Goal: Task Accomplishment & Management: Use online tool/utility

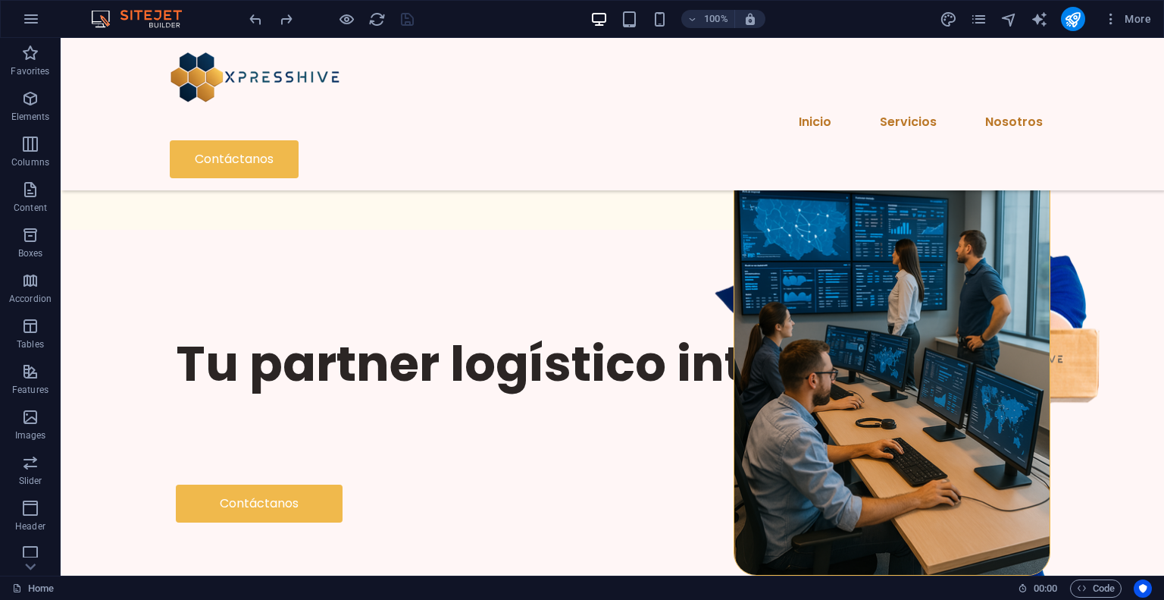
scroll to position [1437, 0]
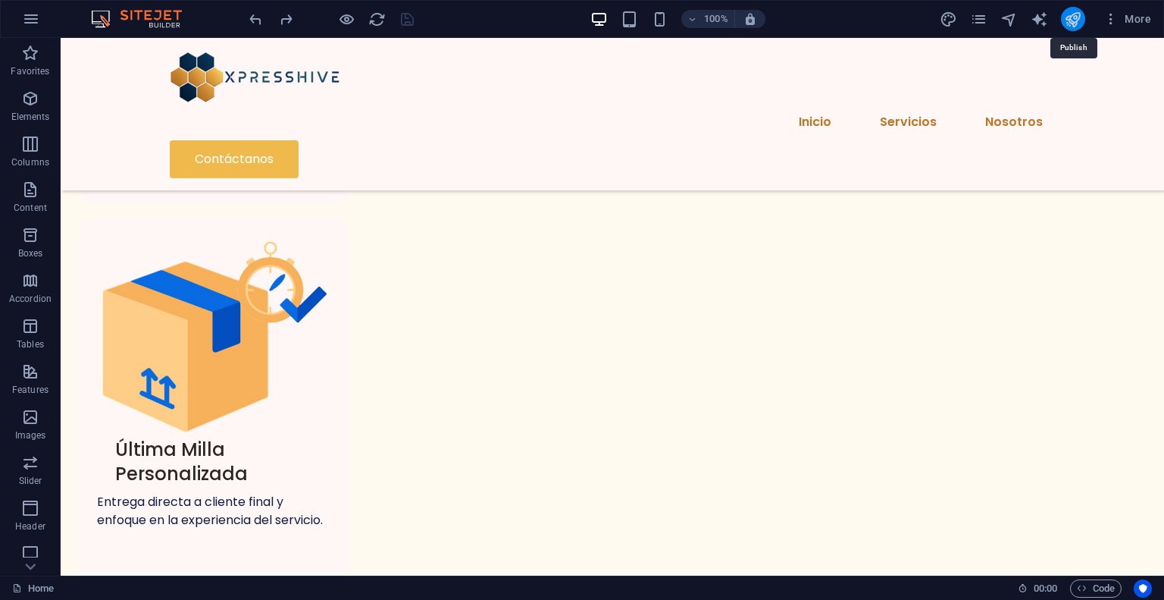
click at [1075, 20] on icon "publish" at bounding box center [1072, 19] width 17 height 17
click at [409, 23] on div at bounding box center [331, 19] width 170 height 24
click at [33, 17] on icon "button" at bounding box center [31, 19] width 18 height 18
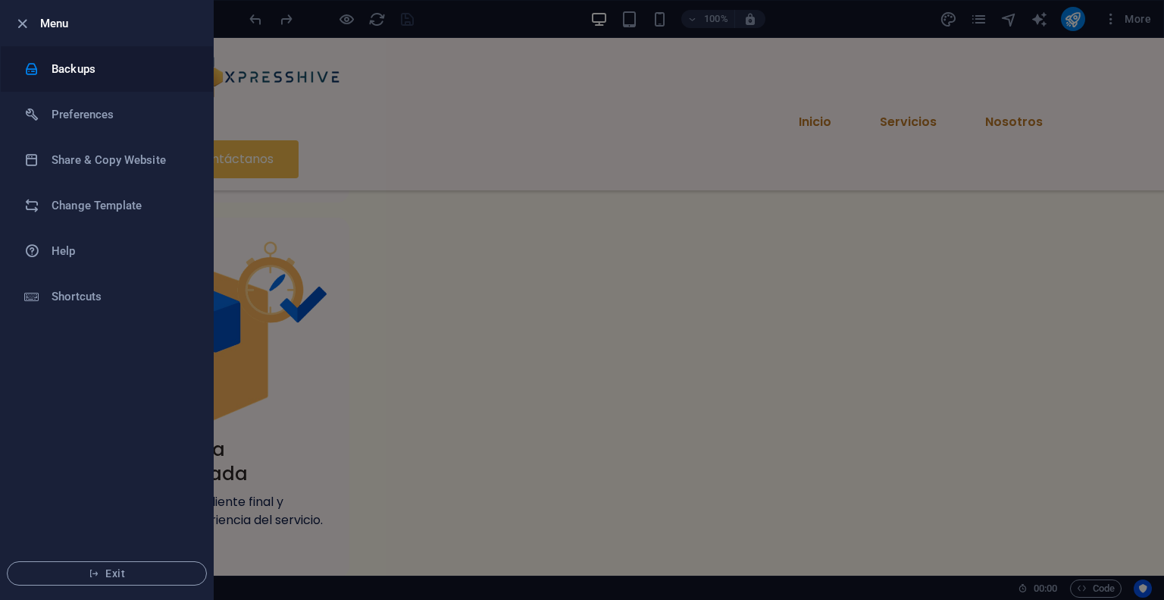
click at [130, 68] on h6 "Backups" at bounding box center [122, 69] width 140 height 18
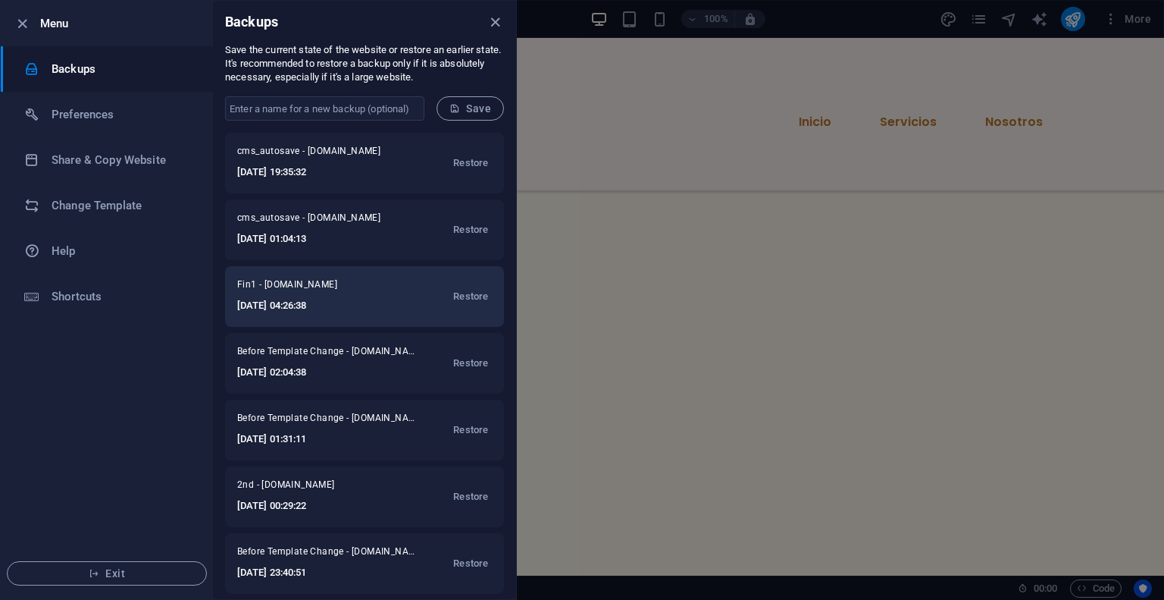
click at [246, 287] on span "Fin1 - xpresshive.cl" at bounding box center [307, 287] width 141 height 18
drag, startPoint x: 255, startPoint y: 285, endPoint x: 233, endPoint y: 285, distance: 22.0
click at [233, 285] on div "Fin1 - xpresshive.cl 2025-09-02 04:26:38 Restore" at bounding box center [364, 296] width 279 height 61
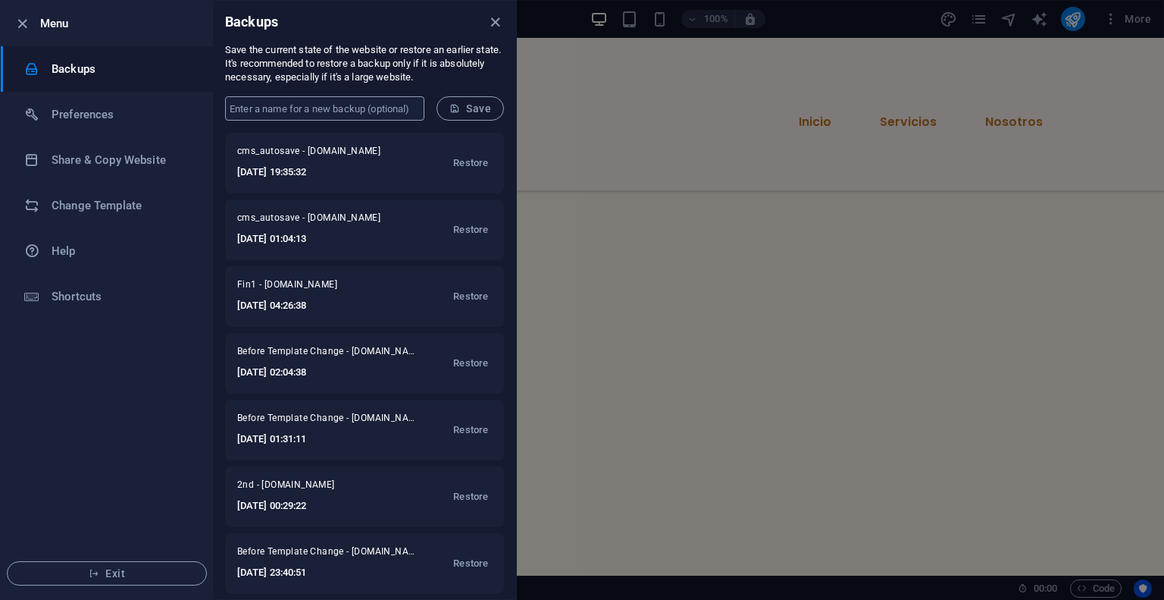
click at [321, 99] on input "text" at bounding box center [324, 108] width 199 height 24
click at [302, 111] on input "text" at bounding box center [324, 108] width 199 height 24
paste input "F"
type input "Fin1"
click at [475, 108] on span "Save" at bounding box center [470, 108] width 42 height 12
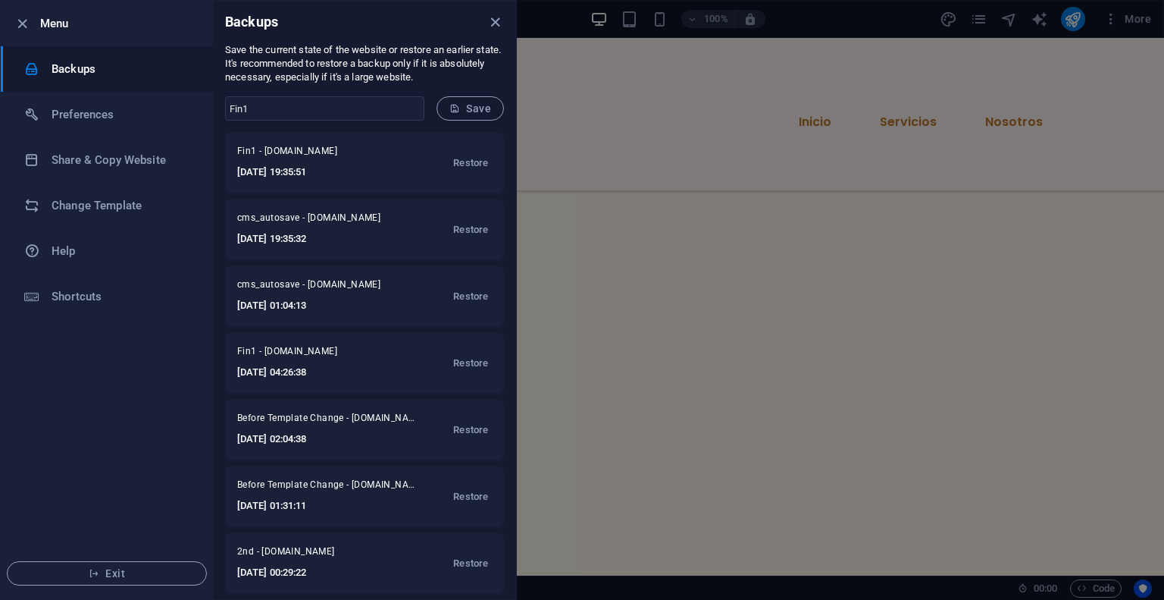
click at [492, 24] on icon "close" at bounding box center [495, 22] width 17 height 17
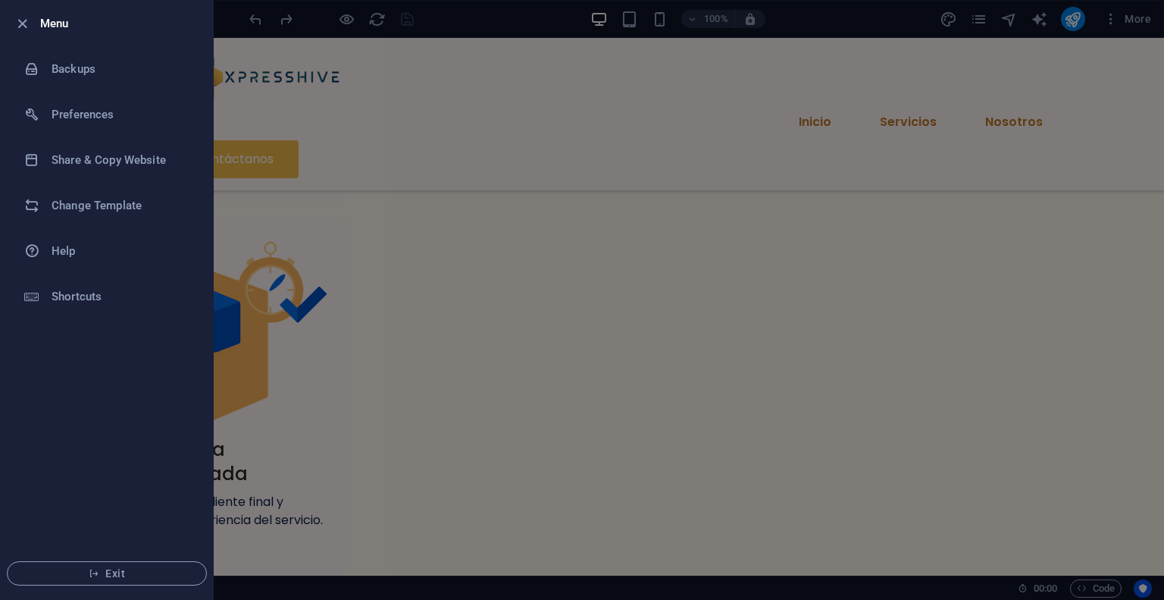
click at [873, 62] on div at bounding box center [582, 300] width 1164 height 600
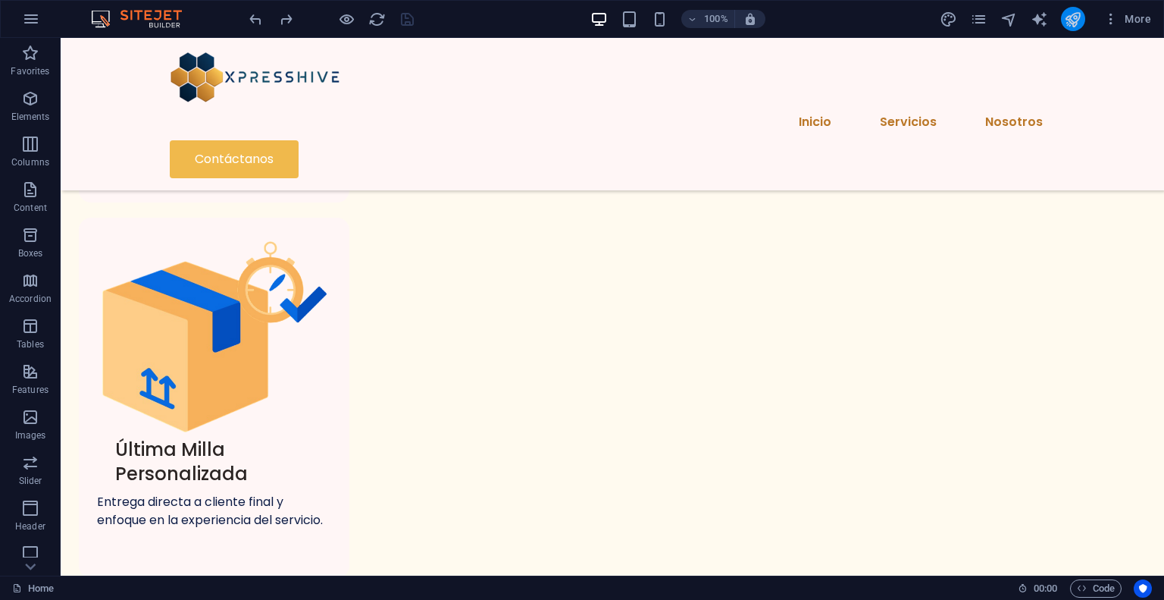
click at [1074, 20] on icon "publish" at bounding box center [1072, 19] width 17 height 17
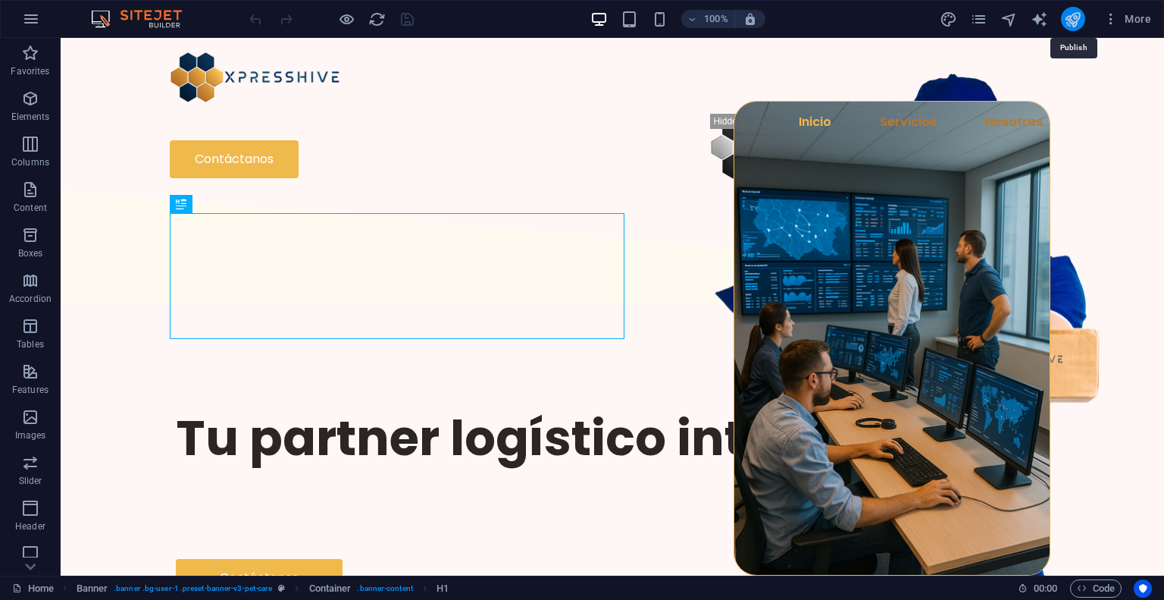
click at [1070, 27] on icon "publish" at bounding box center [1072, 19] width 17 height 17
click at [1113, 27] on button "More" at bounding box center [1128, 19] width 60 height 24
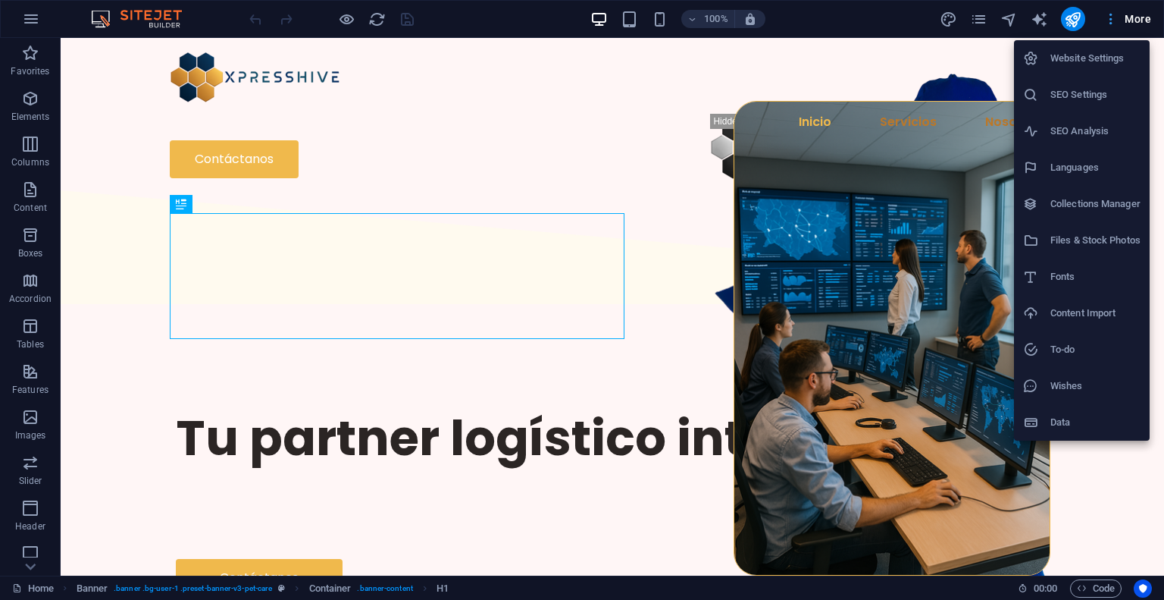
click at [1113, 27] on div at bounding box center [582, 300] width 1164 height 600
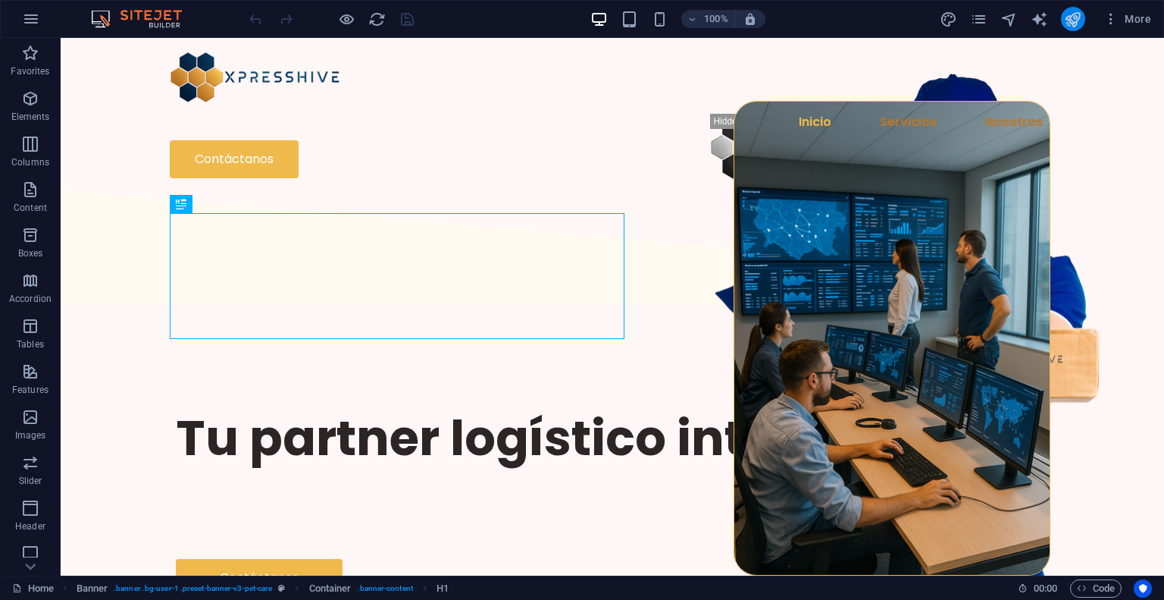
click at [1085, 18] on button "publish" at bounding box center [1073, 19] width 24 height 24
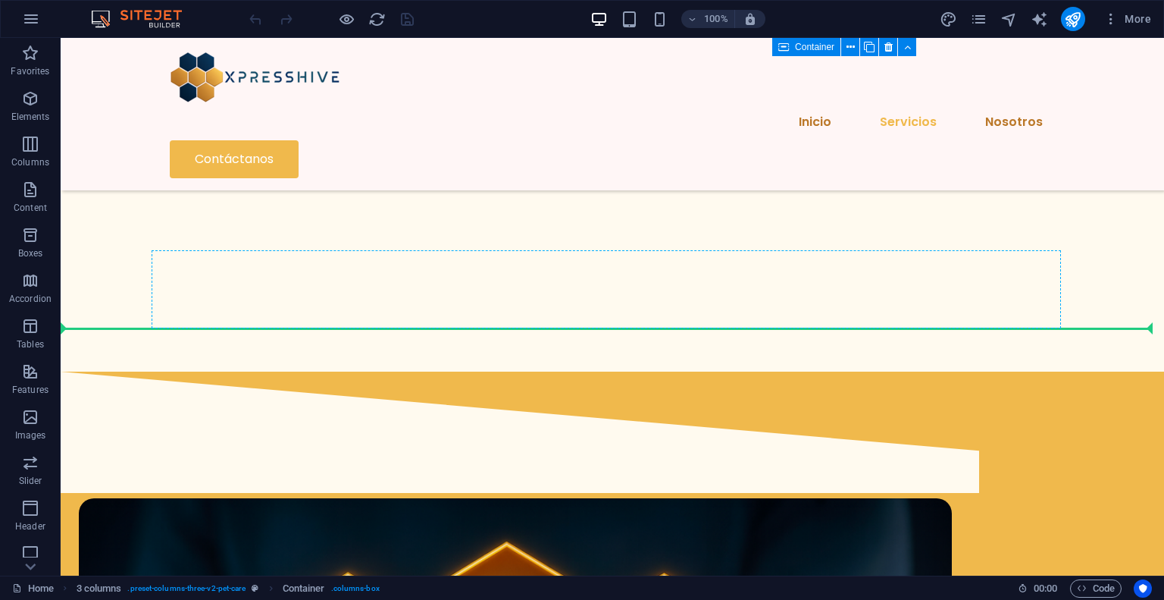
scroll to position [1794, 0]
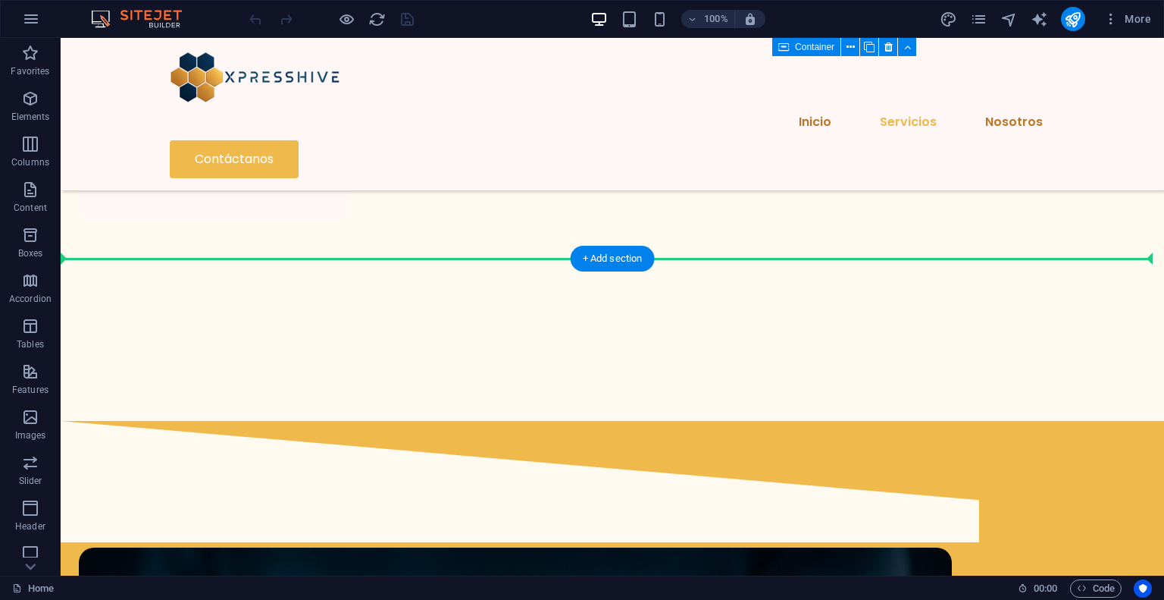
drag, startPoint x: 133, startPoint y: 207, endPoint x: 247, endPoint y: 294, distance: 143.3
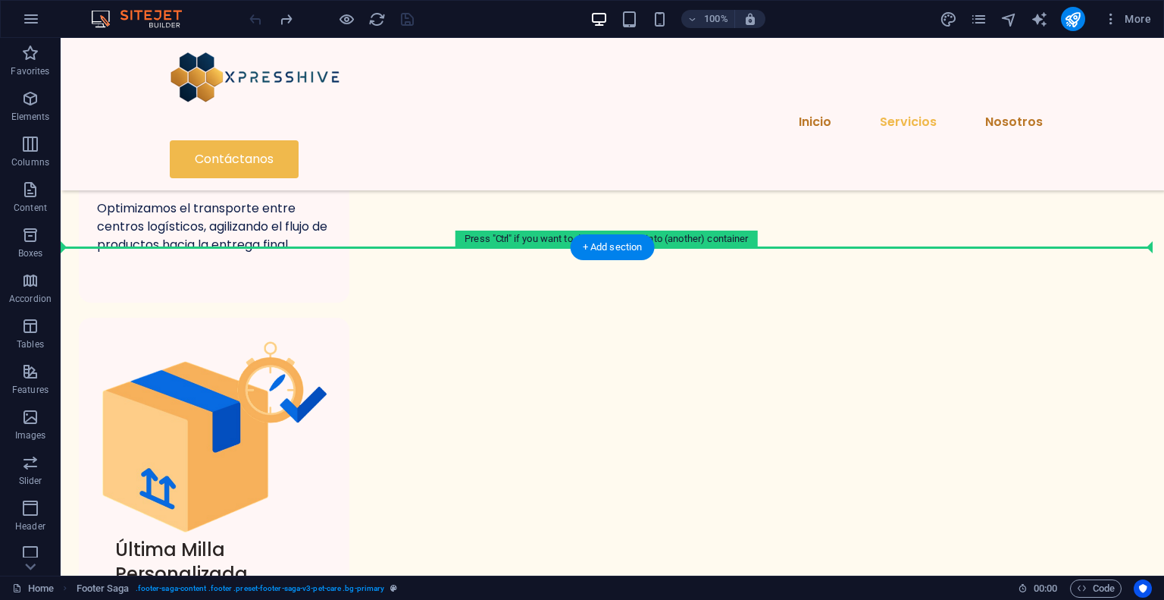
scroll to position [1326, 0]
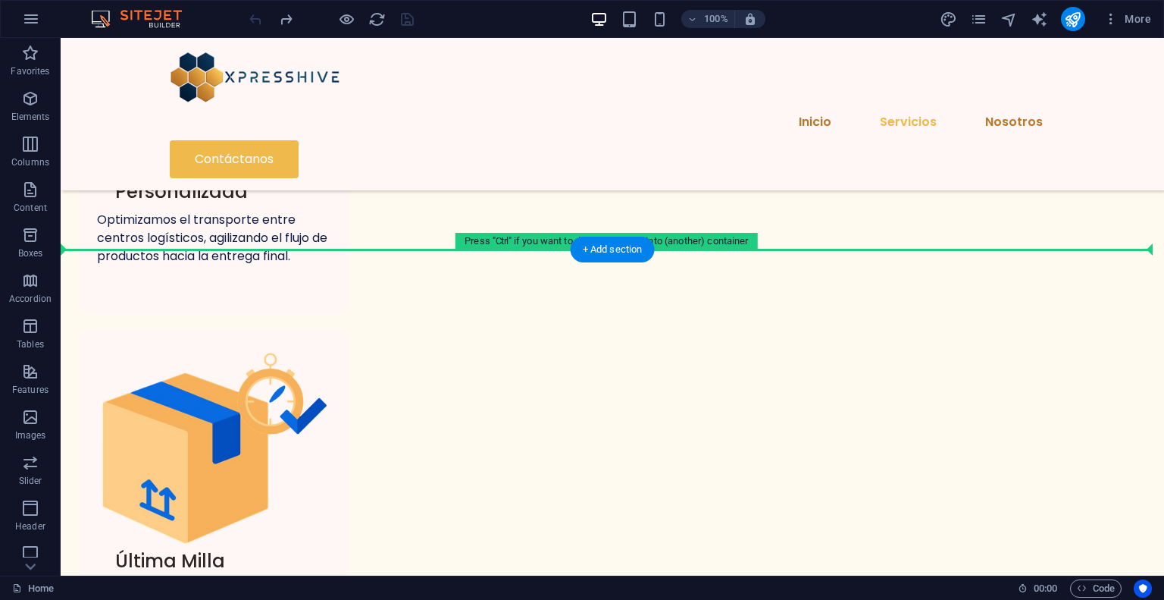
drag, startPoint x: 158, startPoint y: 225, endPoint x: 540, endPoint y: 239, distance: 382.3
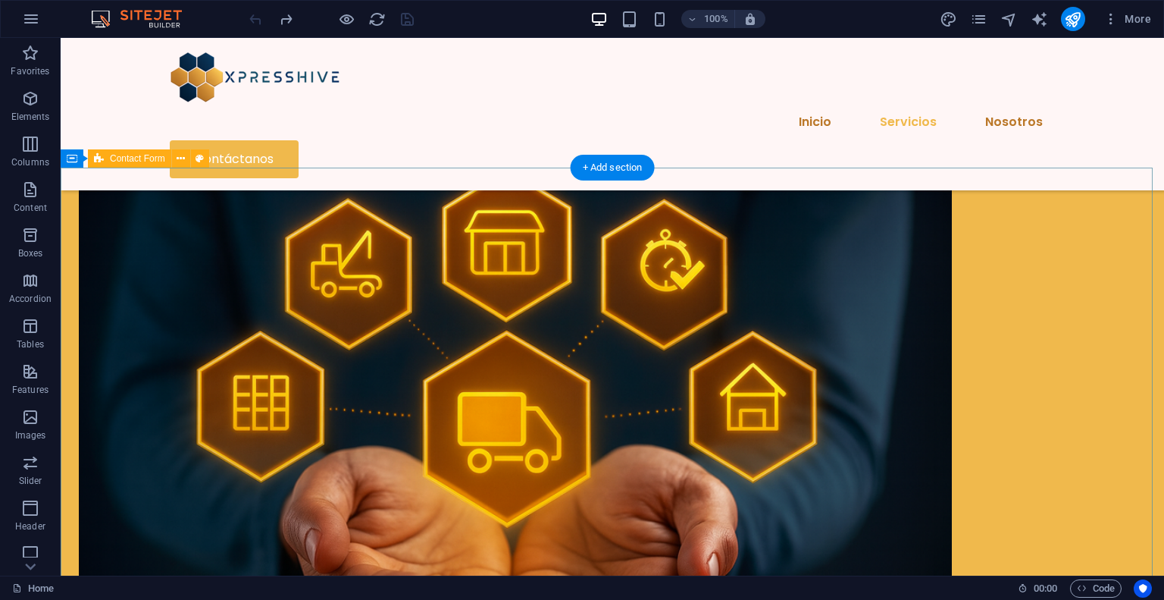
scroll to position [2195, 0]
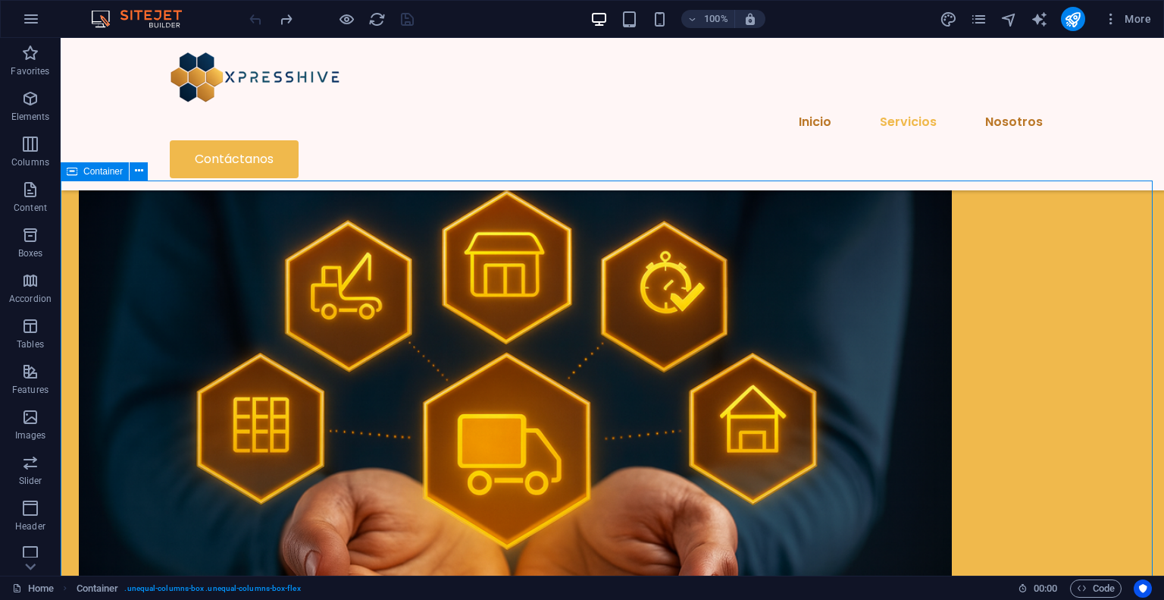
drag, startPoint x: 77, startPoint y: 172, endPoint x: 95, endPoint y: 180, distance: 19.3
click at [95, 180] on div "Container" at bounding box center [109, 171] width 97 height 19
click at [99, 175] on span "Container" at bounding box center [102, 171] width 39 height 9
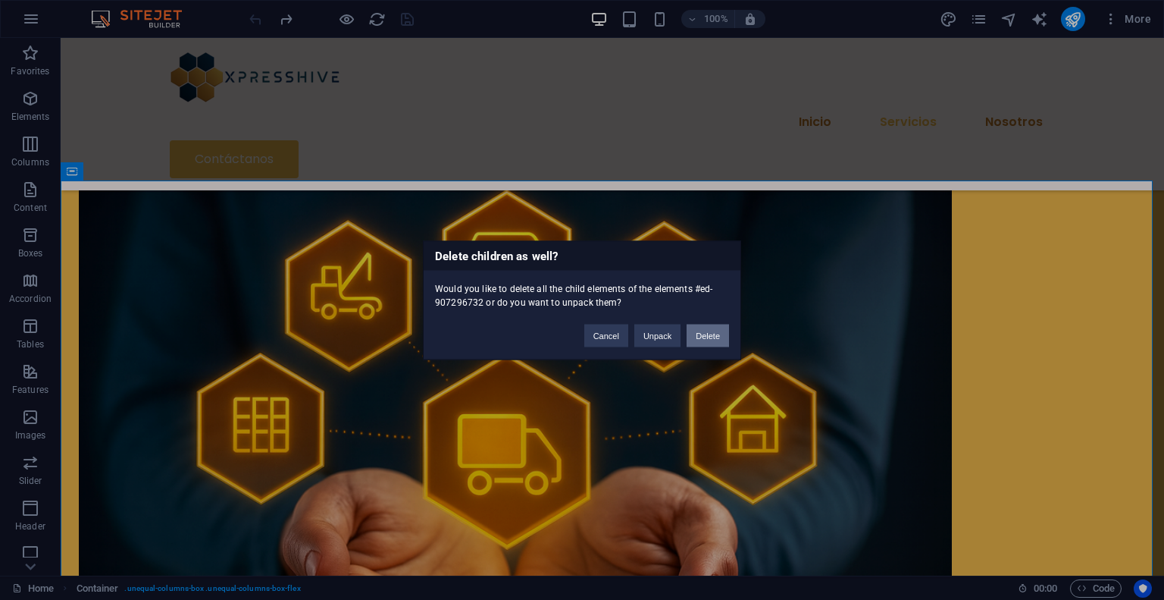
click at [719, 330] on button "Delete" at bounding box center [708, 335] width 42 height 23
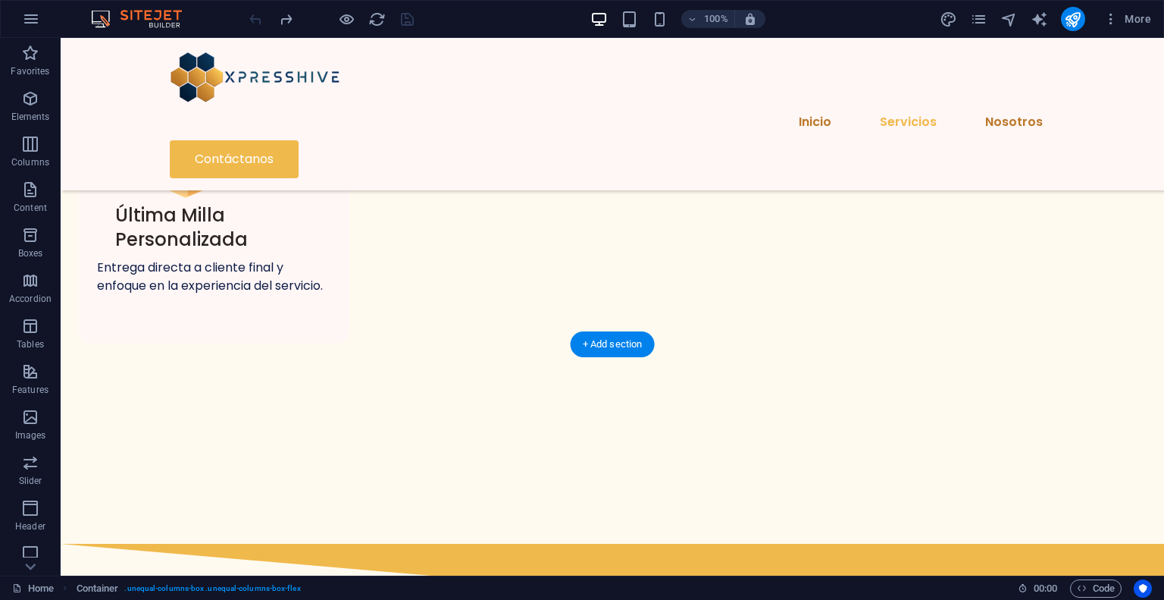
scroll to position [1665, 0]
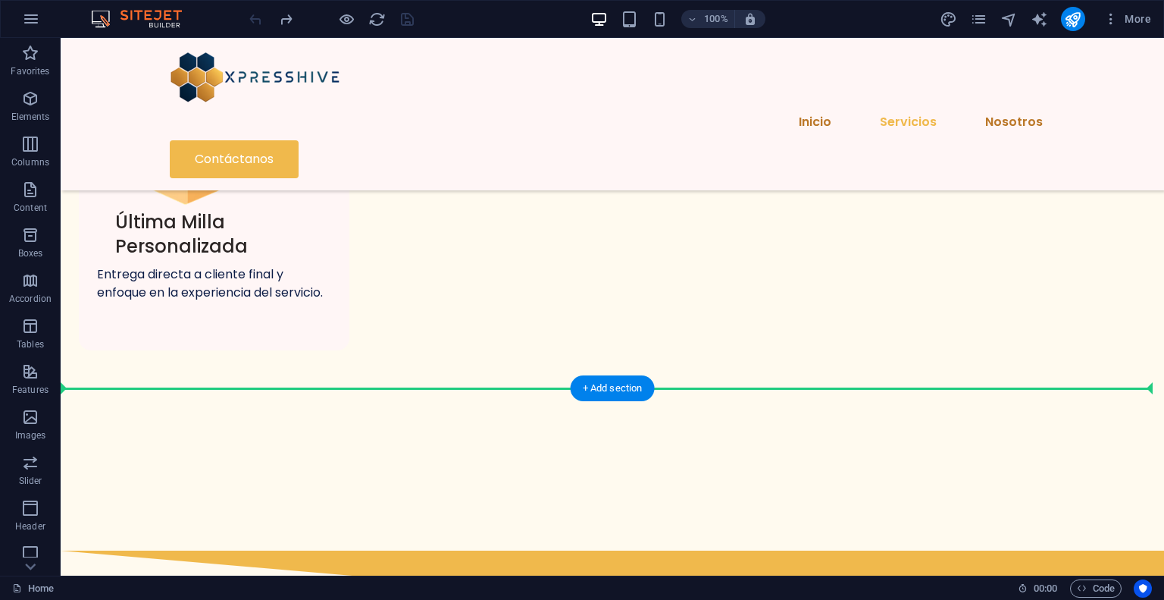
drag, startPoint x: 130, startPoint y: 211, endPoint x: 501, endPoint y: 381, distance: 407.7
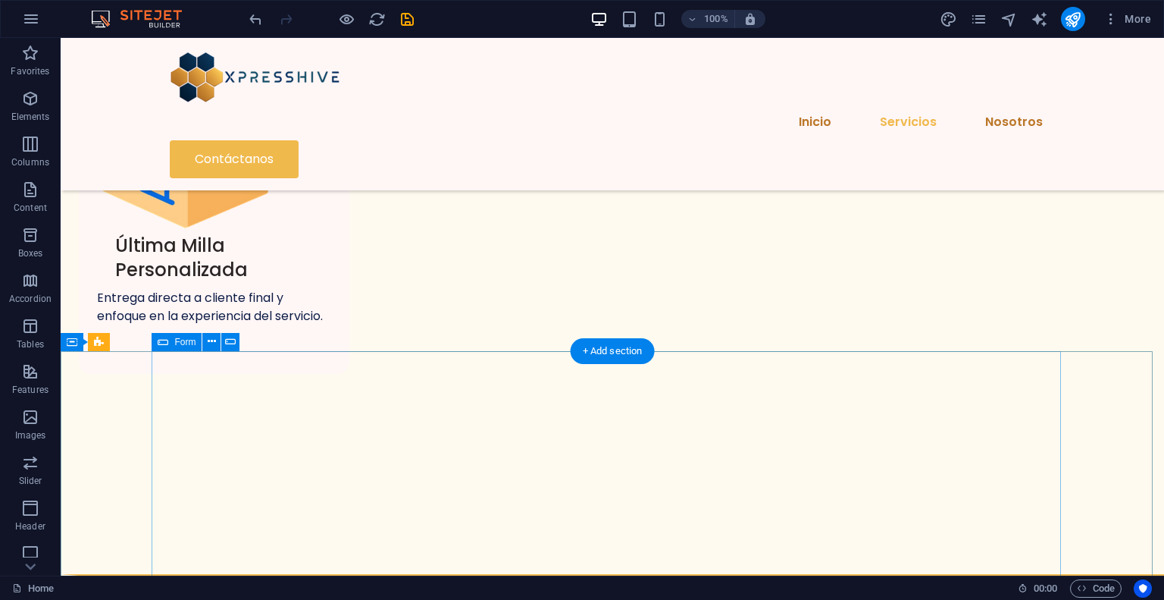
scroll to position [1740, 0]
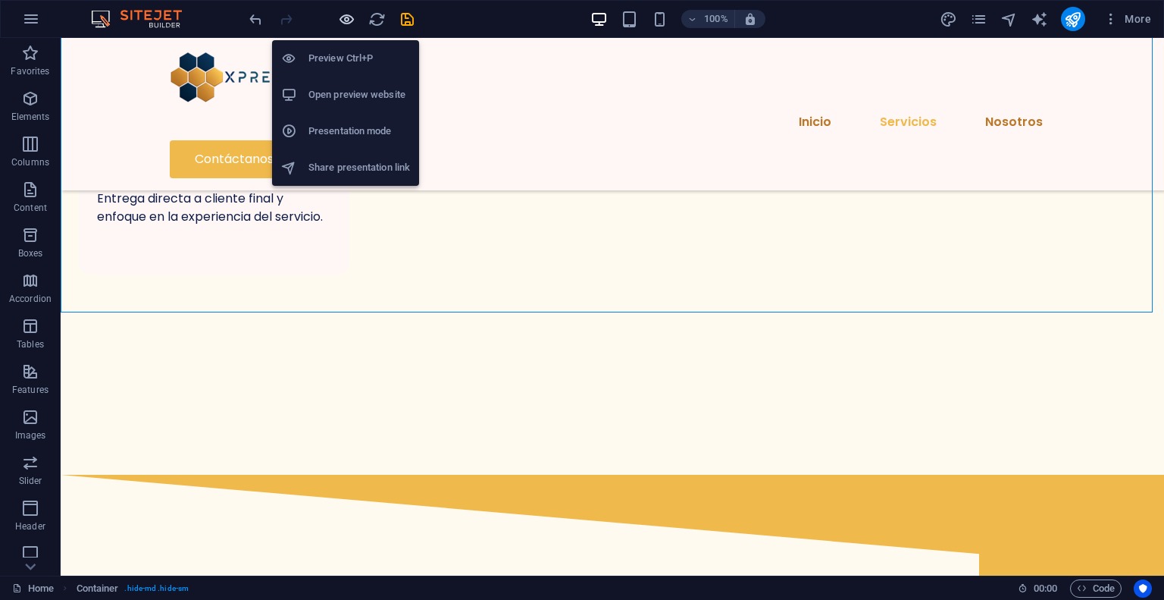
click at [347, 11] on icon "button" at bounding box center [346, 19] width 17 height 17
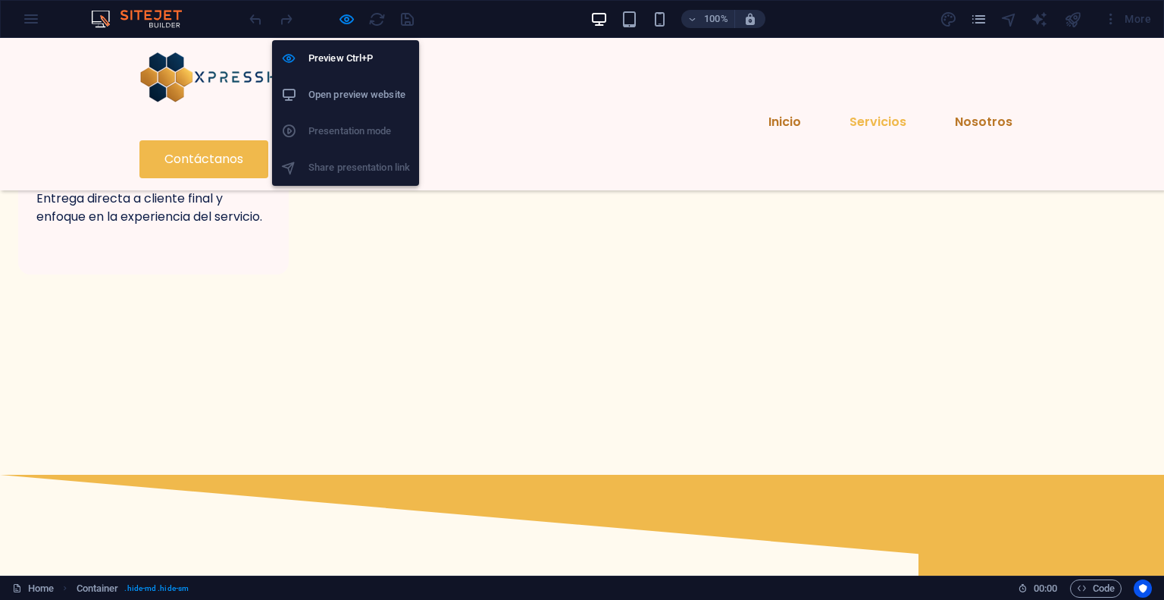
scroll to position [1731, 0]
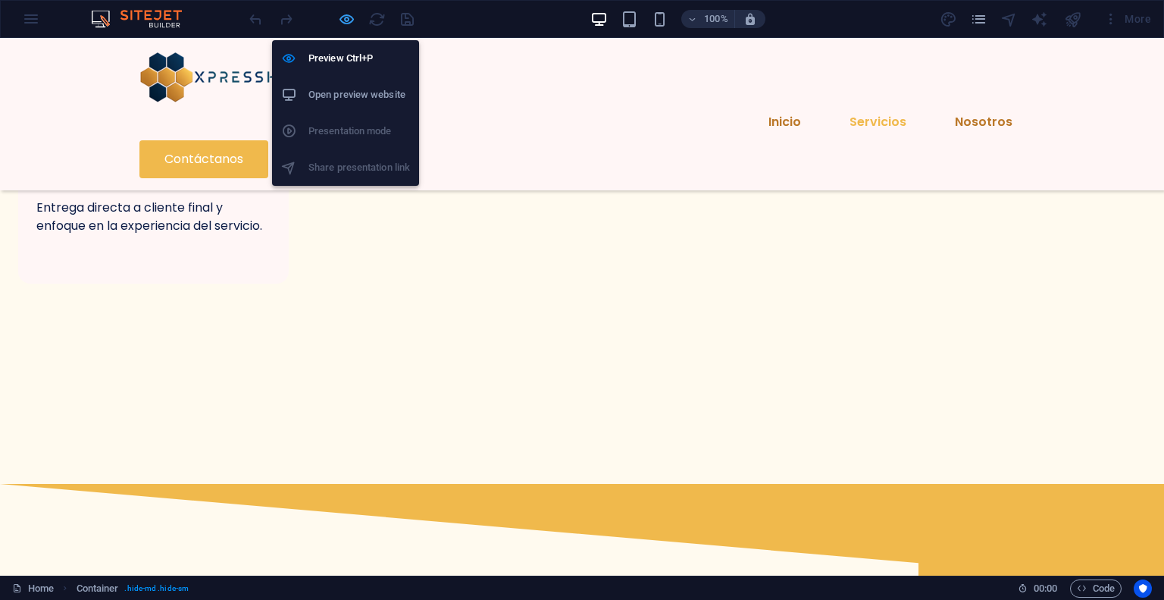
click at [344, 17] on icon "button" at bounding box center [346, 19] width 17 height 17
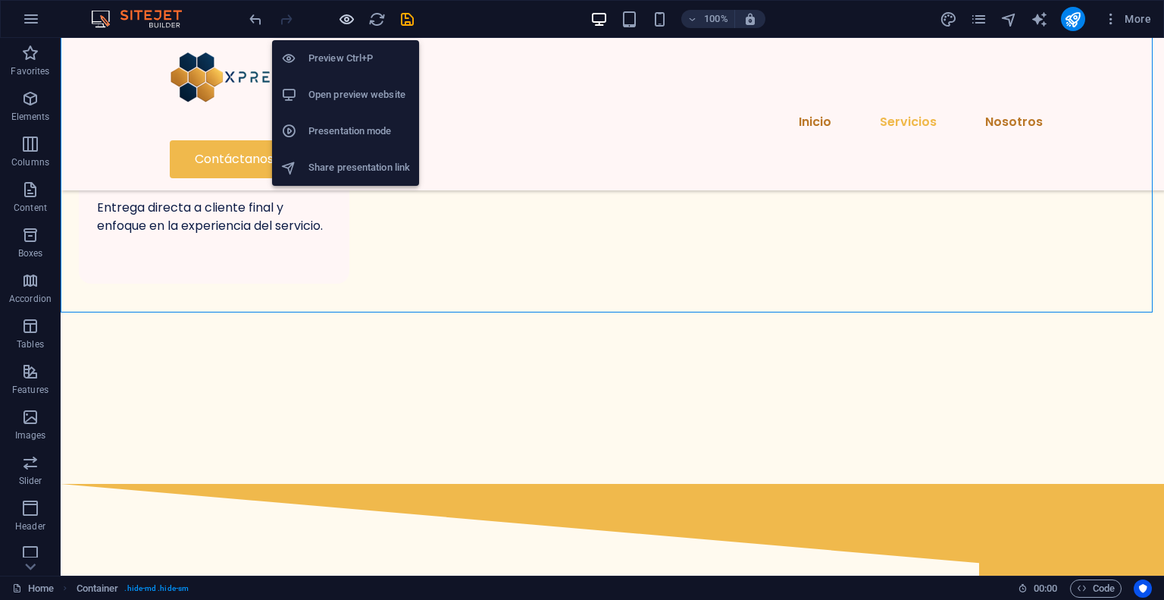
scroll to position [1740, 0]
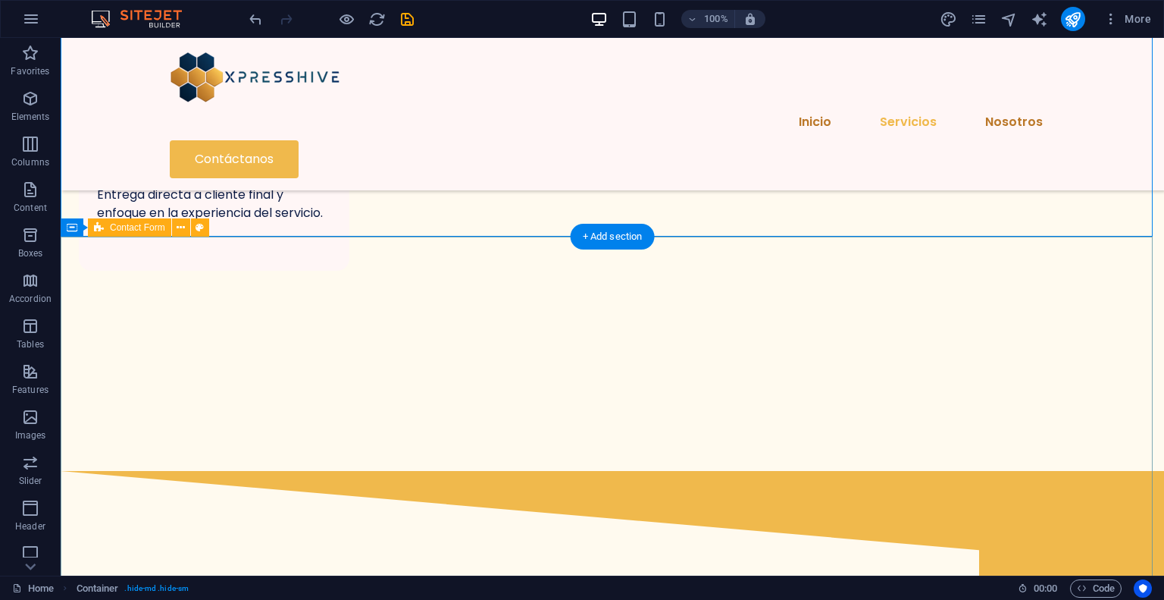
scroll to position [1816, 0]
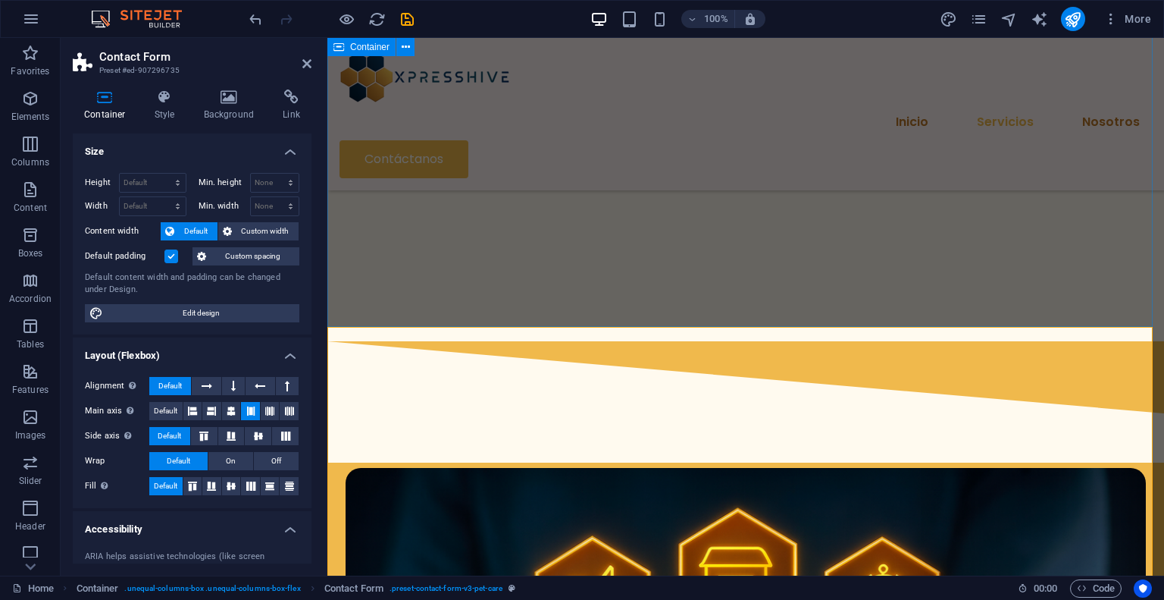
scroll to position [1715, 0]
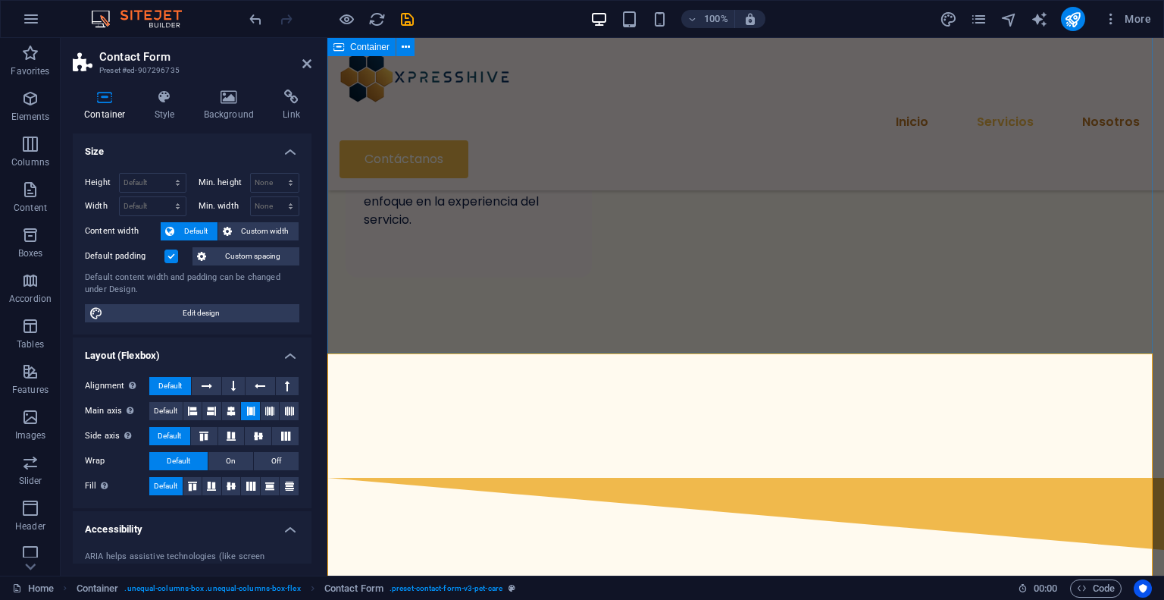
select select "px"
select select "diagonal"
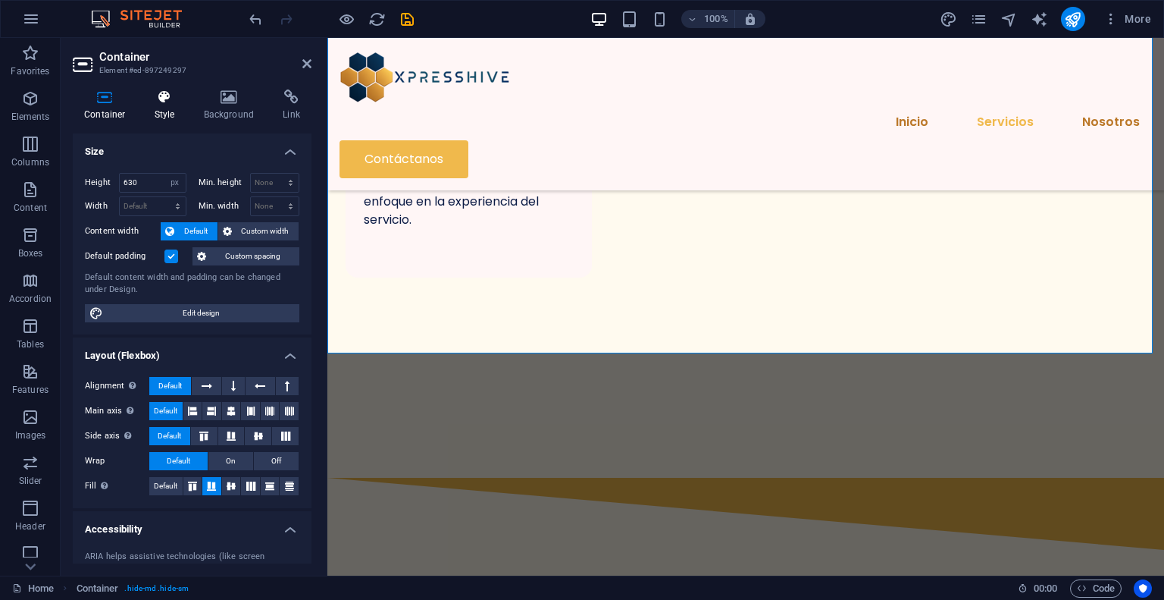
click at [171, 92] on icon at bounding box center [164, 96] width 43 height 15
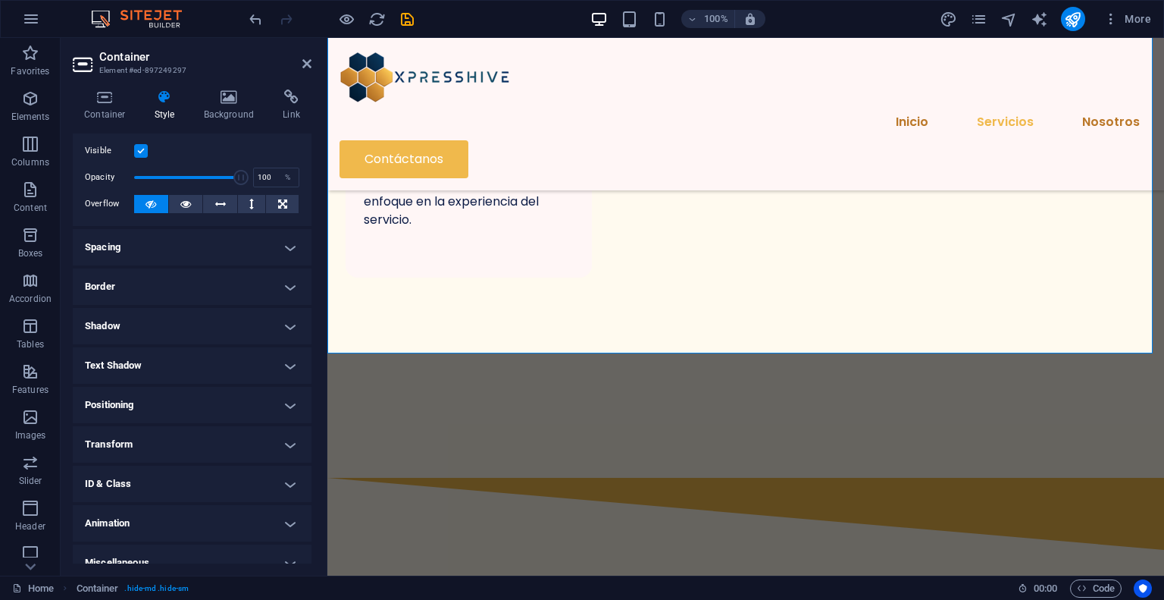
scroll to position [48, 0]
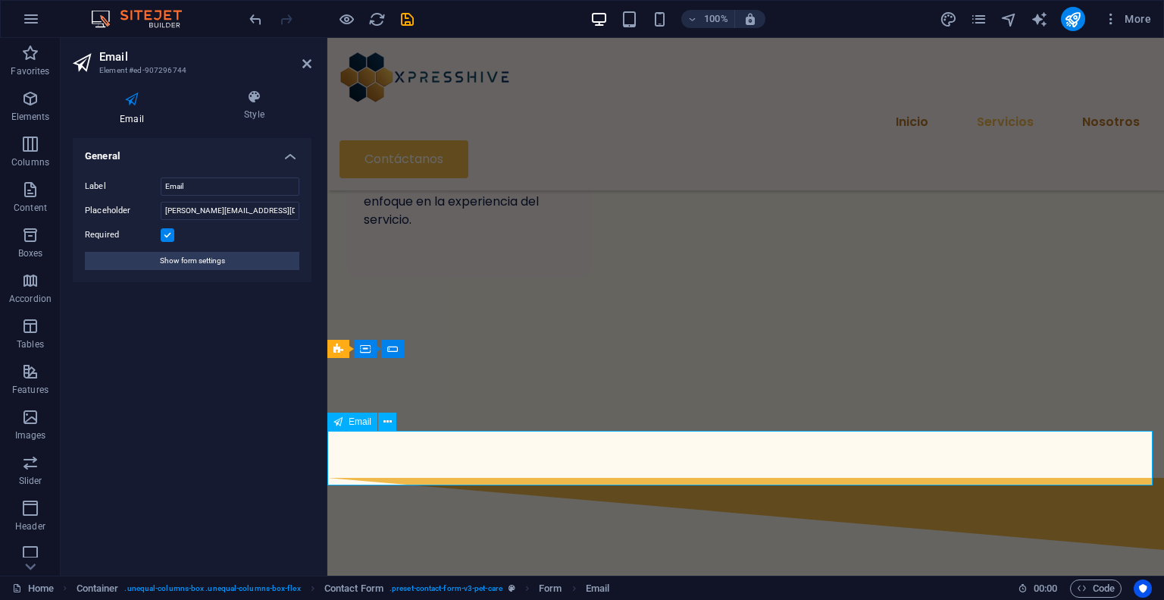
scroll to position [1640, 0]
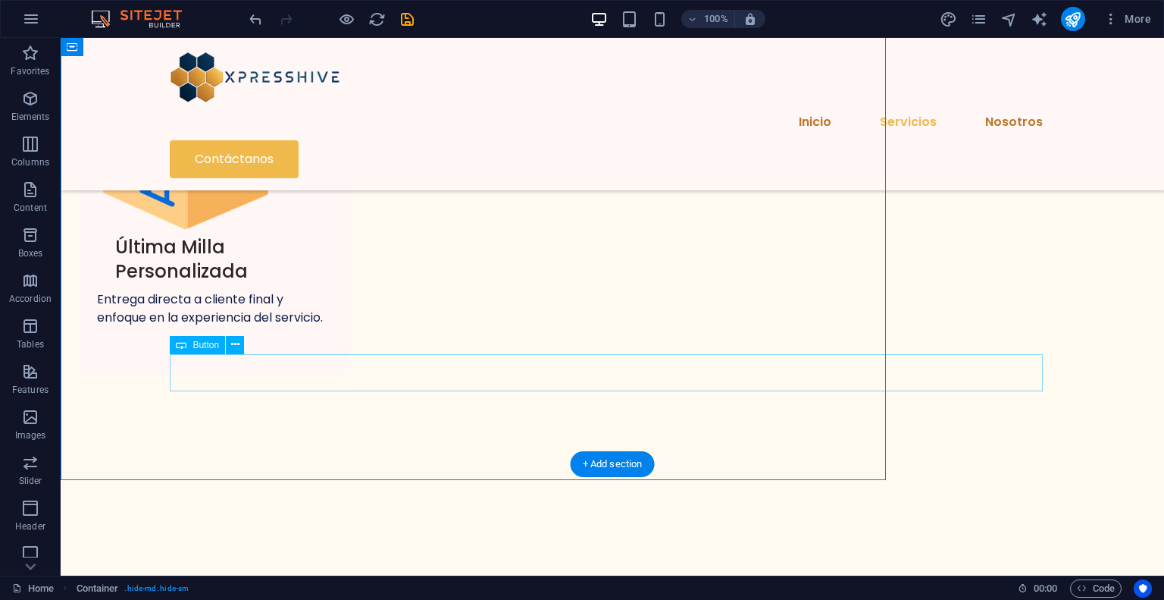
scroll to position [1589, 0]
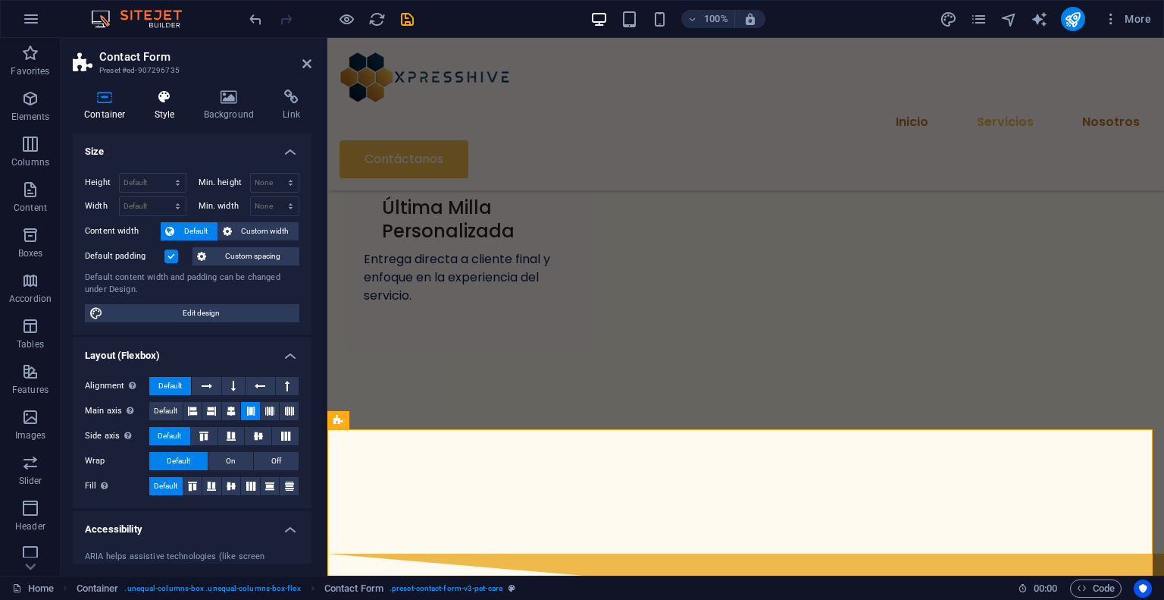
click at [157, 99] on icon at bounding box center [164, 96] width 43 height 15
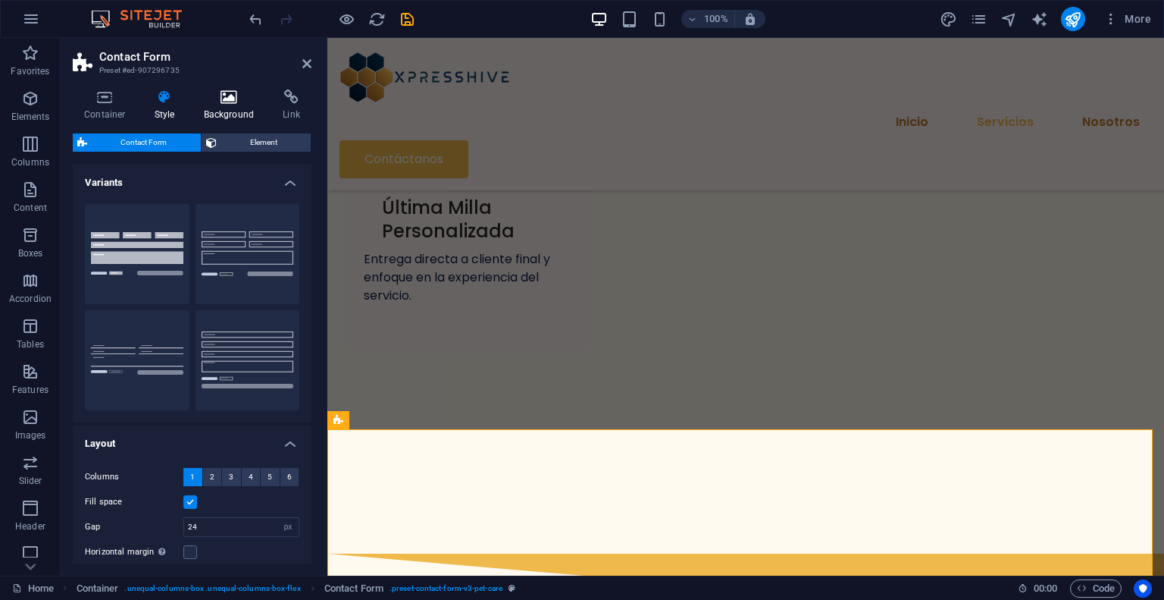
click at [233, 102] on icon at bounding box center [230, 96] width 74 height 15
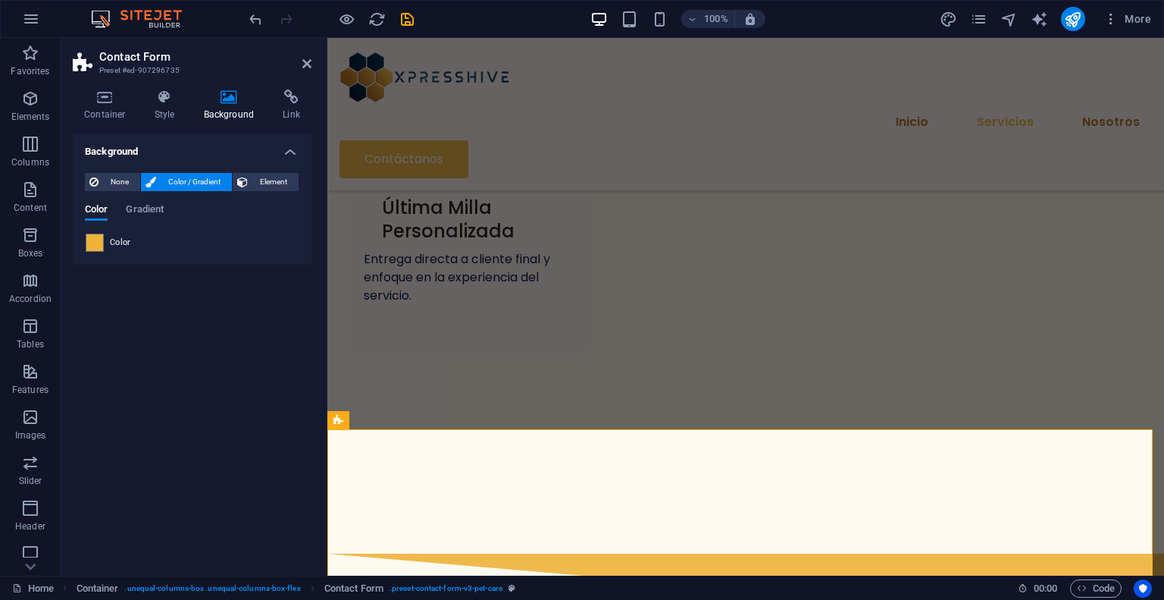
click at [121, 249] on div "Color" at bounding box center [192, 242] width 213 height 18
click at [99, 245] on span at bounding box center [94, 242] width 17 height 17
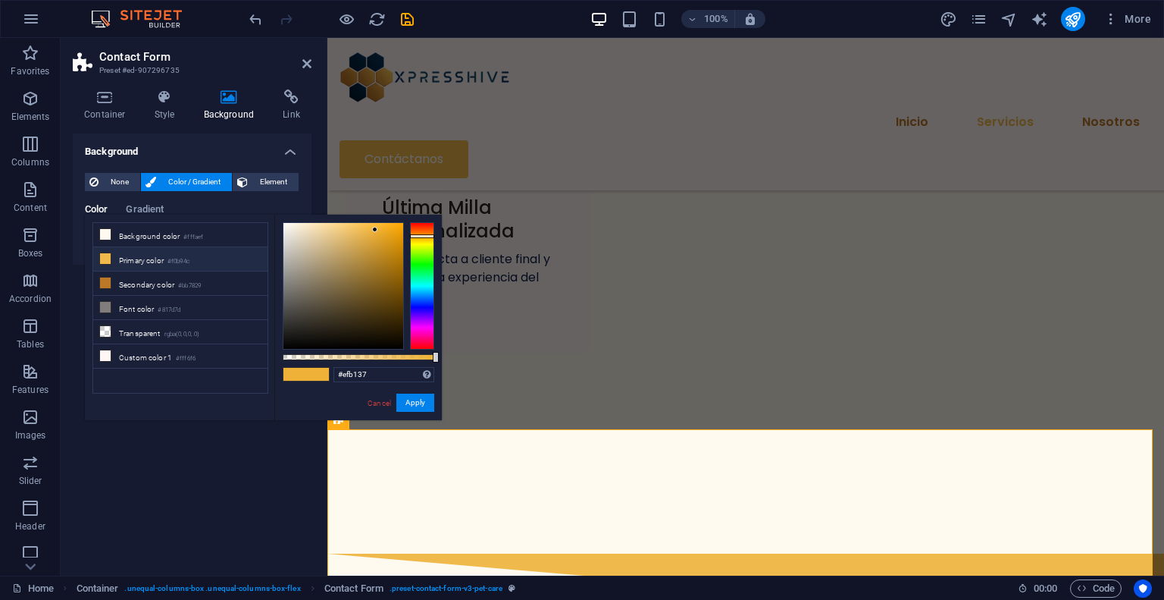
click at [158, 257] on li "Primary color #f0b94c" at bounding box center [180, 259] width 174 height 24
click at [163, 284] on li "Secondary color #bb7829" at bounding box center [180, 283] width 174 height 24
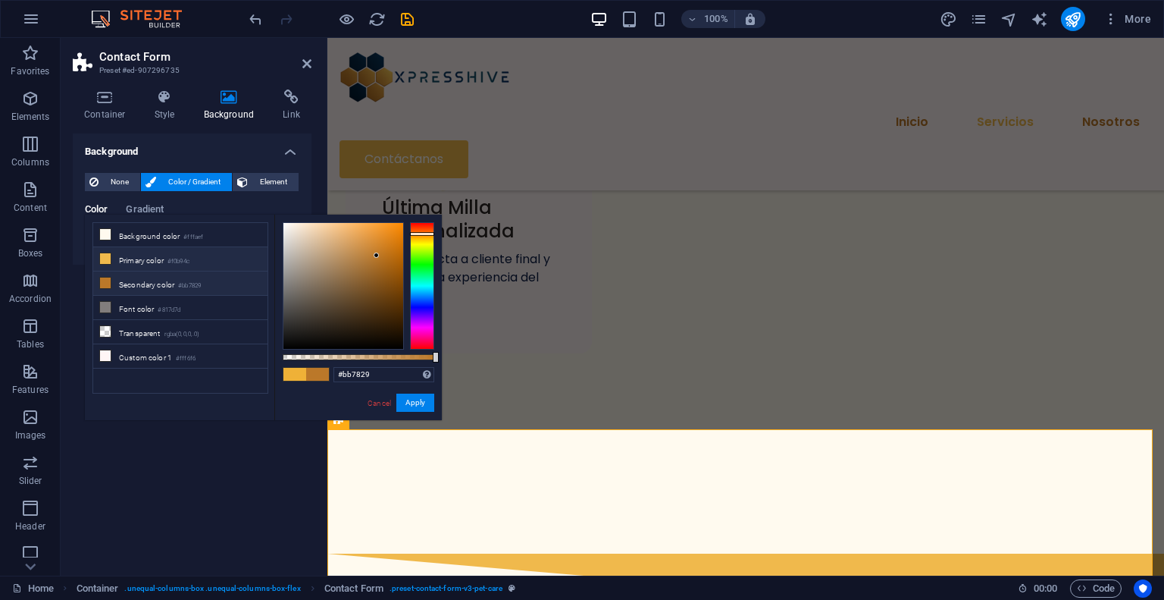
click at [166, 265] on li "Primary color #f0b94c" at bounding box center [180, 259] width 174 height 24
type input "#f0b94c"
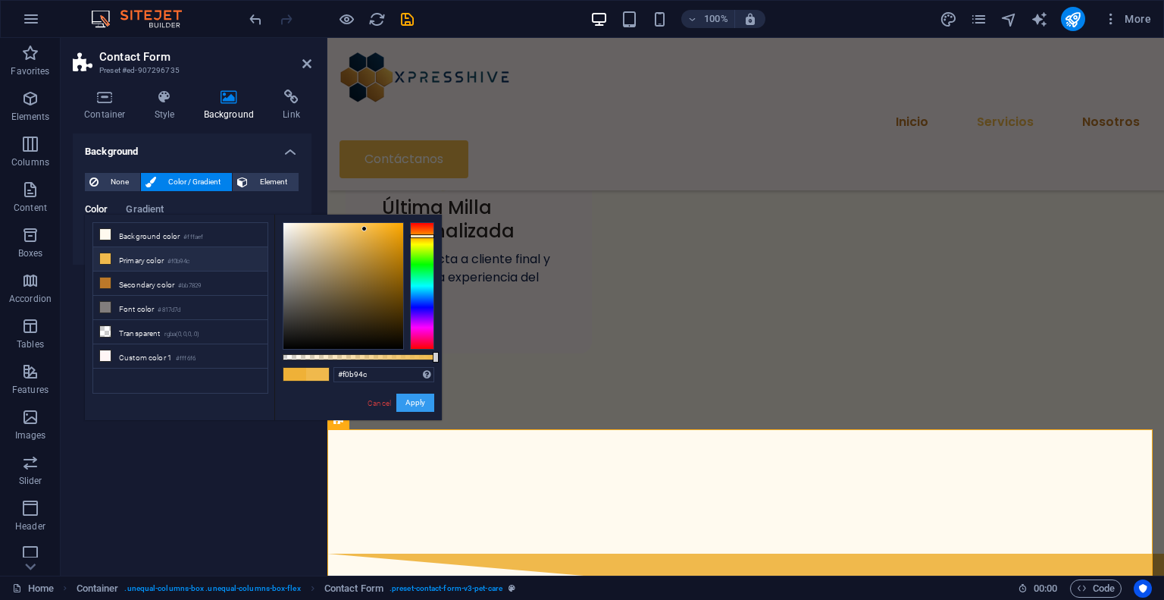
click at [412, 403] on button "Apply" at bounding box center [415, 402] width 38 height 18
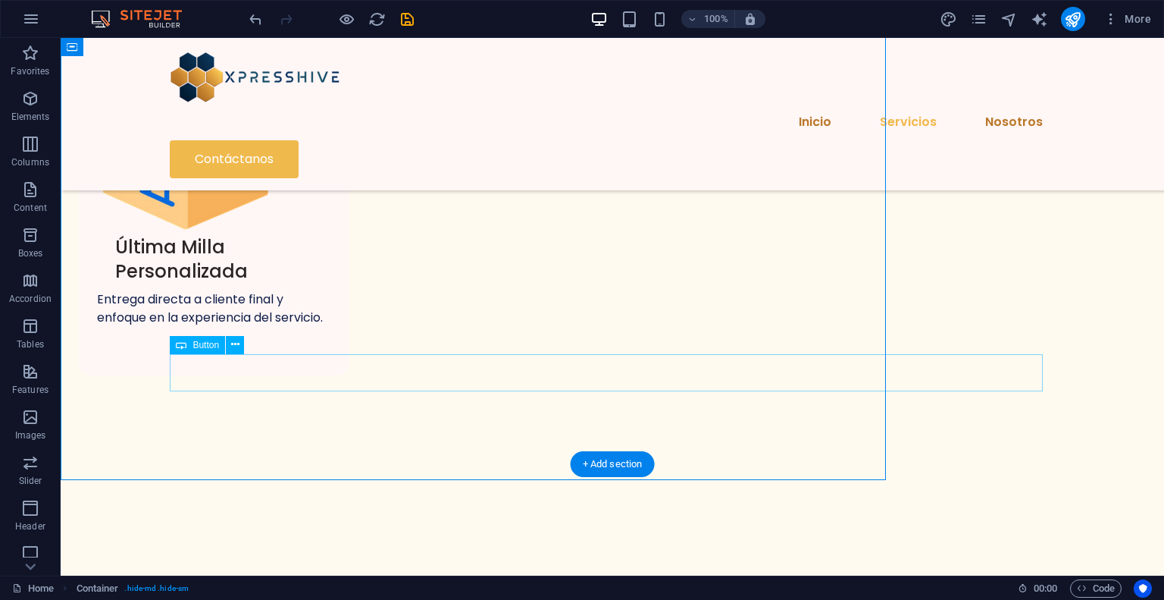
scroll to position [1589, 0]
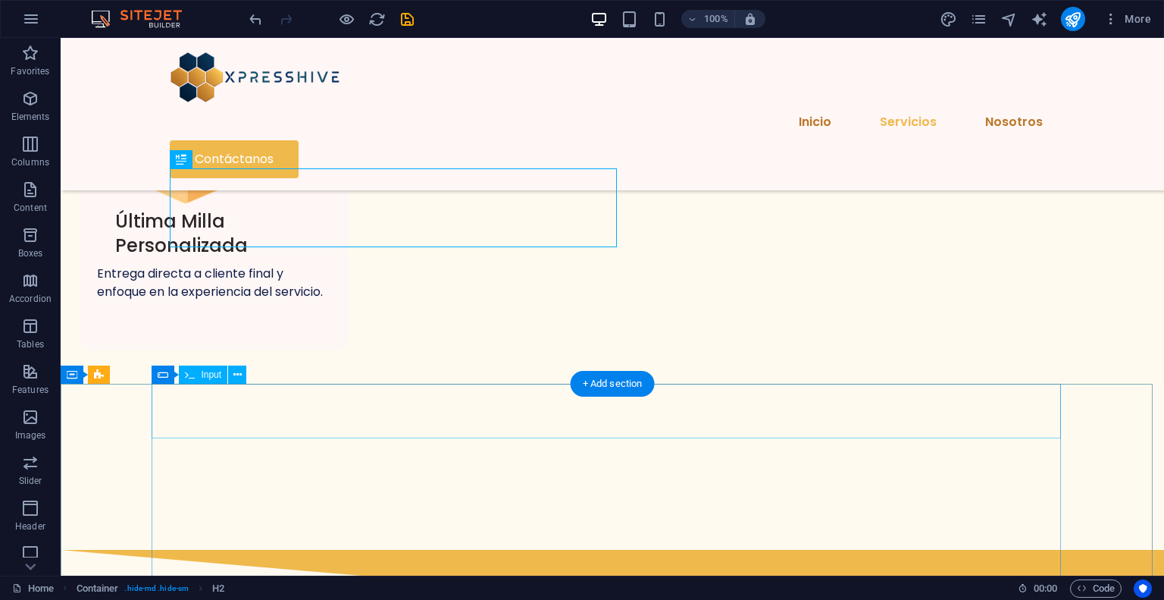
scroll to position [1740, 0]
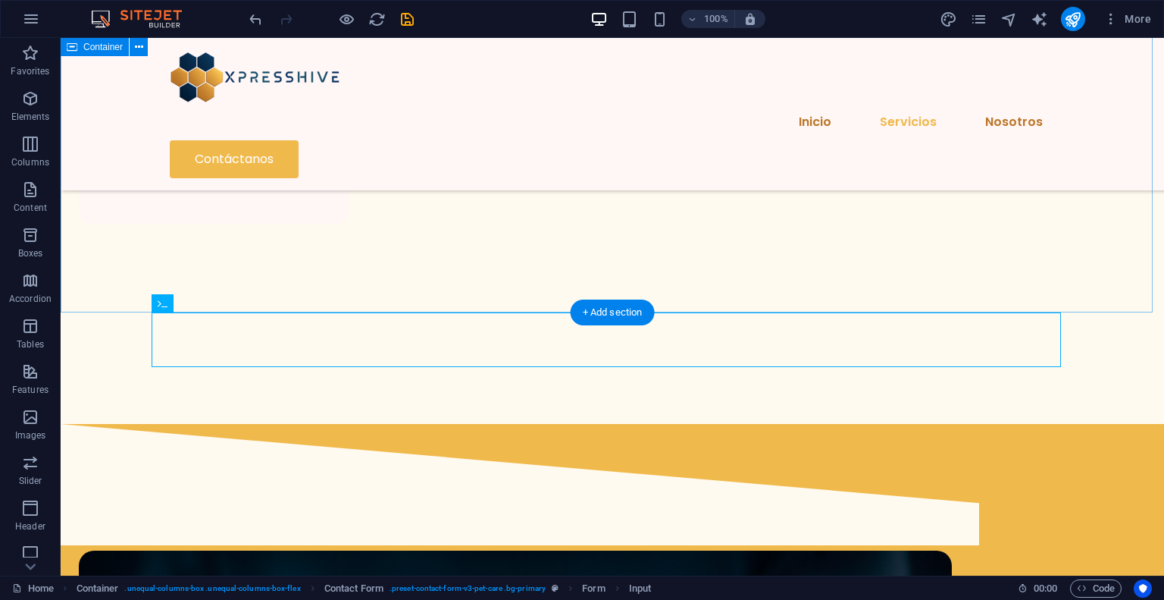
scroll to position [1740, 0]
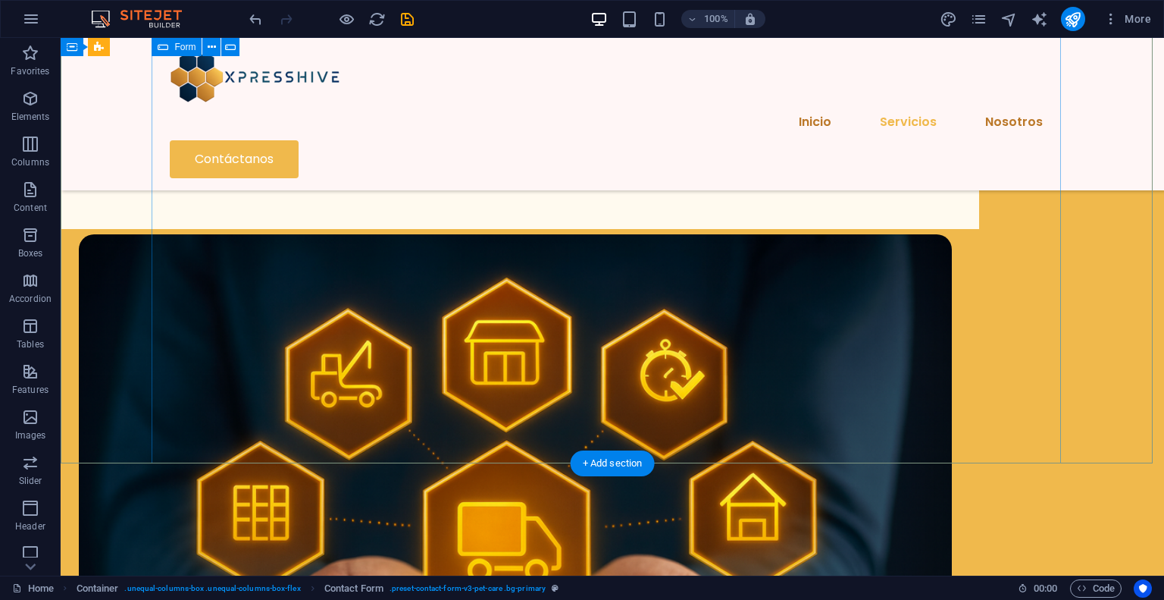
scroll to position [2044, 0]
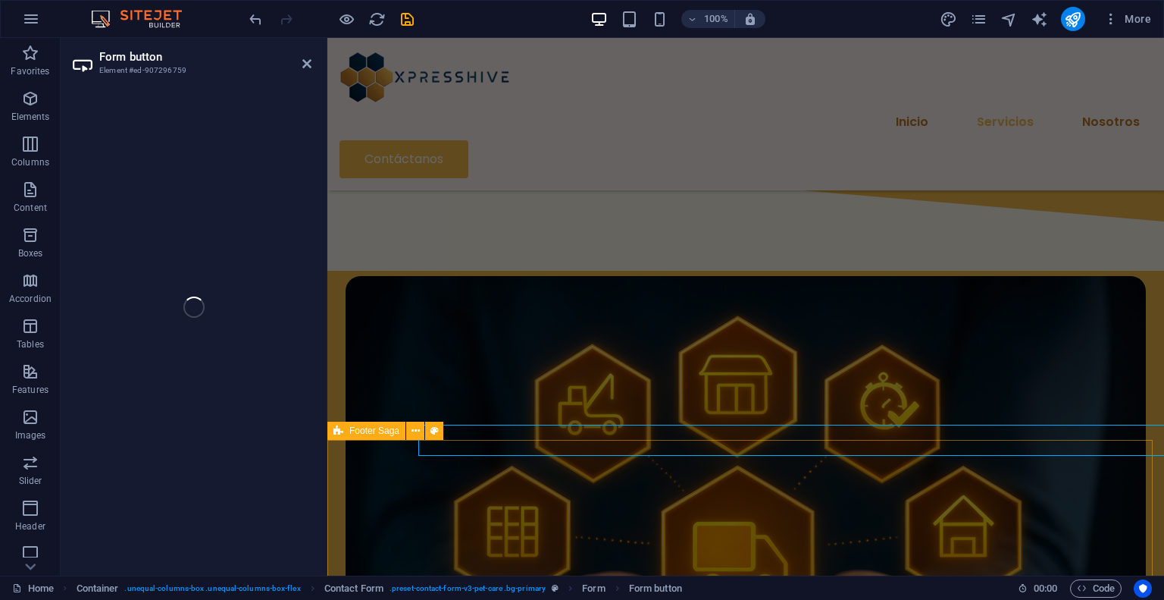
select select "%"
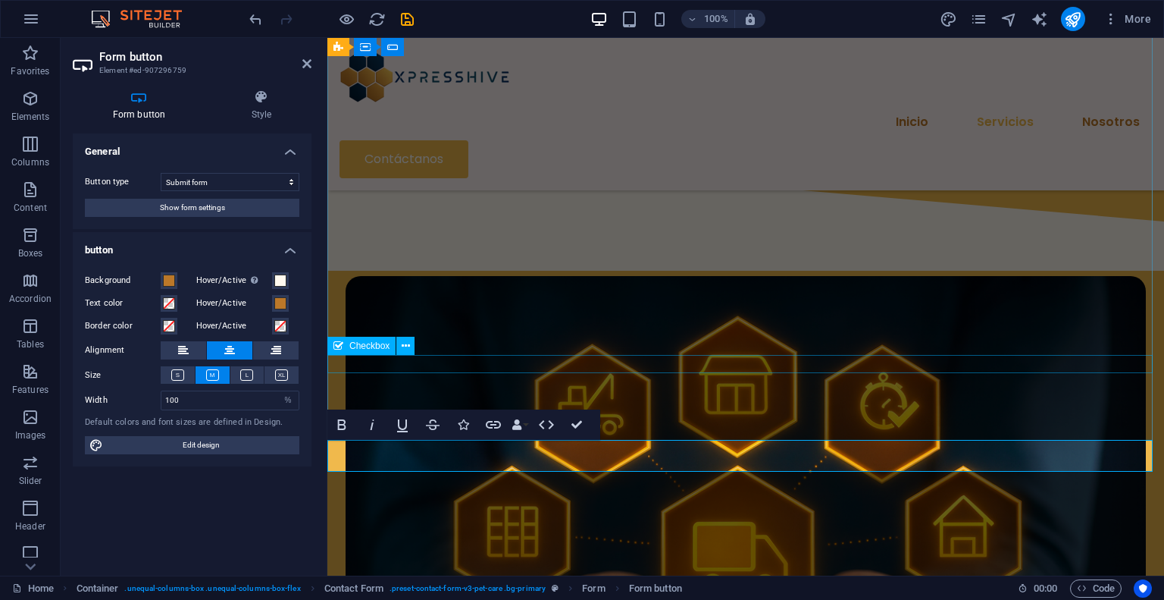
scroll to position [2059, 0]
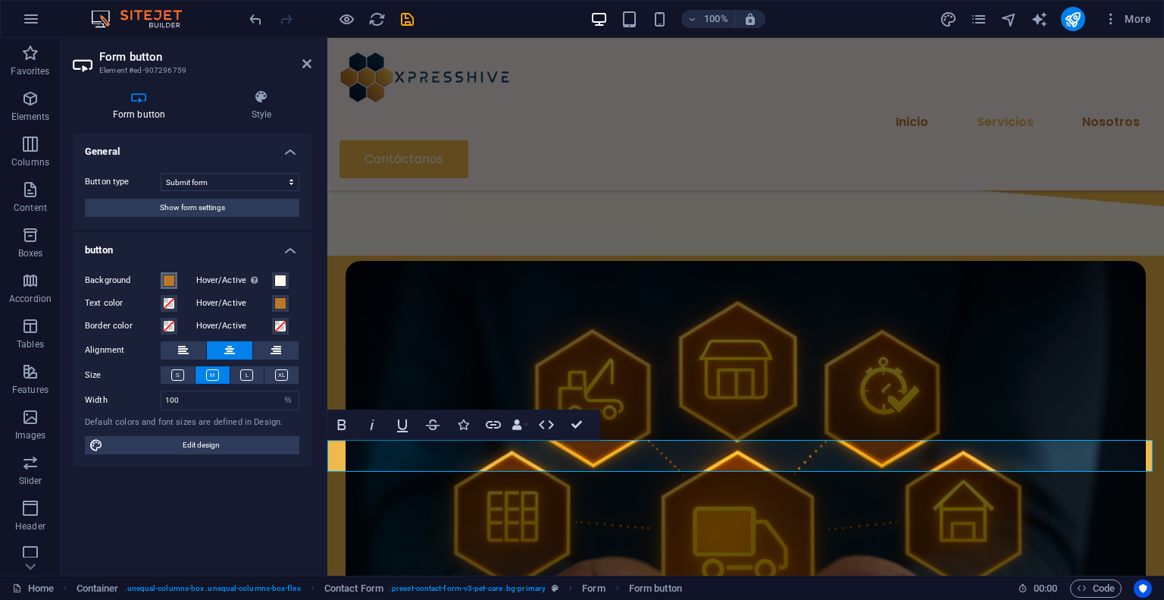
click at [174, 277] on span at bounding box center [169, 280] width 12 height 12
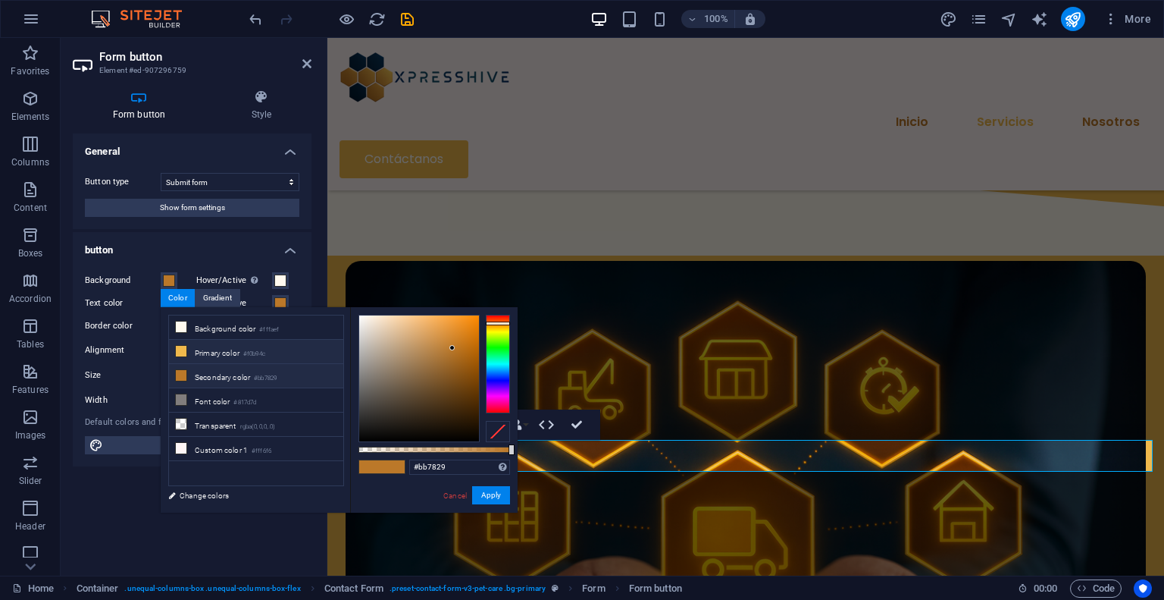
click at [211, 349] on li "Primary color #f0b94c" at bounding box center [256, 352] width 174 height 24
type input "#f0b94c"
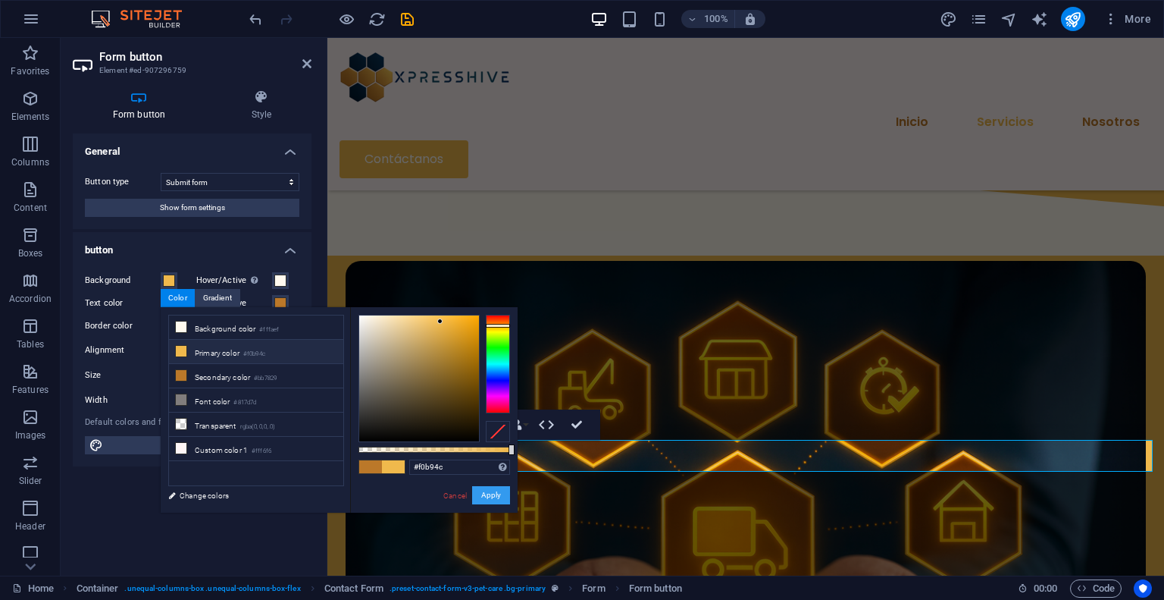
click at [479, 496] on button "Apply" at bounding box center [491, 495] width 38 height 18
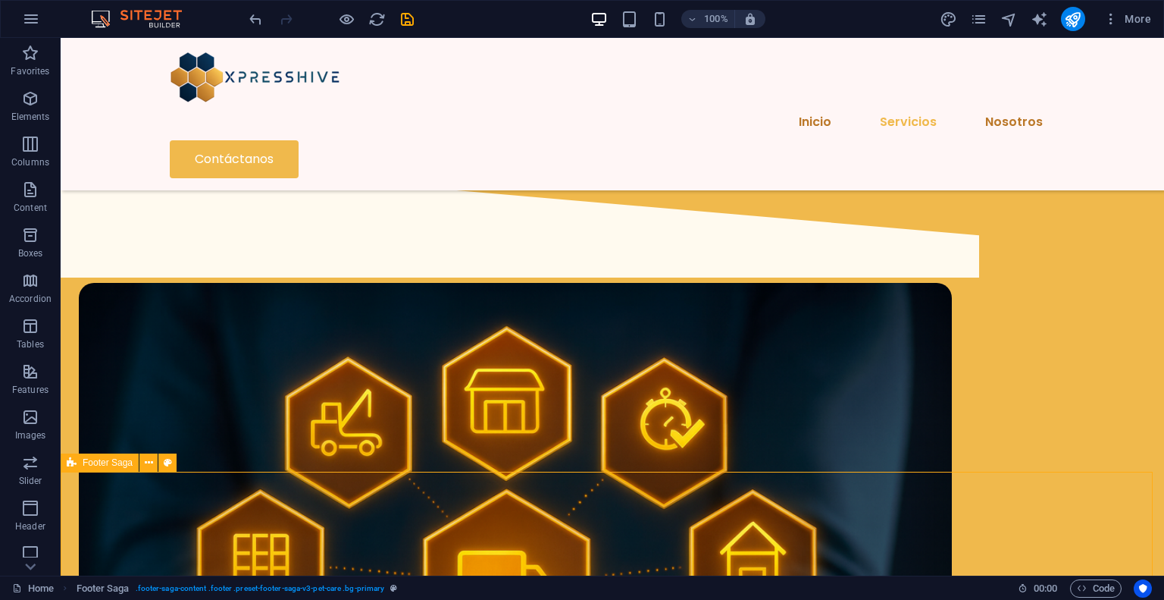
scroll to position [2044, 0]
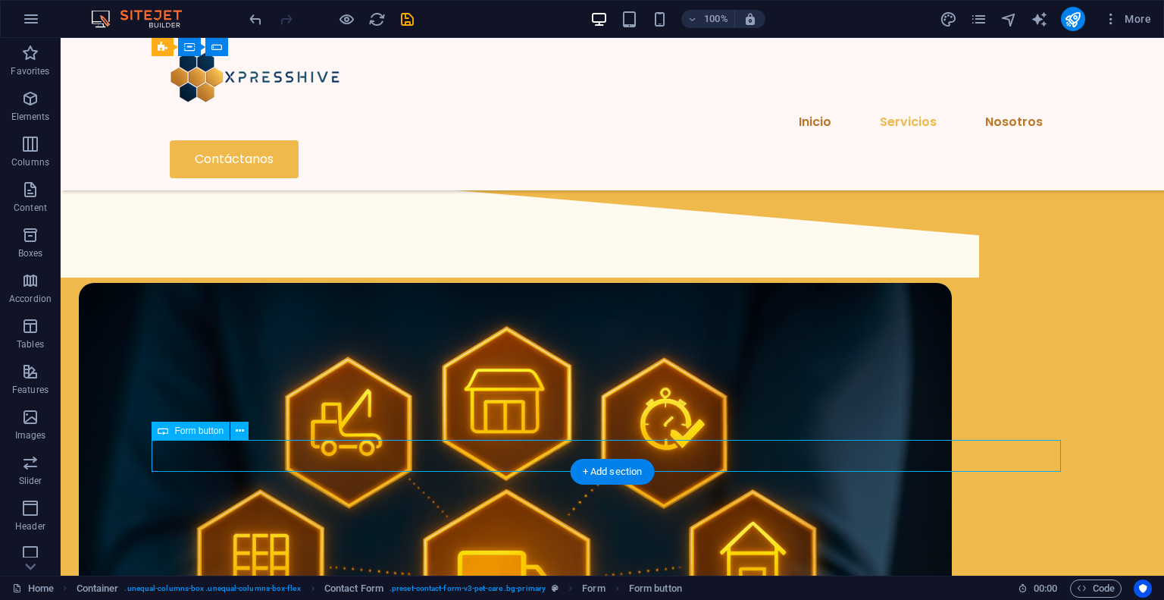
select select "%"
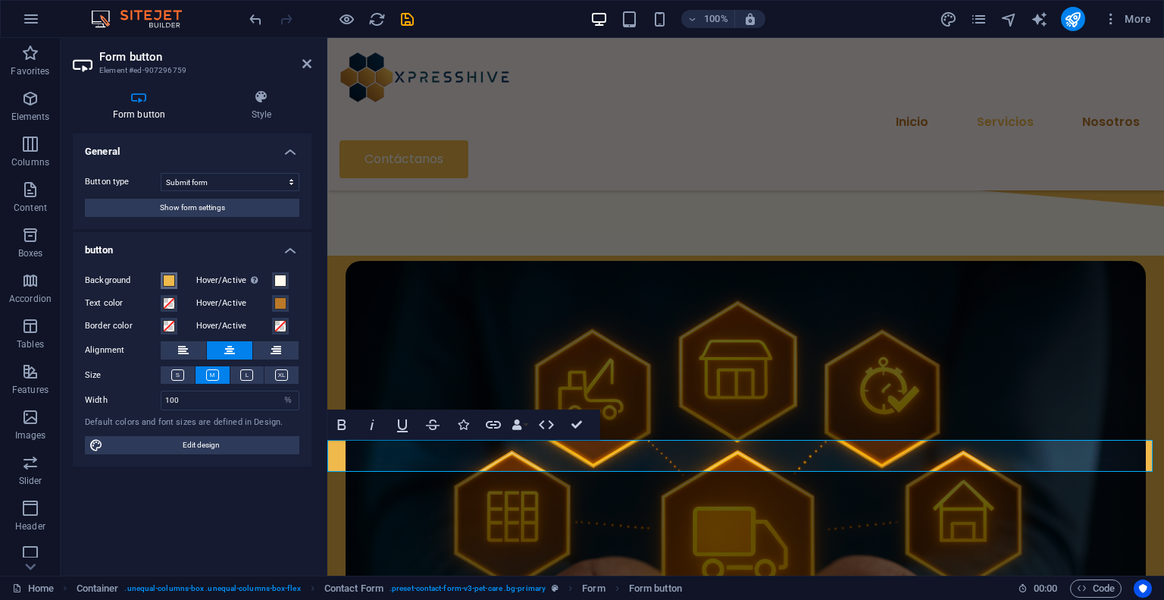
click at [174, 281] on span at bounding box center [169, 280] width 12 height 12
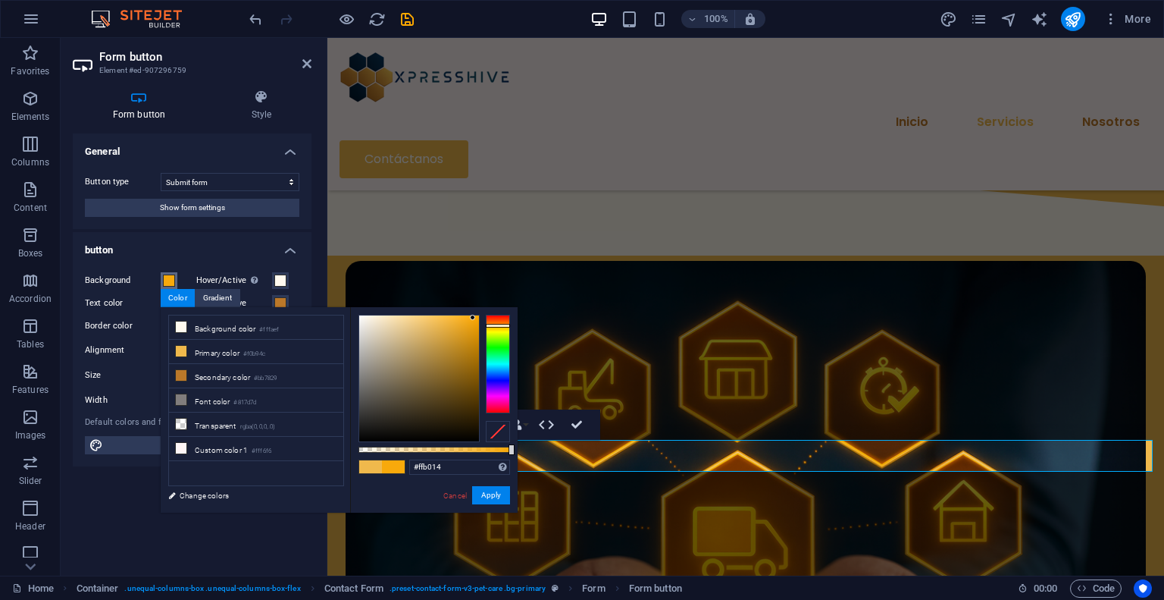
type input "#ffb115"
drag, startPoint x: 442, startPoint y: 321, endPoint x: 468, endPoint y: 311, distance: 28.3
click at [468, 312] on div at bounding box center [467, 314] width 5 height 5
click at [494, 500] on button "Apply" at bounding box center [491, 495] width 38 height 18
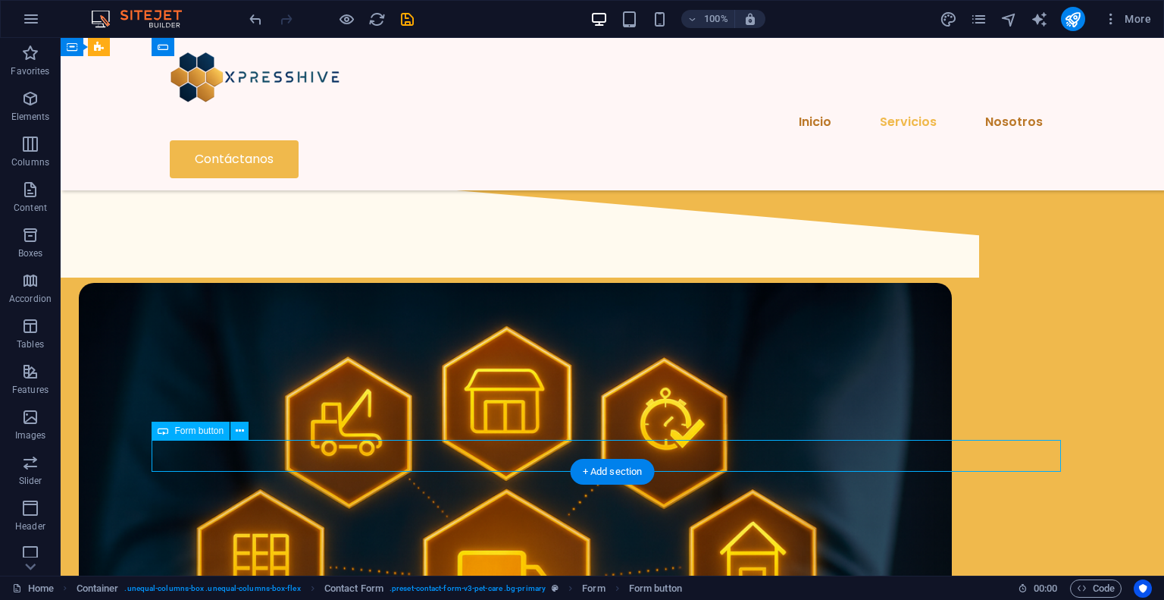
select select "%"
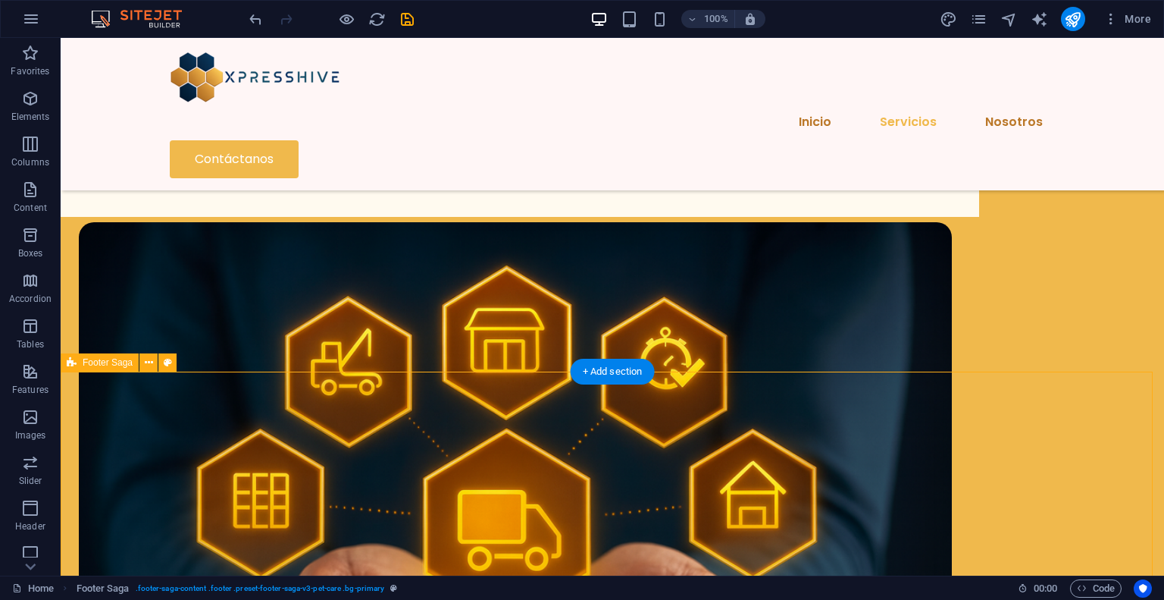
scroll to position [2262, 0]
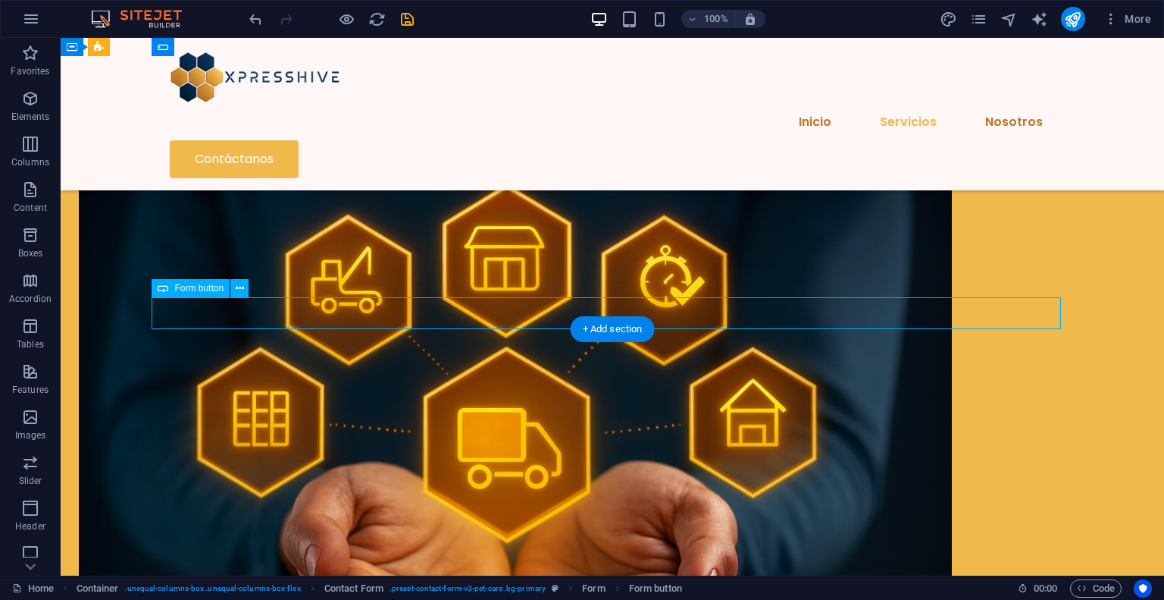
select select "%"
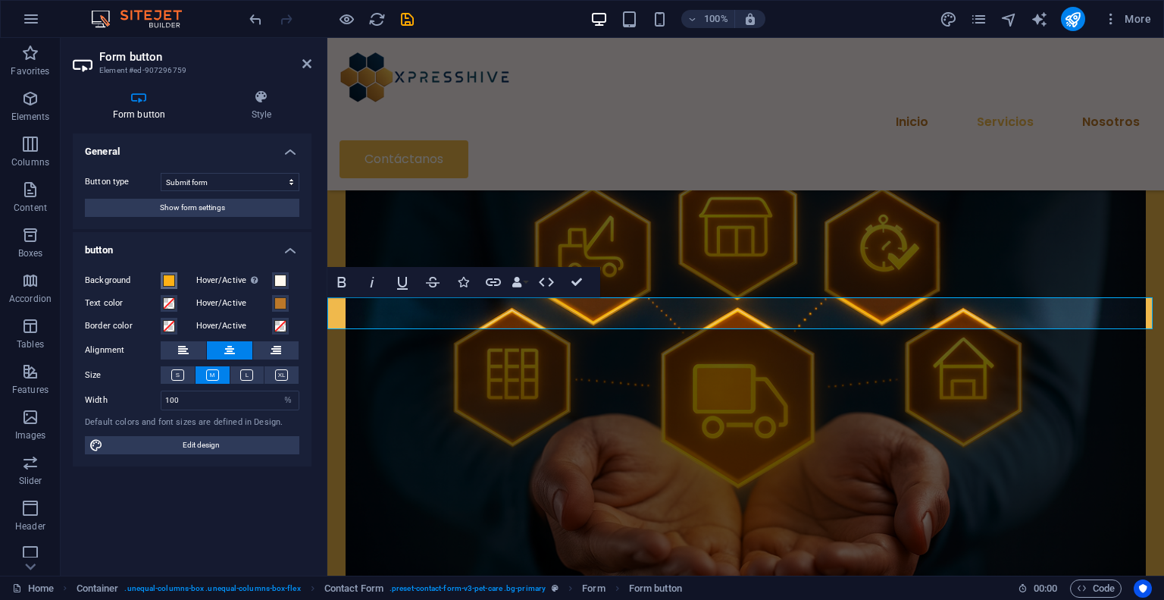
click at [164, 280] on span at bounding box center [169, 280] width 12 height 12
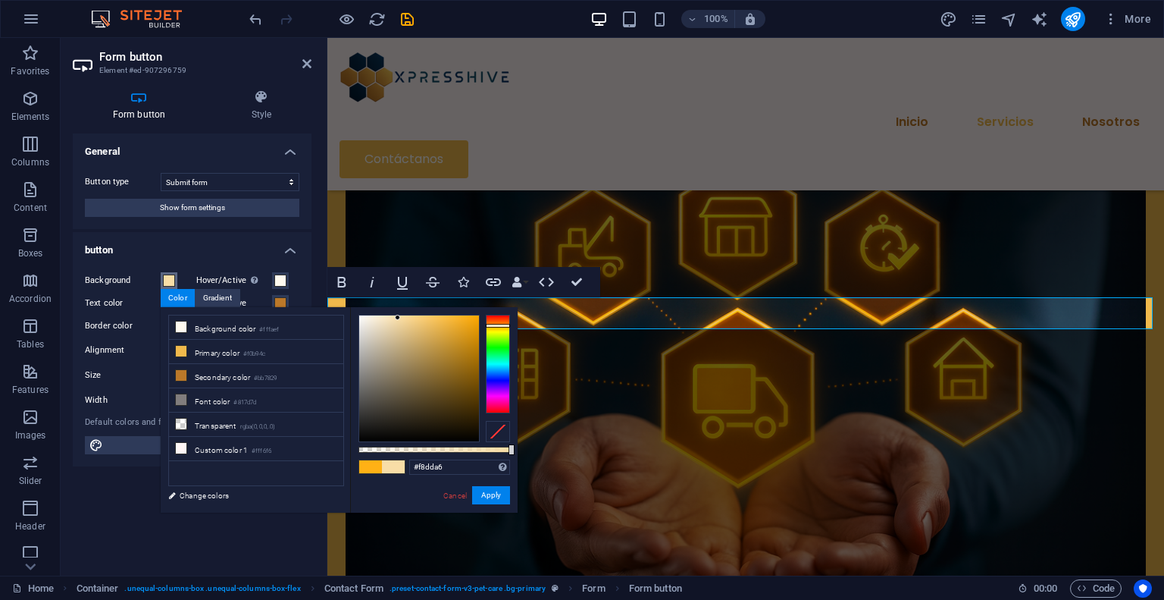
click at [398, 318] on div at bounding box center [419, 378] width 120 height 126
type input "#fbe0a8"
click at [398, 316] on div at bounding box center [396, 316] width 5 height 5
click at [491, 496] on button "Apply" at bounding box center [491, 495] width 38 height 18
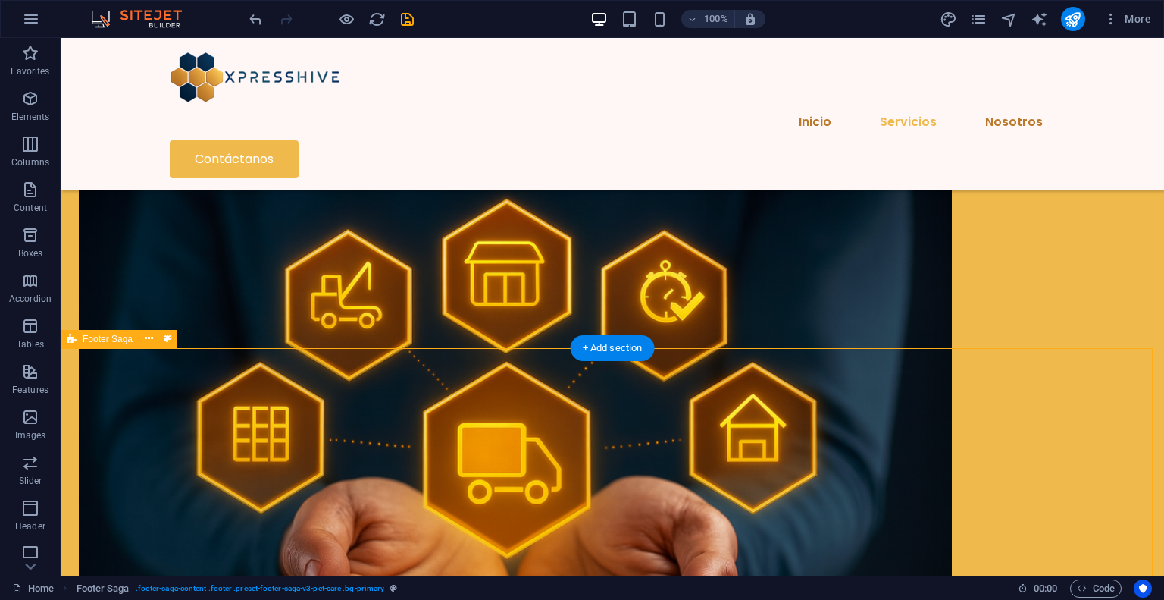
scroll to position [2110, 0]
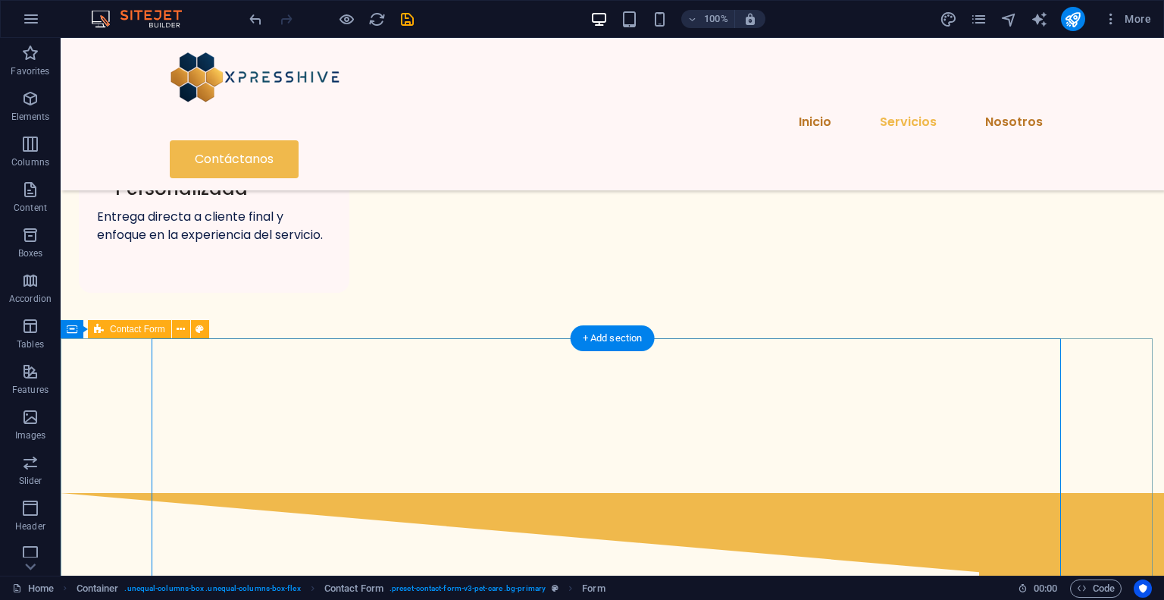
scroll to position [1731, 0]
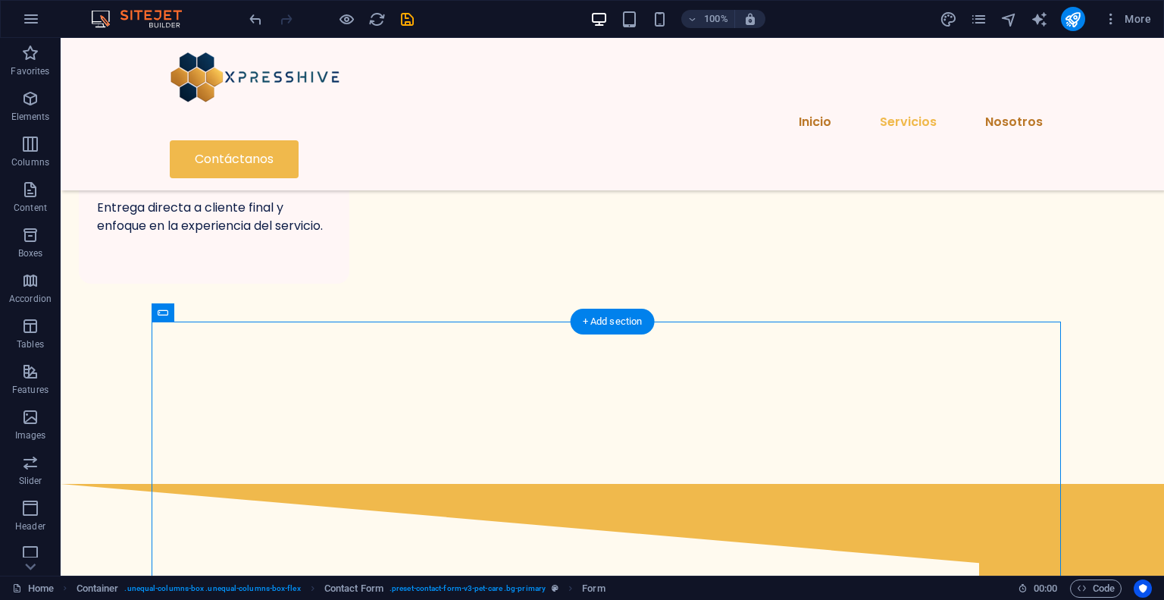
drag, startPoint x: 231, startPoint y: 349, endPoint x: 882, endPoint y: 395, distance: 652.7
click at [234, 310] on icon at bounding box center [237, 313] width 8 height 16
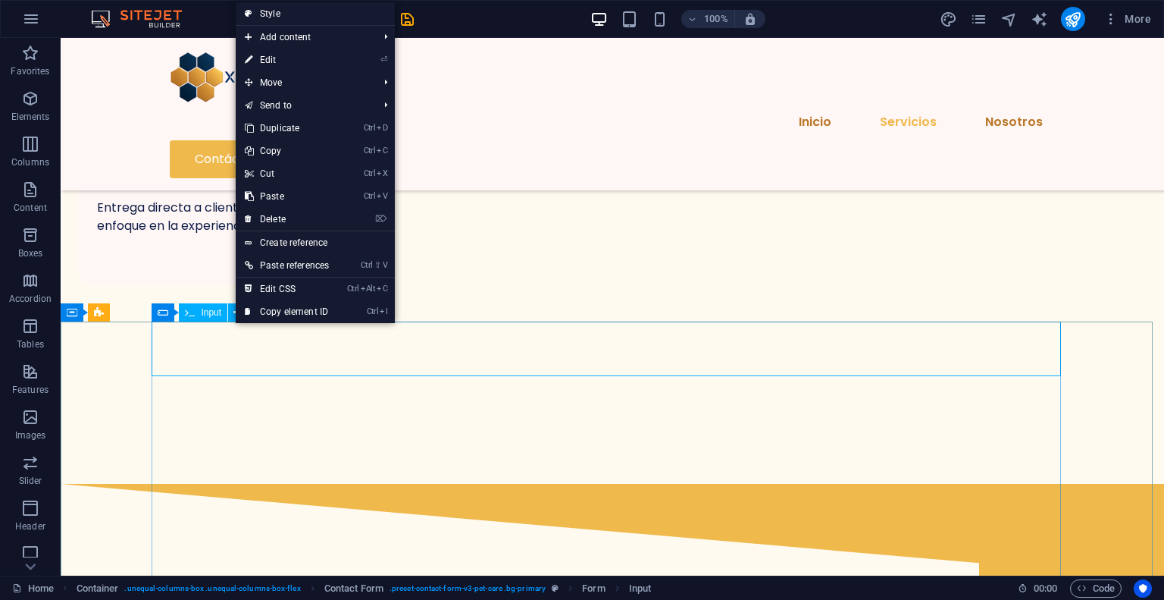
click at [191, 317] on icon at bounding box center [190, 312] width 10 height 18
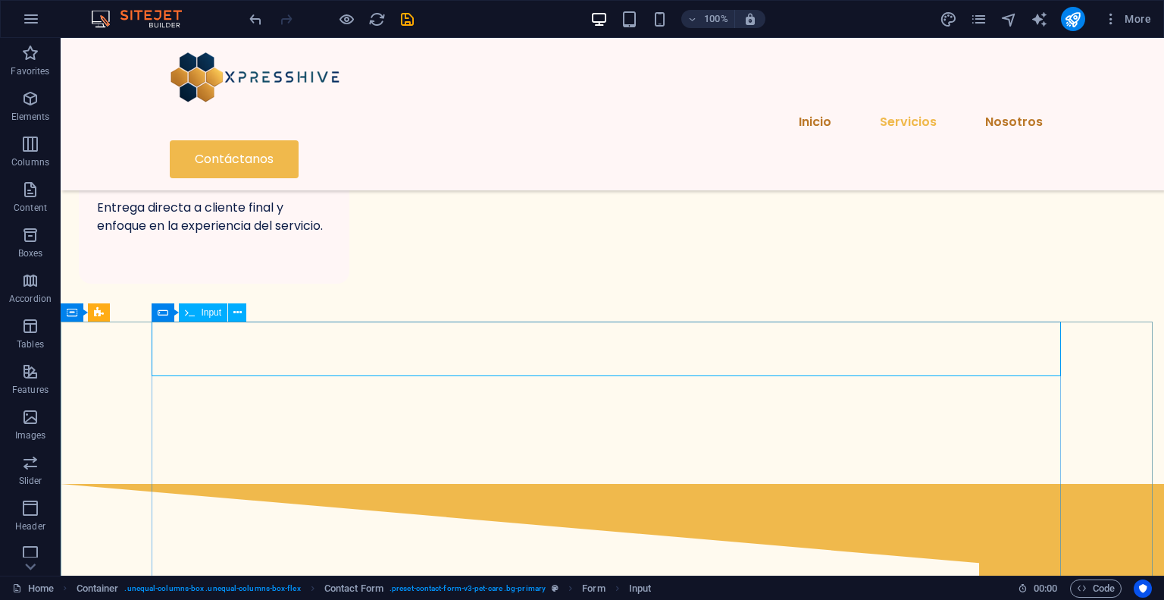
click at [191, 315] on icon at bounding box center [190, 312] width 10 height 18
click at [158, 318] on icon at bounding box center [163, 312] width 11 height 18
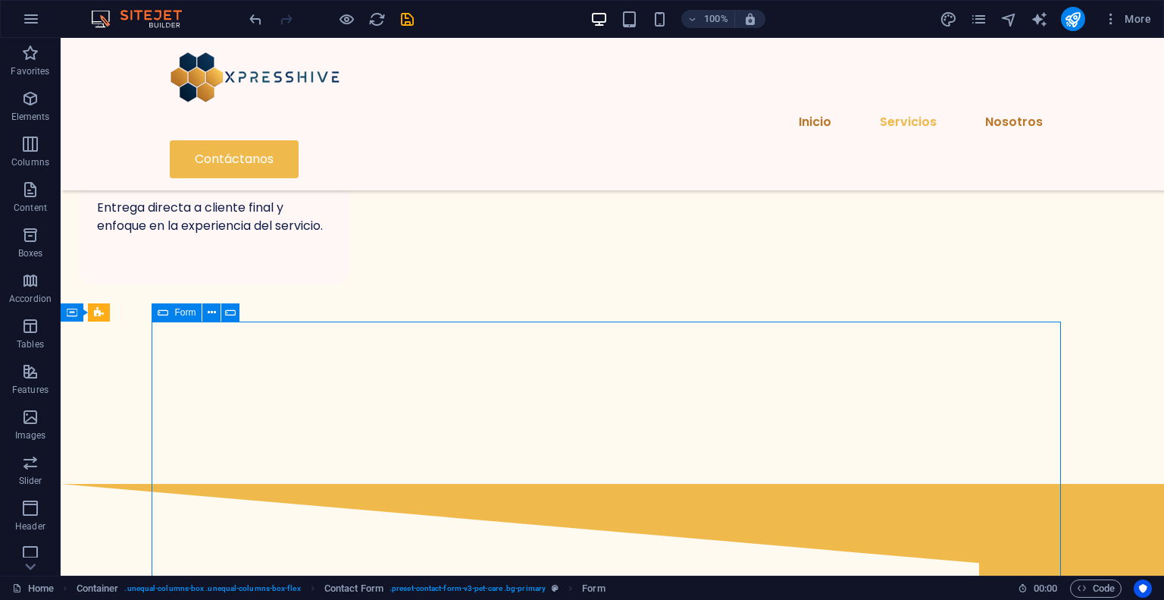
click at [158, 318] on icon at bounding box center [163, 312] width 11 height 18
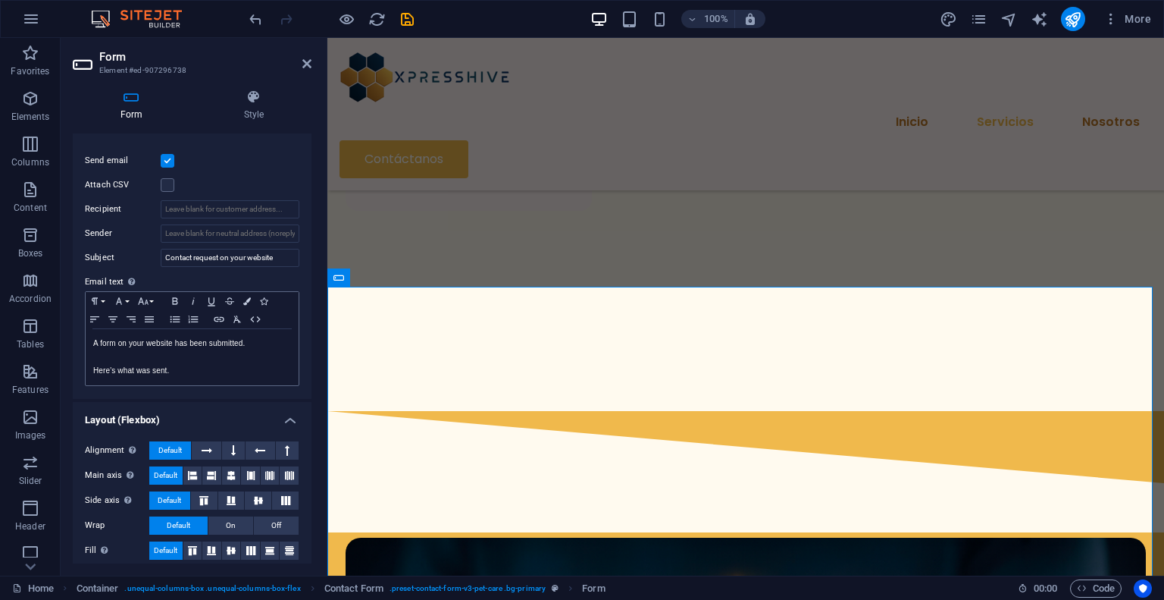
scroll to position [416, 0]
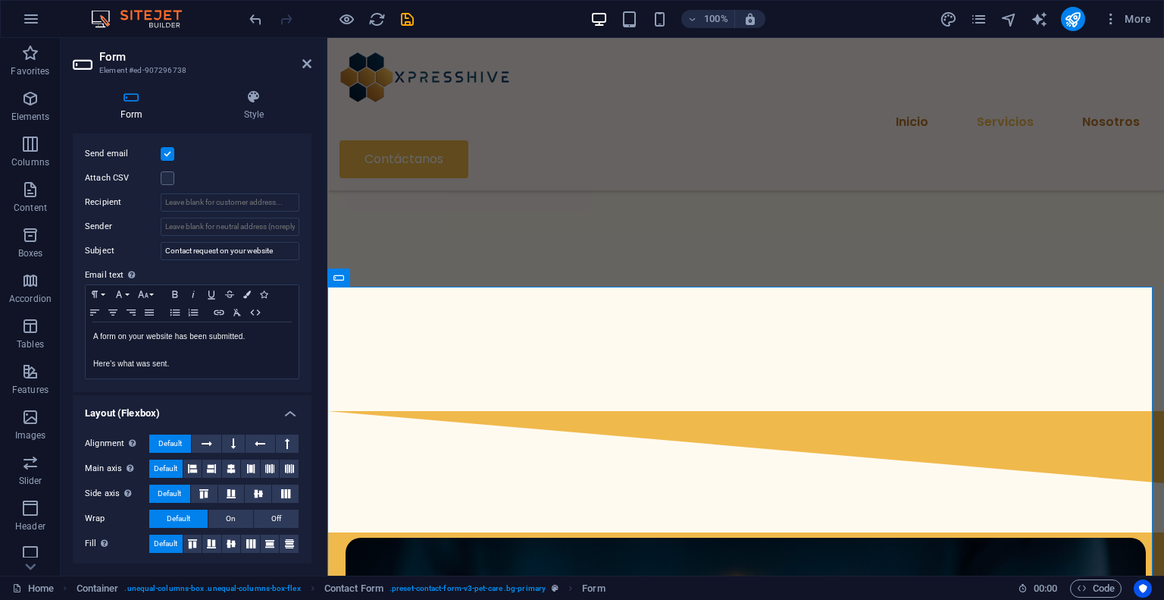
click at [215, 415] on h4 "Layout (Flexbox)" at bounding box center [192, 408] width 239 height 27
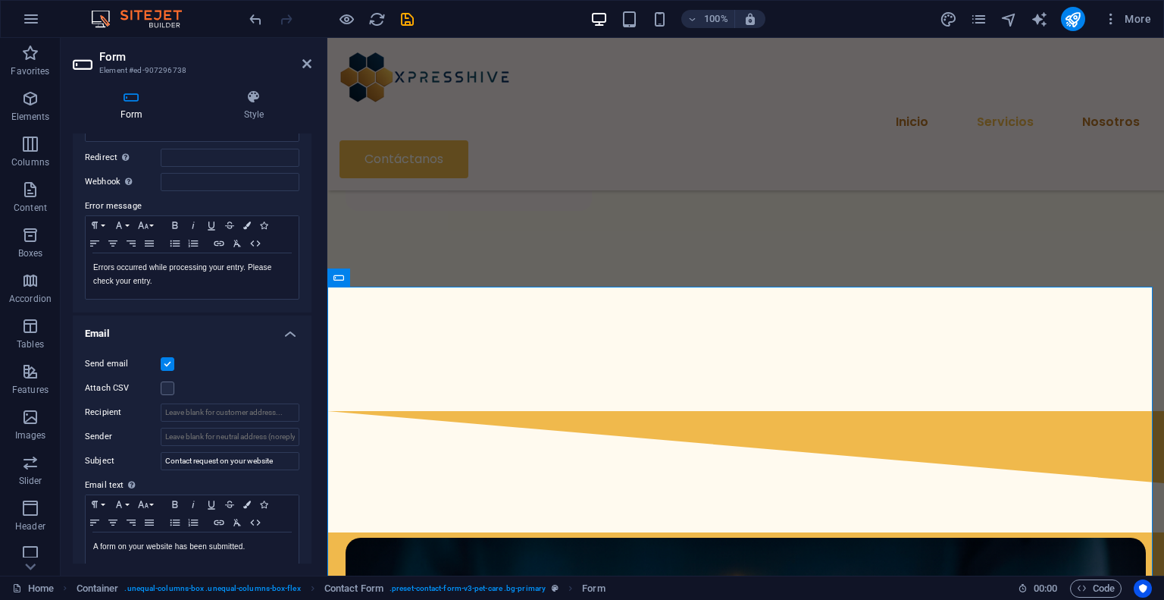
click at [227, 334] on h4 "Email" at bounding box center [192, 328] width 239 height 27
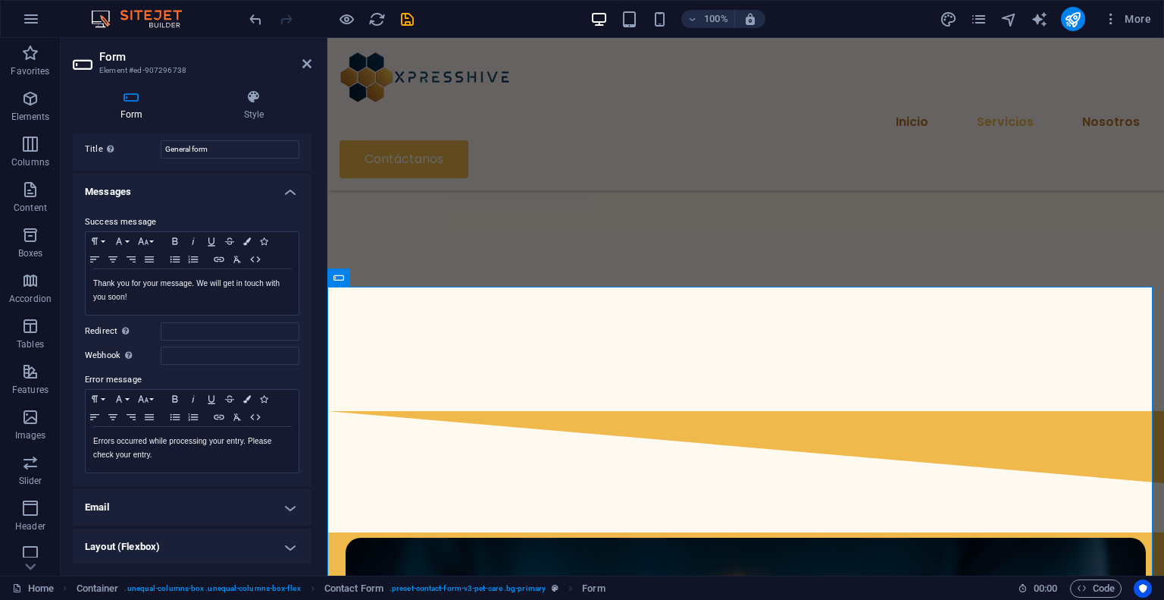
scroll to position [0, 0]
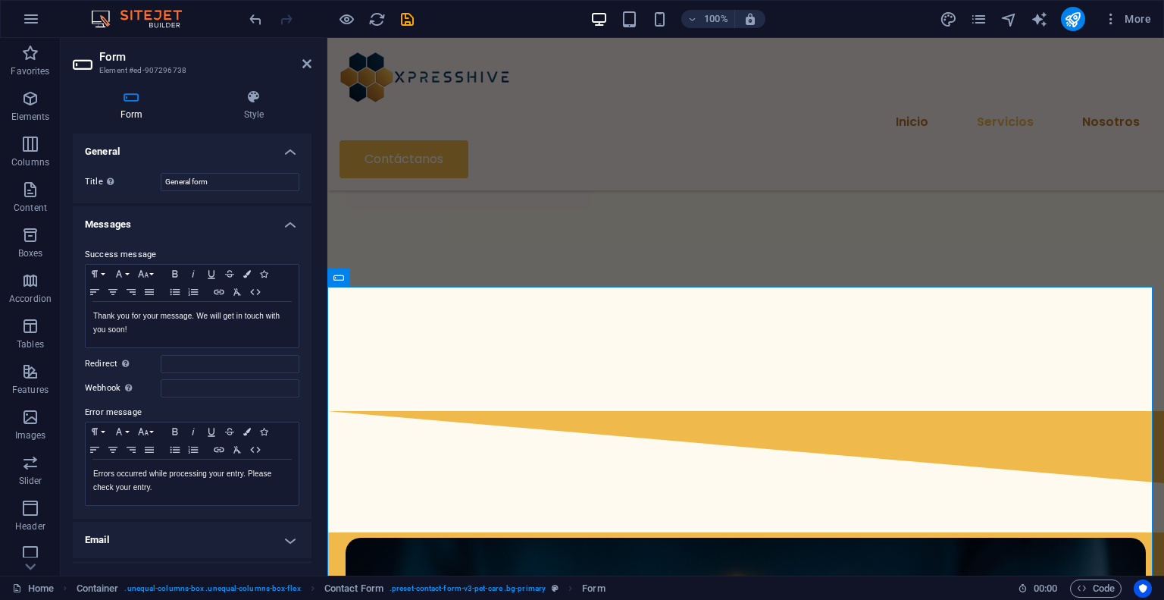
click at [185, 222] on h4 "Messages" at bounding box center [192, 219] width 239 height 27
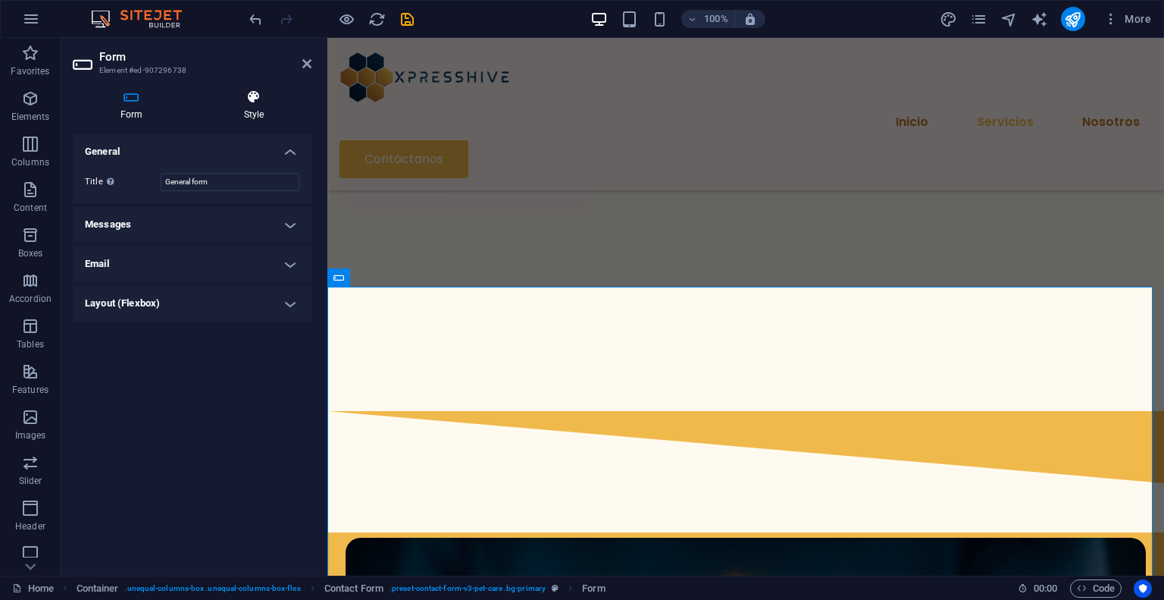
click at [258, 103] on icon at bounding box center [253, 96] width 115 height 15
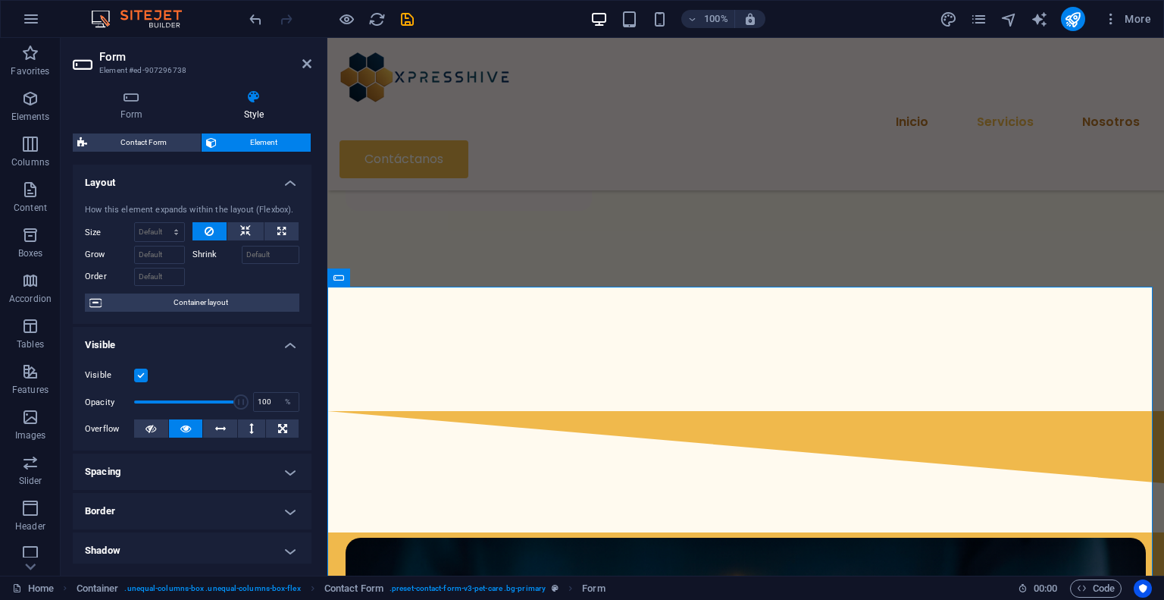
scroll to position [1731, 0]
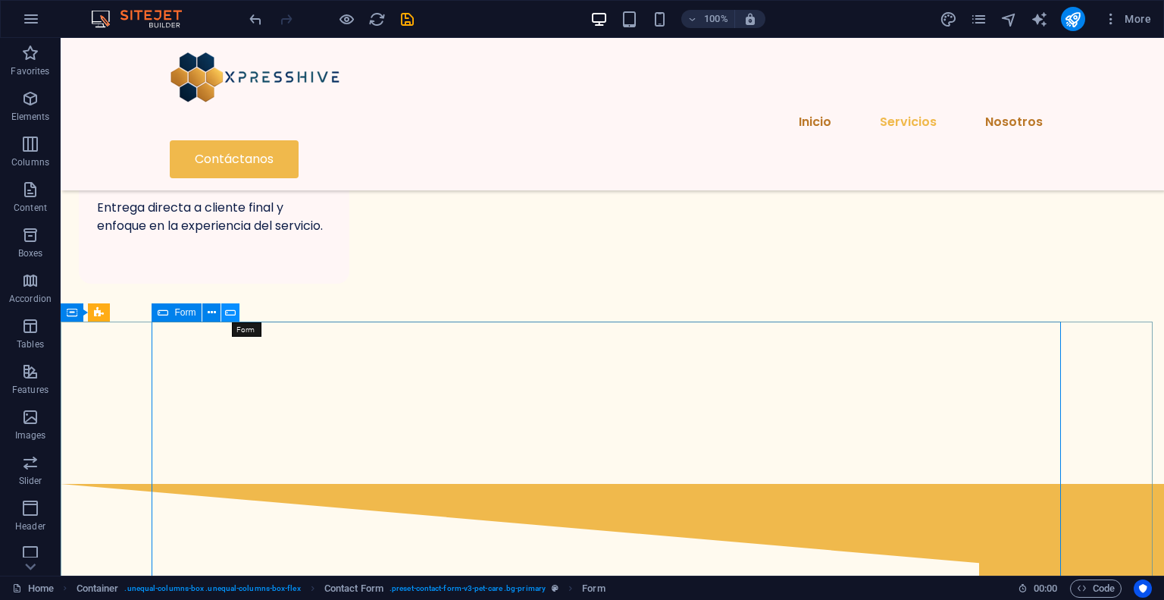
click at [230, 313] on icon at bounding box center [230, 313] width 11 height 16
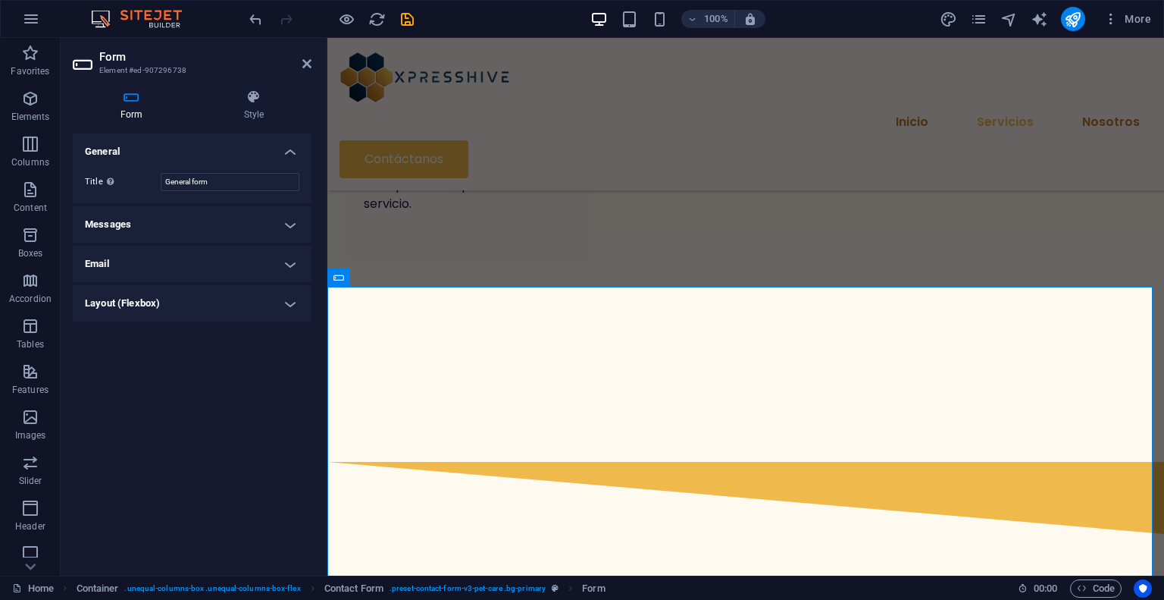
scroll to position [1782, 0]
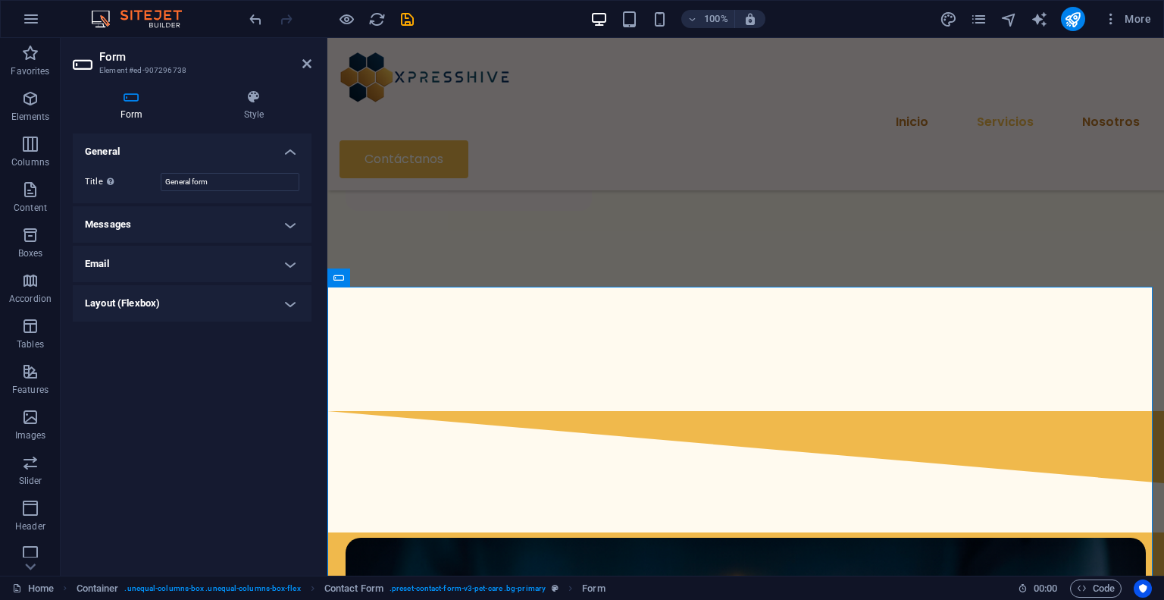
click at [249, 230] on h4 "Messages" at bounding box center [192, 224] width 239 height 36
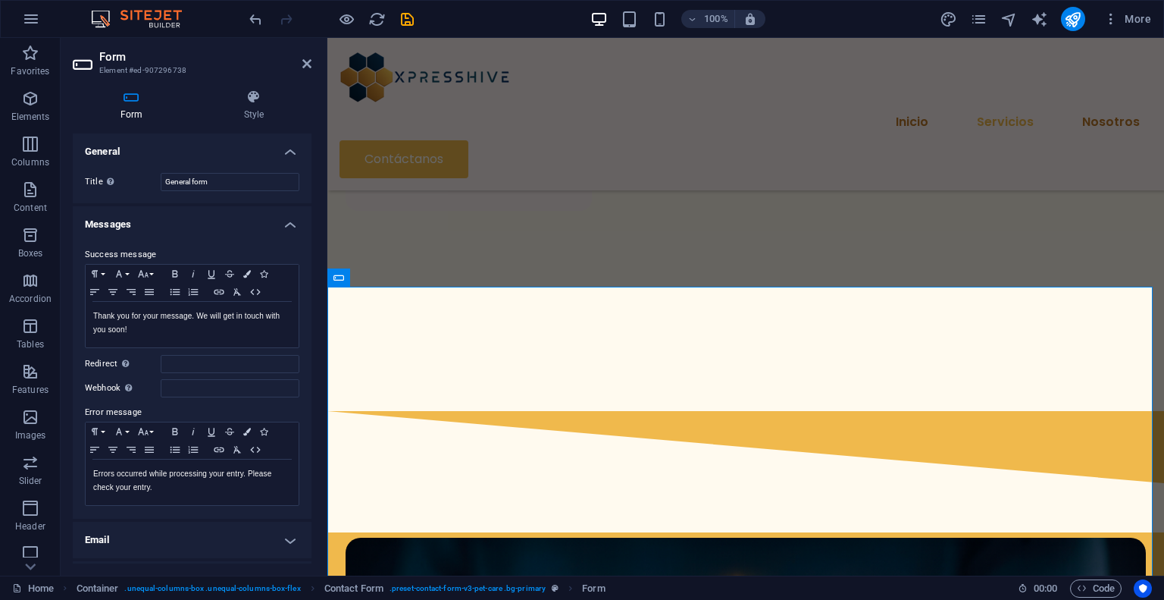
click at [249, 230] on h4 "Messages" at bounding box center [192, 219] width 239 height 27
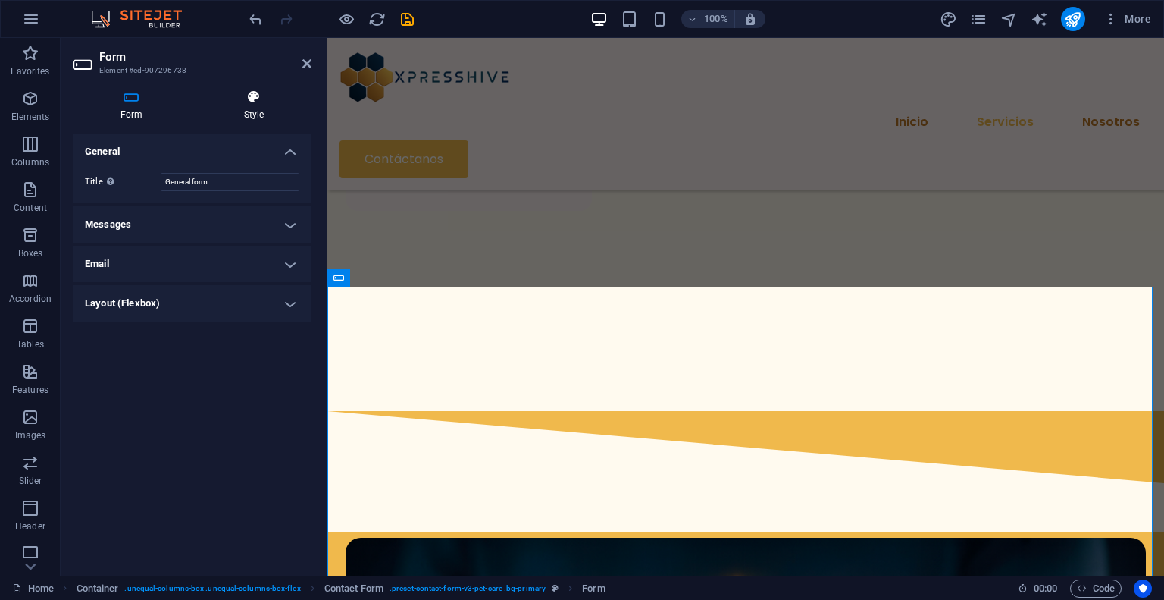
click at [246, 108] on h4 "Style" at bounding box center [253, 105] width 115 height 32
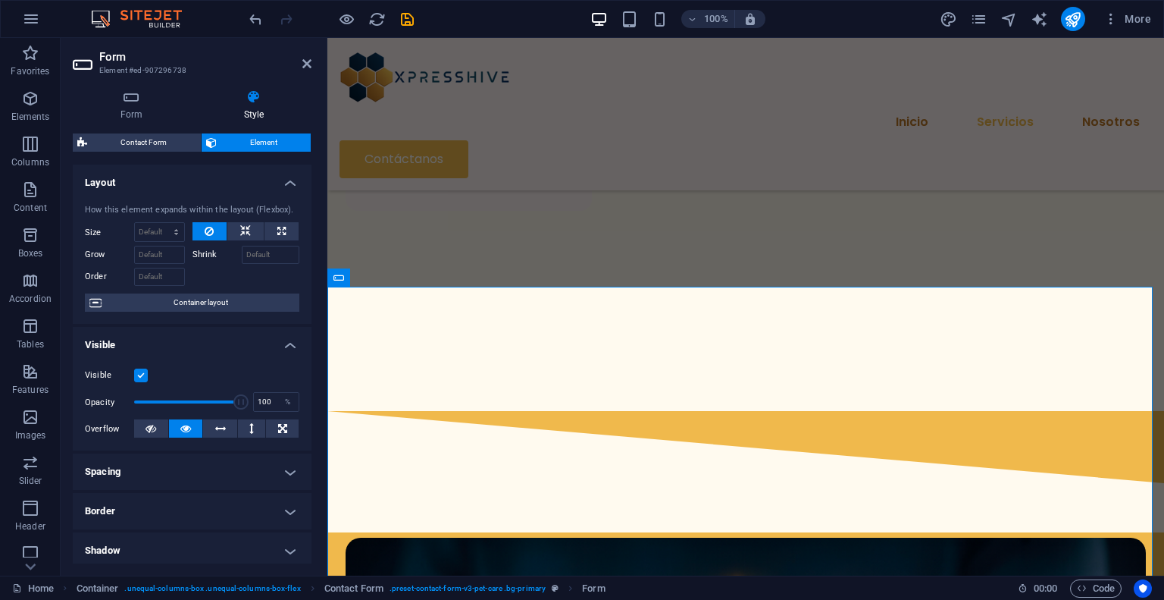
click at [246, 108] on h4 "Style" at bounding box center [253, 105] width 115 height 32
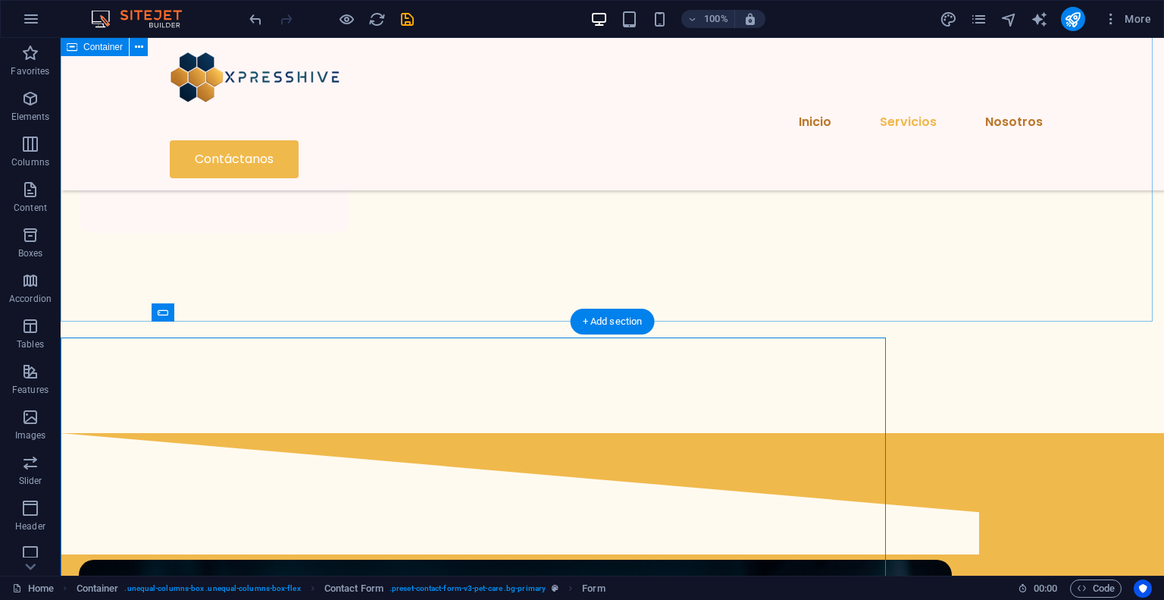
scroll to position [1731, 0]
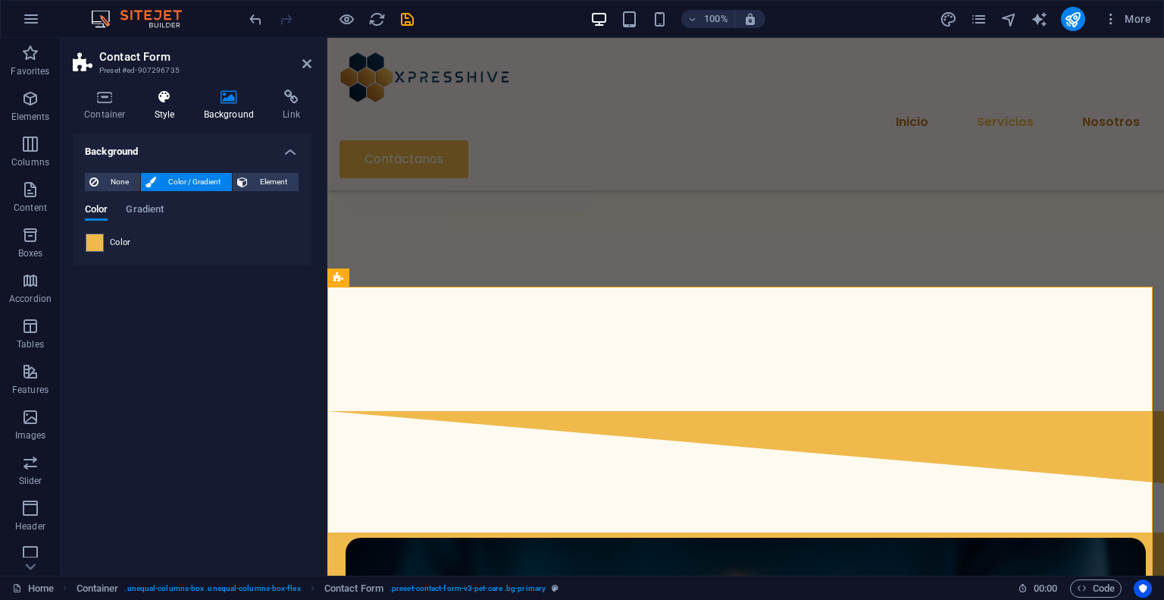
click at [154, 102] on icon at bounding box center [164, 96] width 43 height 15
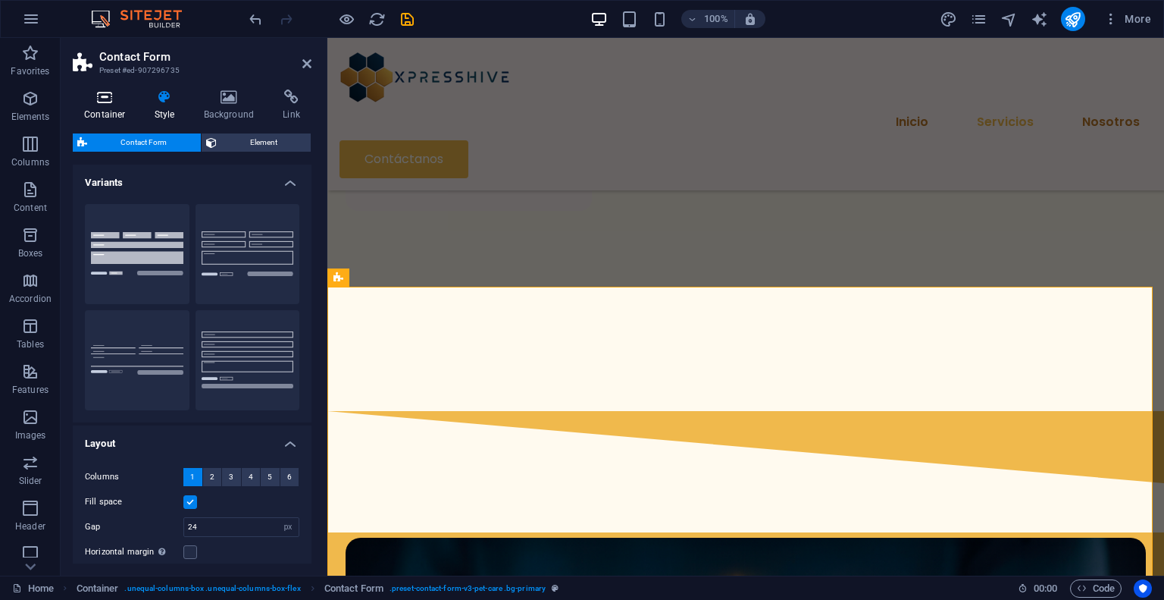
click at [115, 105] on h4 "Container" at bounding box center [108, 105] width 70 height 32
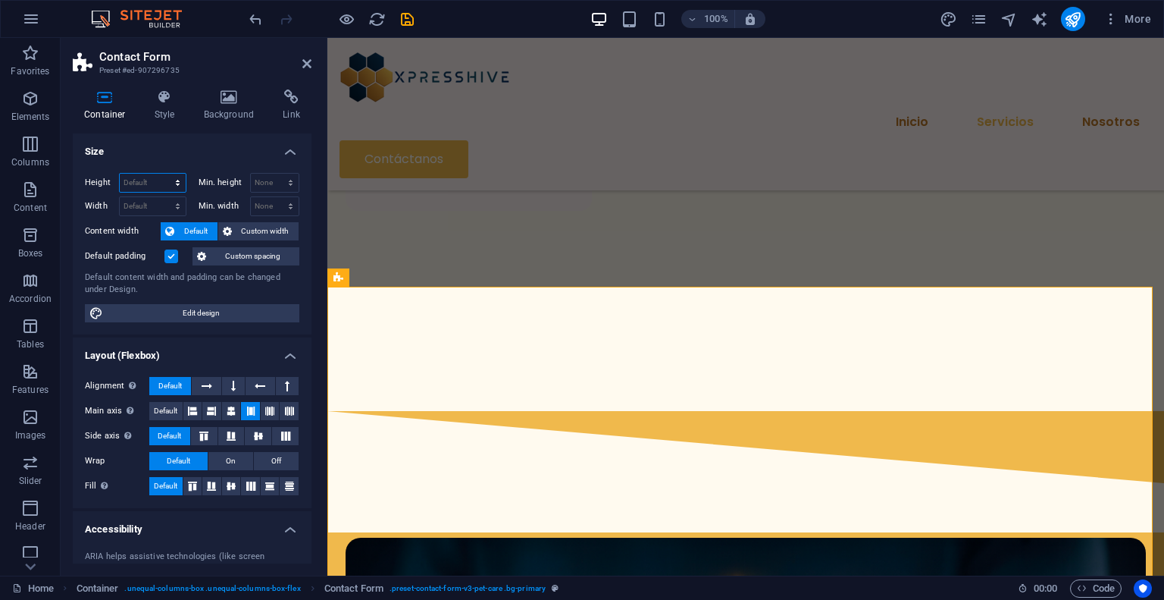
click at [145, 186] on select "Default px rem % vh vw" at bounding box center [153, 183] width 66 height 18
select select "px"
click at [162, 174] on select "Default px rem % vh vw" at bounding box center [153, 183] width 66 height 18
type input "500"
click at [260, 178] on select "None px rem % vh vw" at bounding box center [275, 183] width 49 height 18
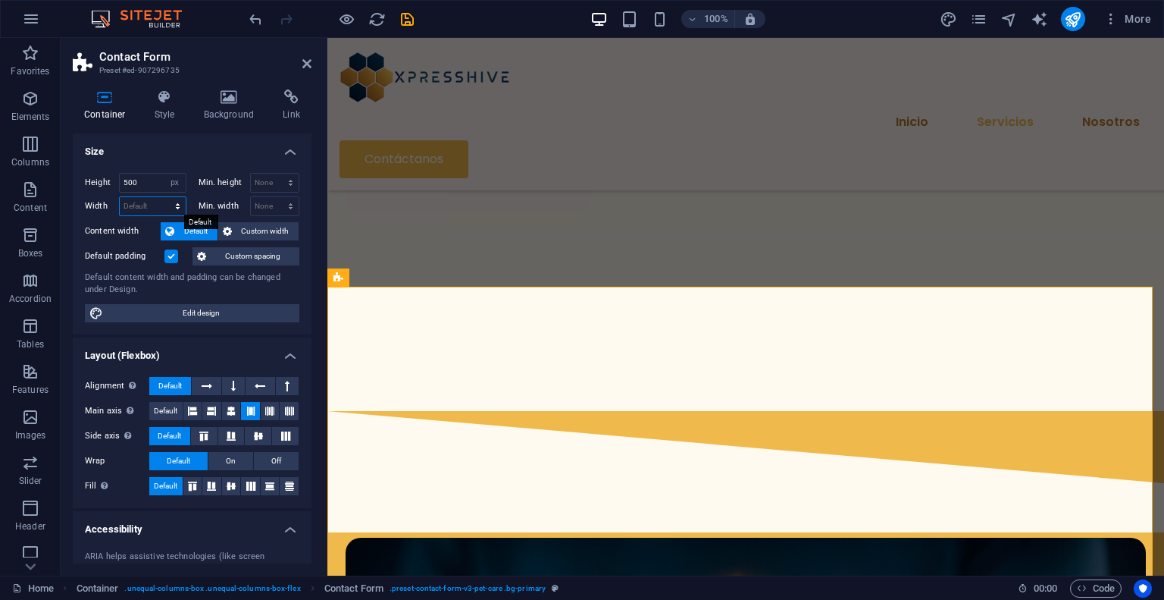
click at [149, 205] on select "Default px rem % em vh vw" at bounding box center [153, 206] width 66 height 18
select select "px"
click at [162, 197] on select "Default px rem % em vh vw" at bounding box center [153, 206] width 66 height 18
type input "500"
click at [188, 156] on h4 "Size" at bounding box center [192, 146] width 239 height 27
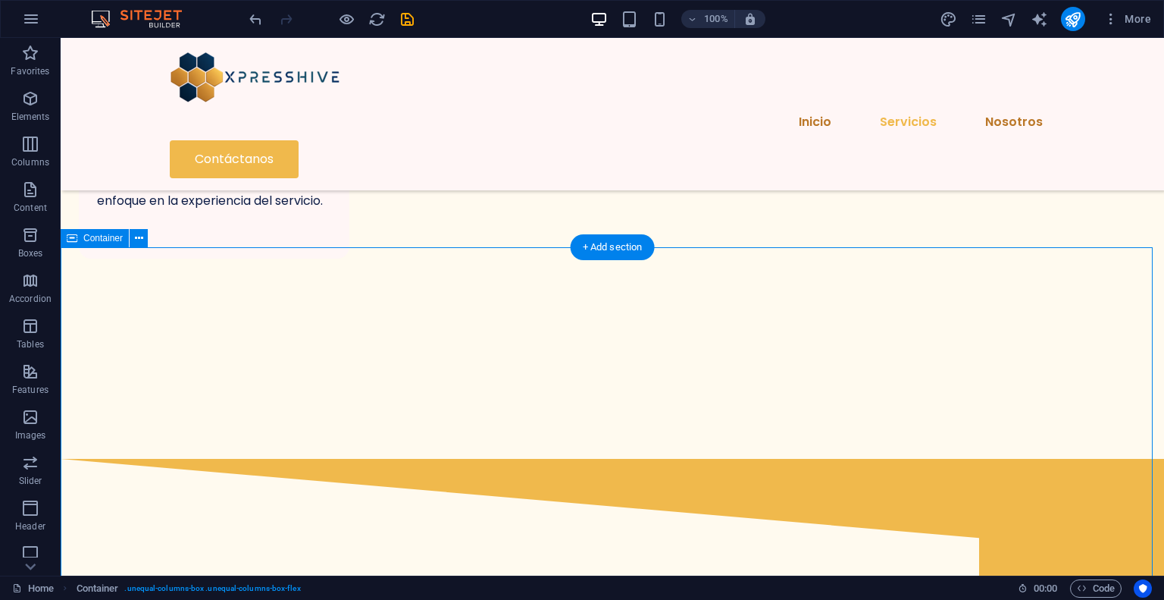
scroll to position [1731, 0]
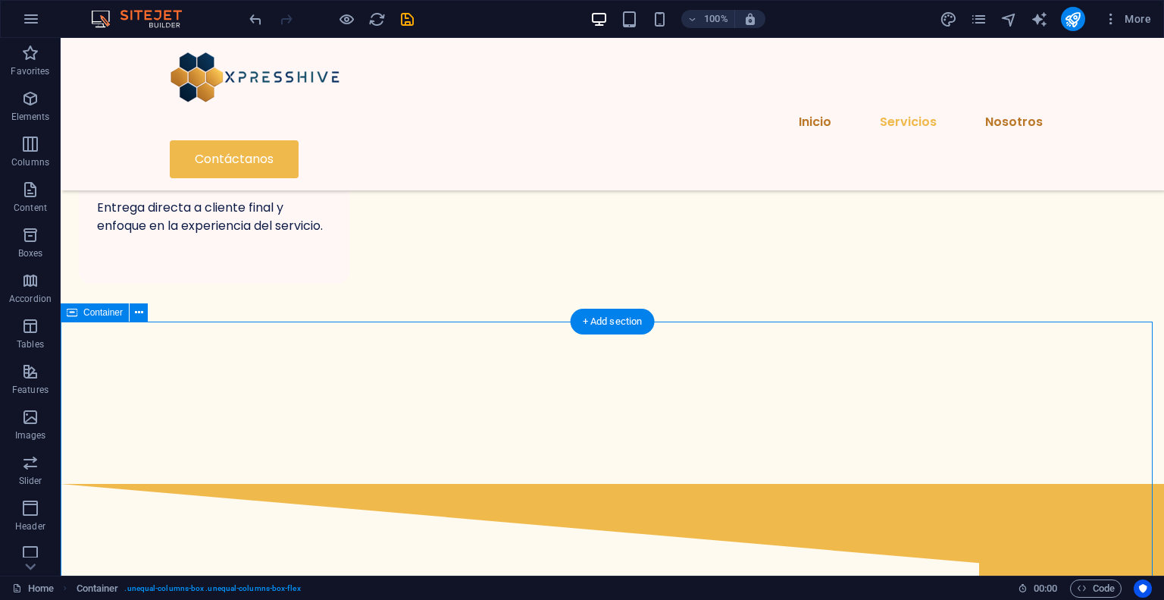
click at [75, 313] on icon at bounding box center [72, 312] width 11 height 18
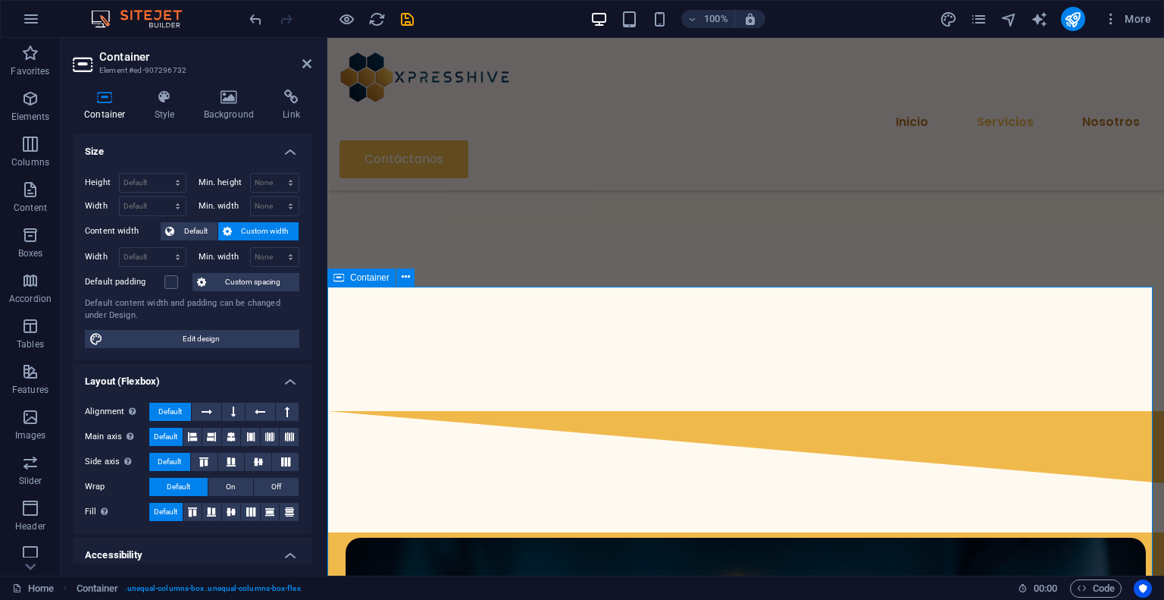
click at [405, 279] on icon at bounding box center [406, 277] width 8 height 16
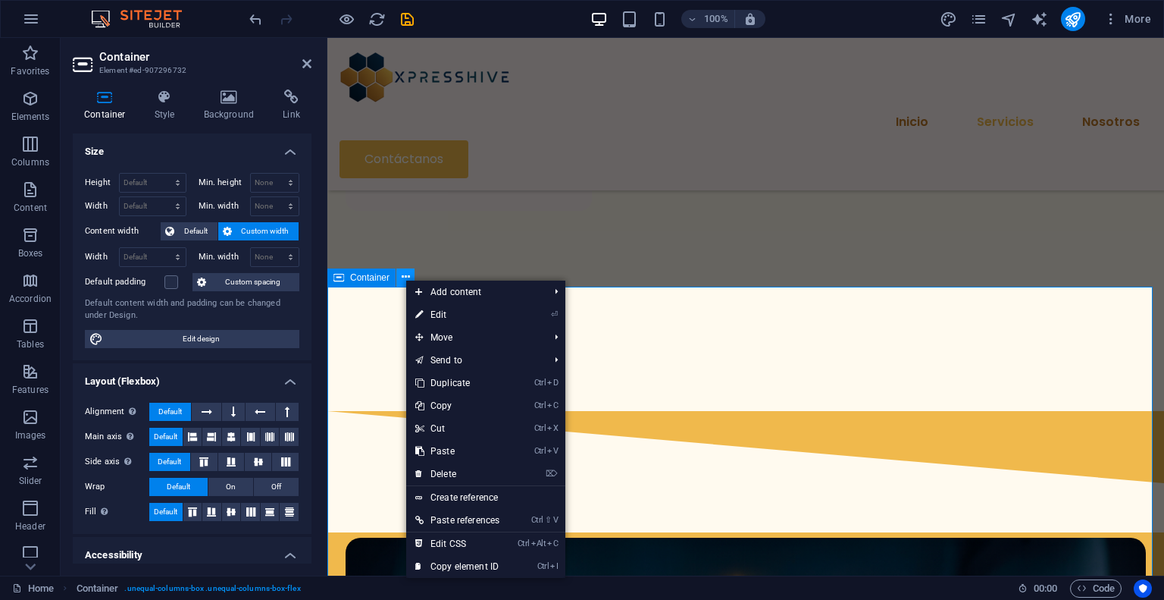
click at [405, 279] on icon at bounding box center [406, 277] width 8 height 16
click at [374, 277] on div "Contact Form" at bounding box center [396, 277] width 83 height 18
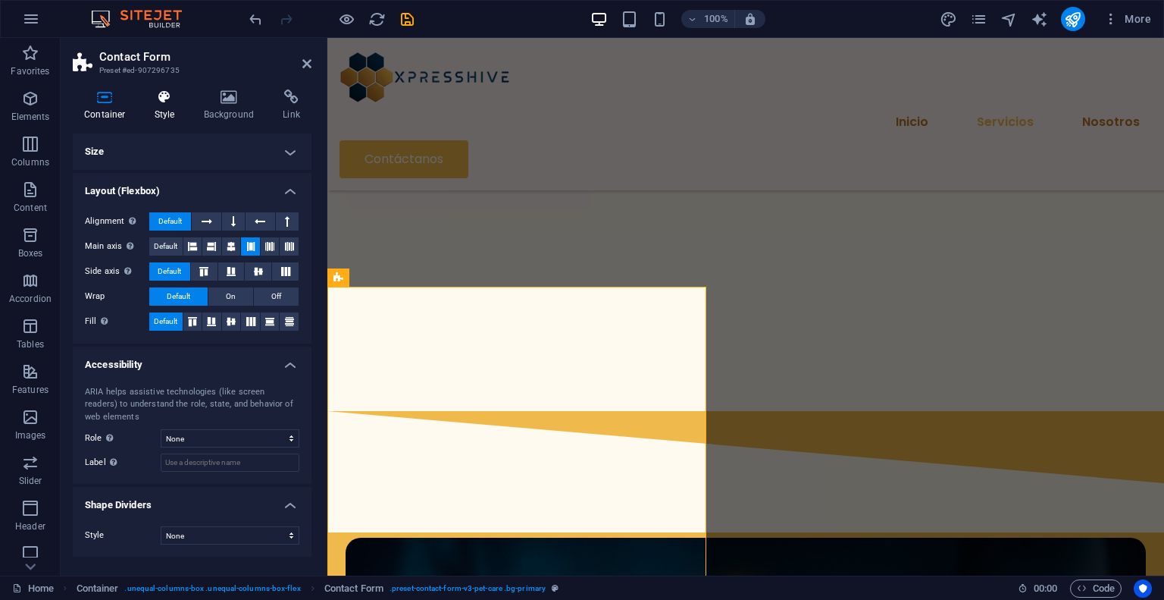
click at [175, 116] on h4 "Style" at bounding box center [167, 105] width 49 height 32
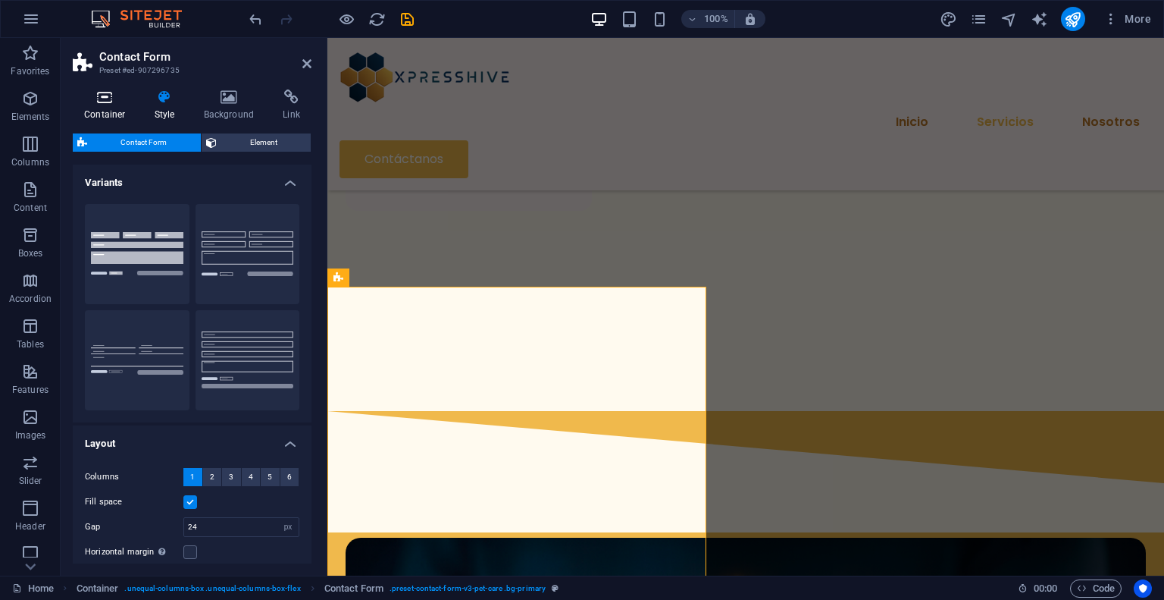
click at [112, 96] on icon at bounding box center [105, 96] width 64 height 15
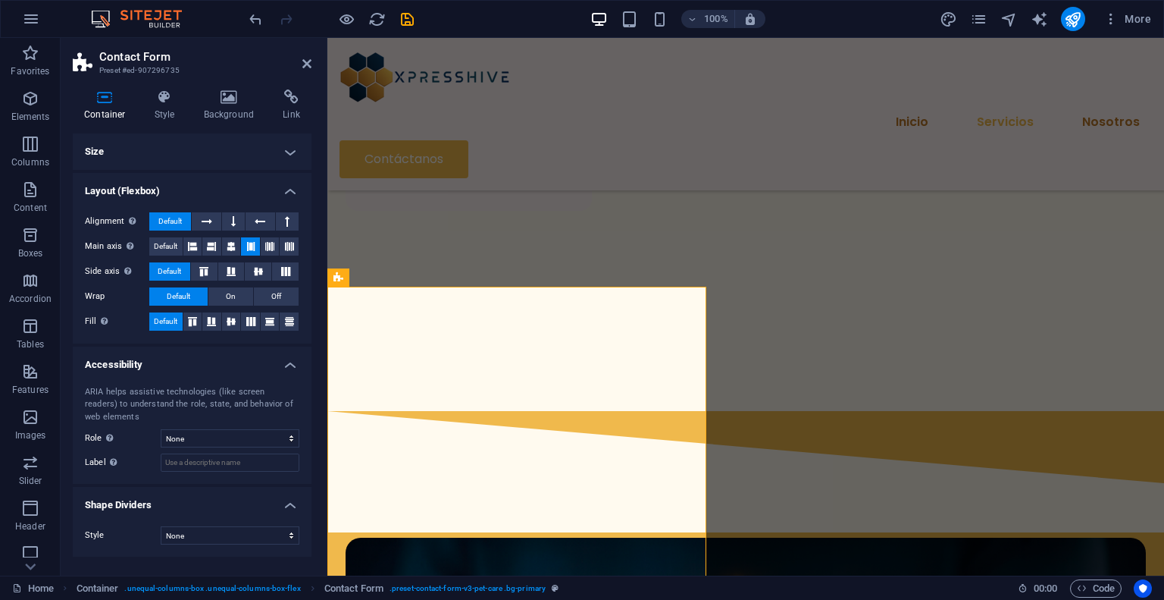
click at [209, 161] on h4 "Size" at bounding box center [192, 151] width 239 height 36
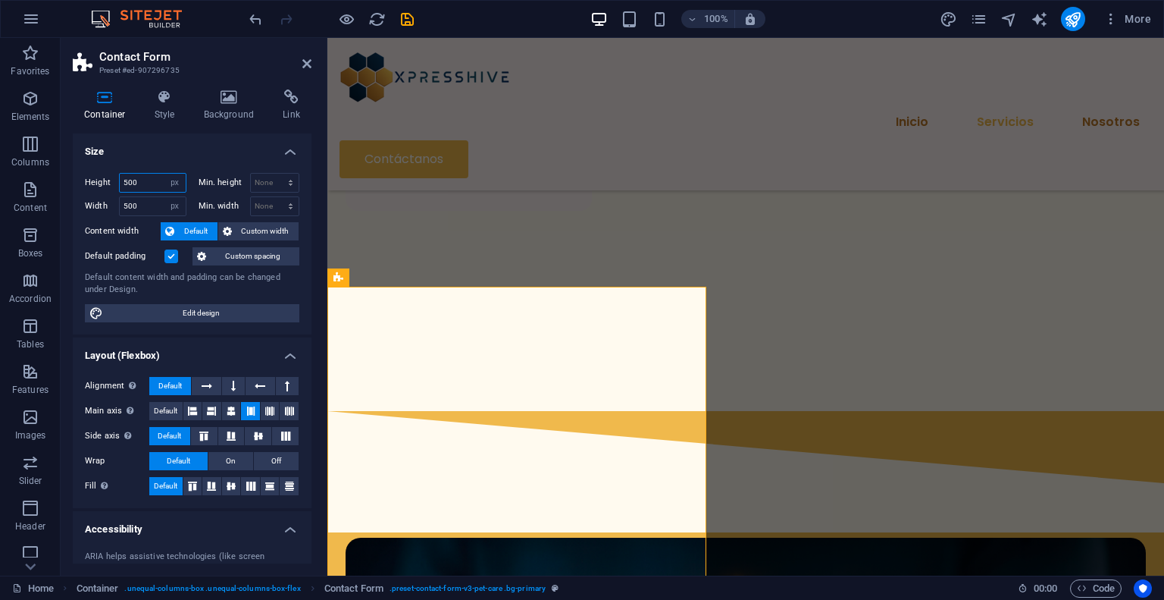
click at [154, 183] on input "500" at bounding box center [153, 183] width 66 height 18
click at [173, 184] on select "Default px rem % vh vw" at bounding box center [174, 183] width 21 height 18
select select "default"
click at [164, 174] on select "Default px rem % vh vw" at bounding box center [174, 183] width 21 height 18
select select "DISABLED_OPTION_VALUE"
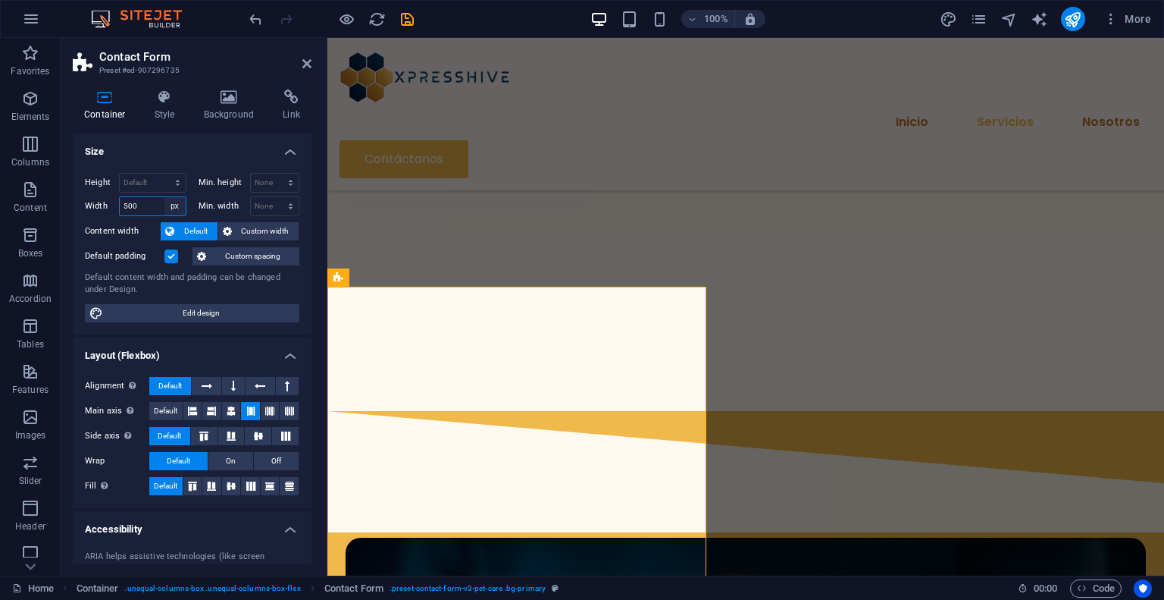
click at [180, 200] on select "Default px rem % em vh vw" at bounding box center [174, 206] width 21 height 18
select select "default"
click at [164, 197] on select "Default px rem % em vh vw" at bounding box center [174, 206] width 21 height 18
select select "DISABLED_OPTION_VALUE"
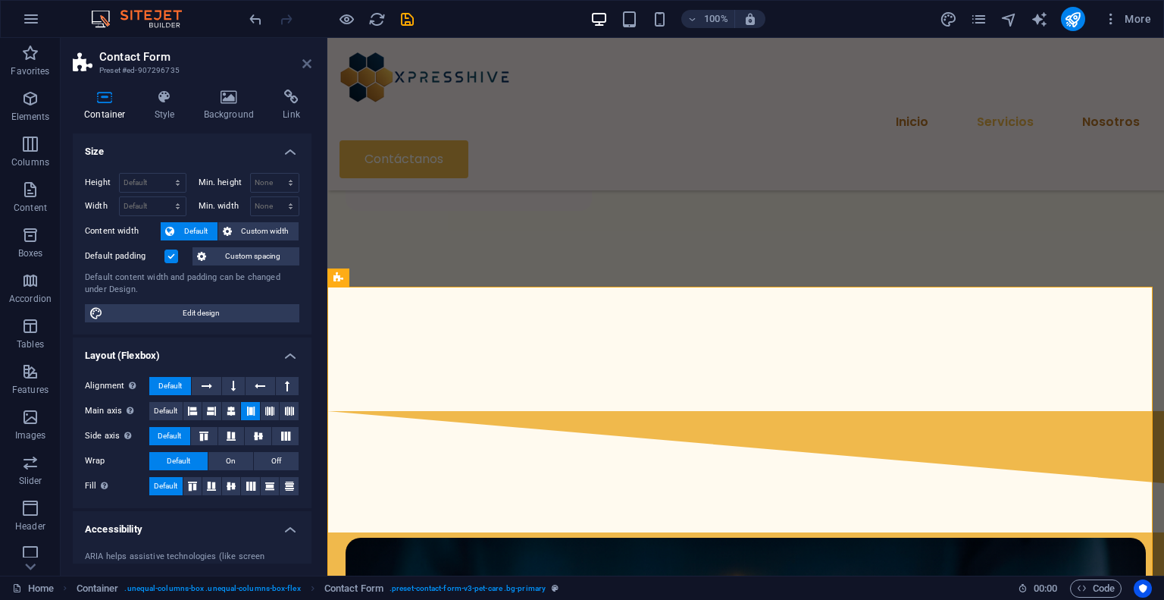
click at [305, 64] on icon at bounding box center [306, 64] width 9 height 12
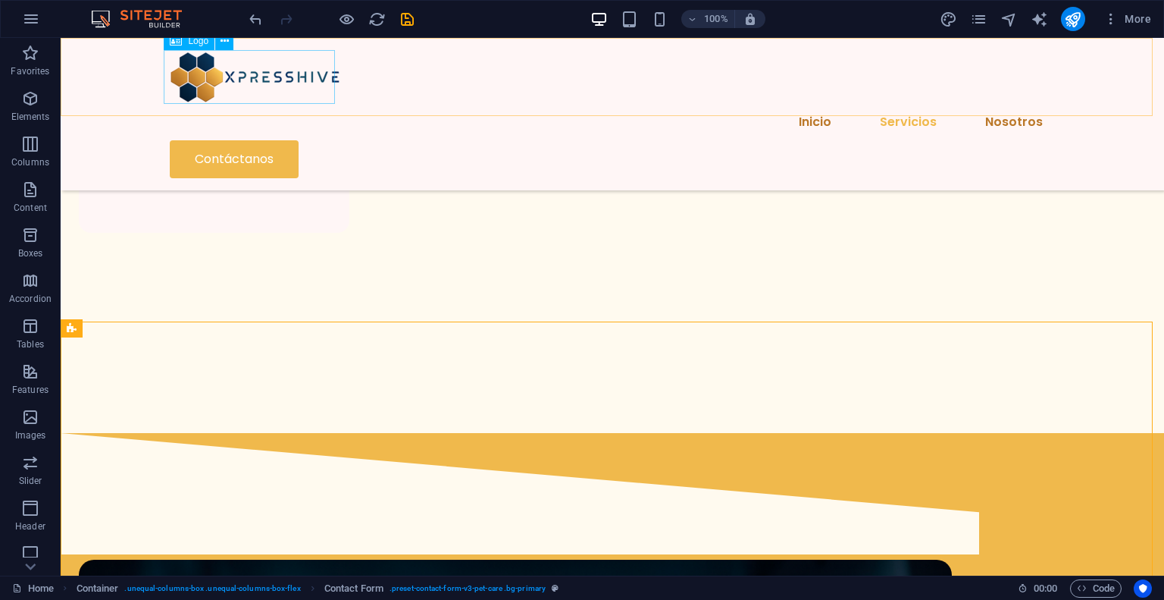
scroll to position [1731, 0]
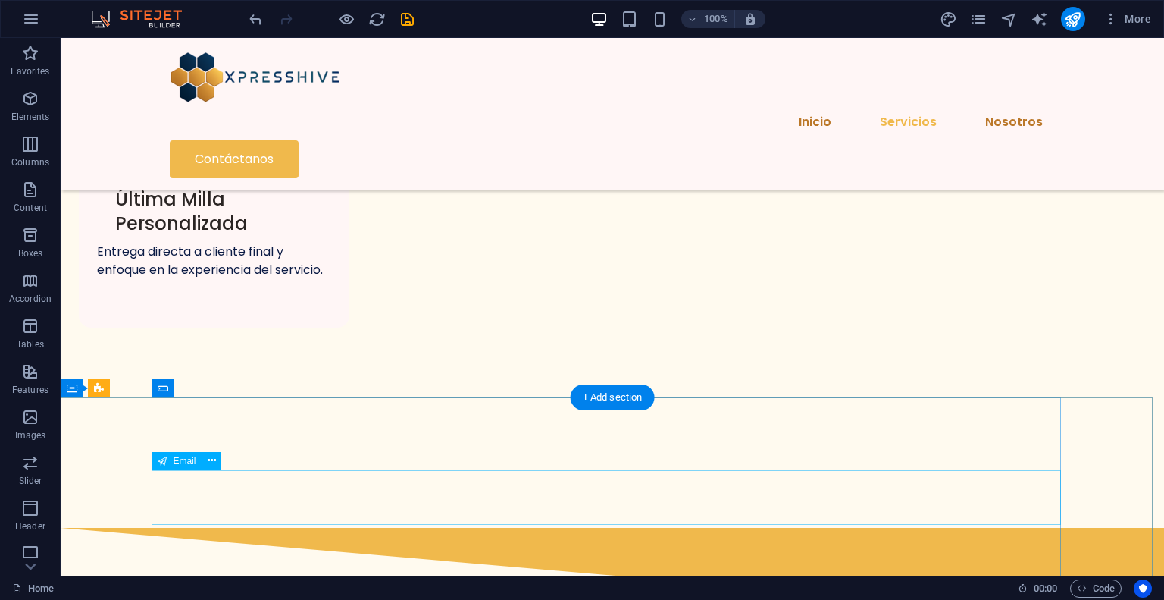
scroll to position [1655, 0]
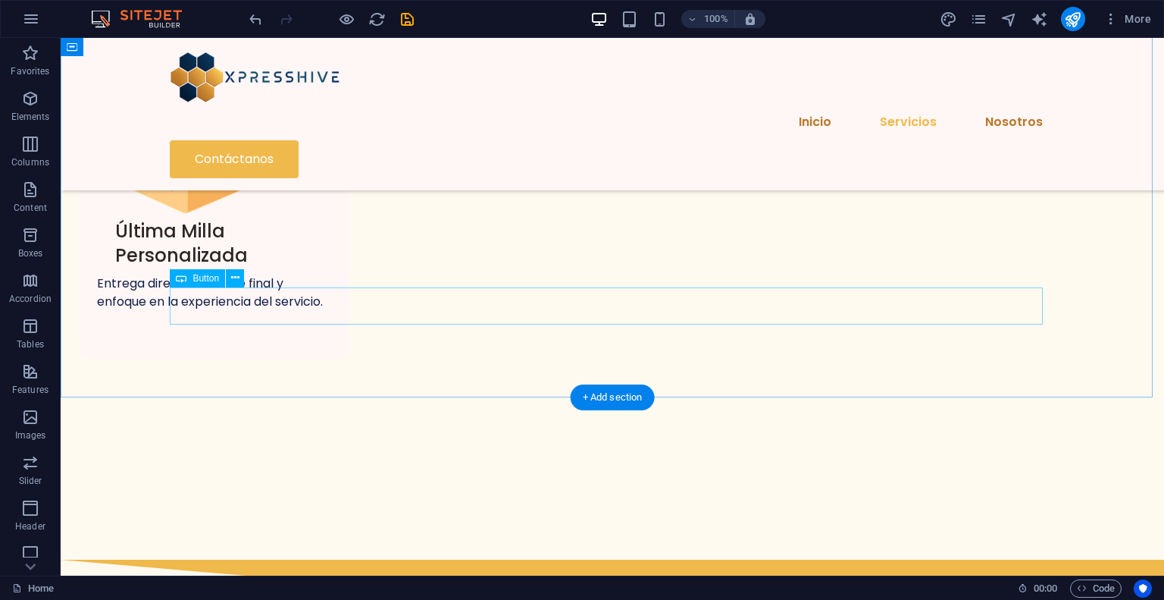
select select "px"
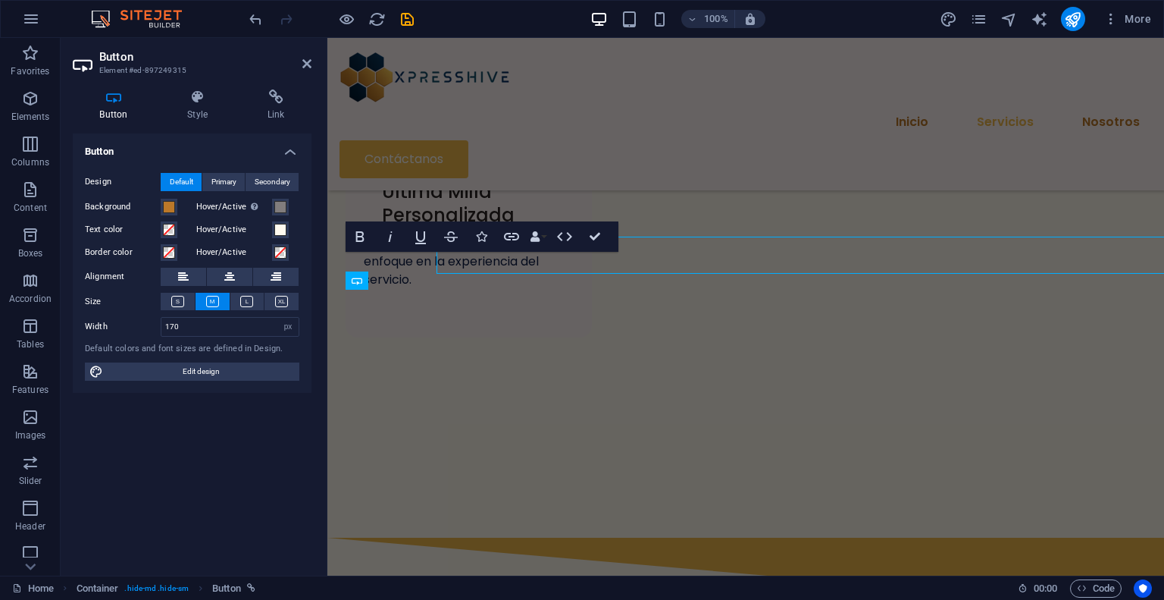
scroll to position [1706, 0]
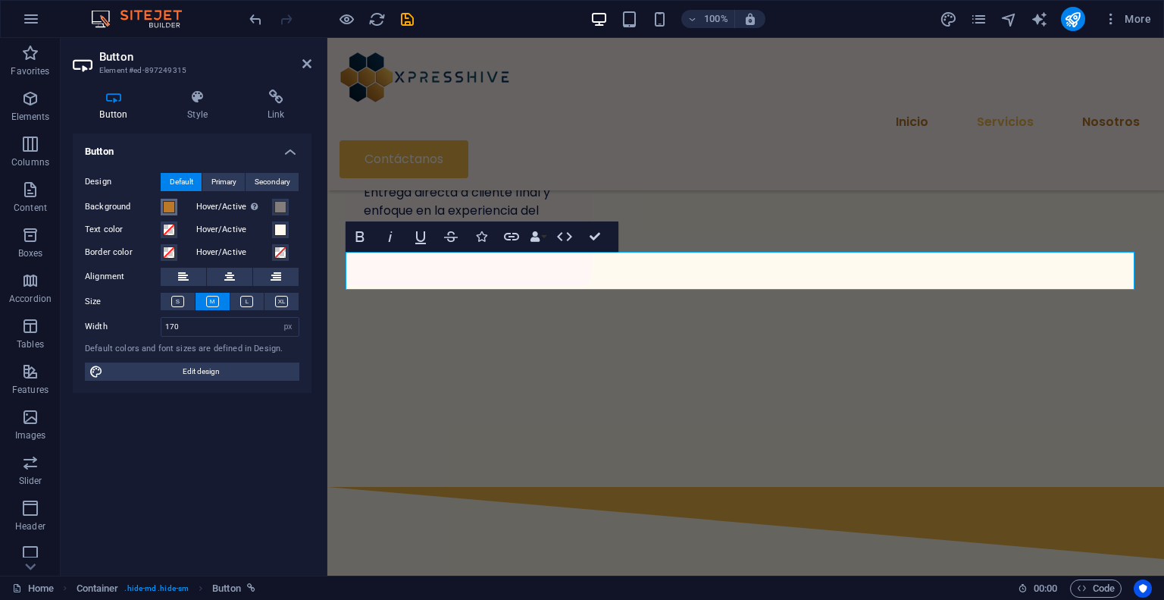
click at [164, 205] on span at bounding box center [169, 207] width 12 height 12
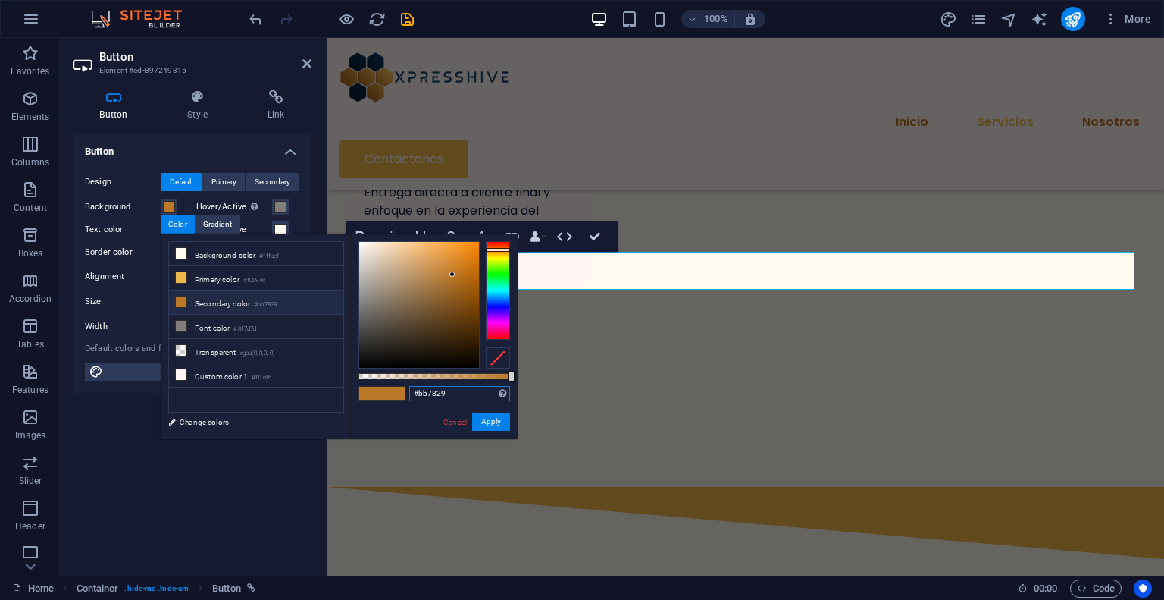
click at [451, 394] on input "#bb7829" at bounding box center [459, 393] width 101 height 15
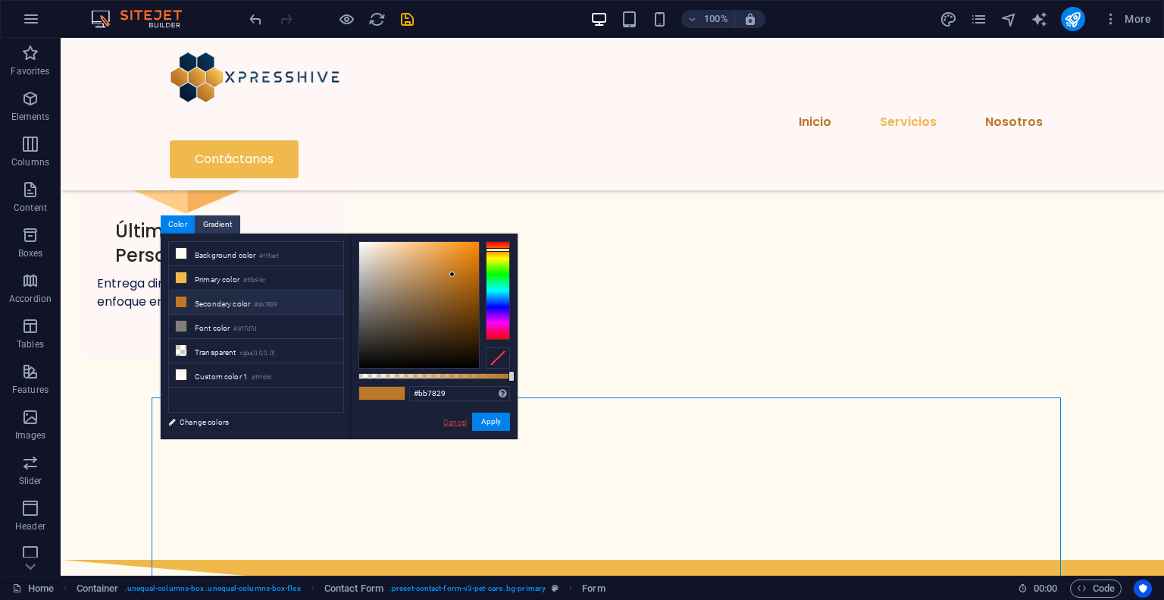
click at [456, 426] on link "Cancel" at bounding box center [455, 421] width 27 height 11
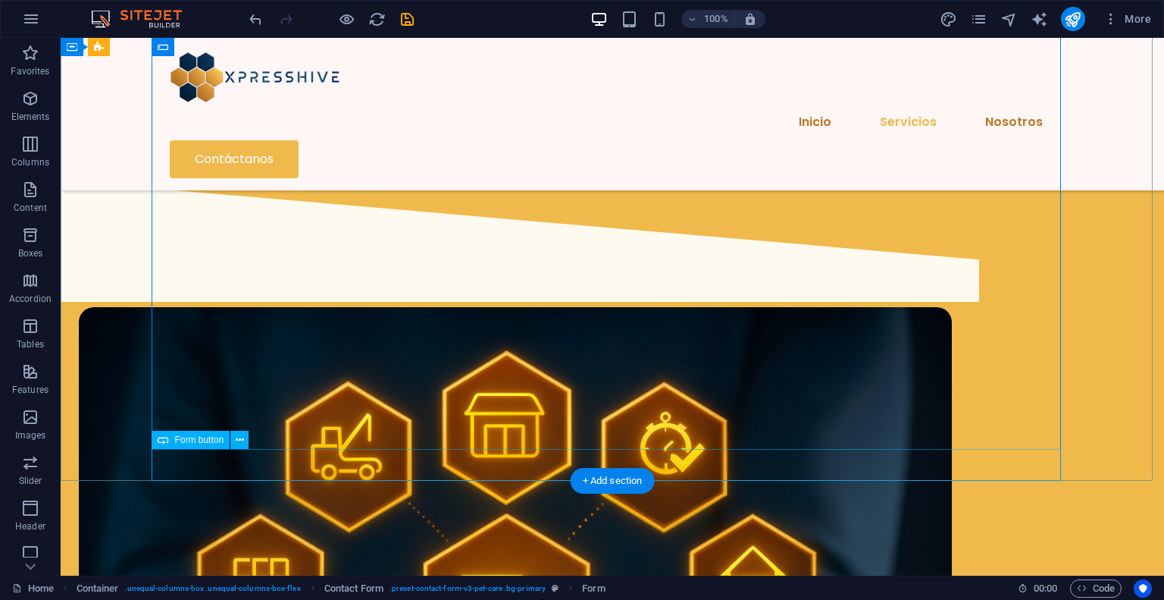
select select "%"
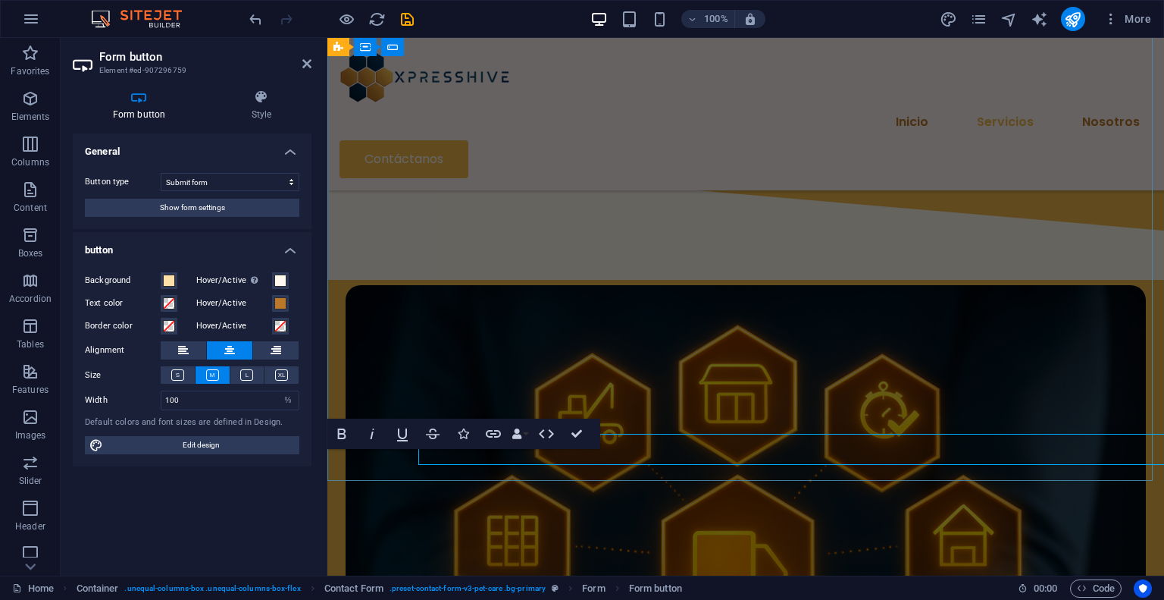
scroll to position [2050, 0]
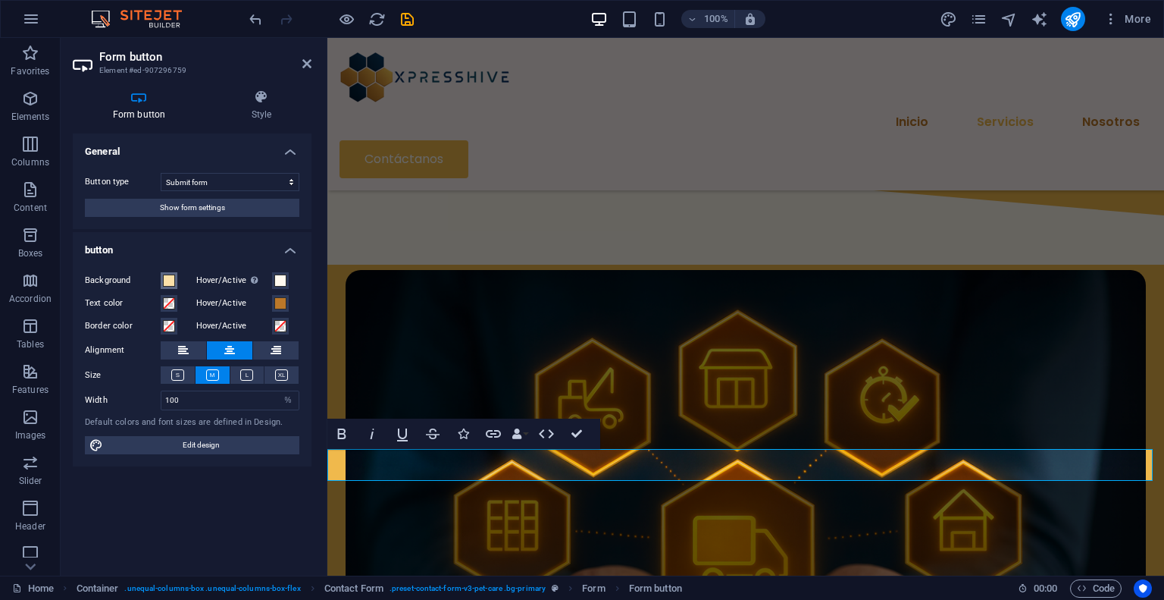
click at [164, 285] on span at bounding box center [169, 280] width 12 height 12
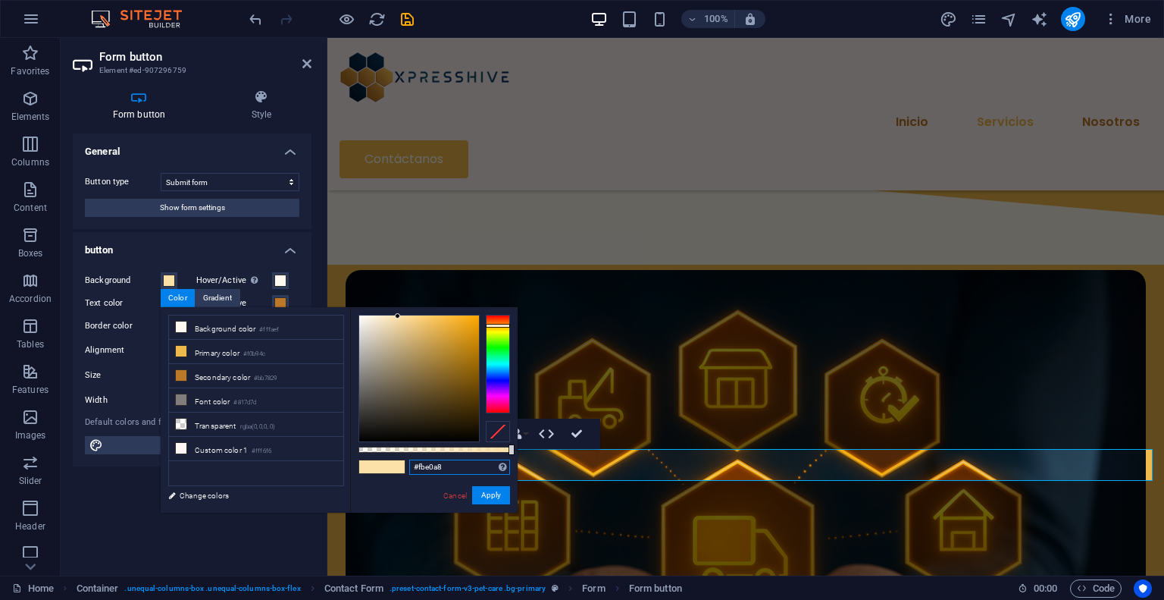
click at [454, 461] on input "#fbe0a8" at bounding box center [459, 466] width 101 height 15
click at [453, 461] on input "#fbe0a8" at bounding box center [459, 466] width 101 height 15
paste input "bb7829"
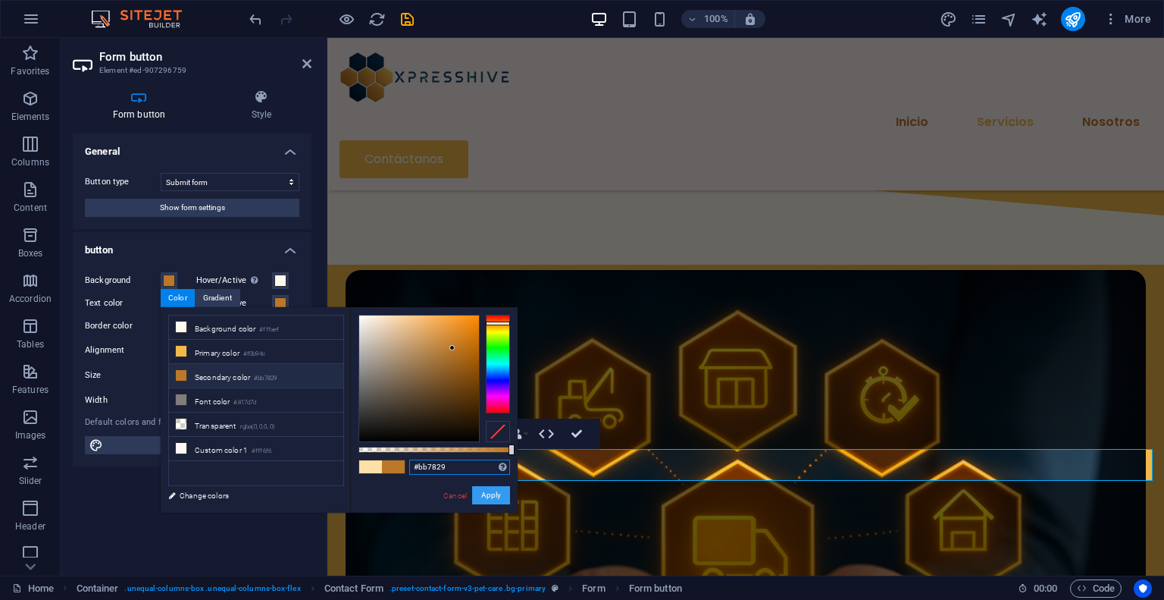
type input "#bb7829"
click at [490, 495] on button "Apply" at bounding box center [491, 495] width 38 height 18
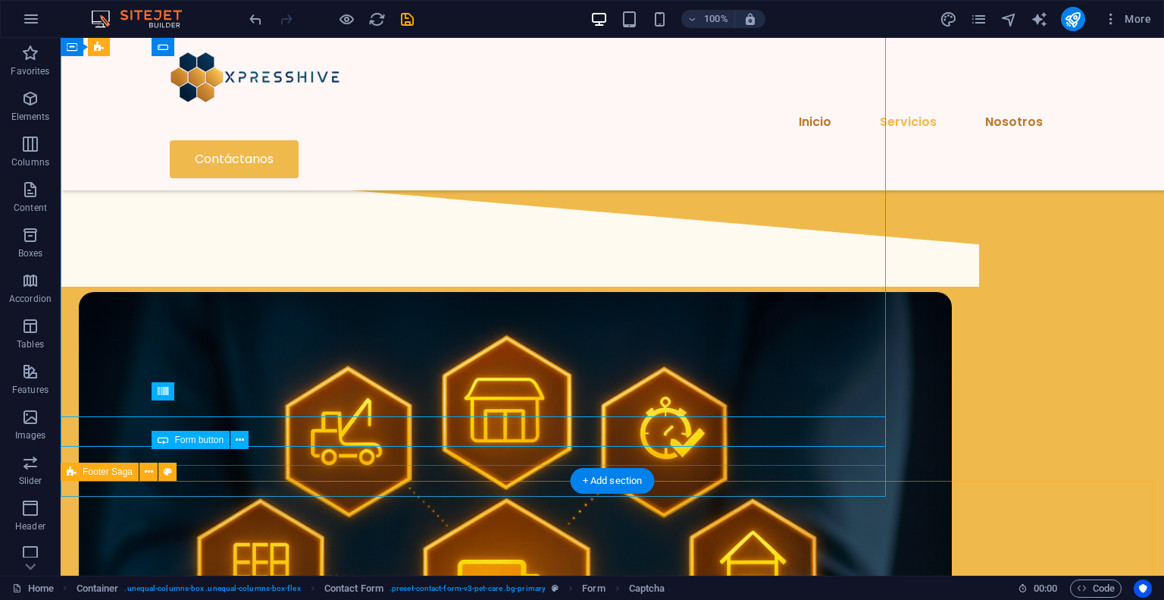
scroll to position [2034, 0]
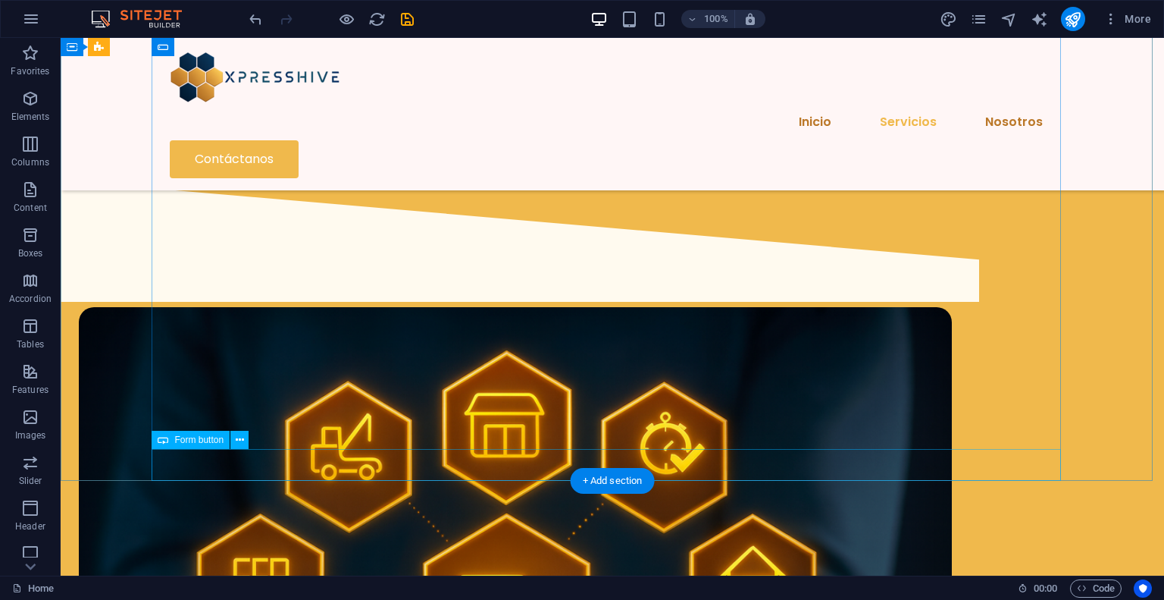
select select "%"
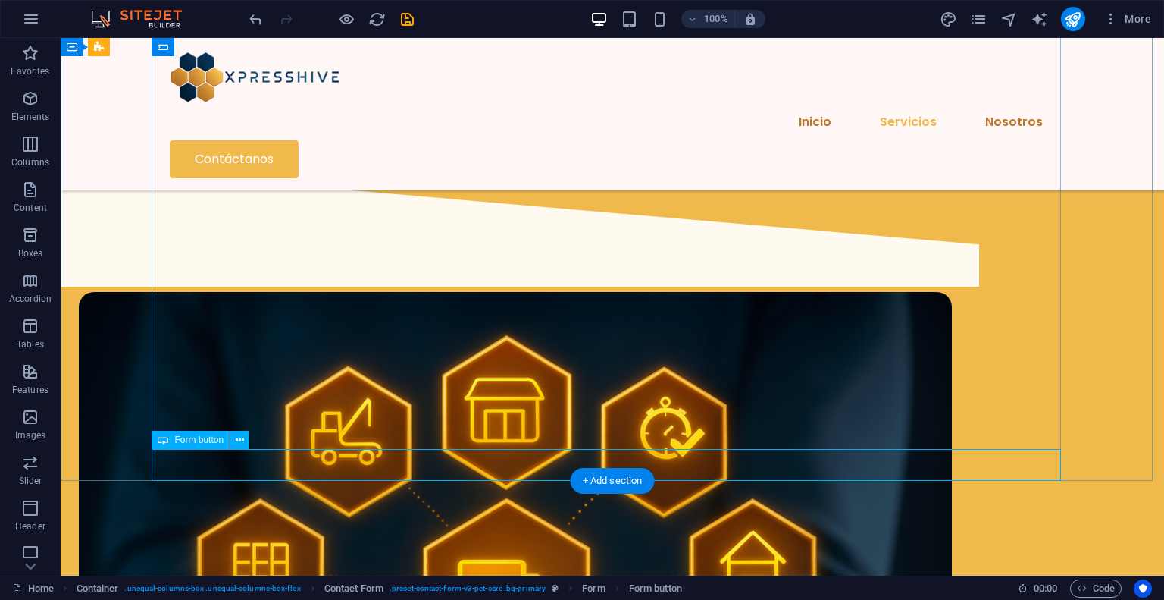
select select "%"
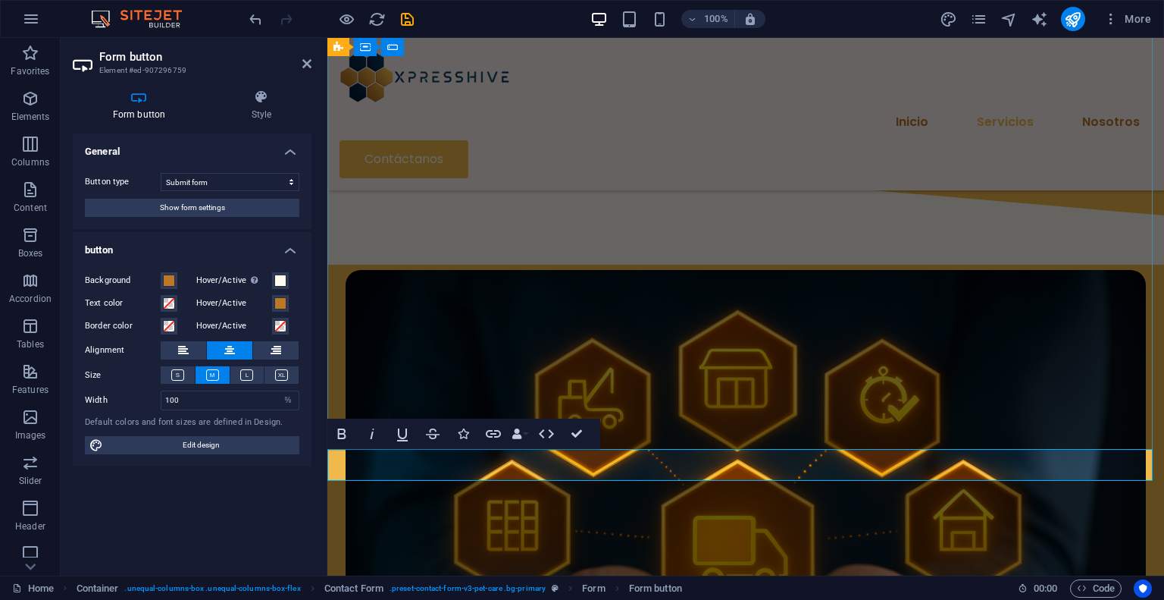
type button "Submit"
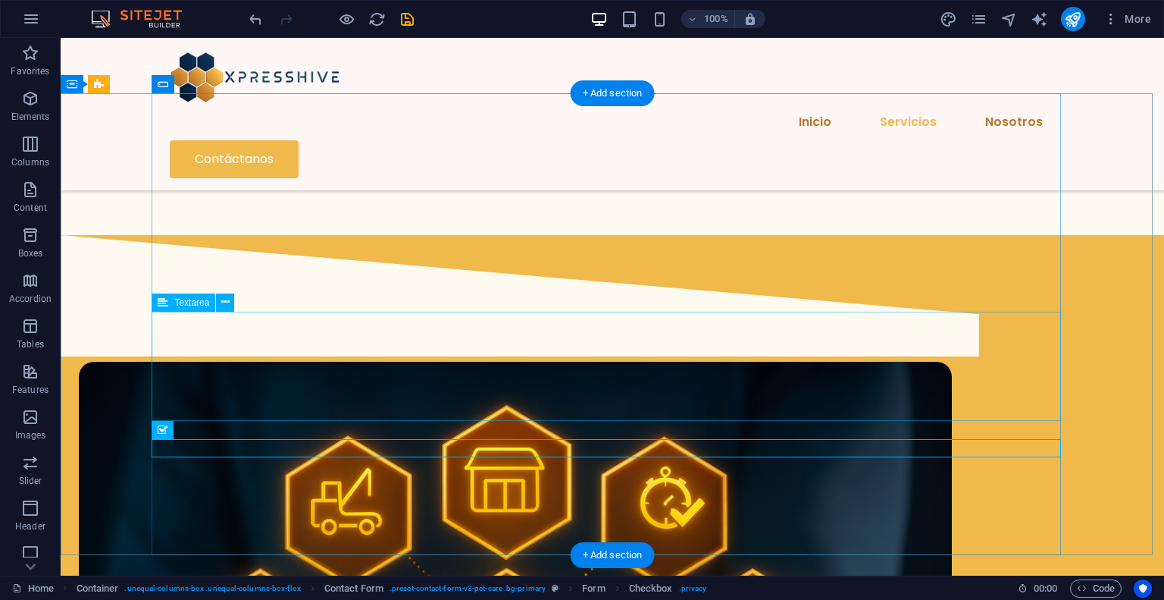
scroll to position [1959, 0]
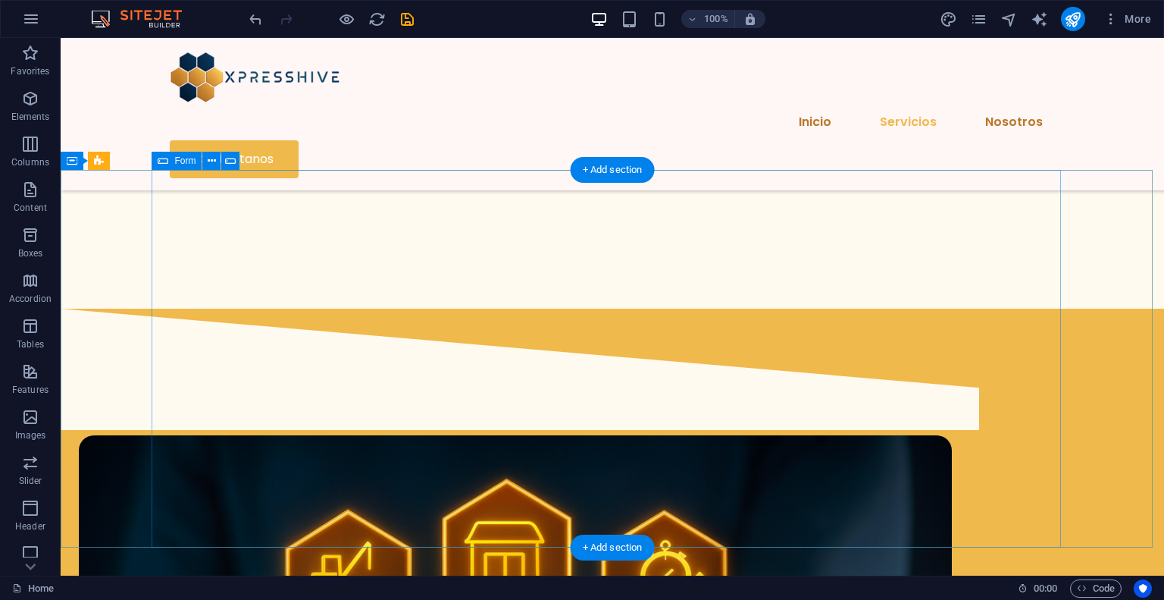
scroll to position [1883, 0]
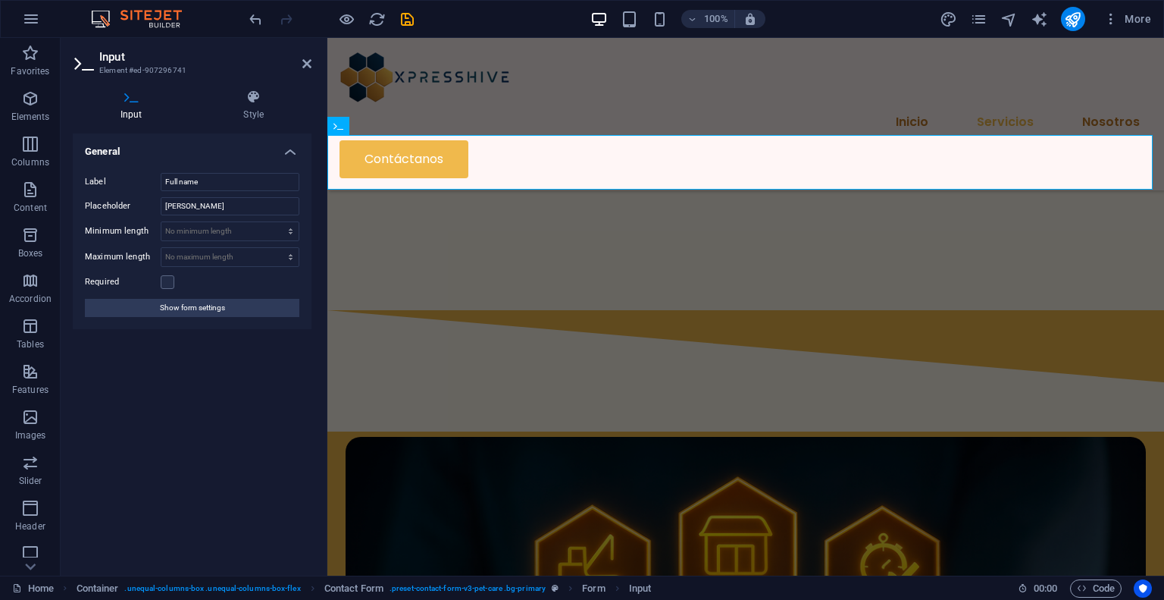
scroll to position [1934, 0]
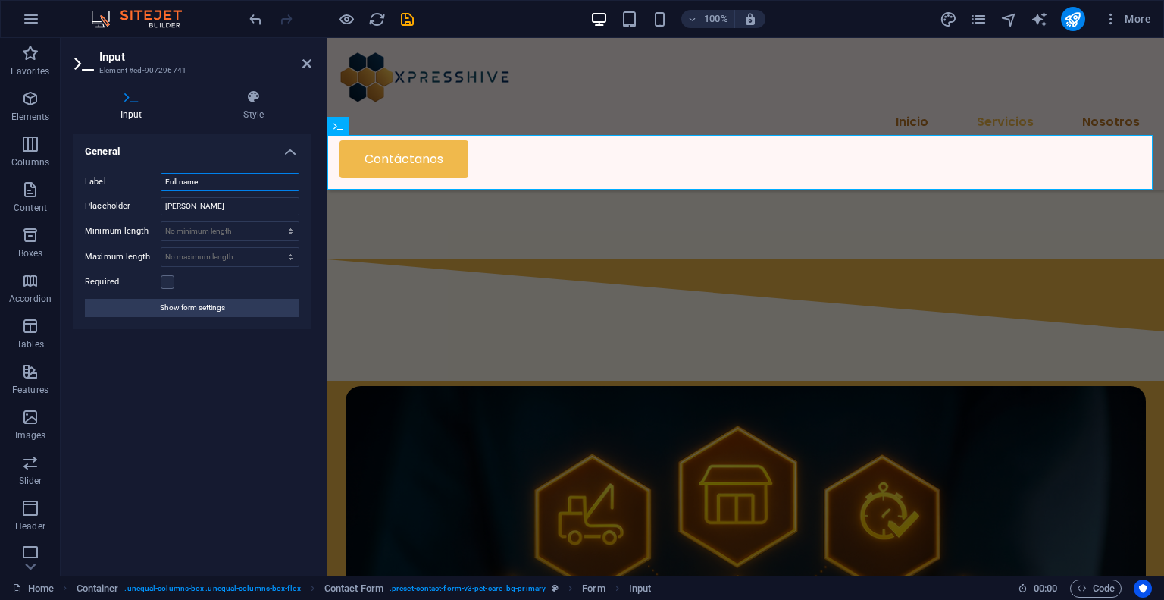
drag, startPoint x: 226, startPoint y: 183, endPoint x: 136, endPoint y: 179, distance: 89.5
click at [136, 179] on div "Label Full name" at bounding box center [192, 182] width 215 height 18
type input "Nombre"
drag, startPoint x: 240, startPoint y: 209, endPoint x: 158, endPoint y: 210, distance: 81.9
click at [158, 210] on div "Placeholder Michael Michelson" at bounding box center [192, 206] width 215 height 18
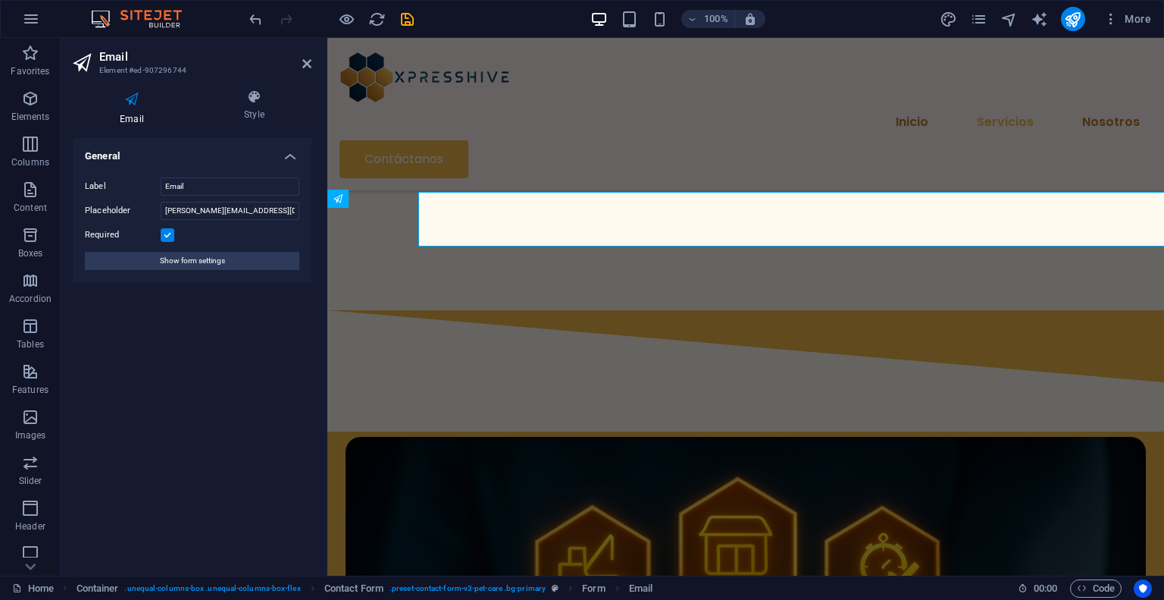
scroll to position [1934, 0]
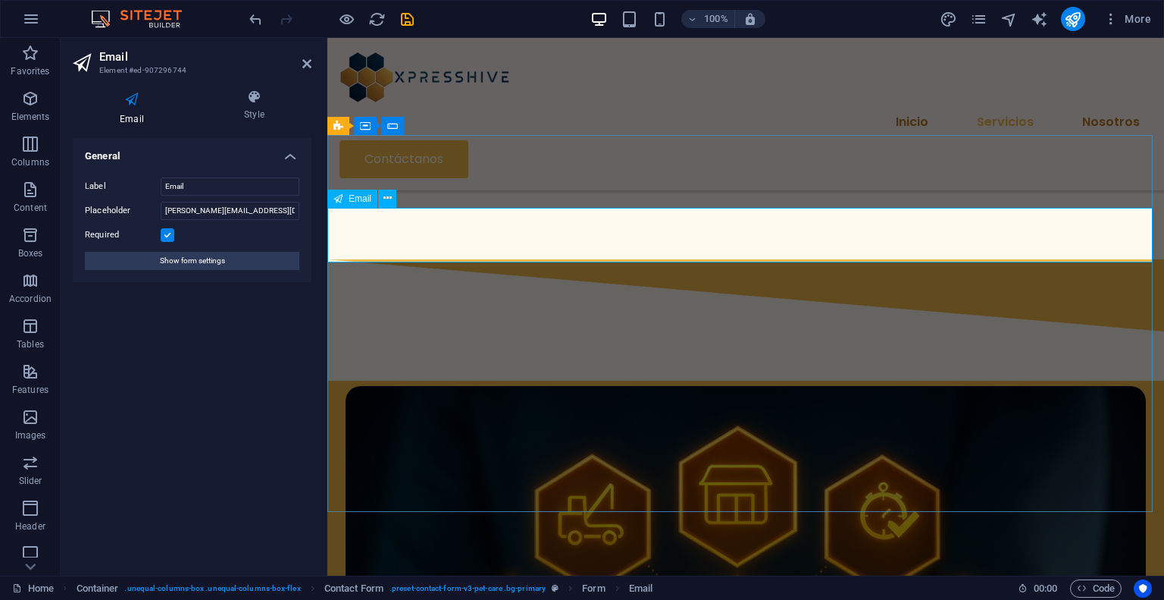
drag, startPoint x: 388, startPoint y: 251, endPoint x: 350, endPoint y: 251, distance: 37.9
drag, startPoint x: 340, startPoint y: 251, endPoint x: 383, endPoint y: 250, distance: 43.2
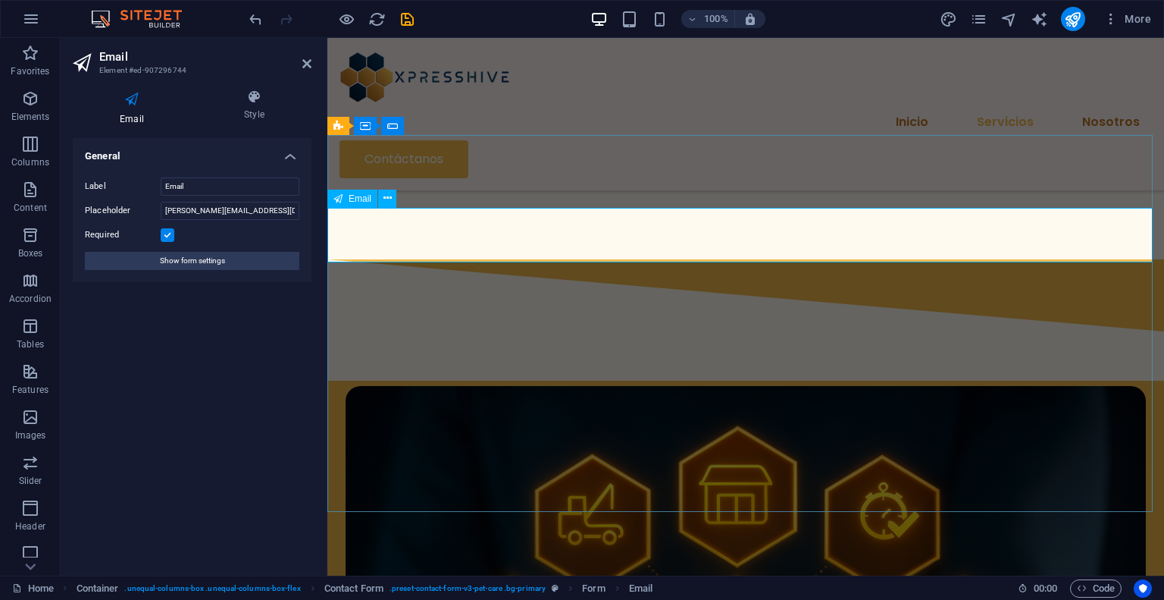
drag, startPoint x: 191, startPoint y: 214, endPoint x: 158, endPoint y: 214, distance: 33.4
click at [158, 214] on div "Placeholder michael@example.com" at bounding box center [192, 211] width 215 height 18
drag, startPoint x: 230, startPoint y: 211, endPoint x: 203, endPoint y: 224, distance: 29.9
click at [203, 224] on div "Label Email Placeholder contacto@example.com Required Show form settings" at bounding box center [192, 223] width 239 height 117
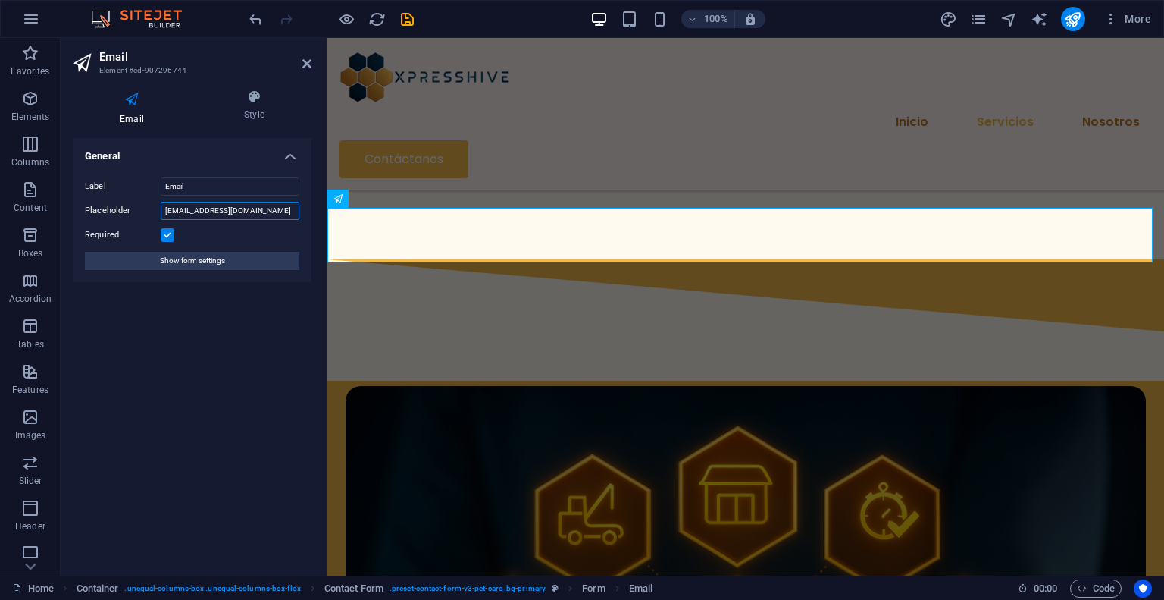
type input "contacto@gmail.com"
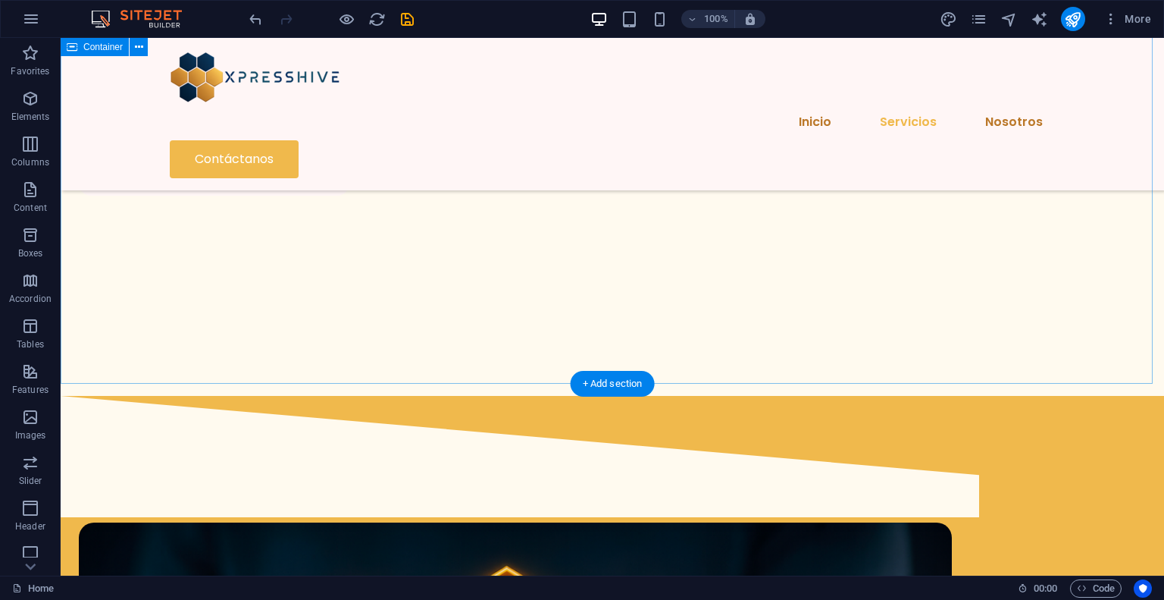
scroll to position [1883, 0]
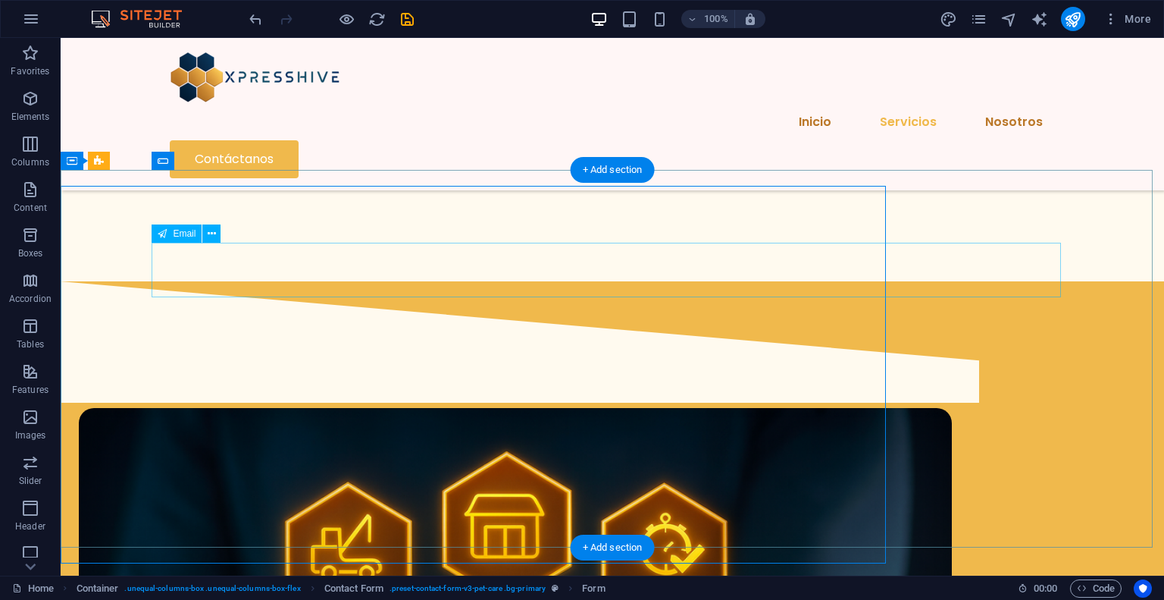
scroll to position [1883, 0]
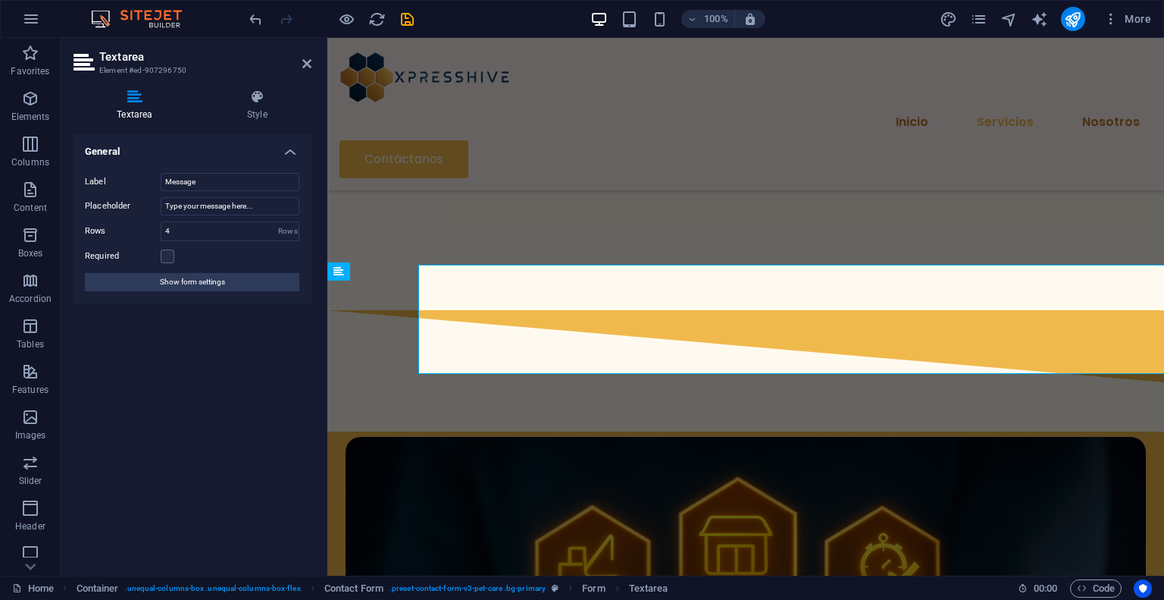
scroll to position [1934, 0]
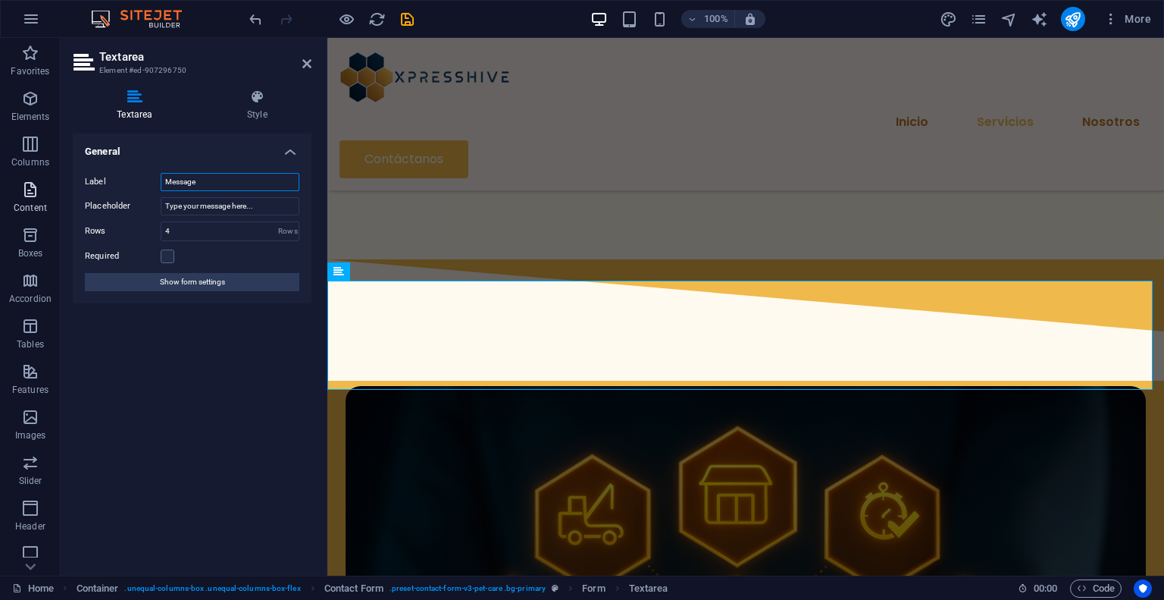
drag, startPoint x: 208, startPoint y: 181, endPoint x: 7, endPoint y: 180, distance: 200.9
click at [7, 180] on section "Favorites Elements Columns Content Boxes Accordion Tables Features Images Slide…" at bounding box center [582, 306] width 1164 height 537
type input "Mensaje"
drag, startPoint x: 265, startPoint y: 205, endPoint x: 167, endPoint y: 207, distance: 97.8
click at [167, 207] on input "Type your message here..." at bounding box center [230, 206] width 139 height 18
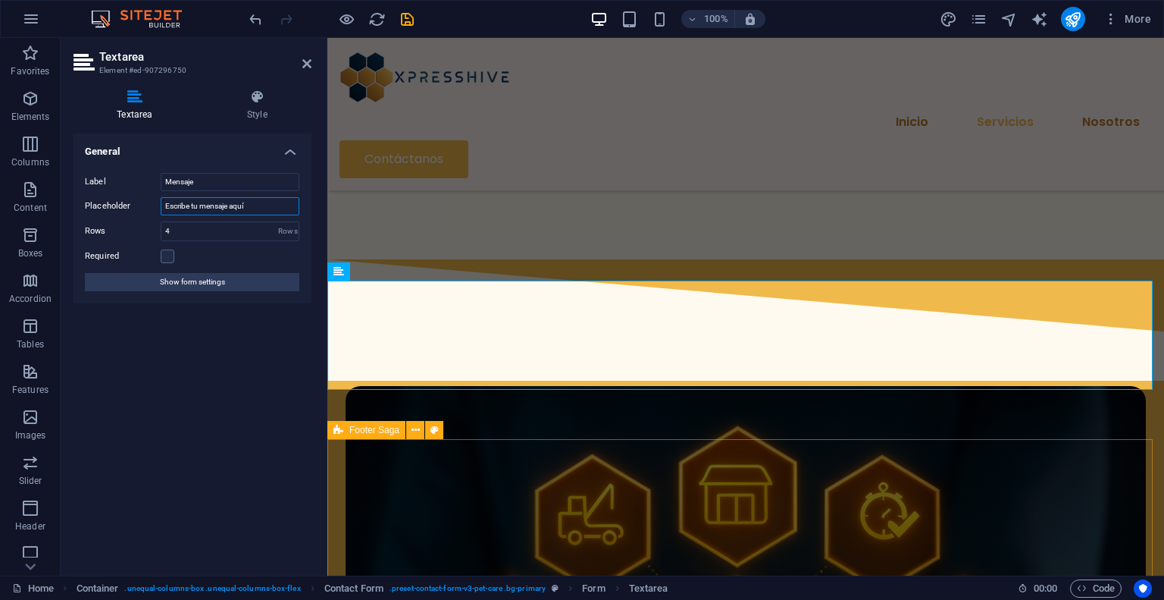
type input "Escribe tu mensaje aquí"
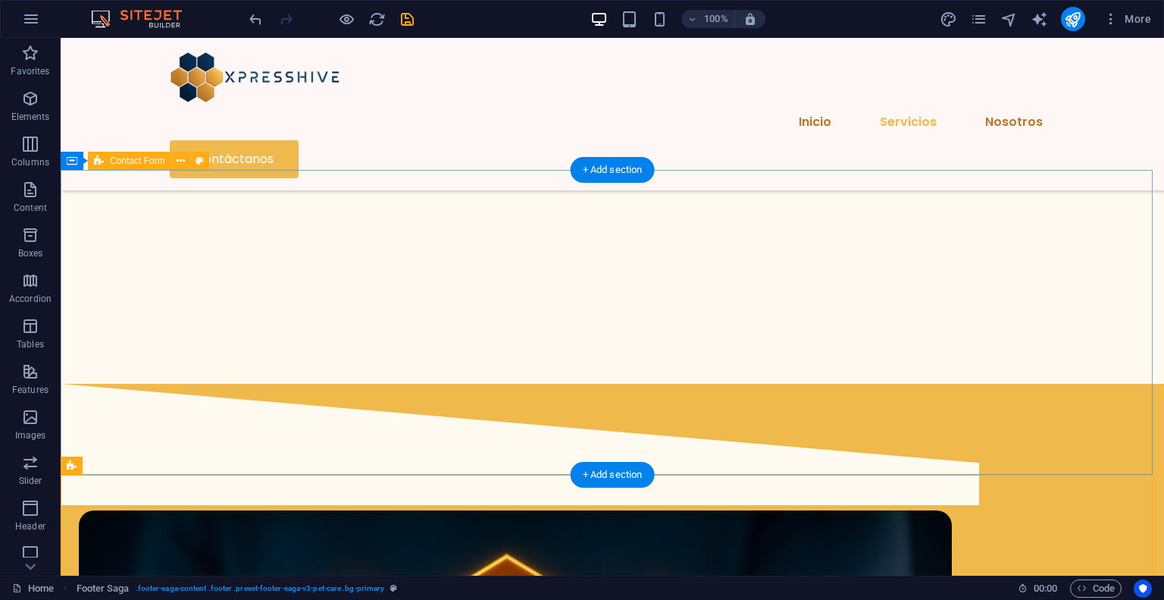
scroll to position [1807, 0]
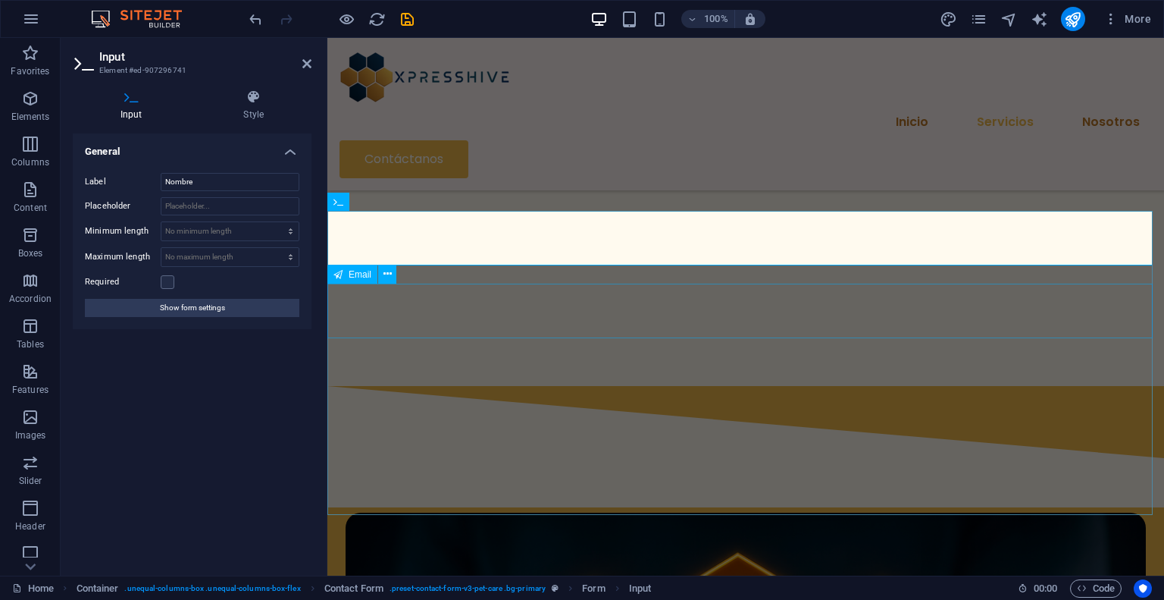
scroll to position [1858, 0]
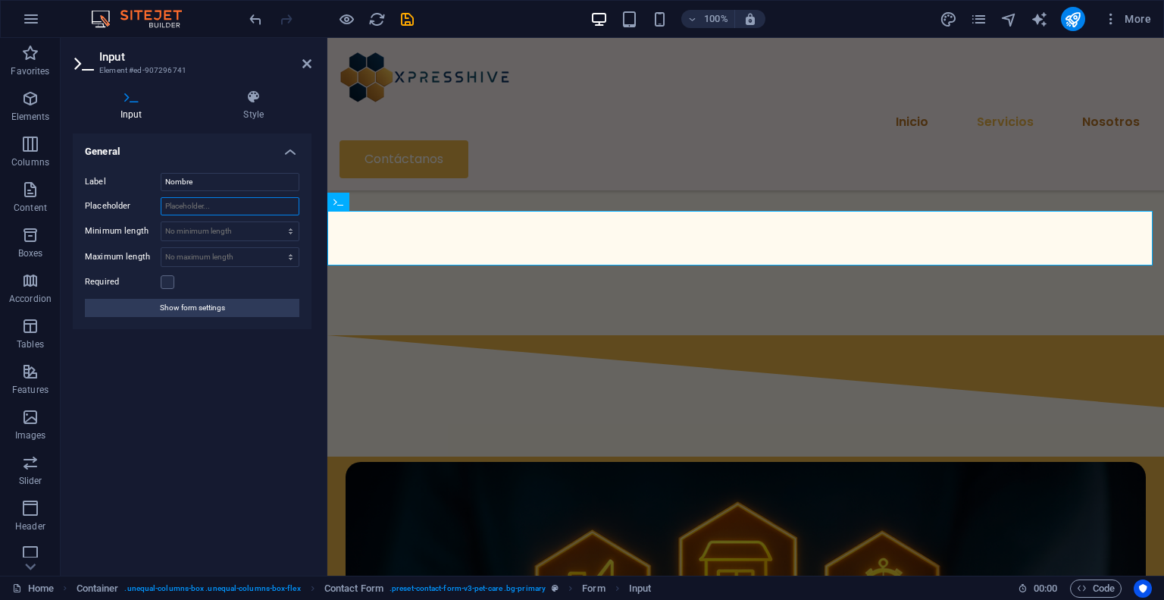
click at [215, 208] on input "Placeholder" at bounding box center [230, 206] width 139 height 18
type input "Nombre Apellido"
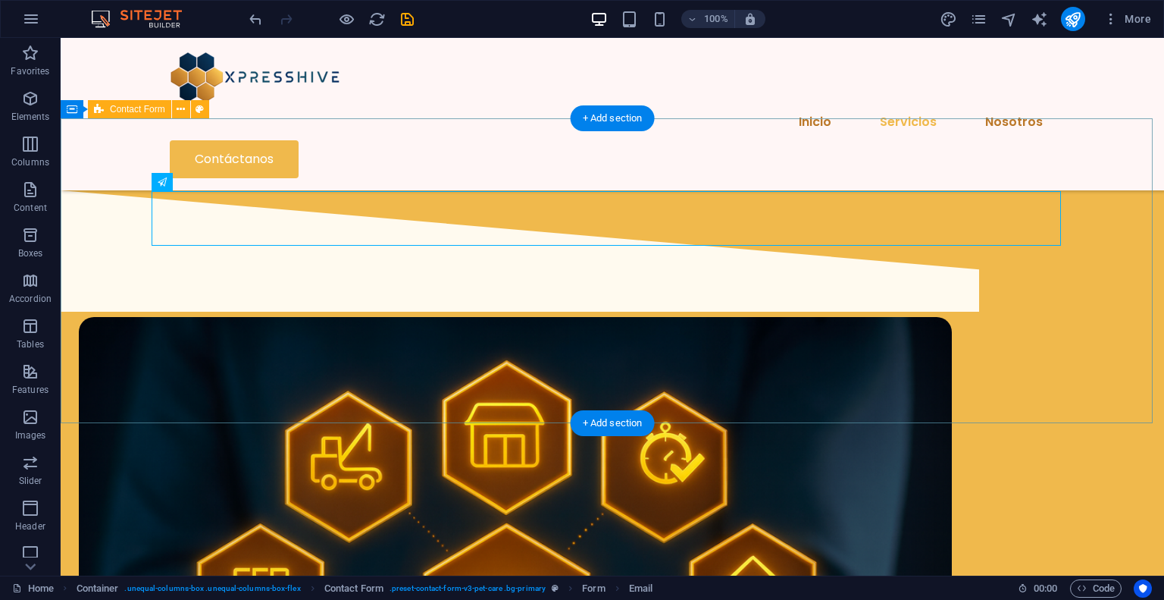
scroll to position [2034, 0]
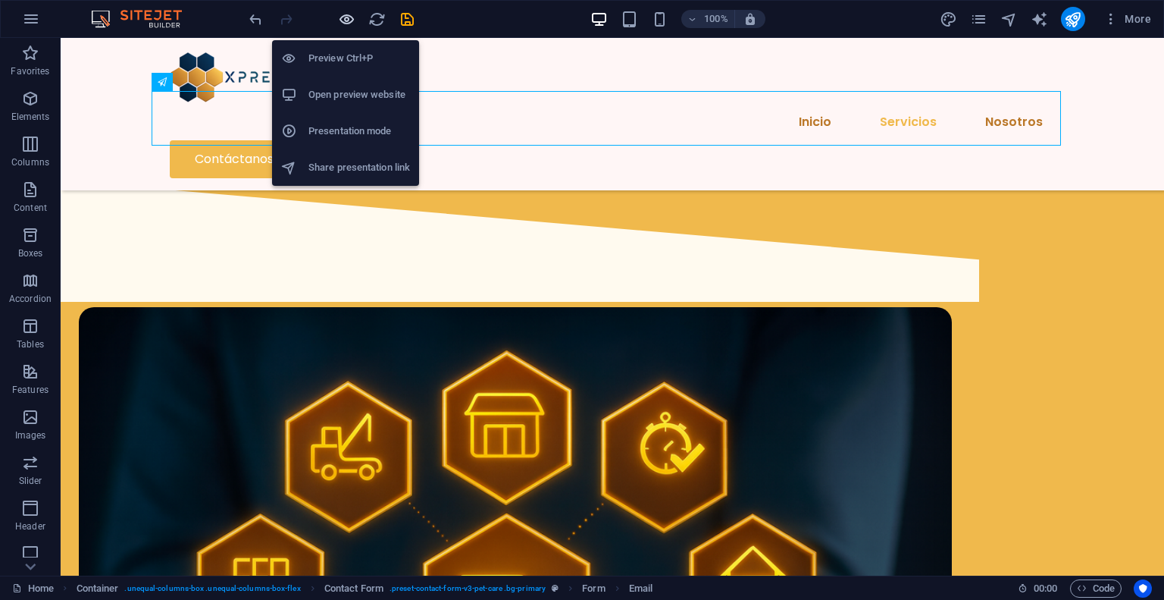
click at [347, 17] on icon "button" at bounding box center [346, 19] width 17 height 17
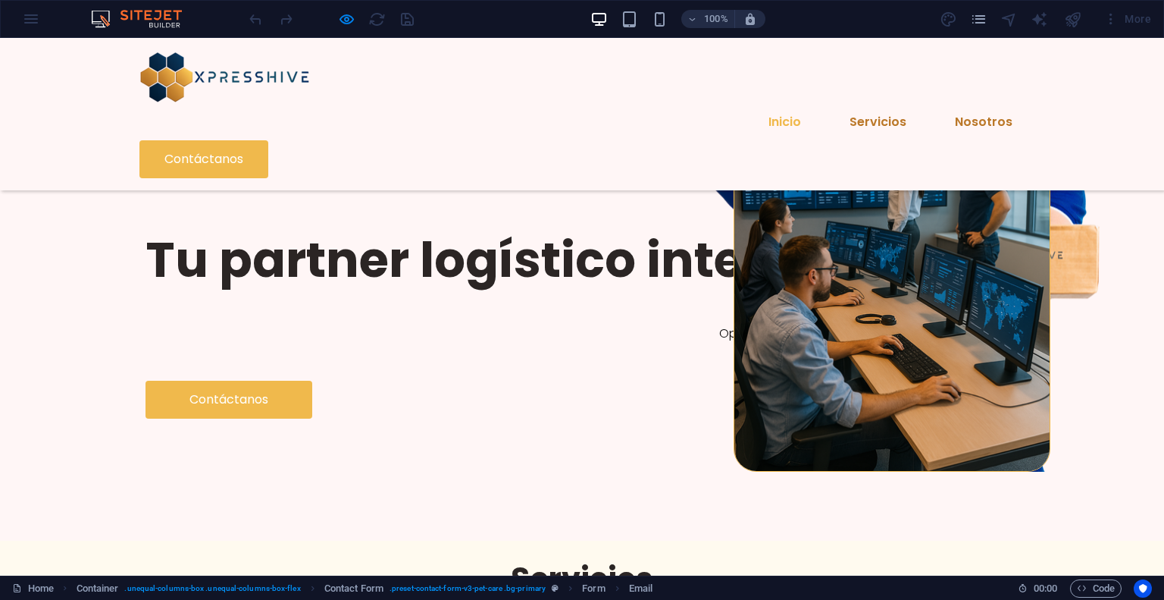
scroll to position [62, 0]
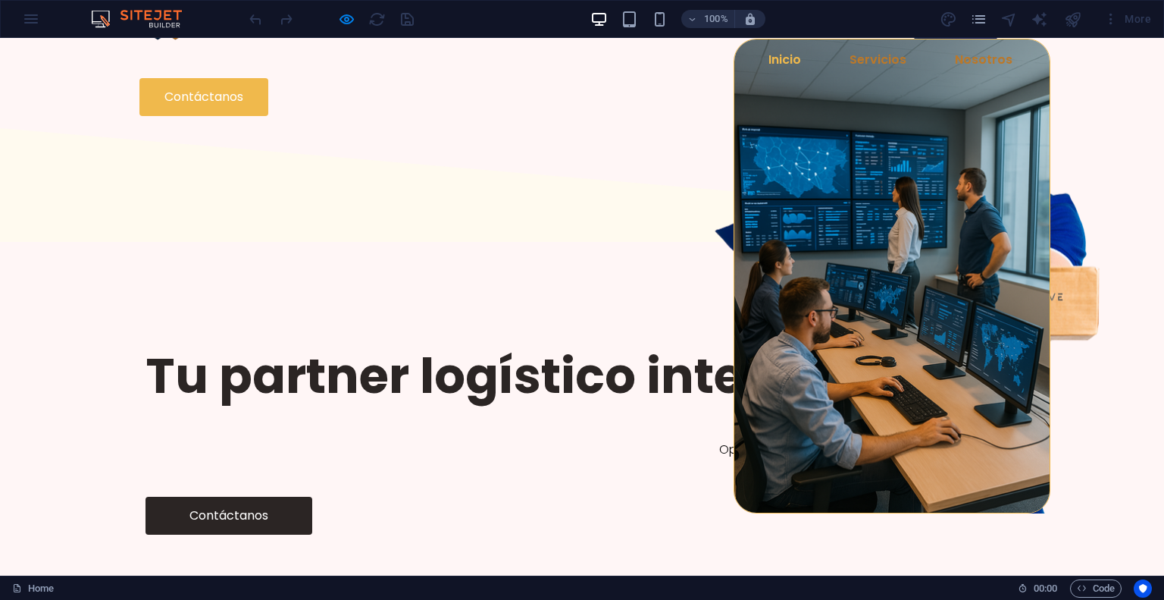
click at [243, 496] on link "Contáctanos" at bounding box center [229, 515] width 167 height 38
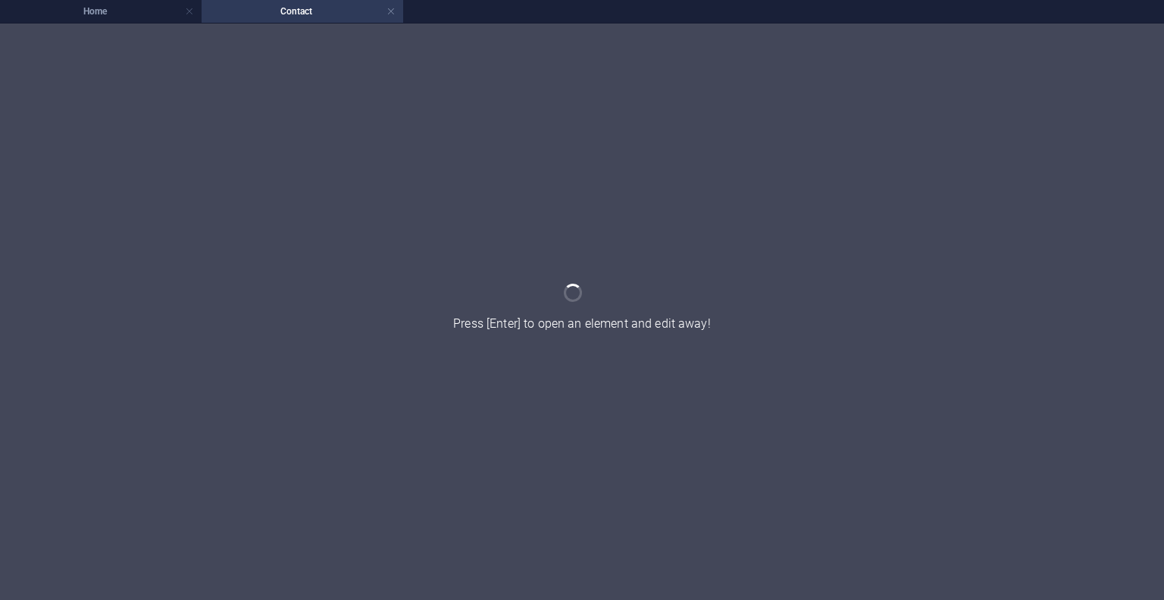
scroll to position [0, 0]
click at [391, 8] on link at bounding box center [391, 12] width 9 height 14
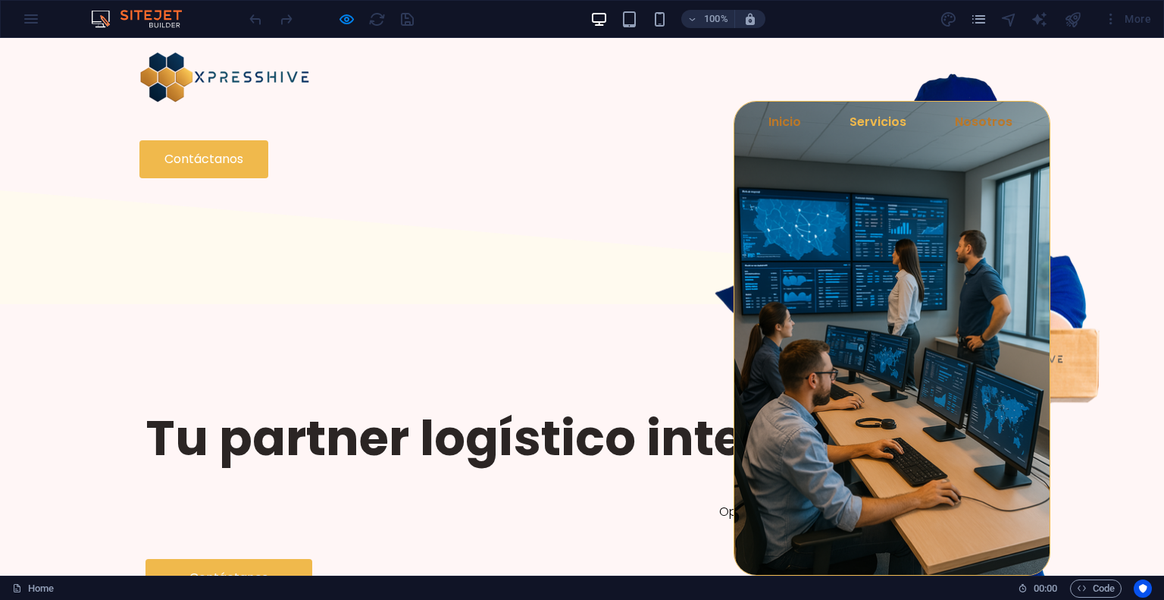
scroll to position [62, 0]
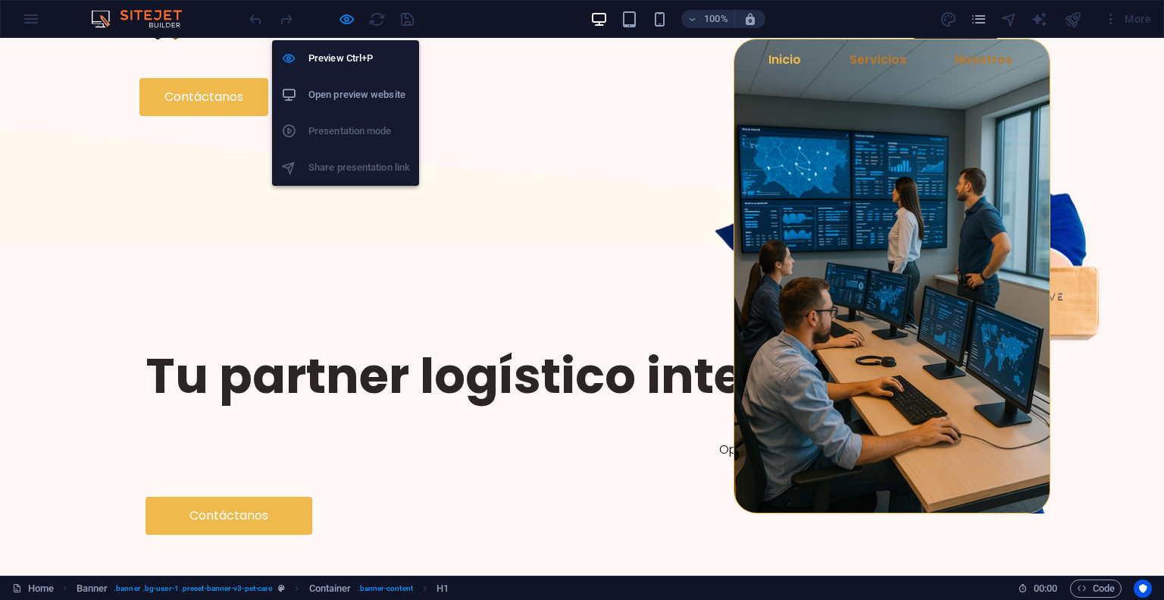
click at [339, 34] on div "Preview Ctrl+P Open preview website Presentation mode Share presentation link" at bounding box center [345, 107] width 147 height 158
click at [339, 23] on icon "button" at bounding box center [346, 19] width 17 height 17
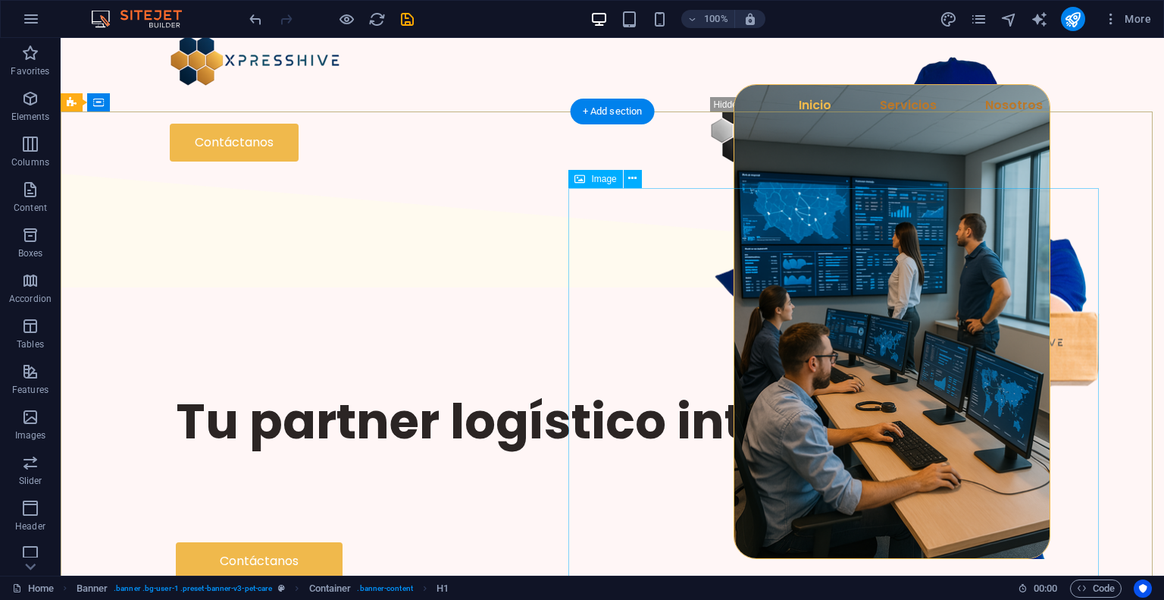
scroll to position [0, 0]
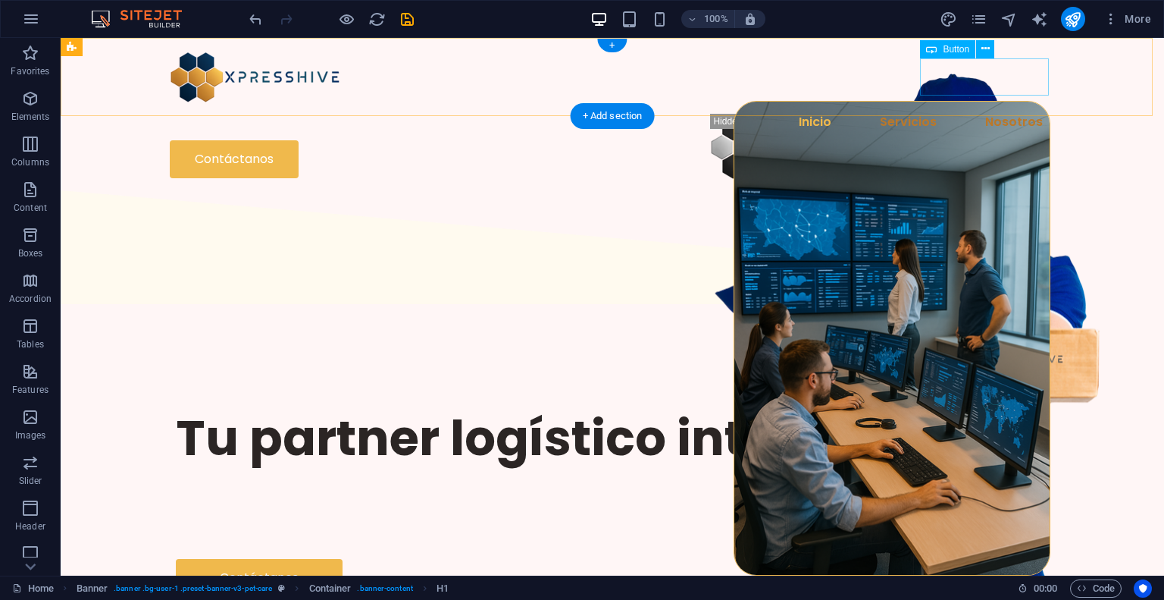
click at [991, 140] on div "Contáctanos" at bounding box center [612, 159] width 885 height 38
select select "px"
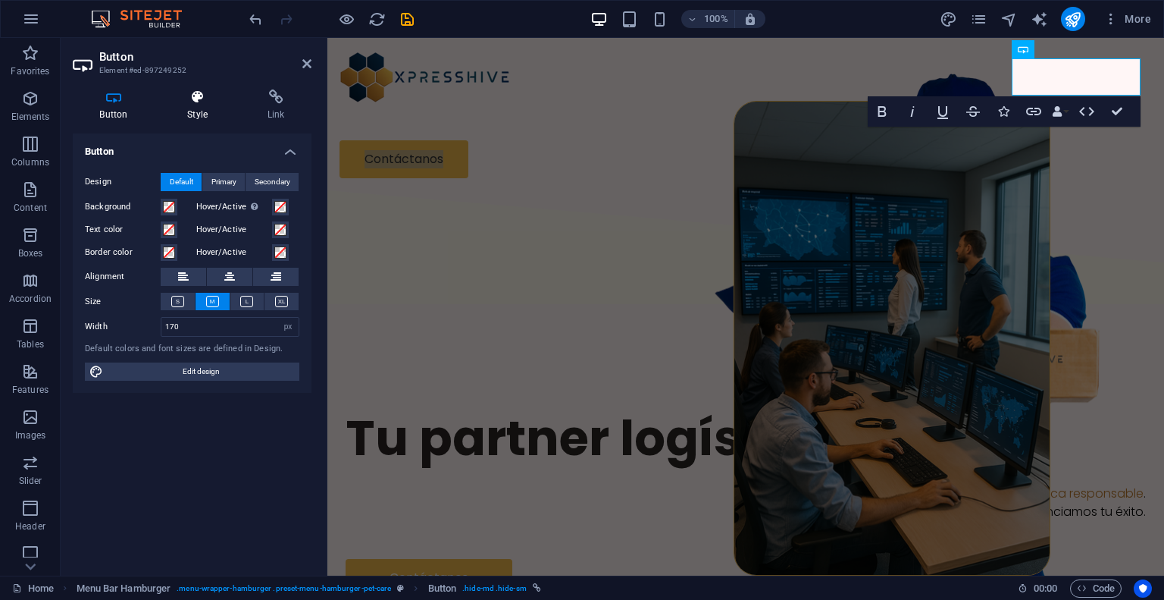
click at [188, 108] on h4 "Style" at bounding box center [201, 105] width 80 height 32
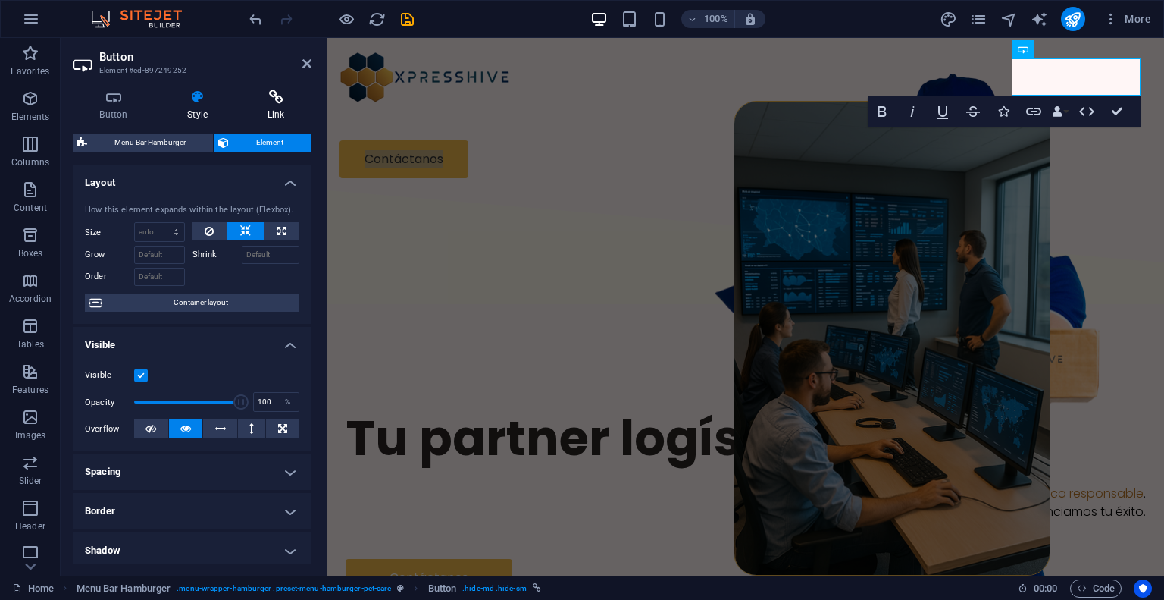
click at [274, 110] on h4 "Link" at bounding box center [275, 105] width 71 height 32
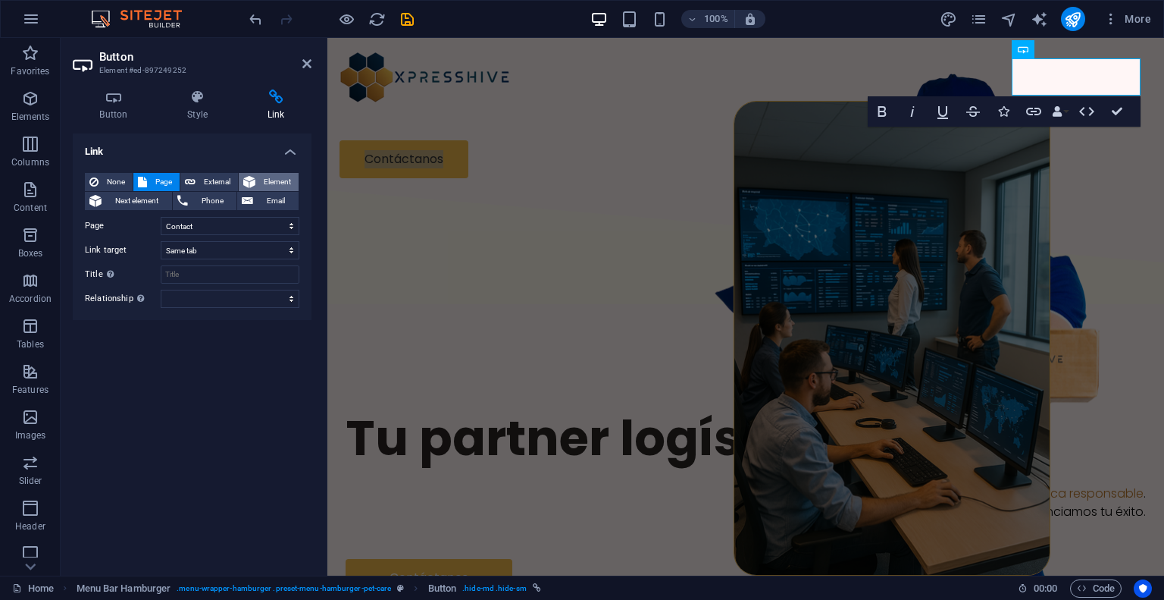
click at [262, 179] on span "Element" at bounding box center [277, 182] width 34 height 18
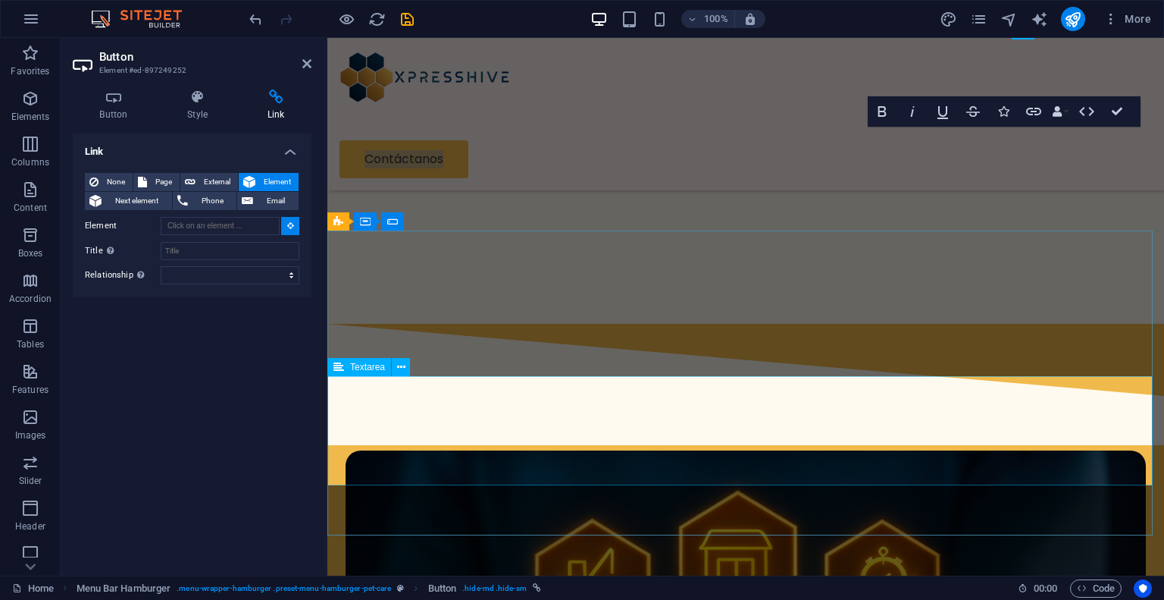
scroll to position [1895, 0]
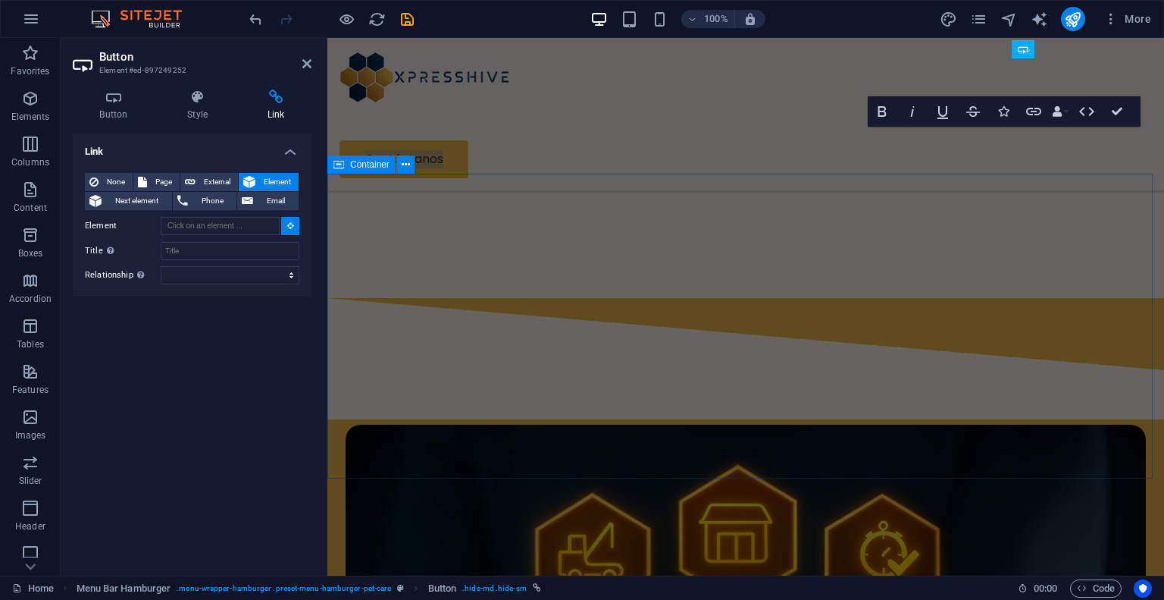
click at [346, 165] on div "Container" at bounding box center [361, 164] width 68 height 18
type input "#ed-907296732"
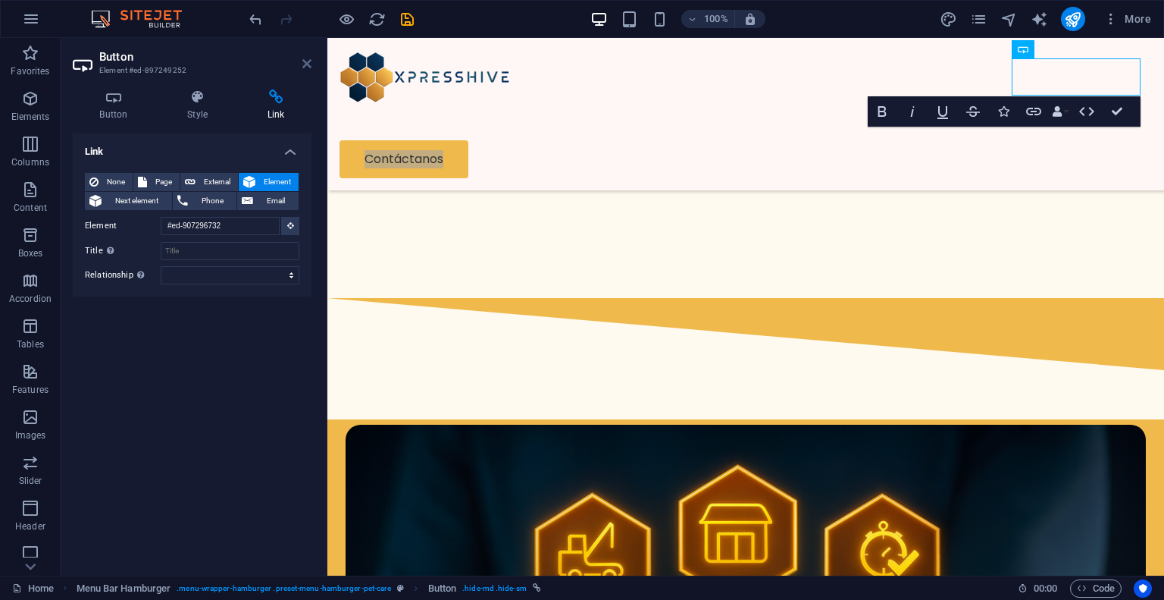
click at [306, 66] on icon at bounding box center [306, 64] width 9 height 12
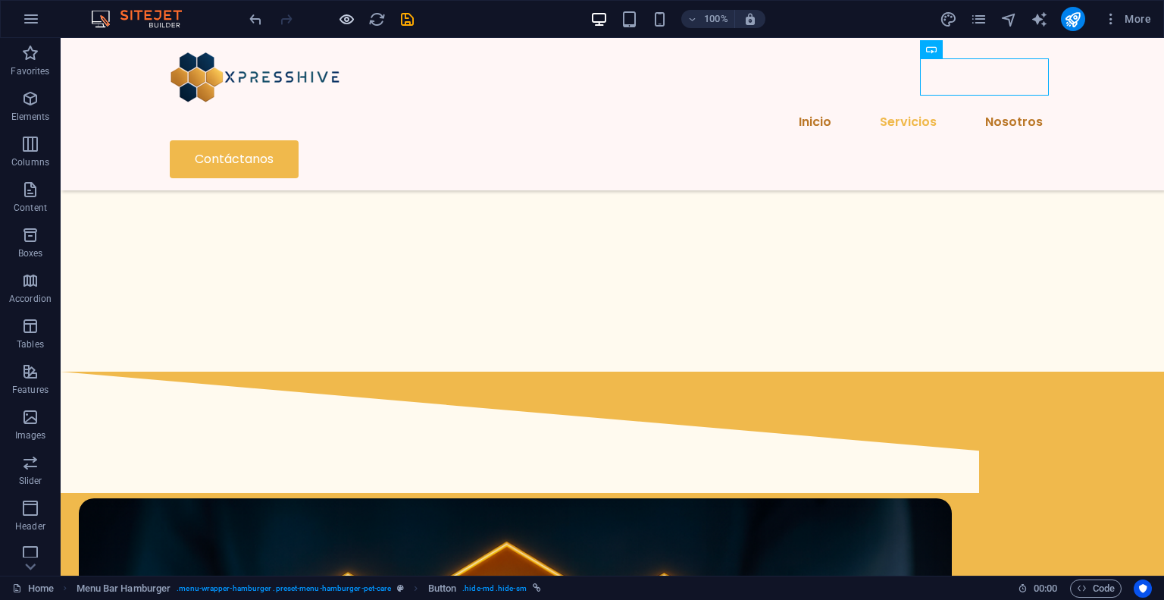
click at [345, 20] on icon "button" at bounding box center [346, 19] width 17 height 17
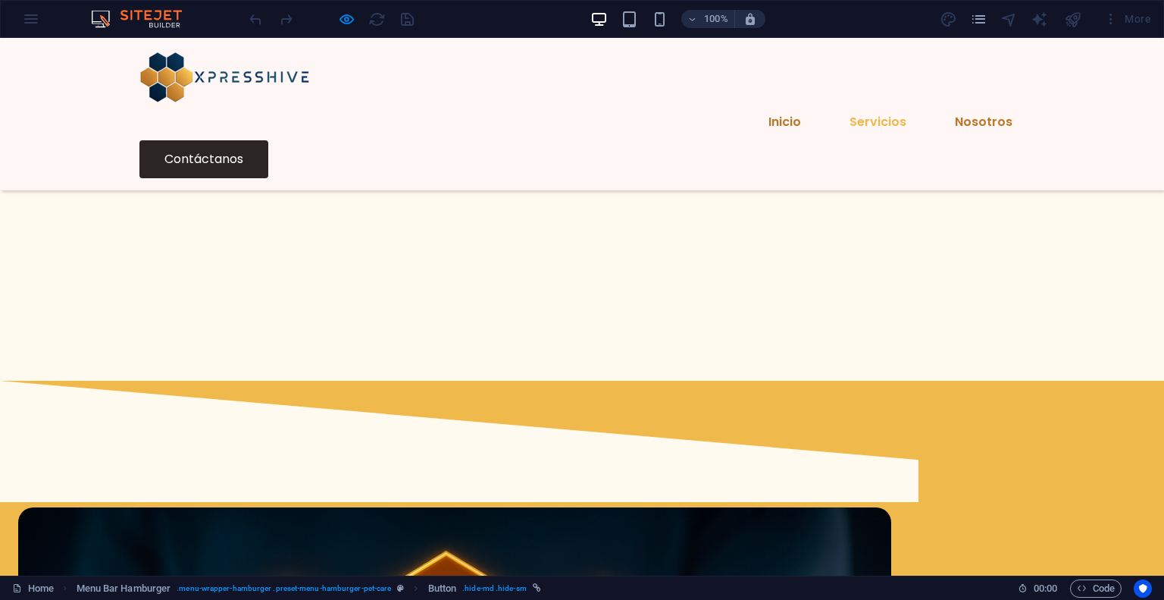
click at [268, 140] on link "Contáctanos" at bounding box center [203, 159] width 129 height 38
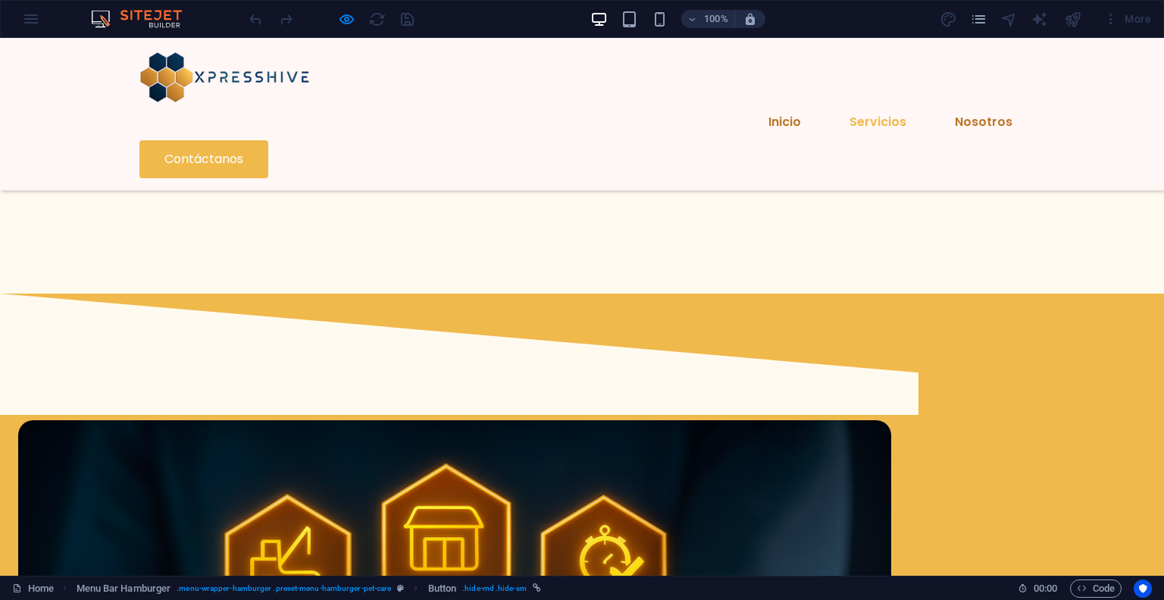
scroll to position [1935, 0]
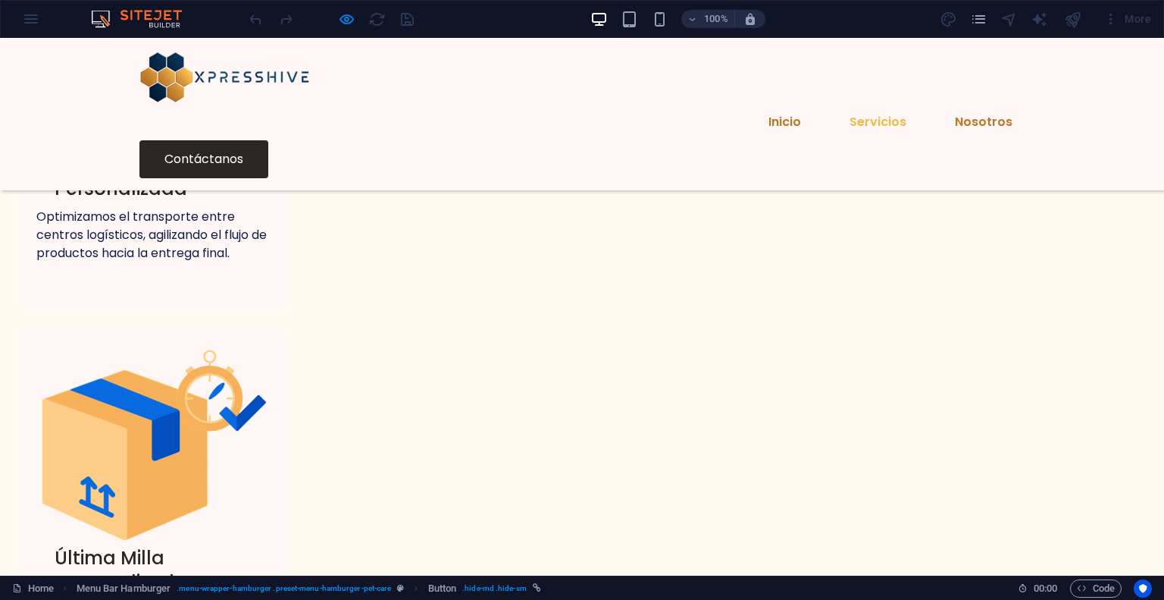
click at [268, 140] on link "Contáctanos" at bounding box center [203, 159] width 129 height 38
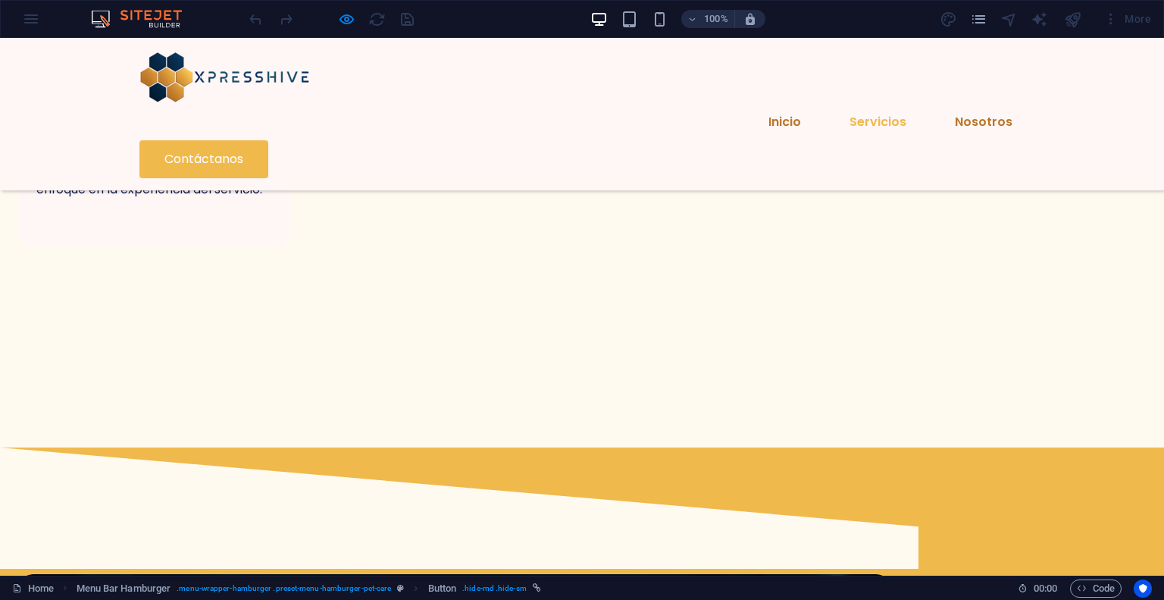
scroll to position [1708, 0]
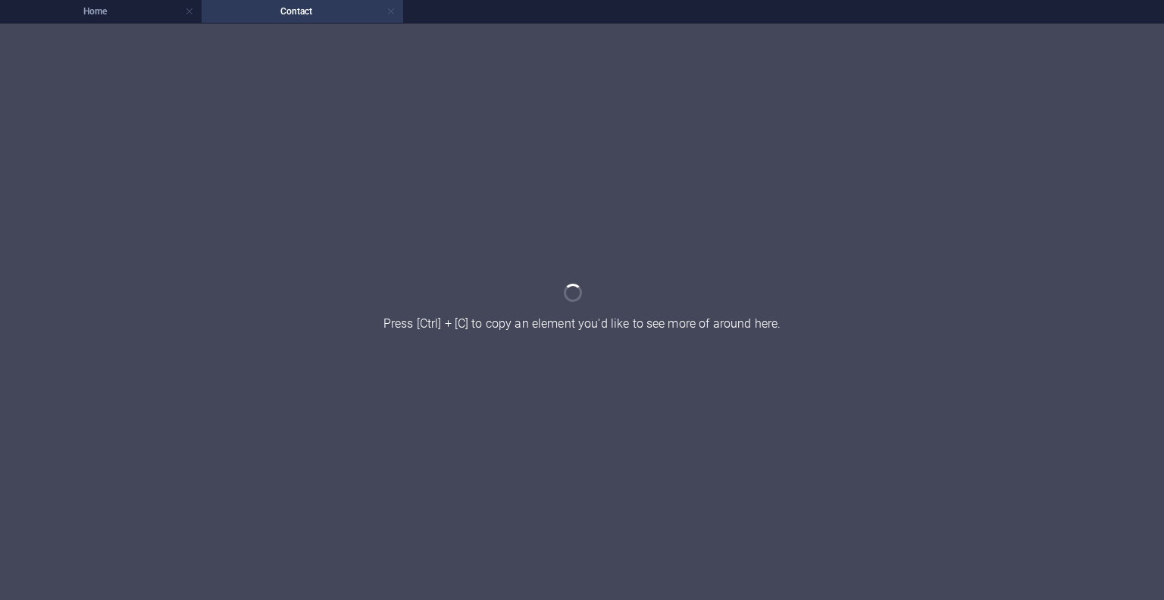
click at [390, 15] on link at bounding box center [391, 12] width 9 height 14
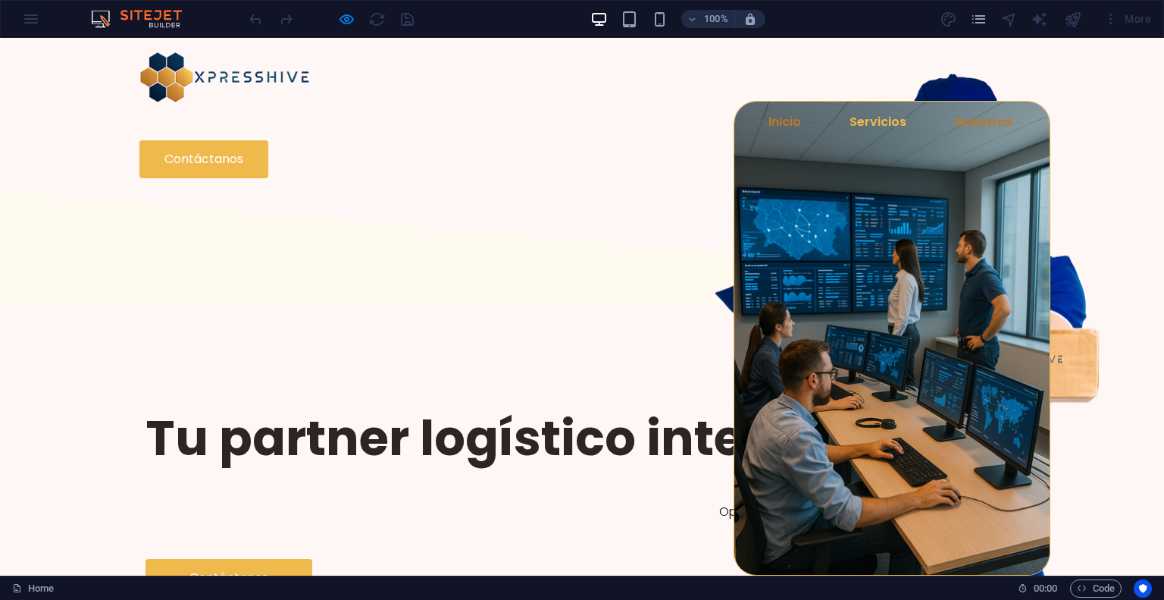
scroll to position [1708, 0]
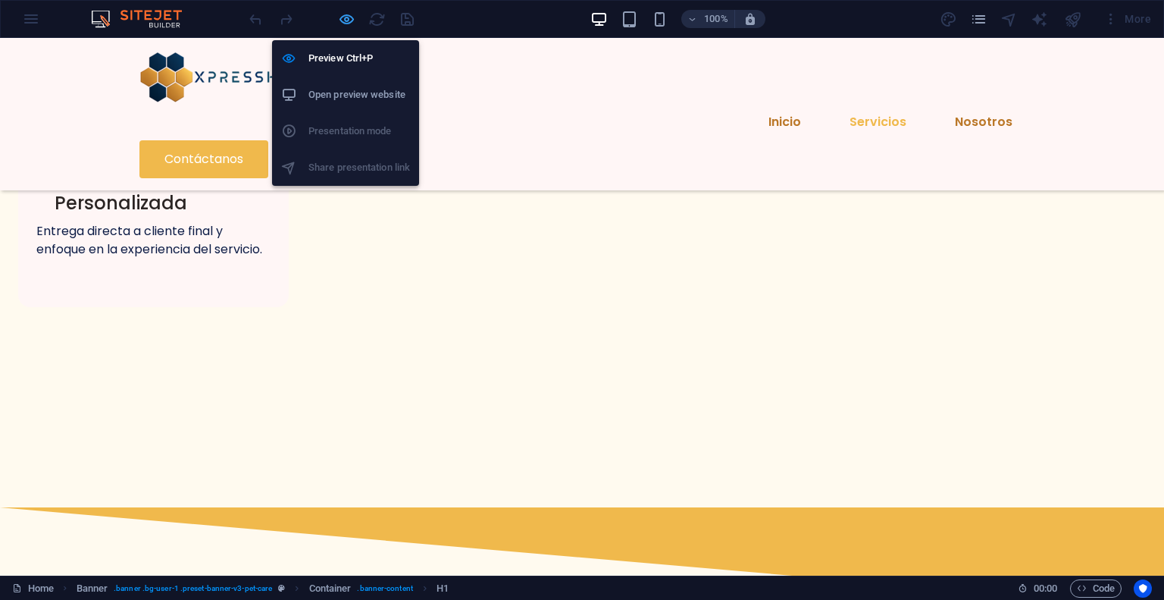
click at [352, 17] on icon "button" at bounding box center [346, 19] width 17 height 17
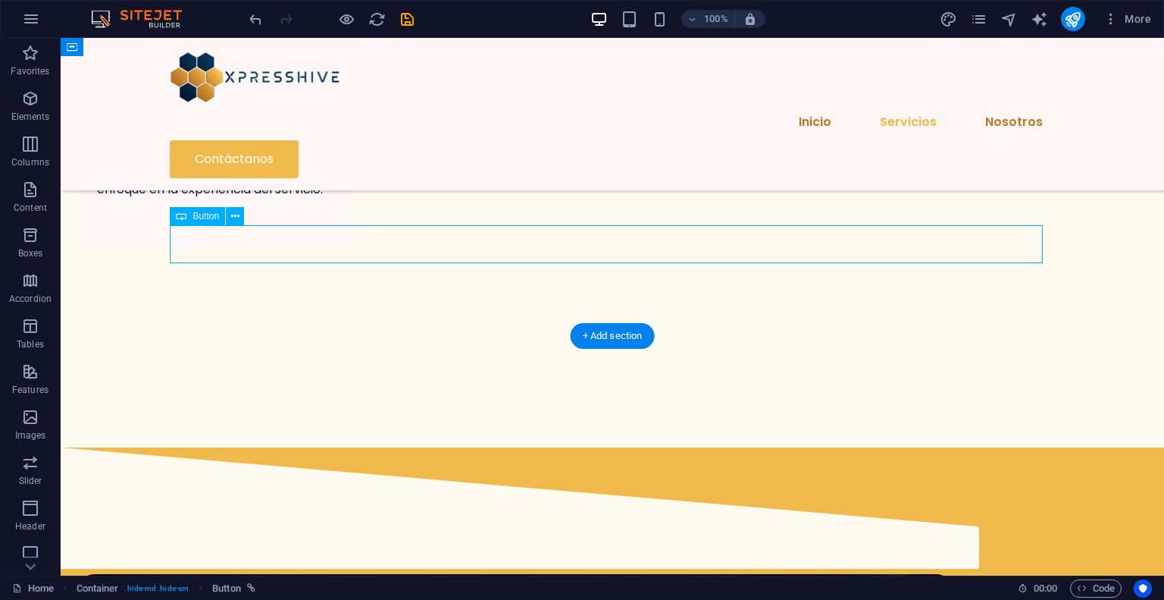
select select "px"
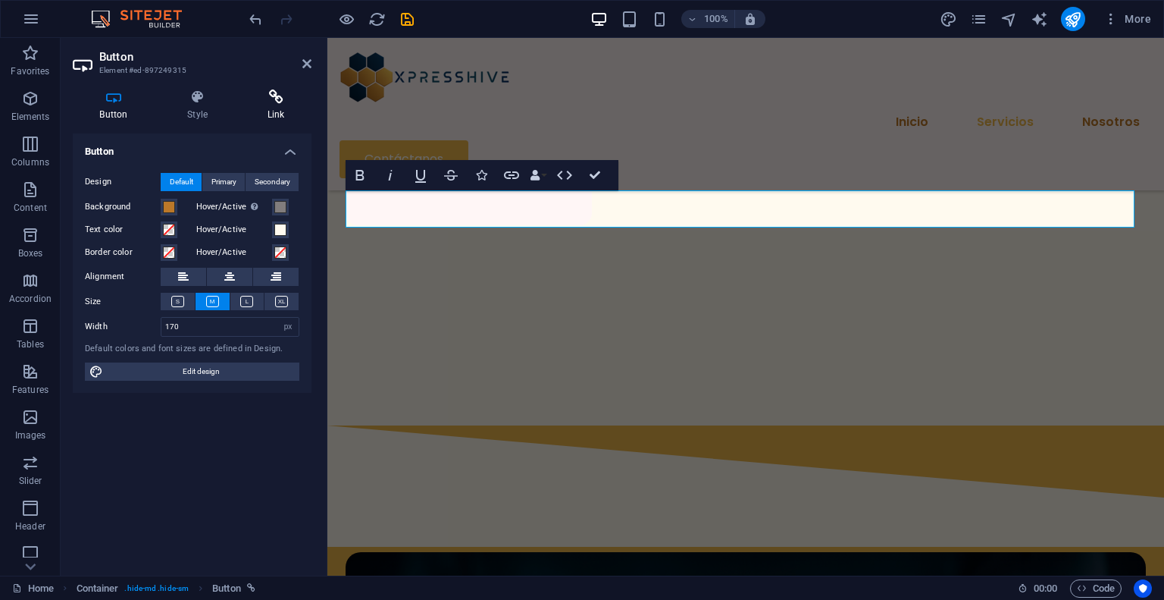
click at [278, 108] on h4 "Link" at bounding box center [275, 105] width 71 height 32
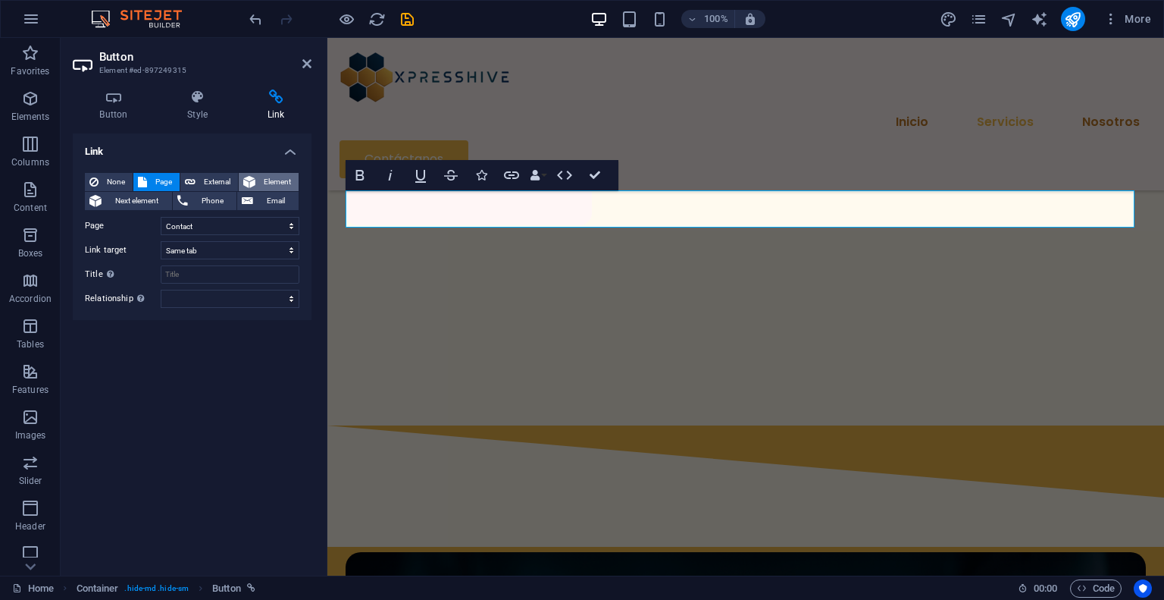
click at [252, 183] on icon at bounding box center [249, 182] width 12 height 18
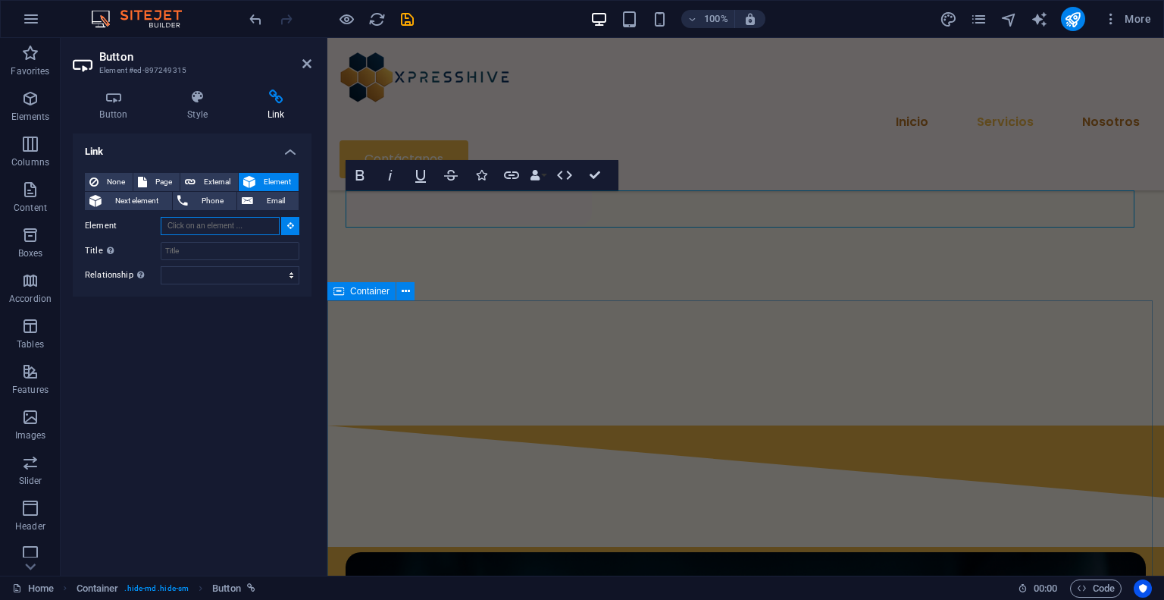
click at [350, 290] on span "Container" at bounding box center [369, 291] width 39 height 9
type input "#ed-907296732"
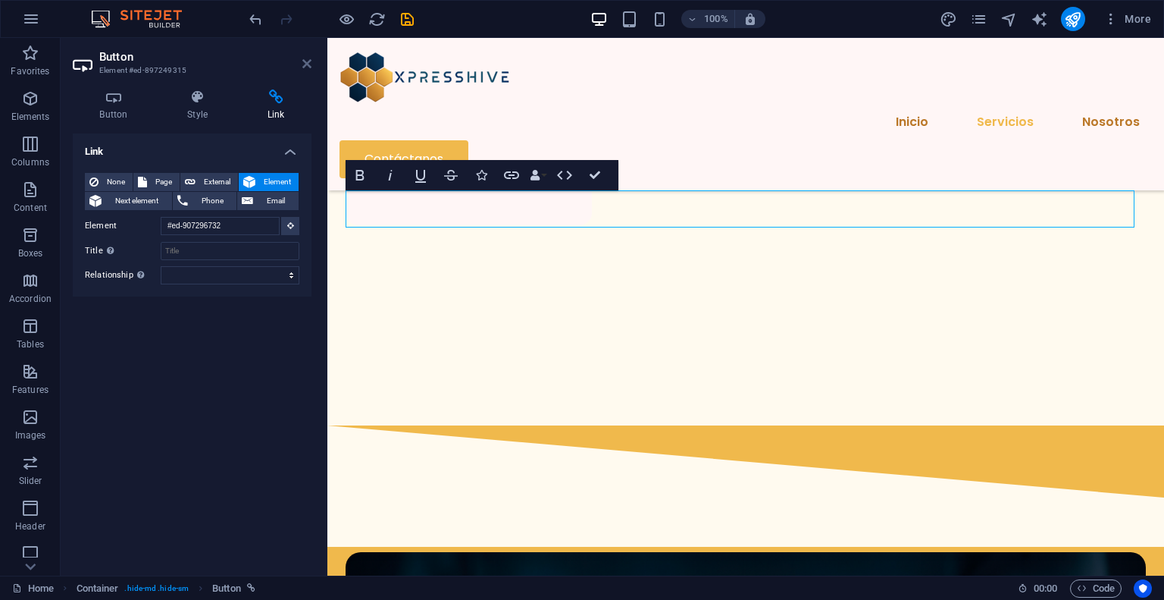
click at [304, 61] on icon at bounding box center [306, 64] width 9 height 12
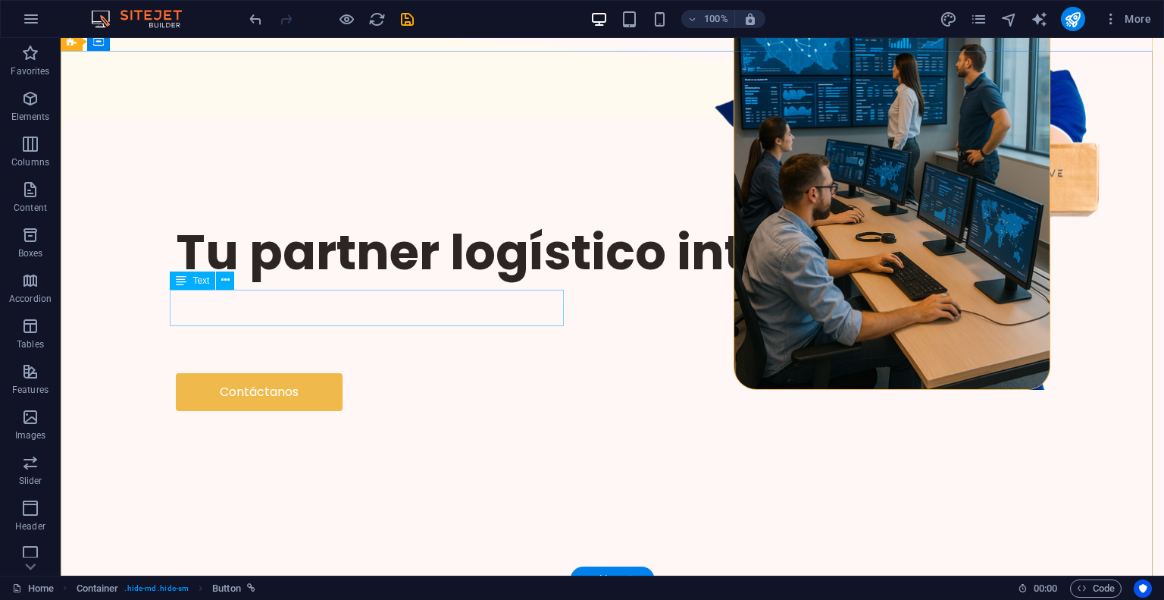
scroll to position [0, 0]
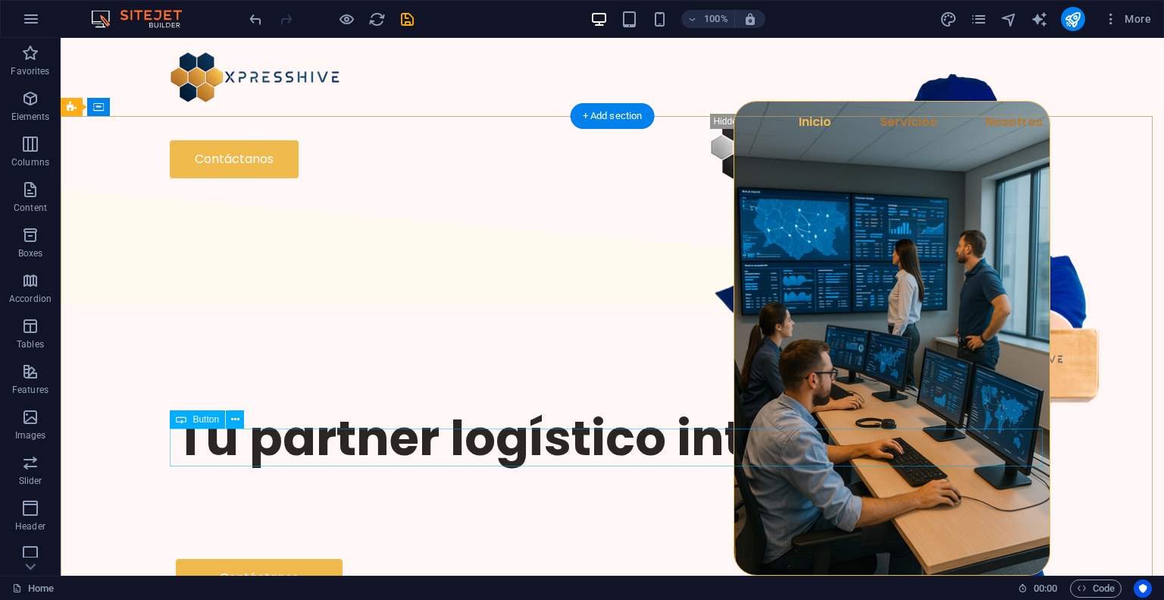
click at [299, 559] on div "Contáctanos" at bounding box center [612, 578] width 873 height 38
select select "px"
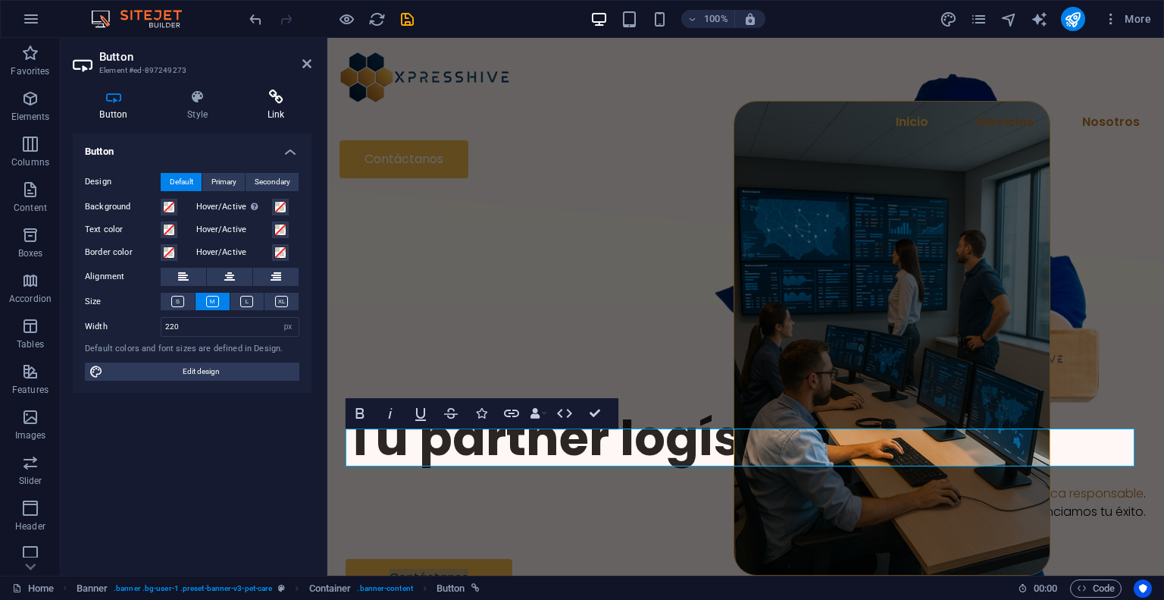
click at [276, 89] on icon at bounding box center [275, 96] width 71 height 15
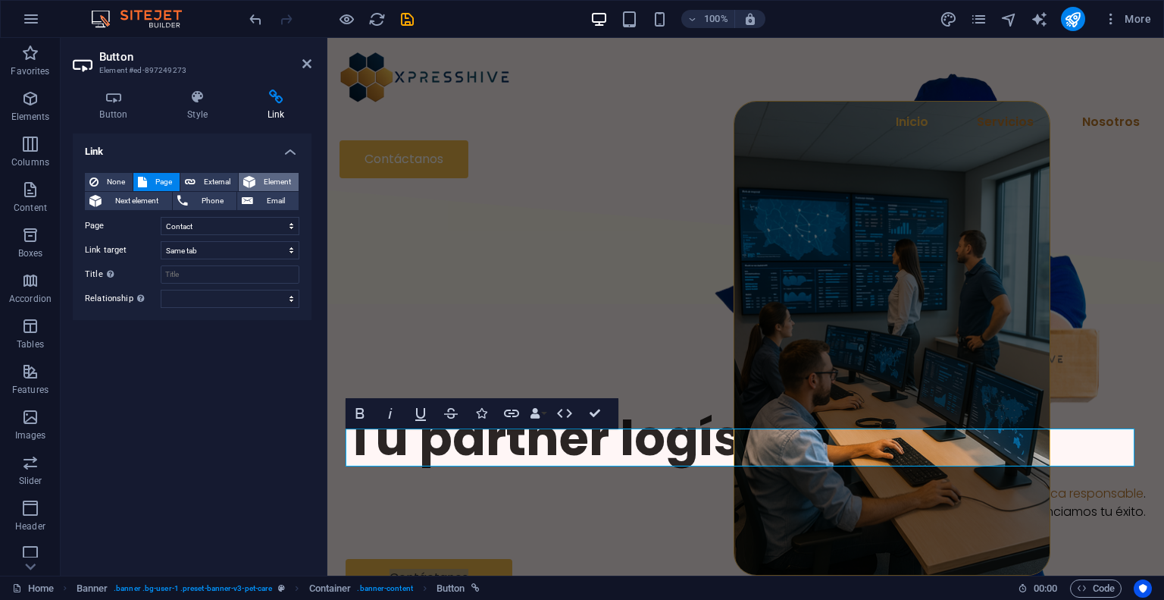
click at [258, 180] on button "Element" at bounding box center [269, 182] width 60 height 18
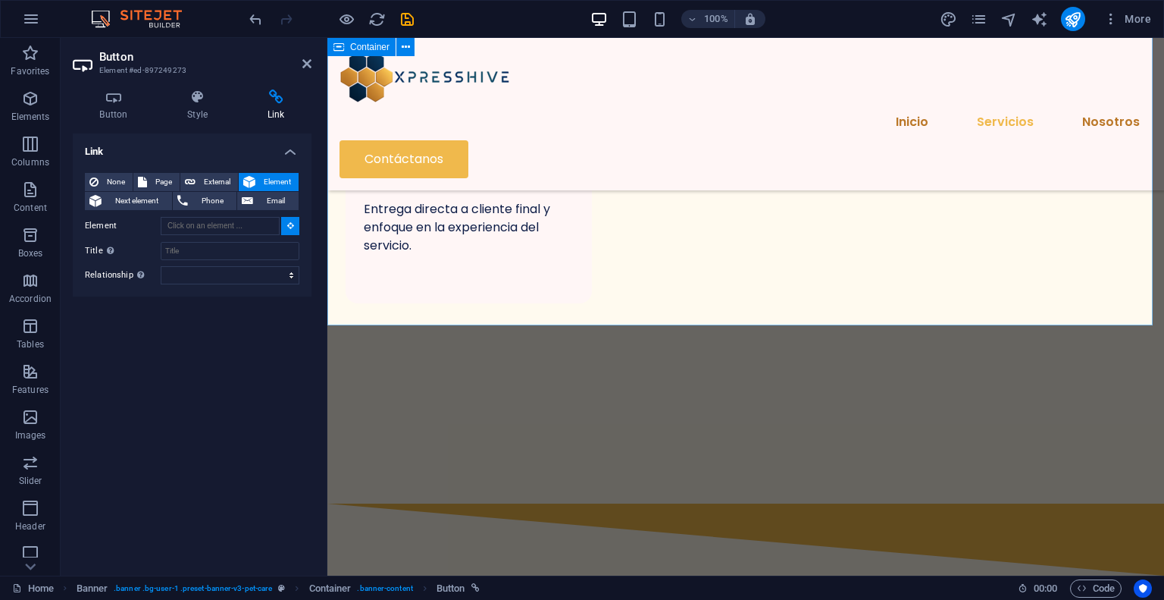
scroll to position [1743, 0]
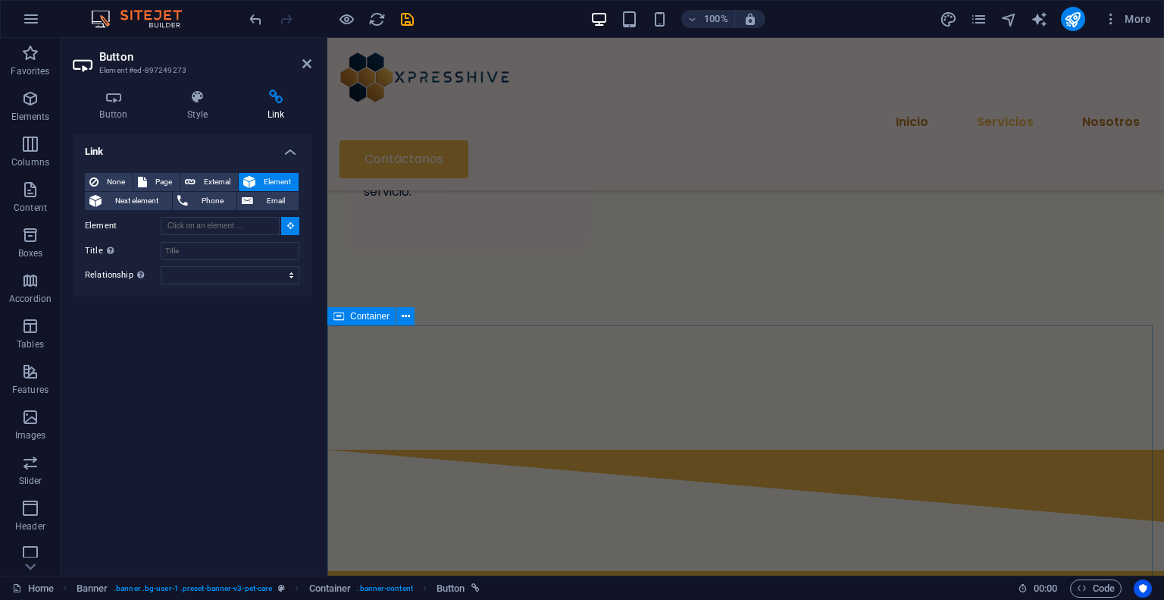
click at [342, 315] on icon at bounding box center [339, 316] width 11 height 18
type input "#ed-907296732"
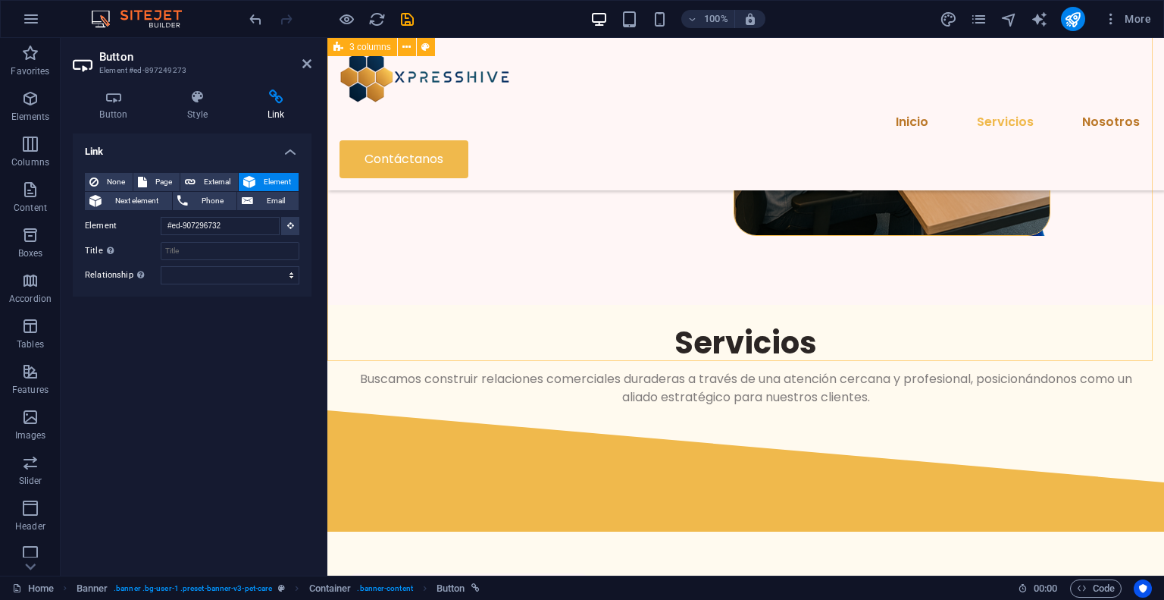
scroll to position [146, 0]
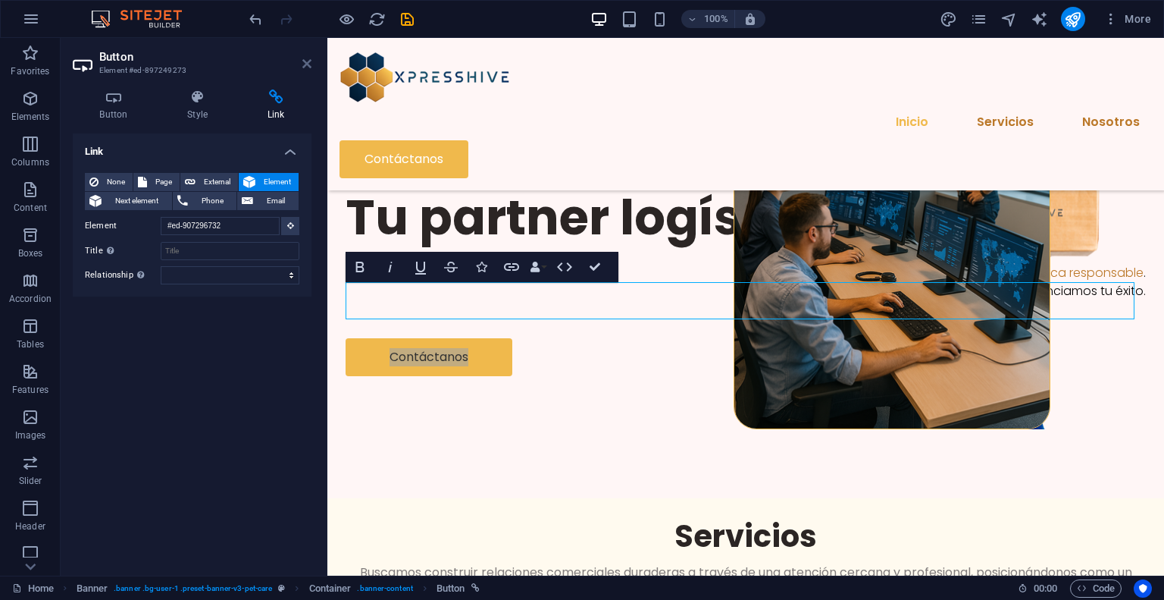
click at [305, 63] on icon at bounding box center [306, 64] width 9 height 12
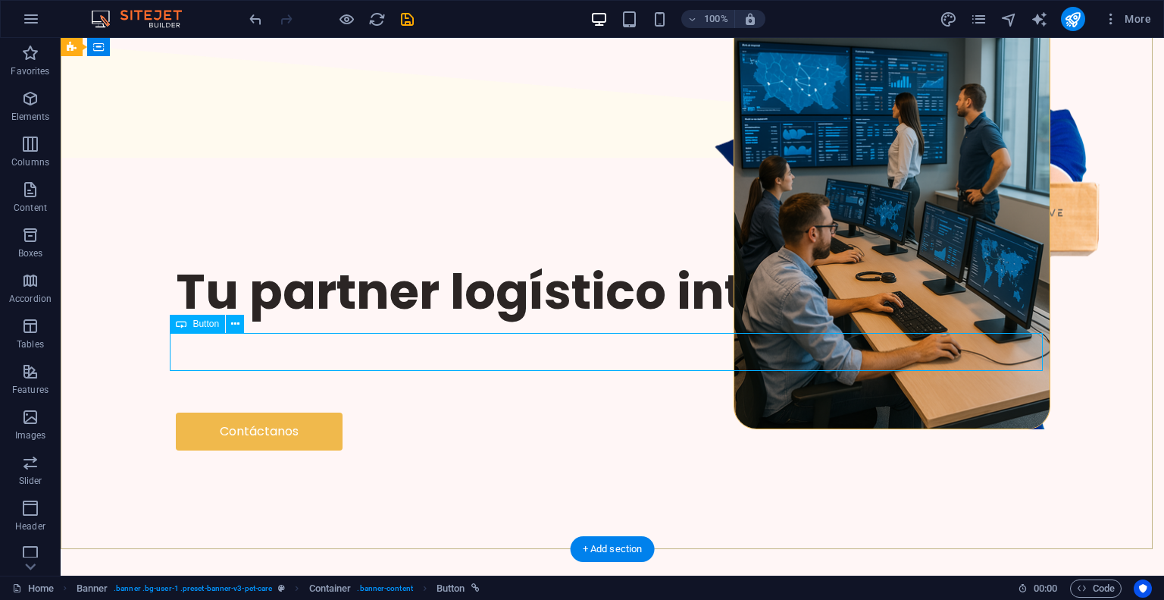
scroll to position [0, 0]
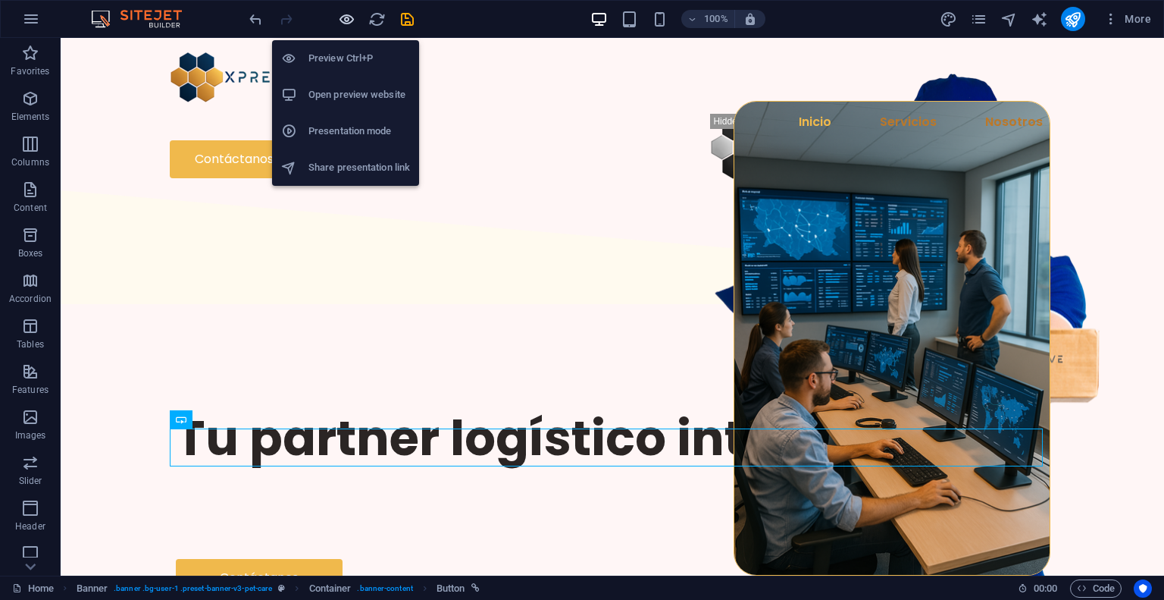
click at [354, 22] on icon "button" at bounding box center [346, 19] width 17 height 17
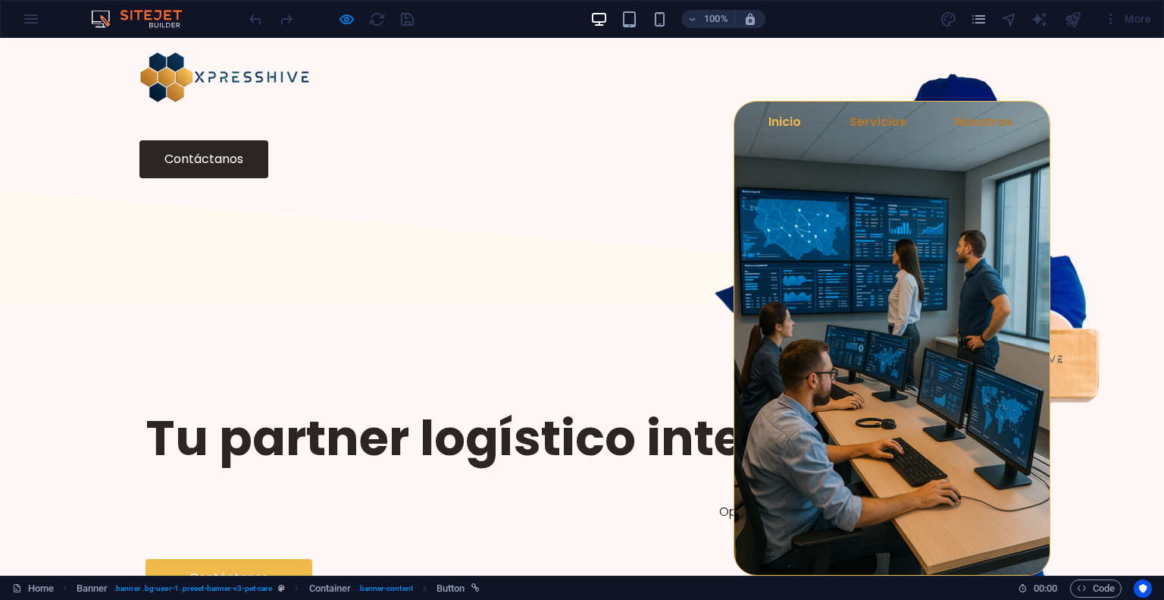
click at [268, 140] on link "Contáctanos" at bounding box center [203, 159] width 129 height 38
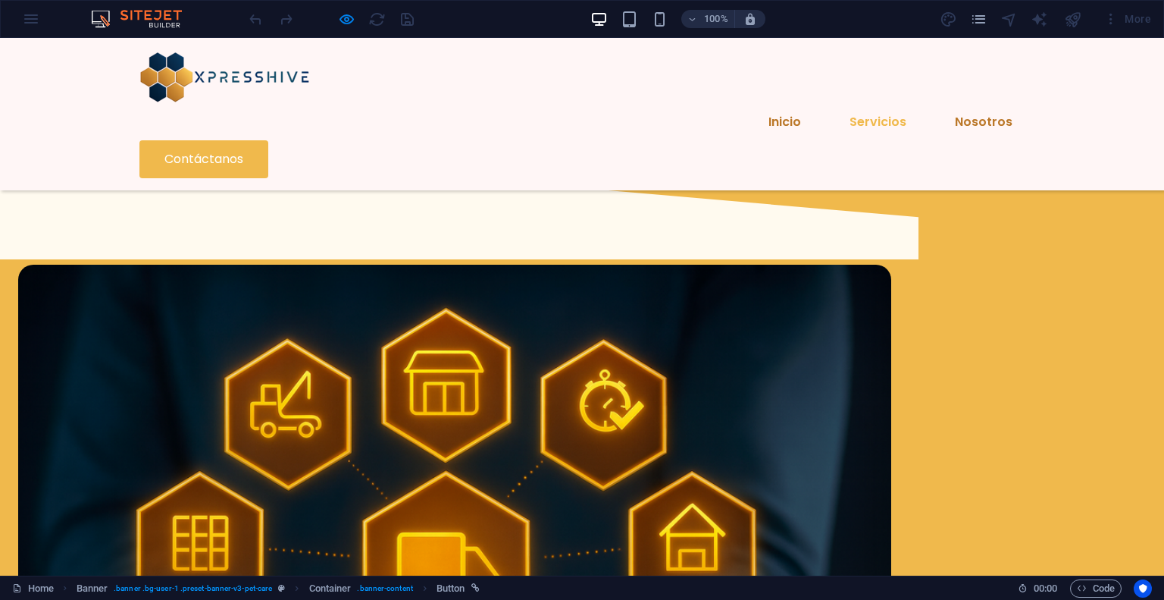
scroll to position [1935, 0]
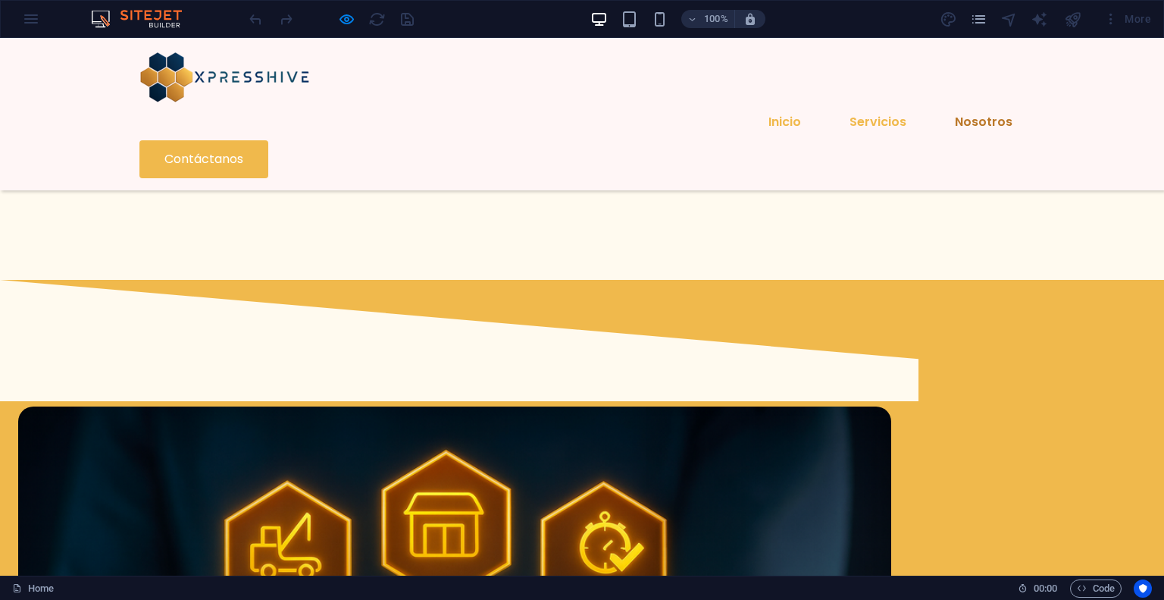
click at [756, 104] on link "Inicio" at bounding box center [784, 122] width 57 height 36
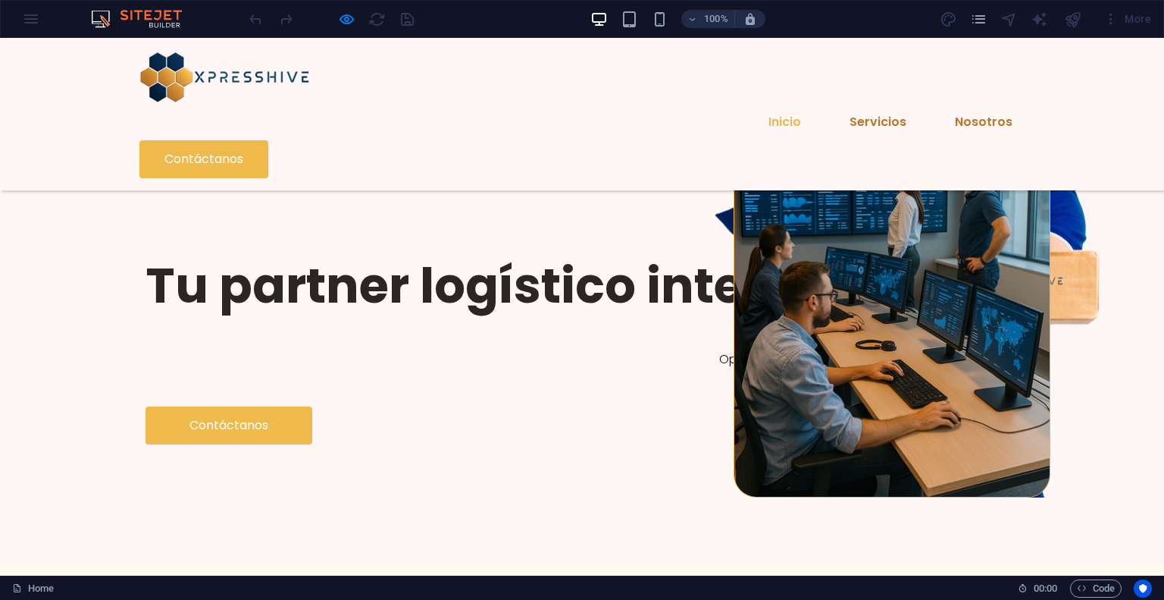
click at [259, 406] on link "Contáctanos" at bounding box center [229, 425] width 167 height 38
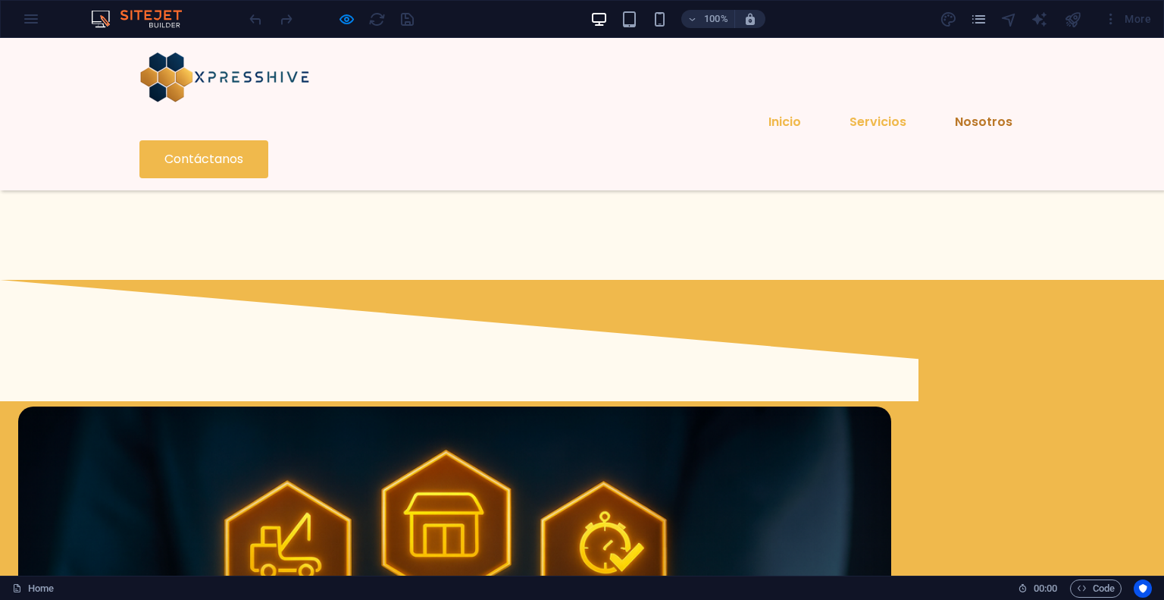
click at [756, 104] on link "Inicio" at bounding box center [784, 122] width 57 height 36
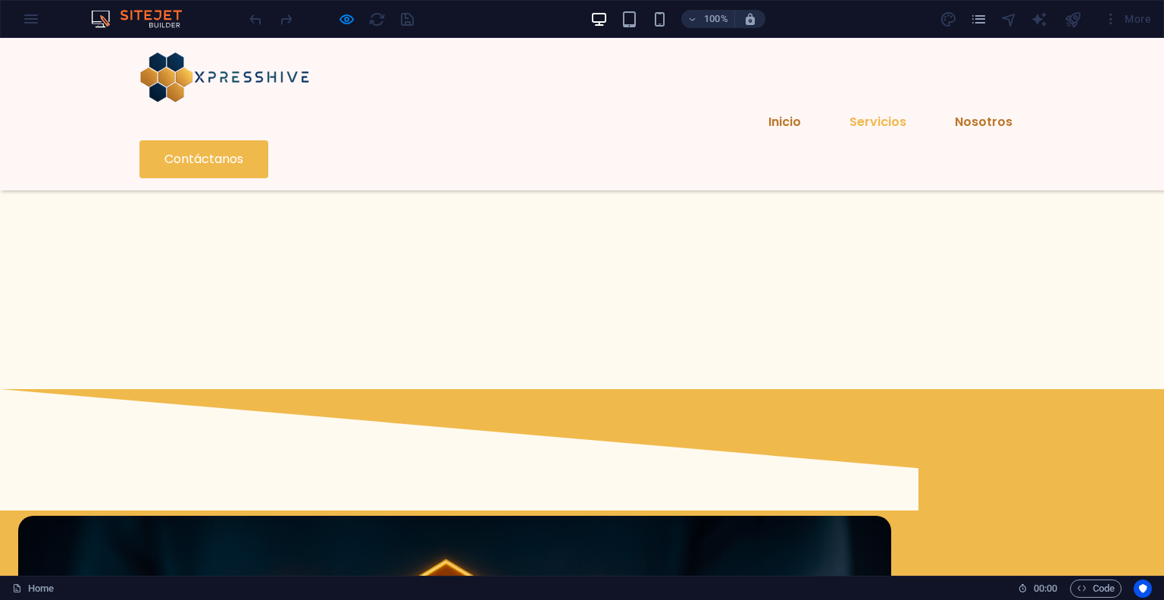
scroll to position [1800, 0]
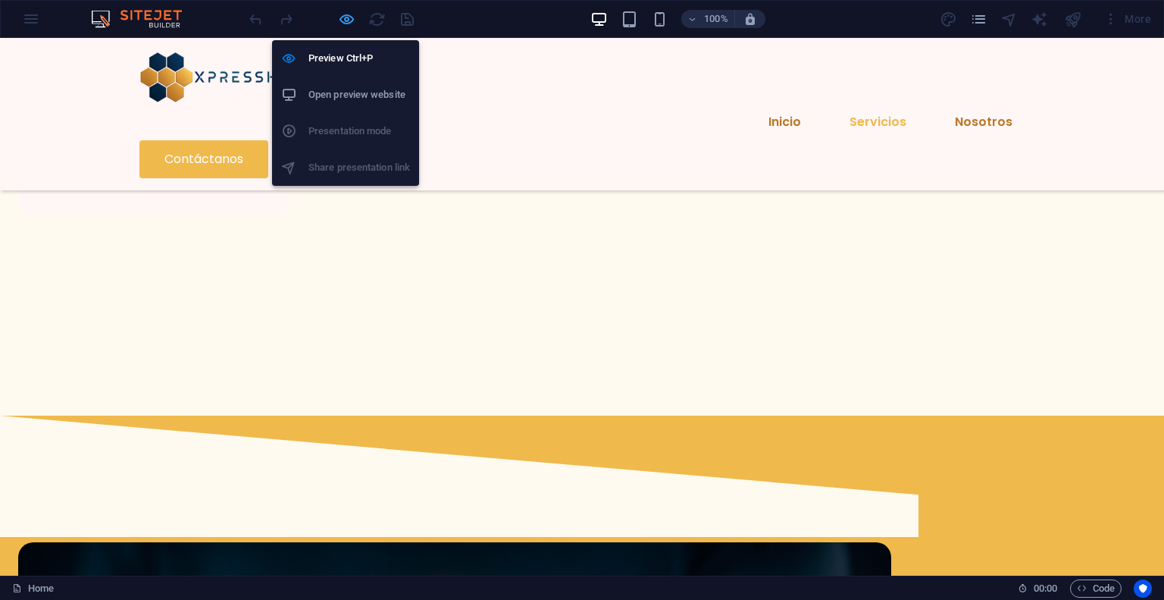
click at [343, 23] on icon "button" at bounding box center [346, 19] width 17 height 17
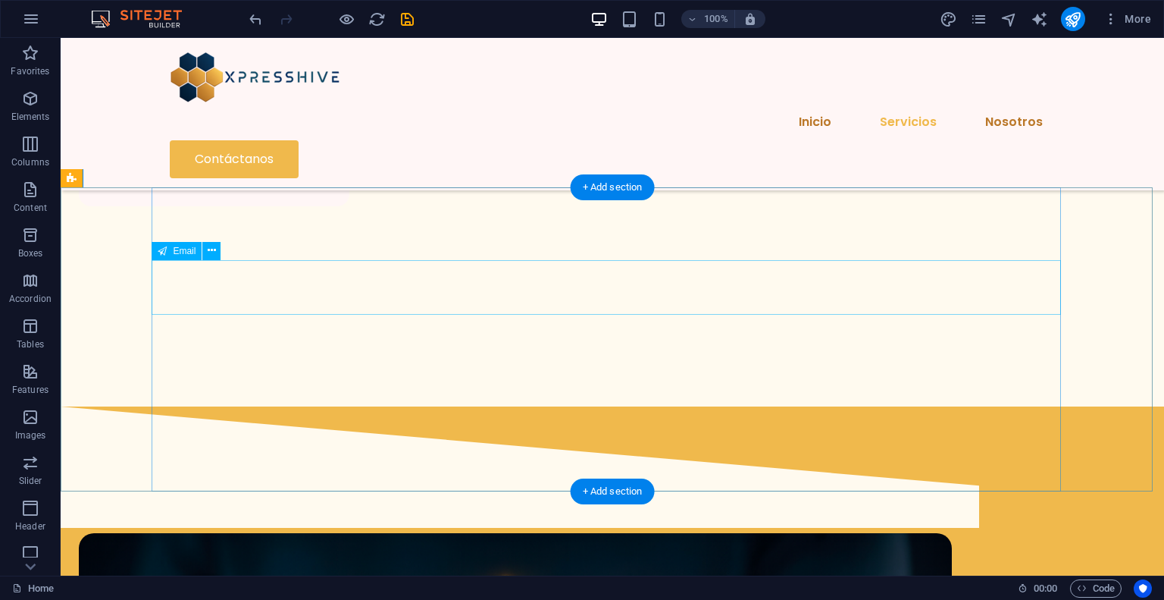
scroll to position [2104, 0]
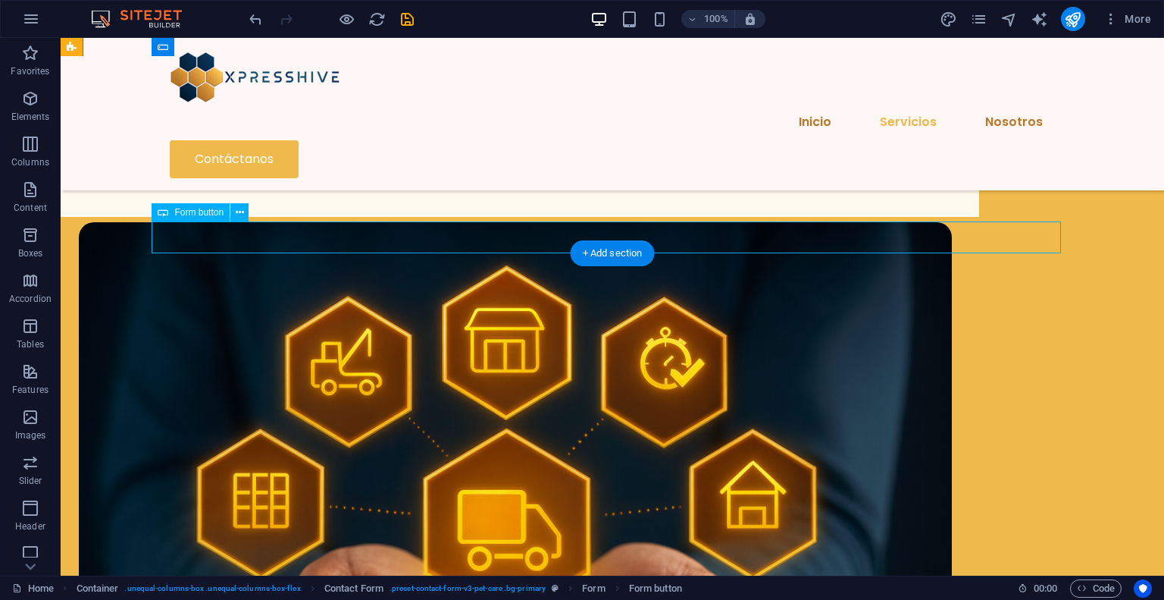
select select "%"
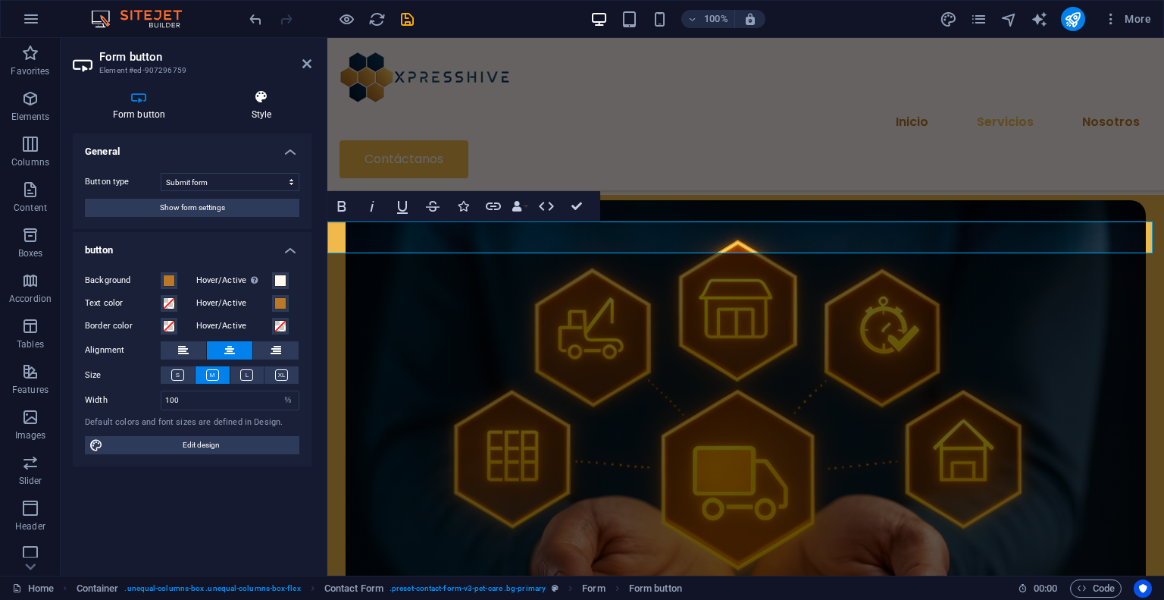
click at [258, 105] on h4 "Style" at bounding box center [261, 105] width 100 height 32
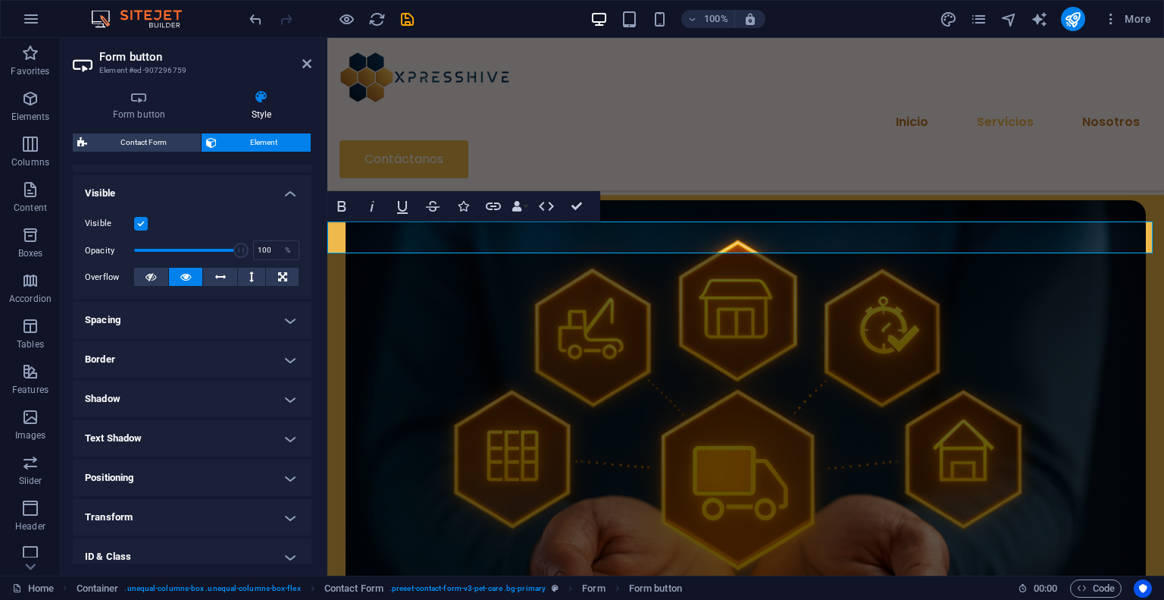
scroll to position [0, 0]
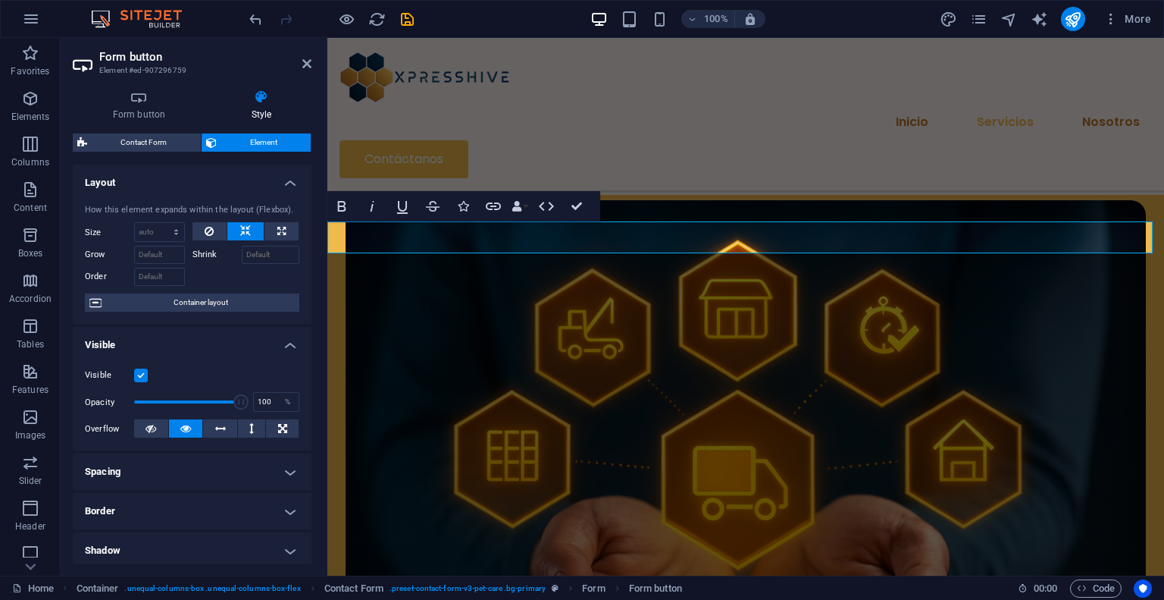
click at [269, 169] on h4 "Layout" at bounding box center [192, 177] width 239 height 27
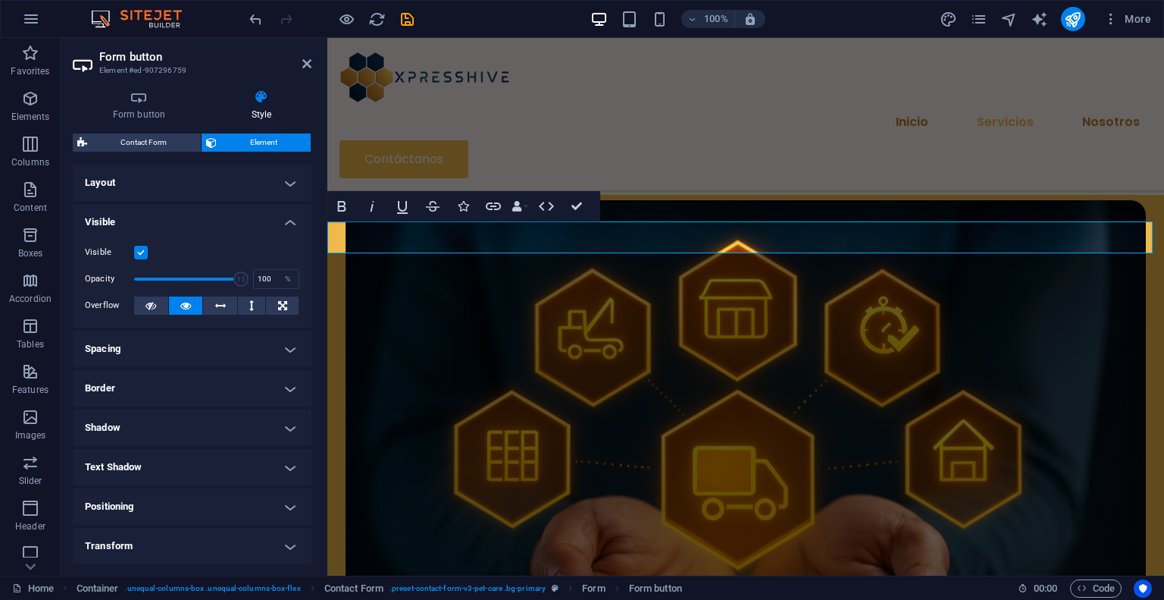
click at [236, 224] on h4 "Visible" at bounding box center [192, 217] width 239 height 27
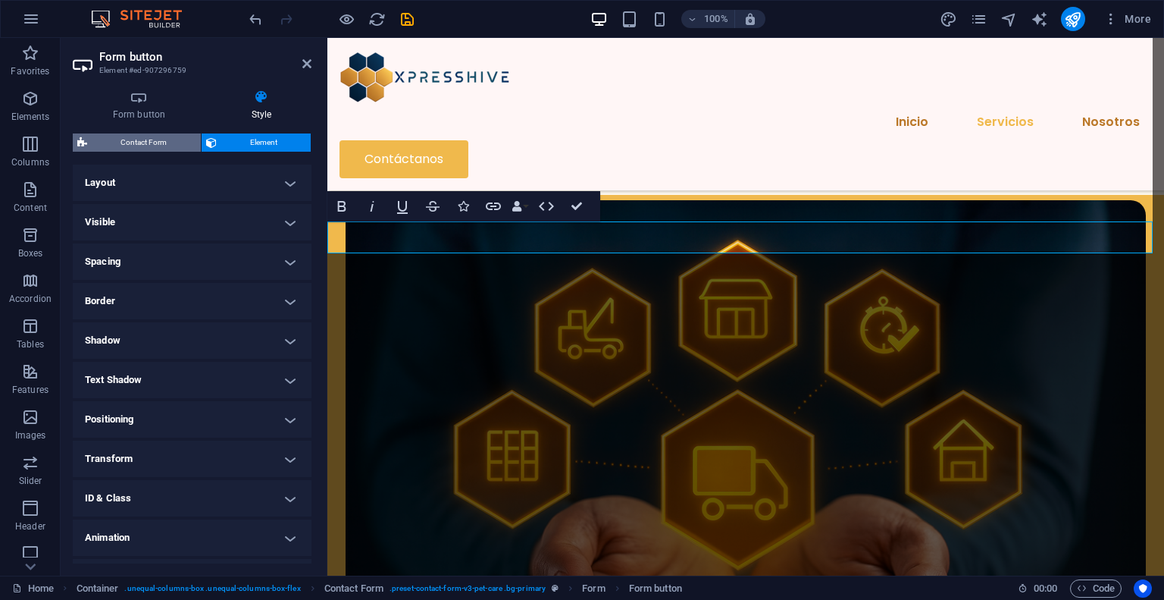
click at [154, 146] on span "Contact Form" at bounding box center [144, 142] width 105 height 18
select select "px"
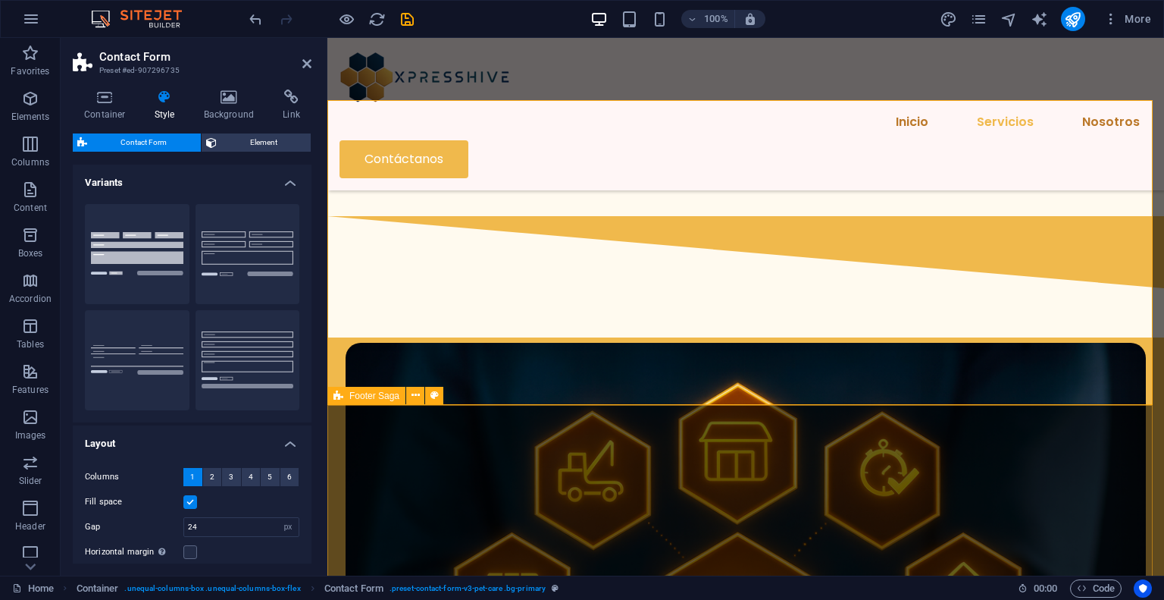
scroll to position [1968, 0]
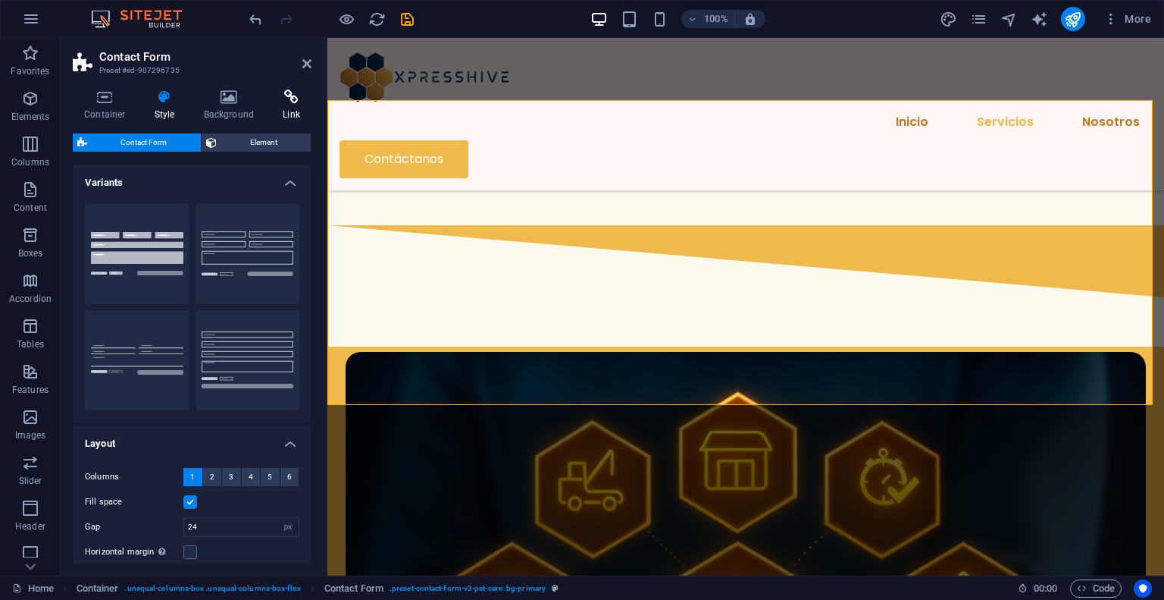
click at [276, 103] on icon at bounding box center [291, 96] width 40 height 15
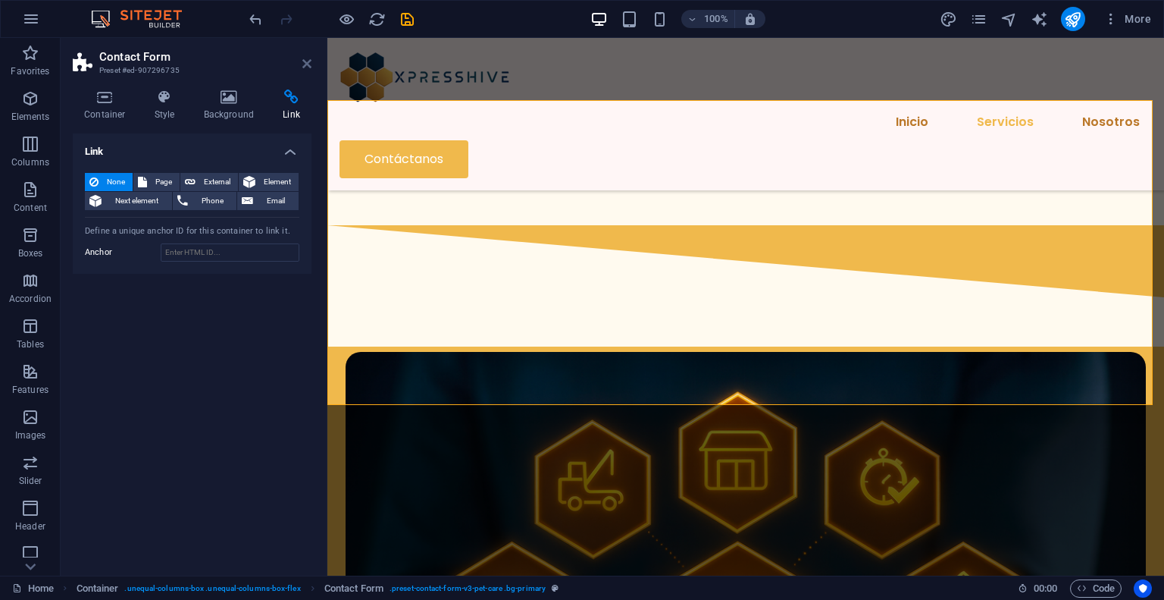
click at [309, 67] on icon at bounding box center [306, 64] width 9 height 12
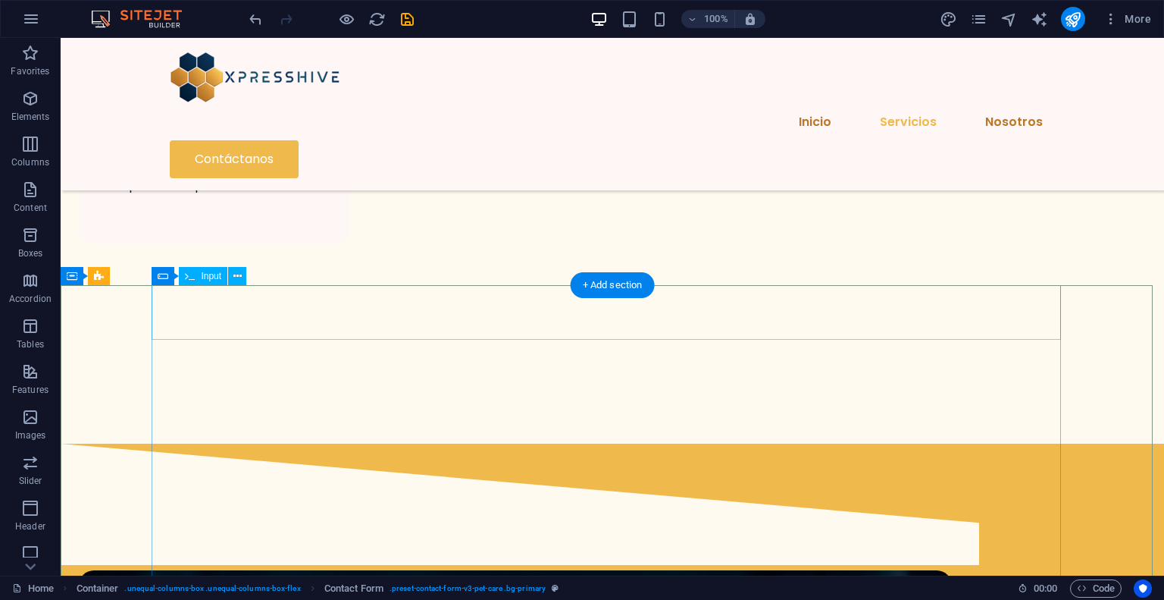
scroll to position [1765, 0]
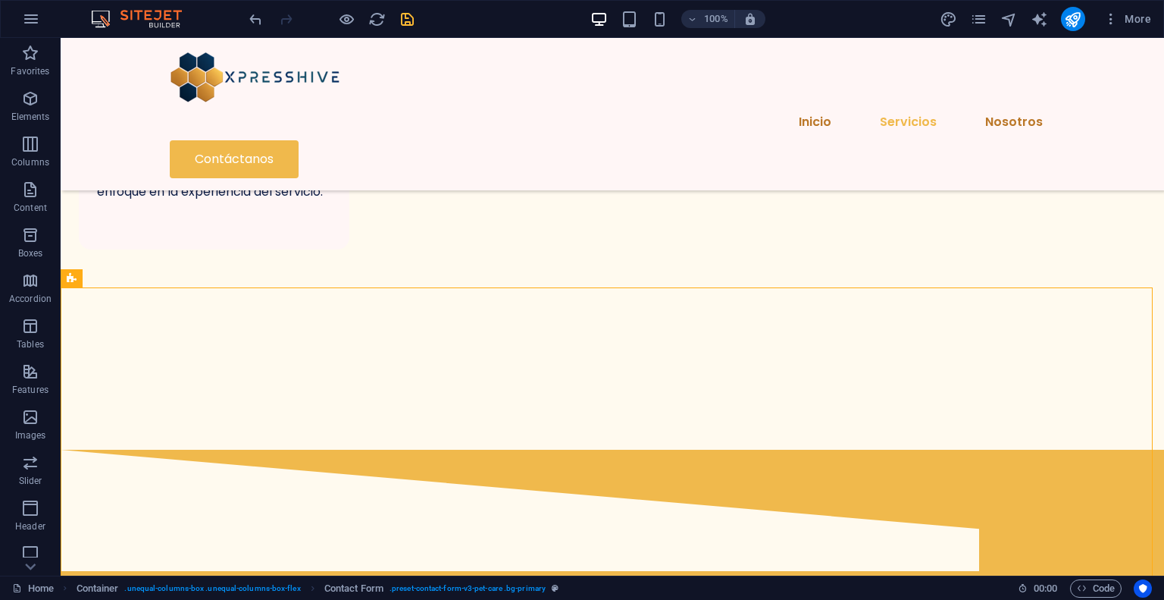
click at [412, 20] on icon "save" at bounding box center [407, 19] width 17 height 17
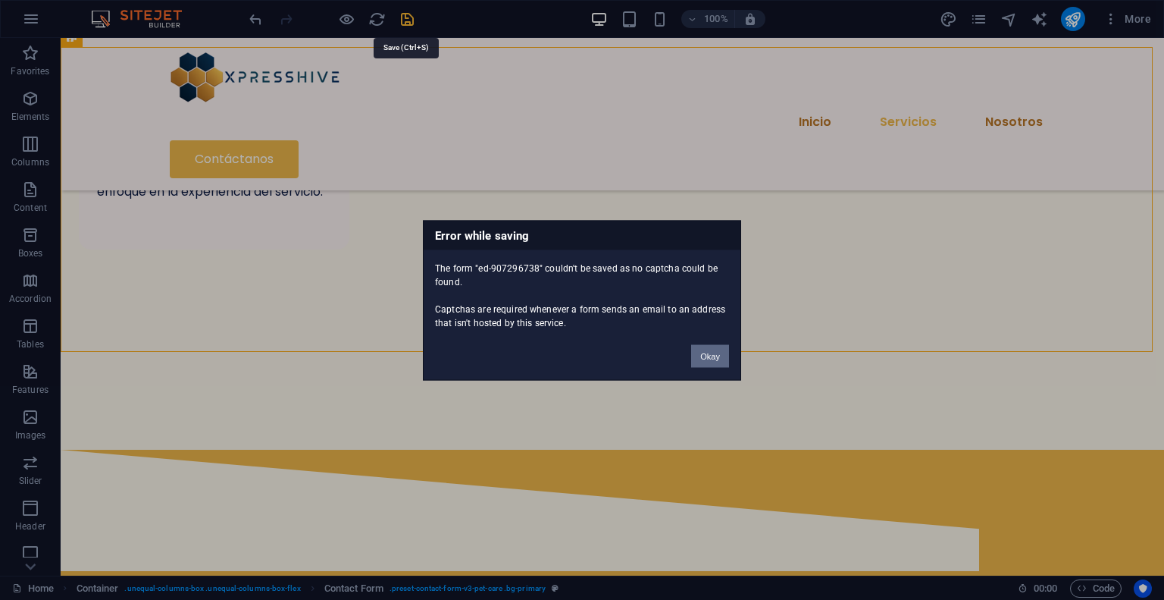
scroll to position [2006, 0]
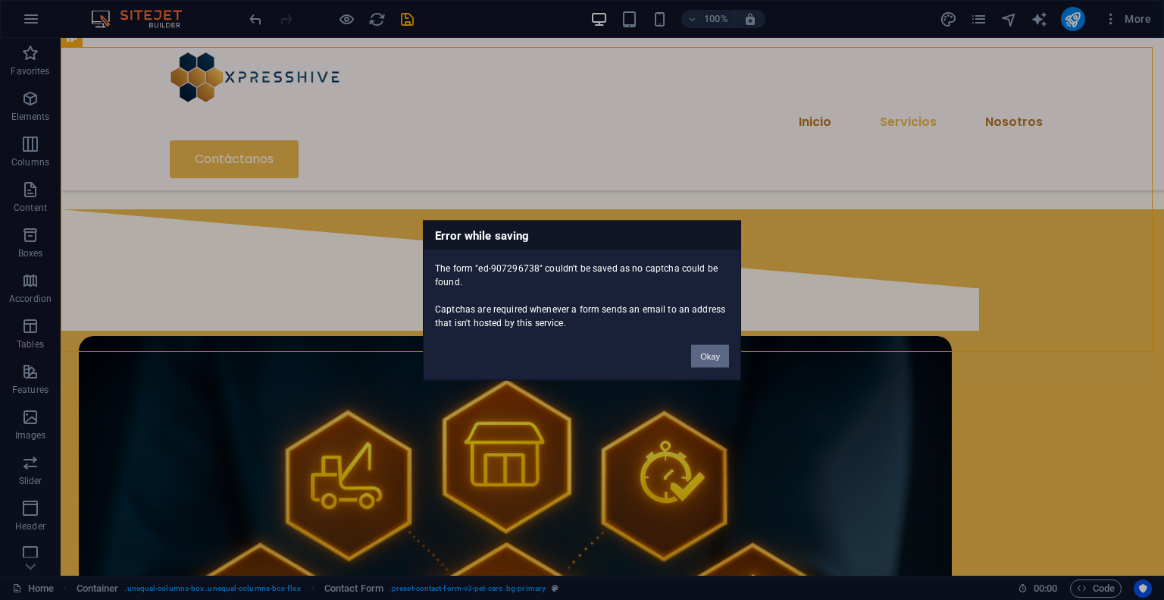
click at [711, 359] on button "Okay" at bounding box center [710, 355] width 38 height 23
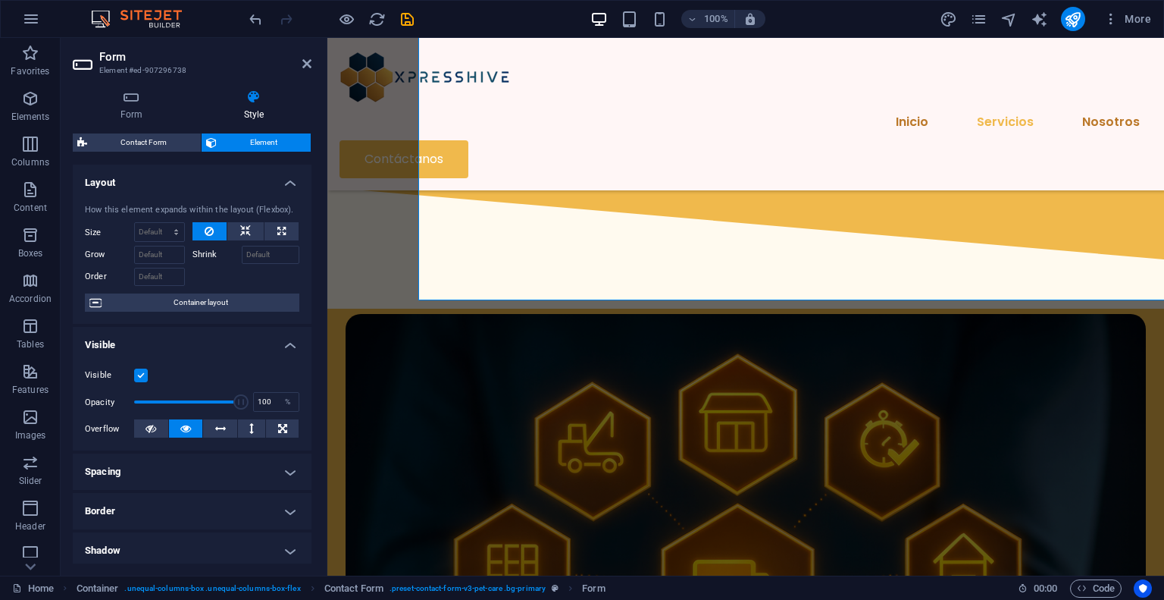
scroll to position [2056, 0]
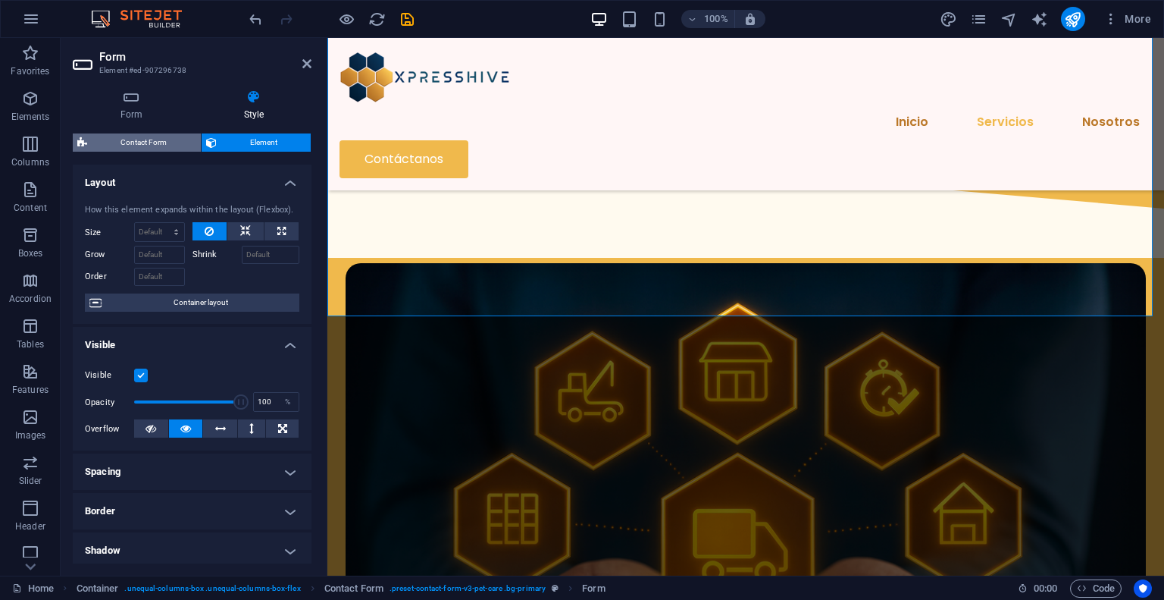
click at [171, 142] on span "Contact Form" at bounding box center [144, 142] width 105 height 18
select select "px"
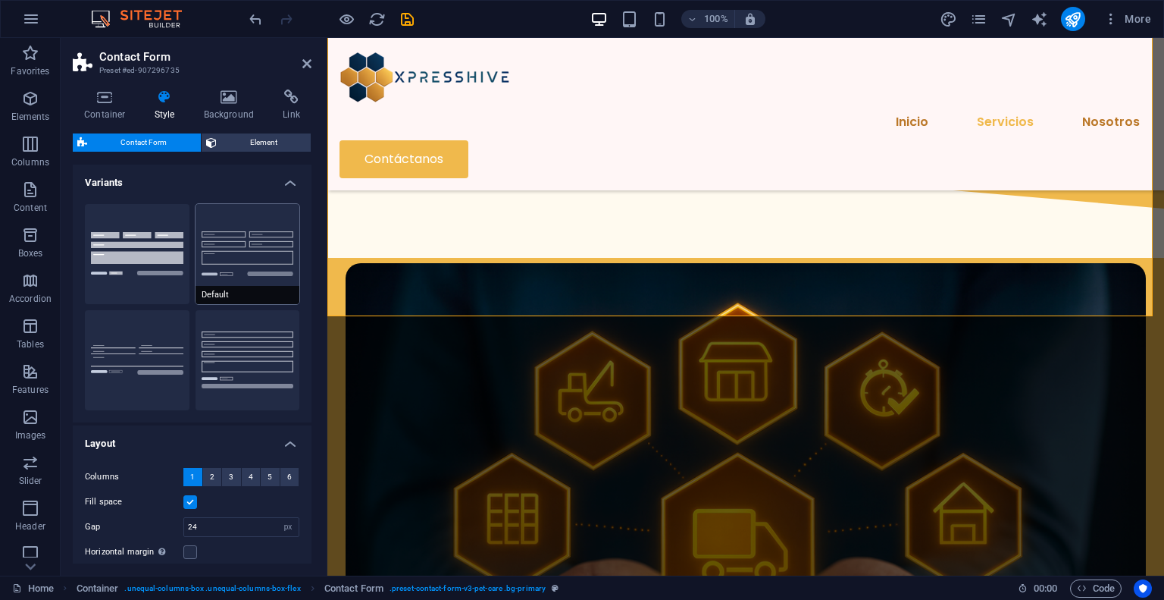
click at [252, 251] on button "Default" at bounding box center [248, 254] width 105 height 100
type input "1"
select select "rem"
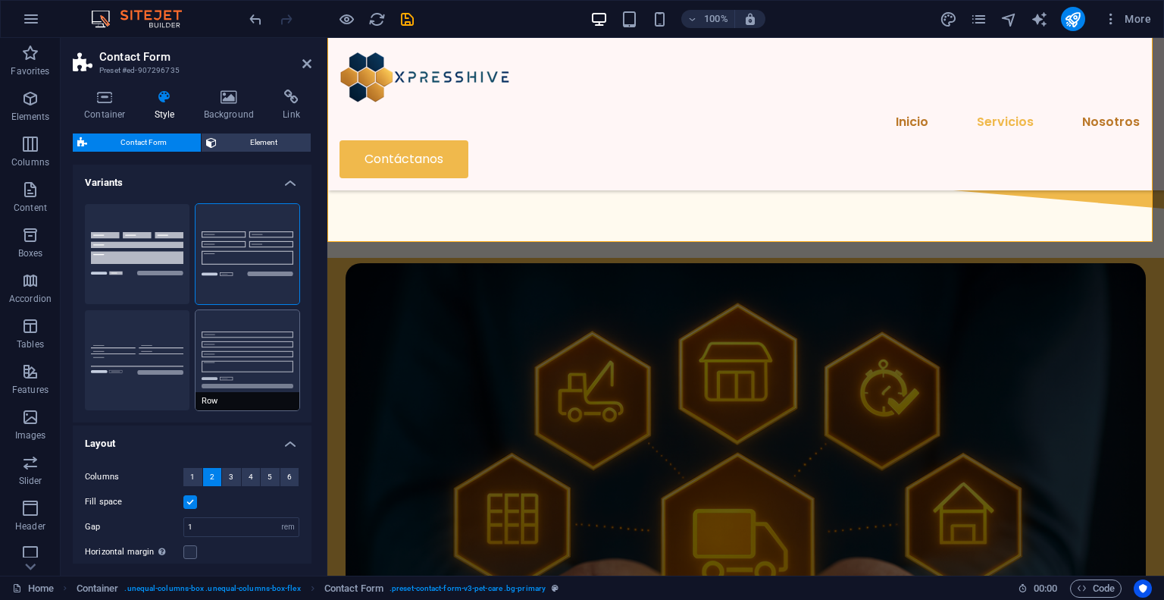
scroll to position [2047, 0]
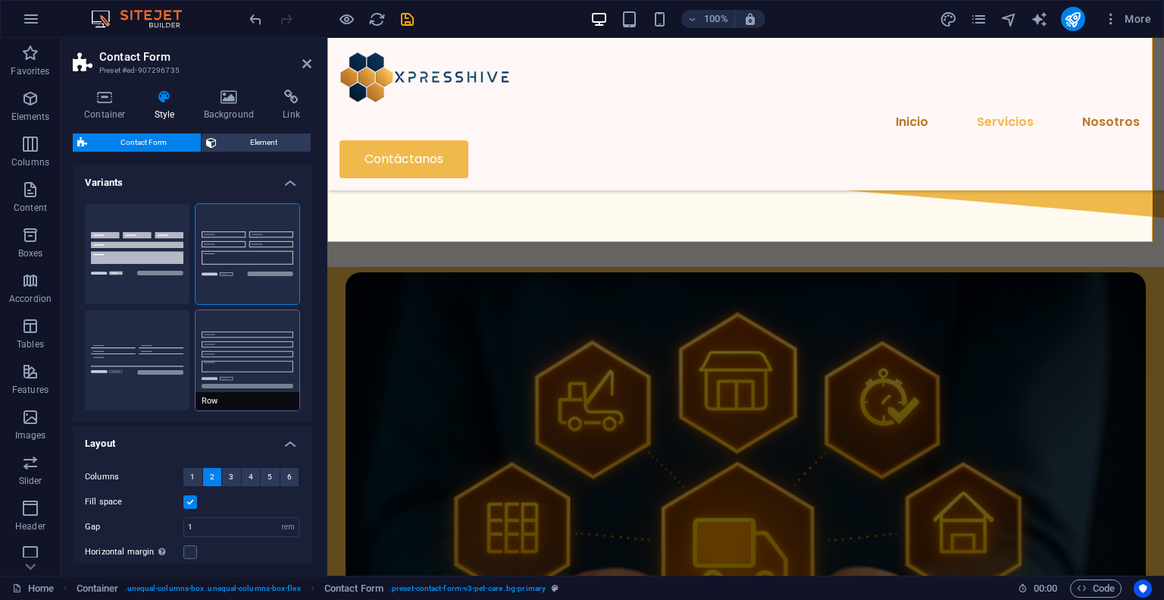
click at [255, 347] on button "Row" at bounding box center [248, 360] width 105 height 100
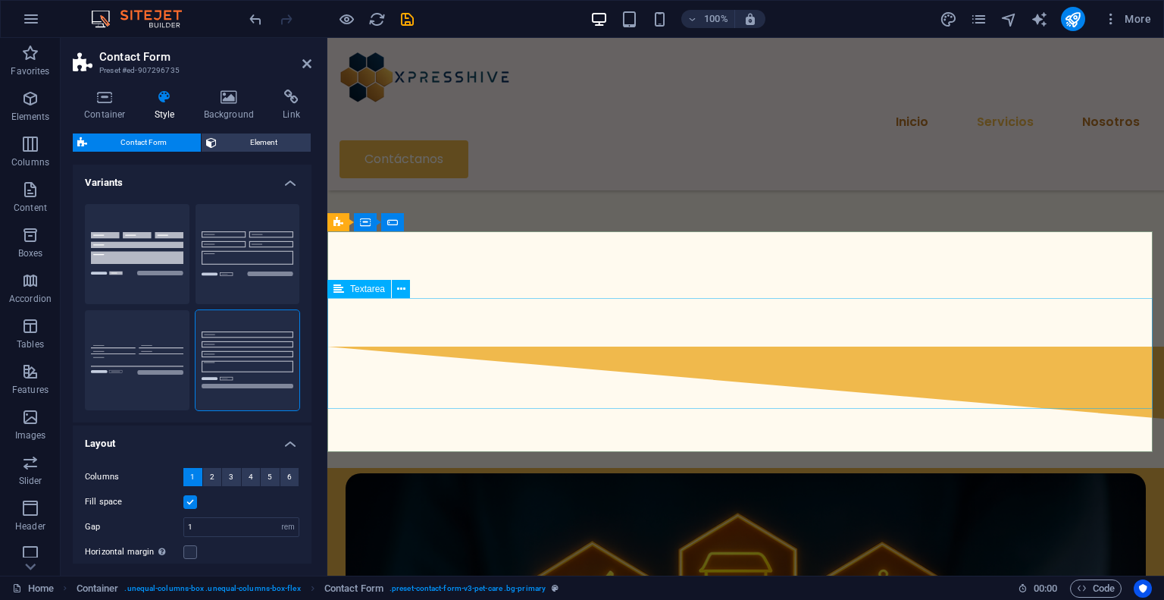
scroll to position [1820, 0]
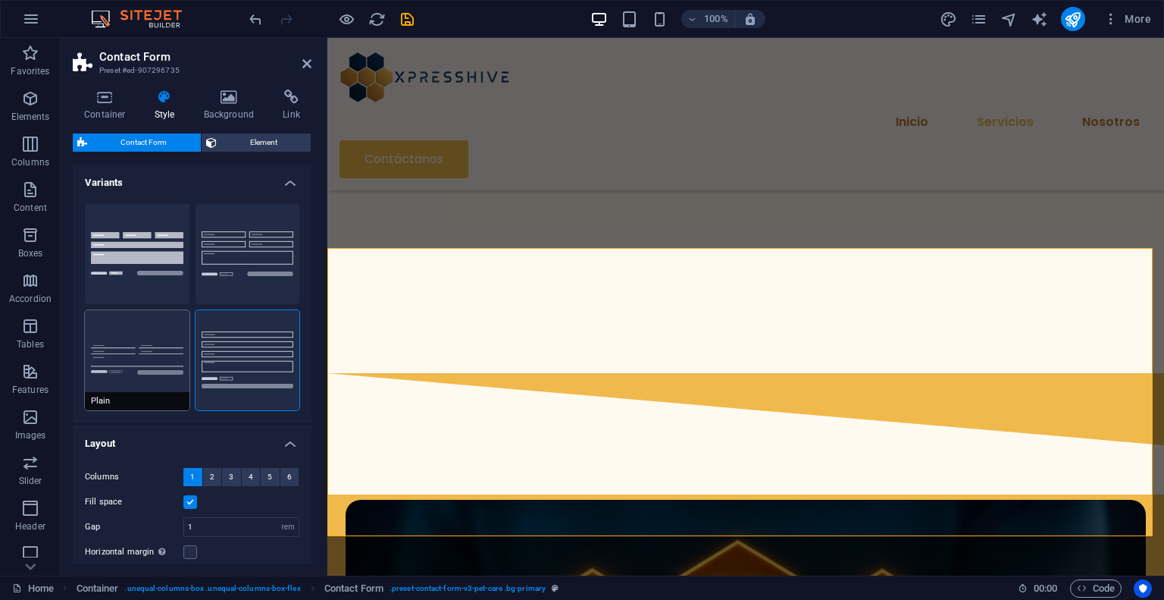
click at [127, 353] on button "Plain" at bounding box center [137, 360] width 105 height 100
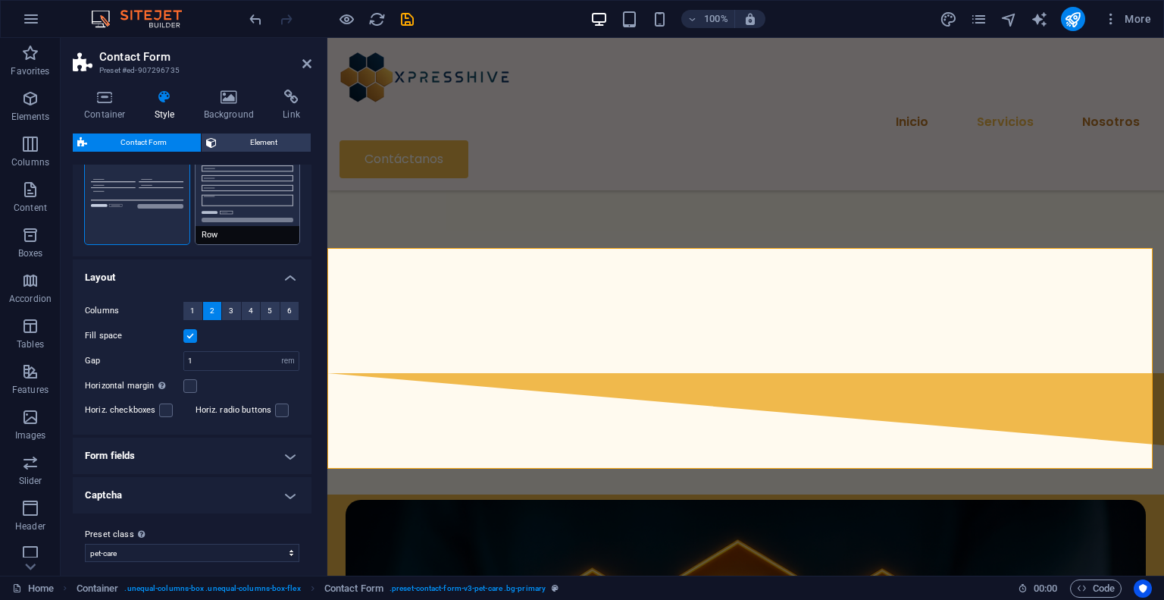
scroll to position [176, 0]
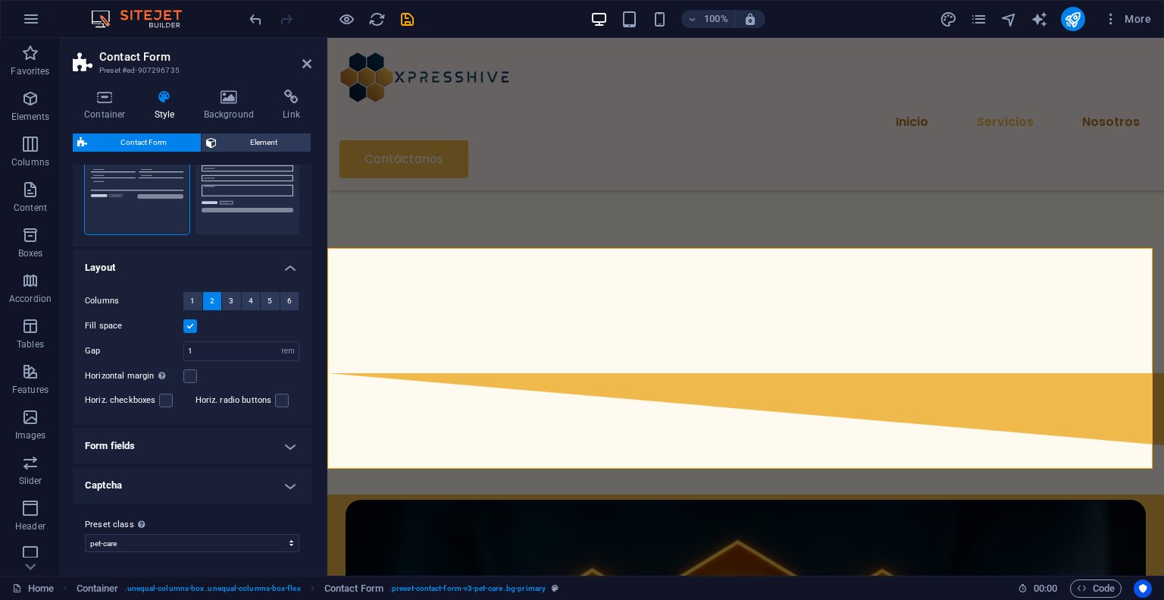
click at [192, 492] on h4 "Captcha" at bounding box center [192, 485] width 239 height 36
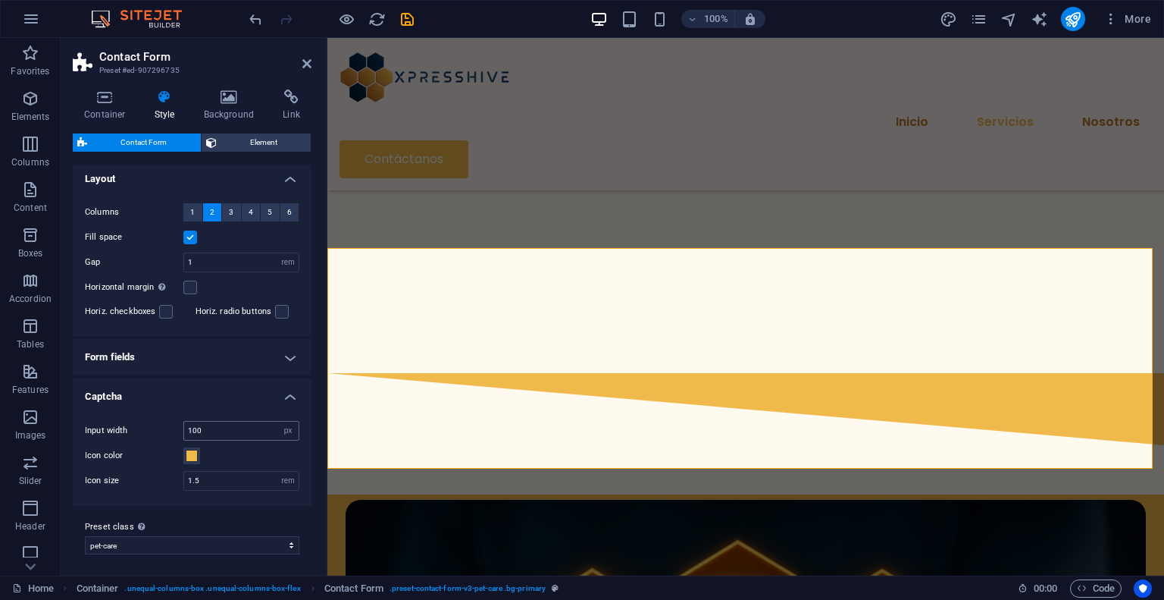
scroll to position [266, 0]
click at [196, 455] on span at bounding box center [192, 454] width 12 height 12
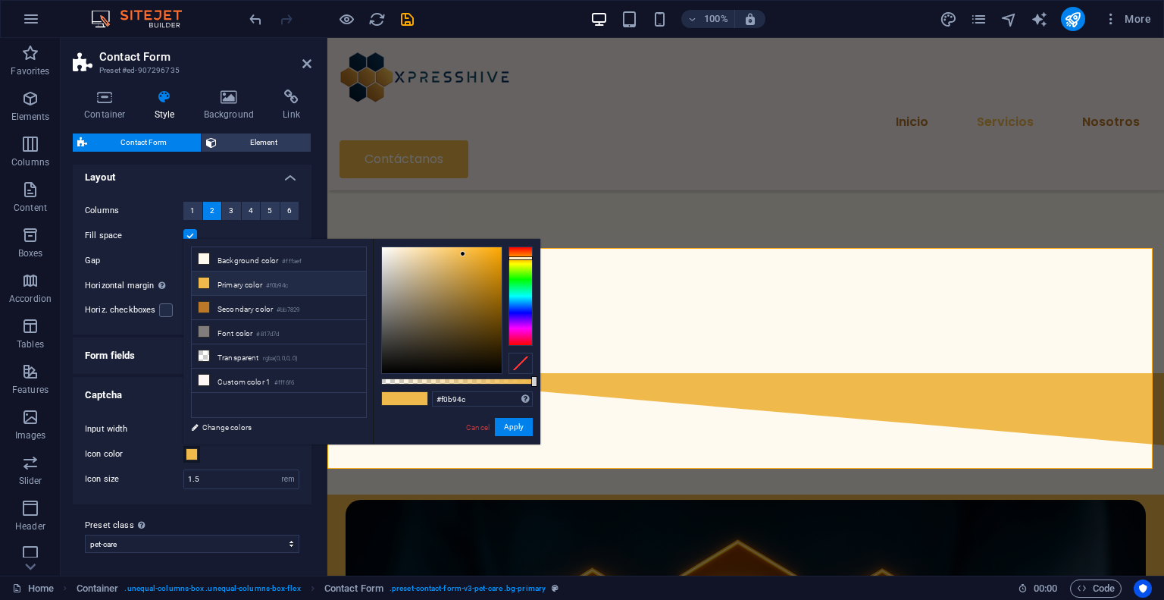
type input "#4cf0db"
click at [521, 293] on div at bounding box center [521, 295] width 24 height 99
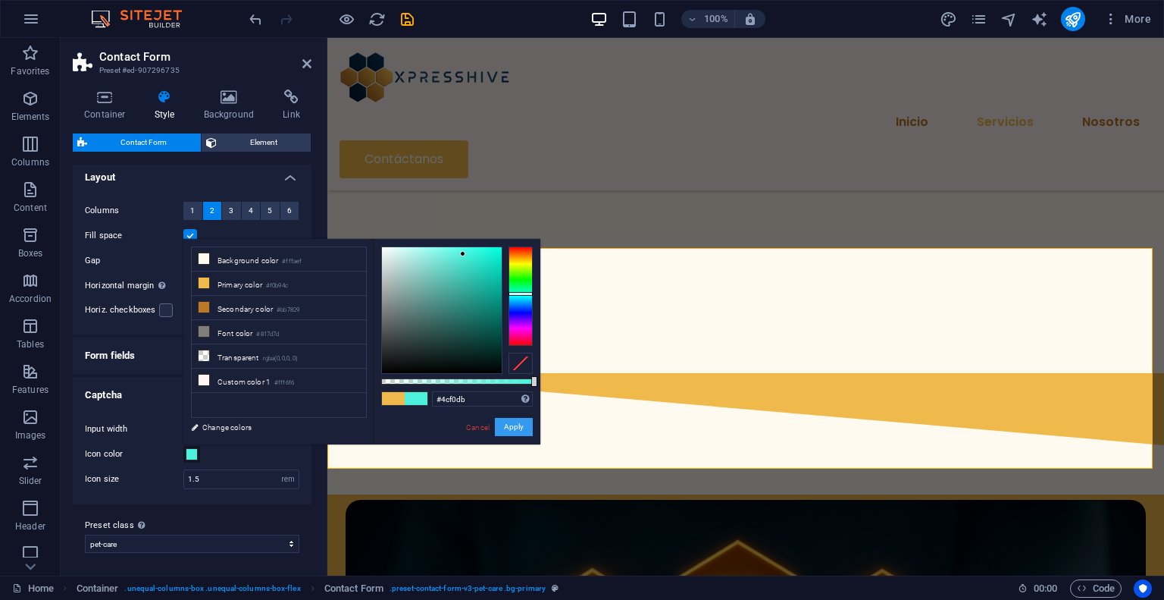
click at [516, 424] on button "Apply" at bounding box center [514, 427] width 38 height 18
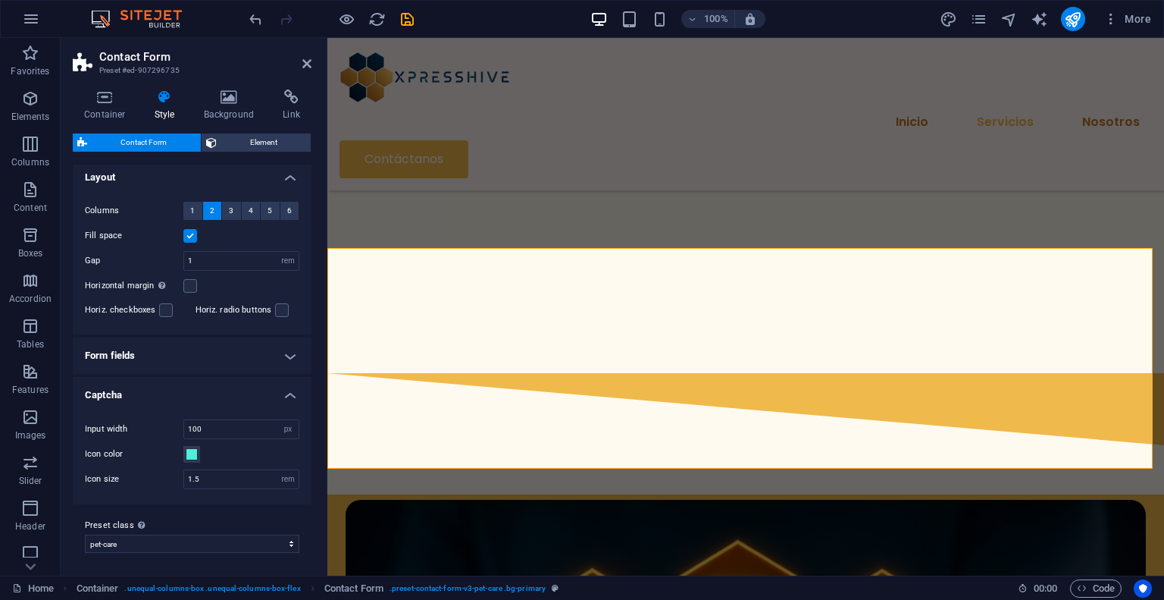
scroll to position [0, 0]
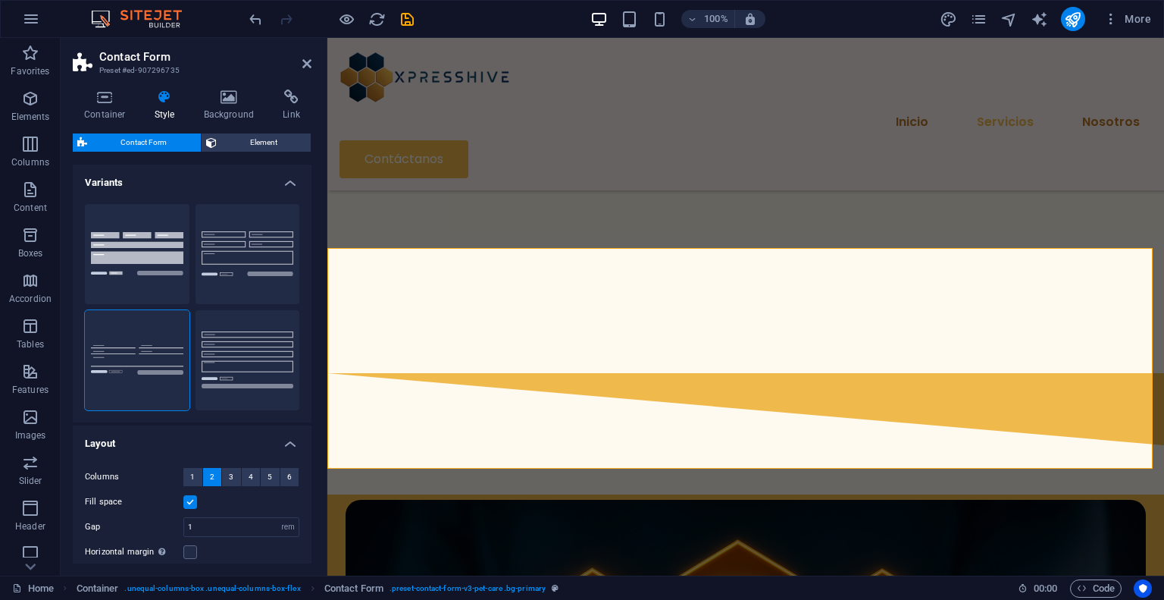
click at [252, 178] on h4 "Variants" at bounding box center [192, 177] width 239 height 27
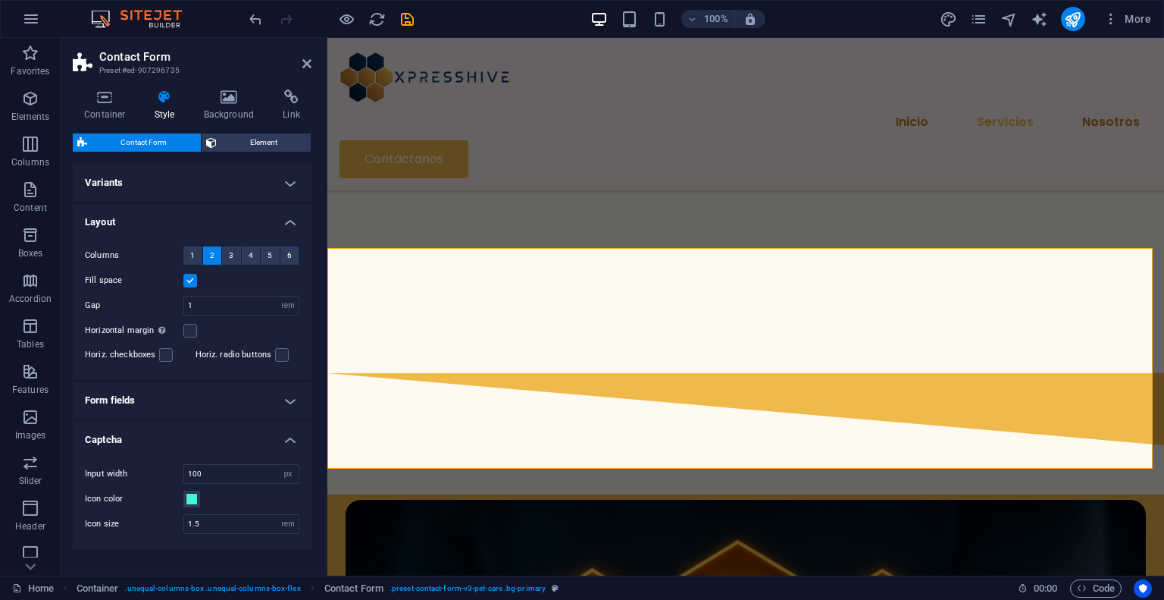
click at [259, 397] on h4 "Form fields" at bounding box center [192, 400] width 239 height 36
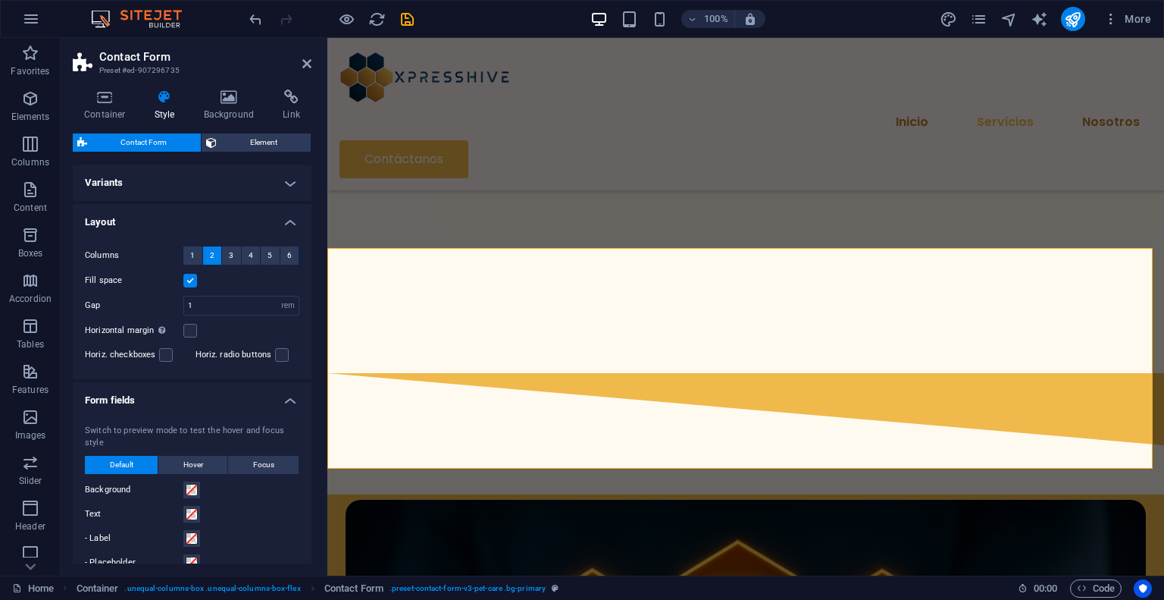
click at [265, 184] on h4 "Variants" at bounding box center [192, 182] width 239 height 36
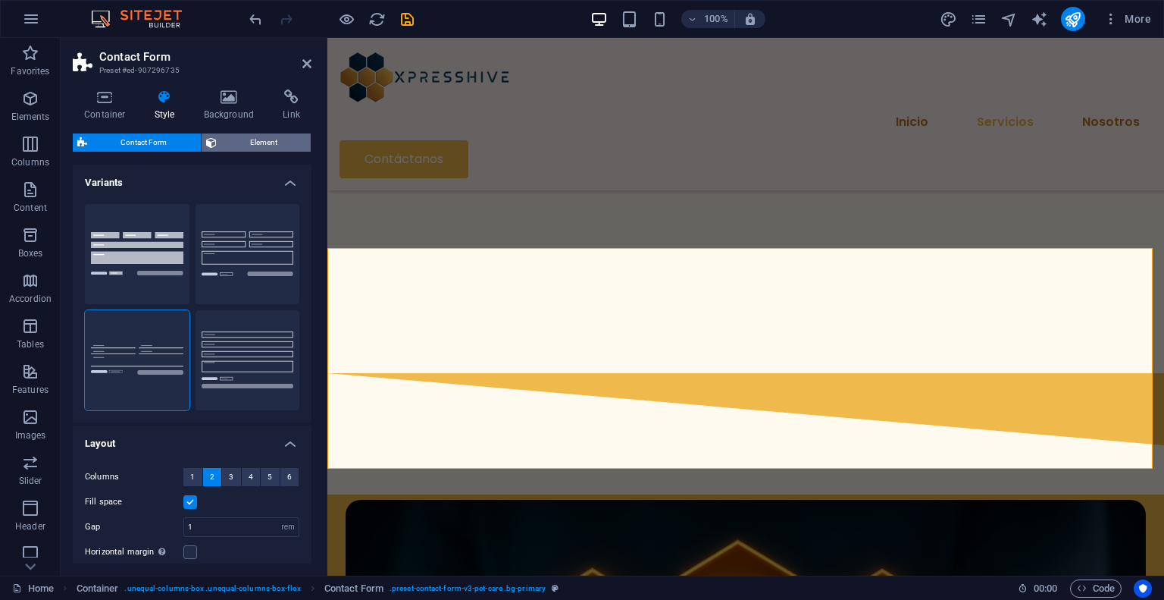
click at [254, 136] on span "Element" at bounding box center [264, 142] width 86 height 18
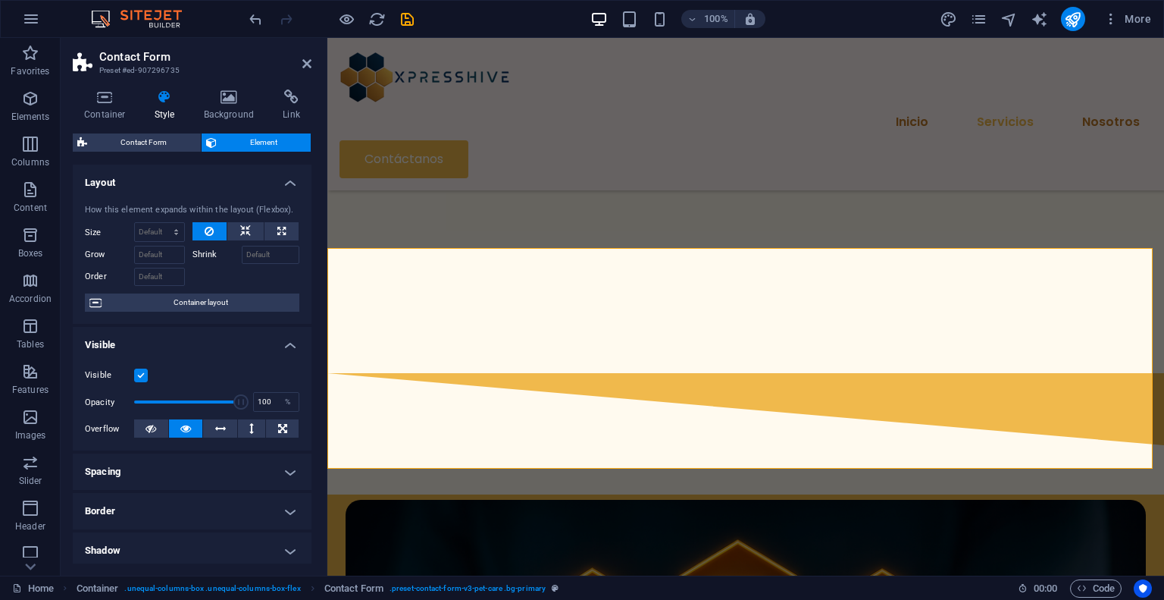
click at [236, 145] on span "Element" at bounding box center [264, 142] width 86 height 18
click at [252, 180] on h4 "Layout" at bounding box center [192, 177] width 239 height 27
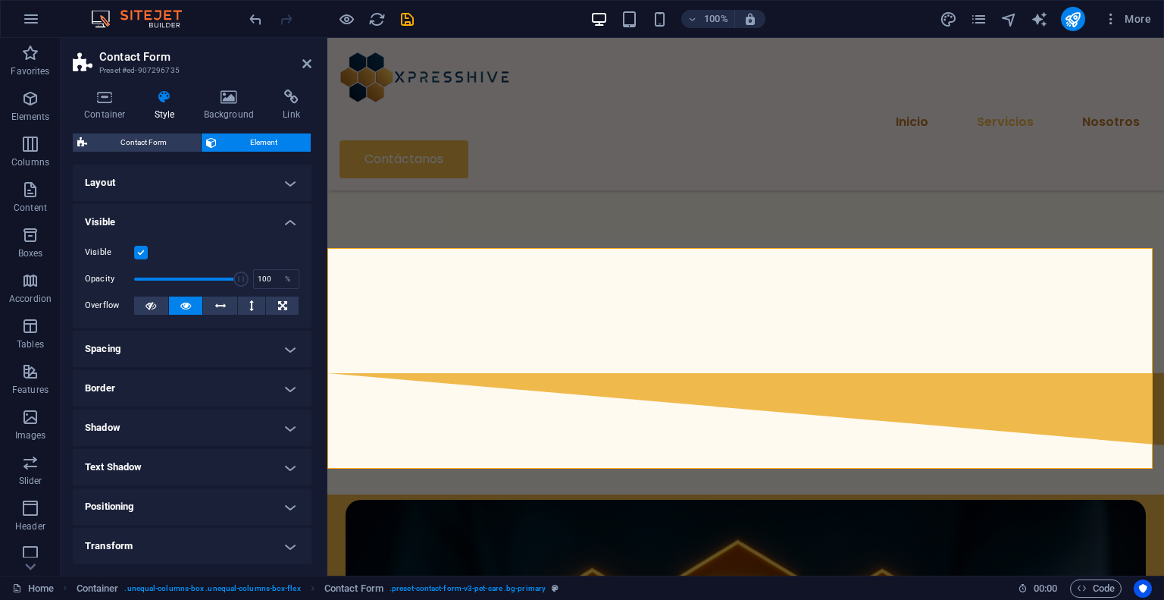
click at [214, 224] on h4 "Visible" at bounding box center [192, 217] width 239 height 27
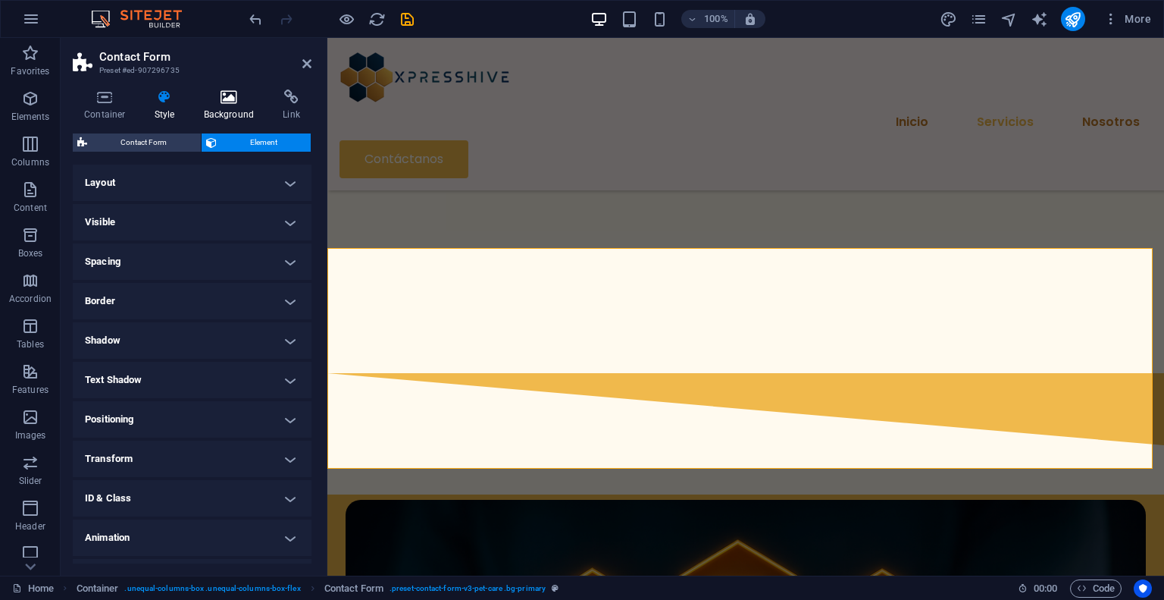
click at [226, 93] on icon at bounding box center [230, 96] width 74 height 15
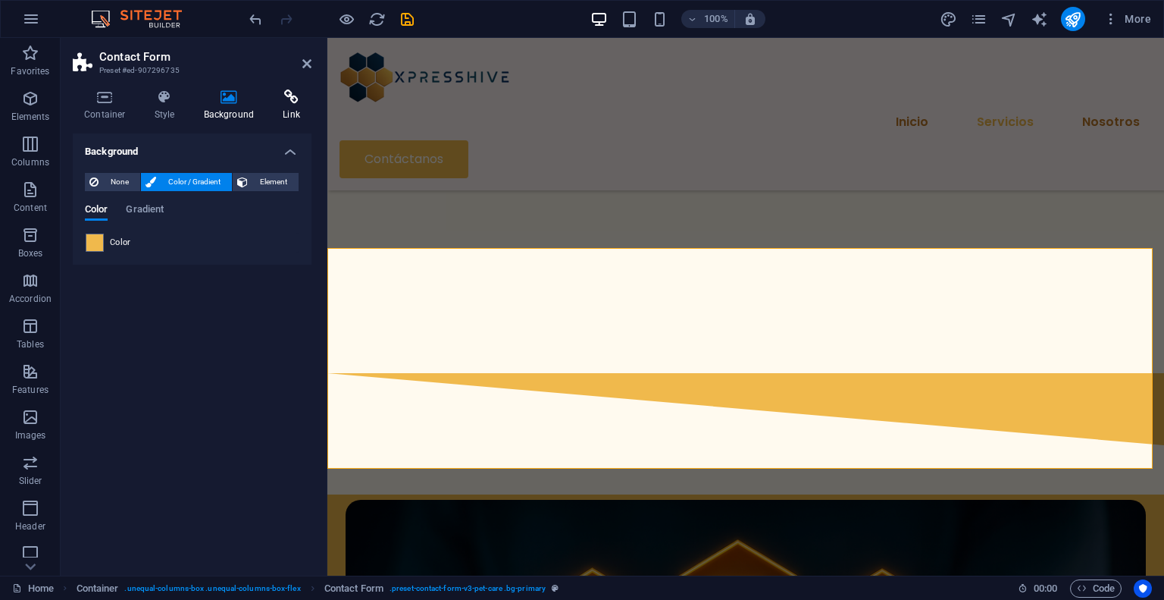
click at [275, 96] on icon at bounding box center [291, 96] width 40 height 15
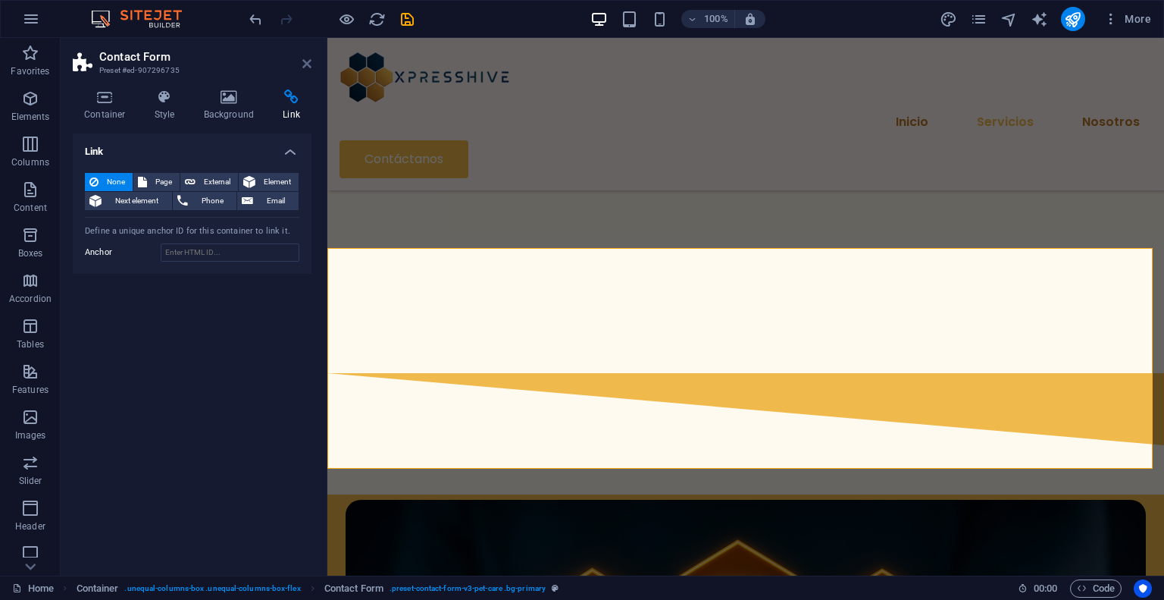
click at [305, 63] on icon at bounding box center [306, 64] width 9 height 12
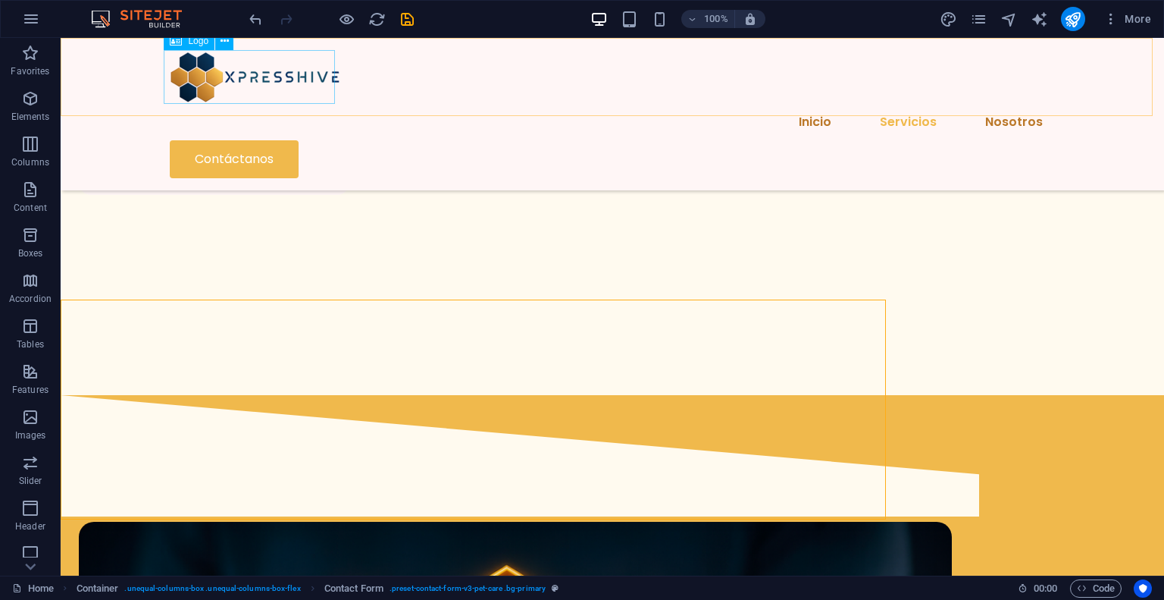
scroll to position [1769, 0]
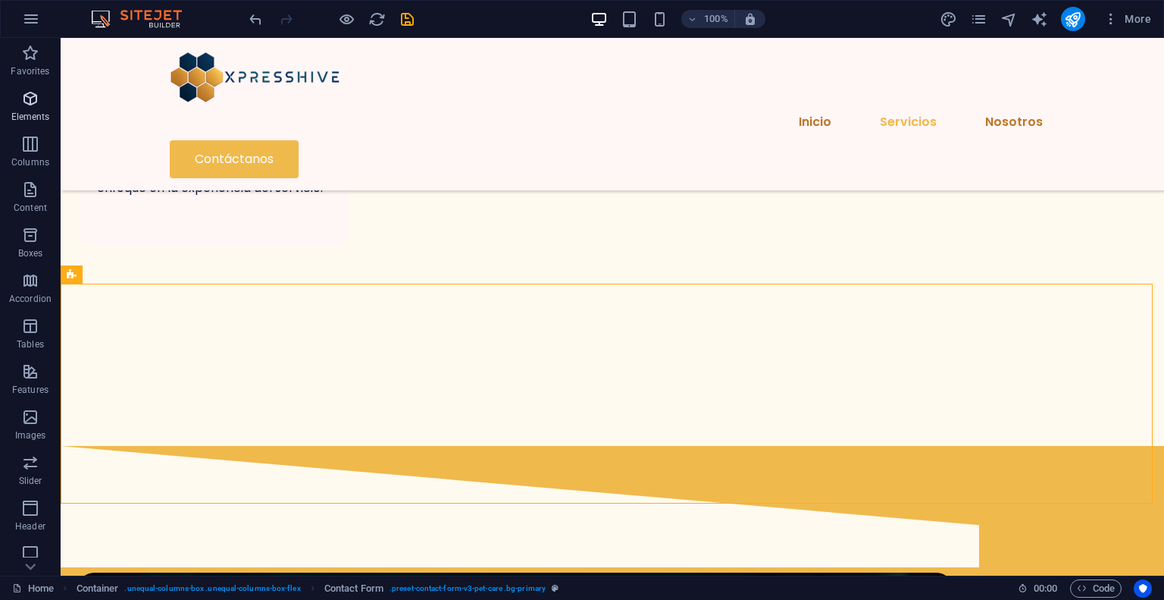
click at [36, 106] on icon "button" at bounding box center [30, 98] width 18 height 18
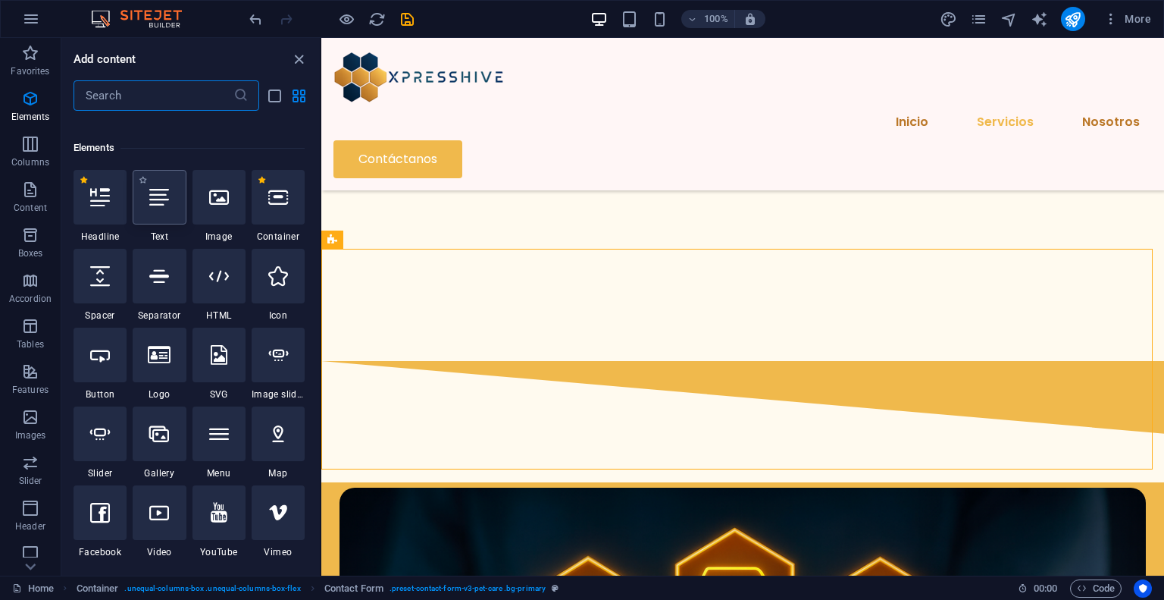
scroll to position [161, 0]
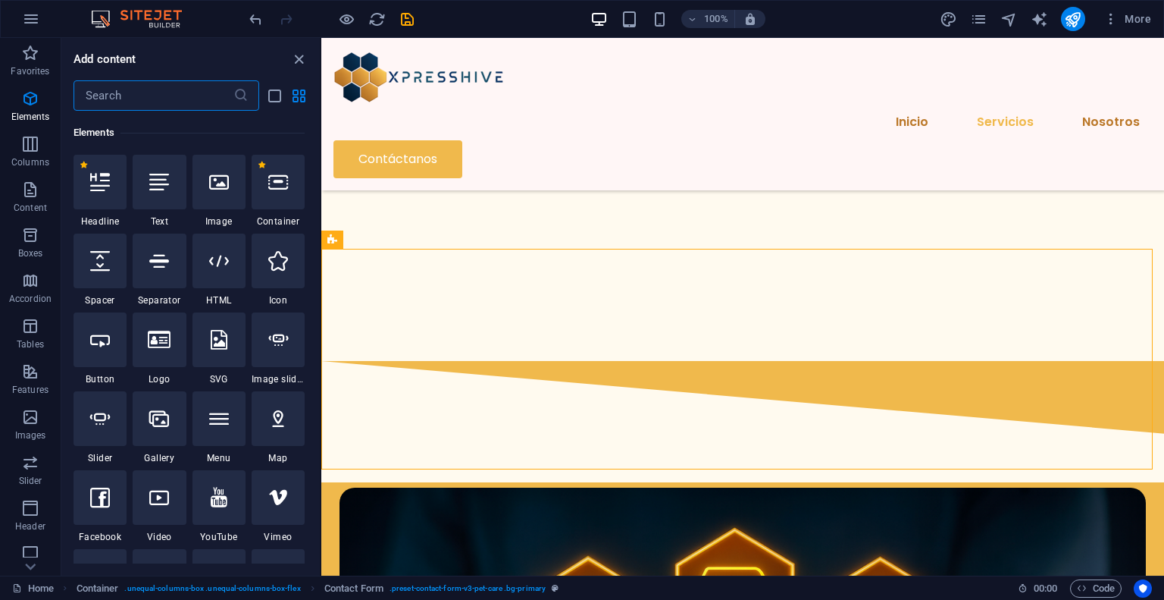
click at [148, 103] on input "text" at bounding box center [154, 95] width 160 height 30
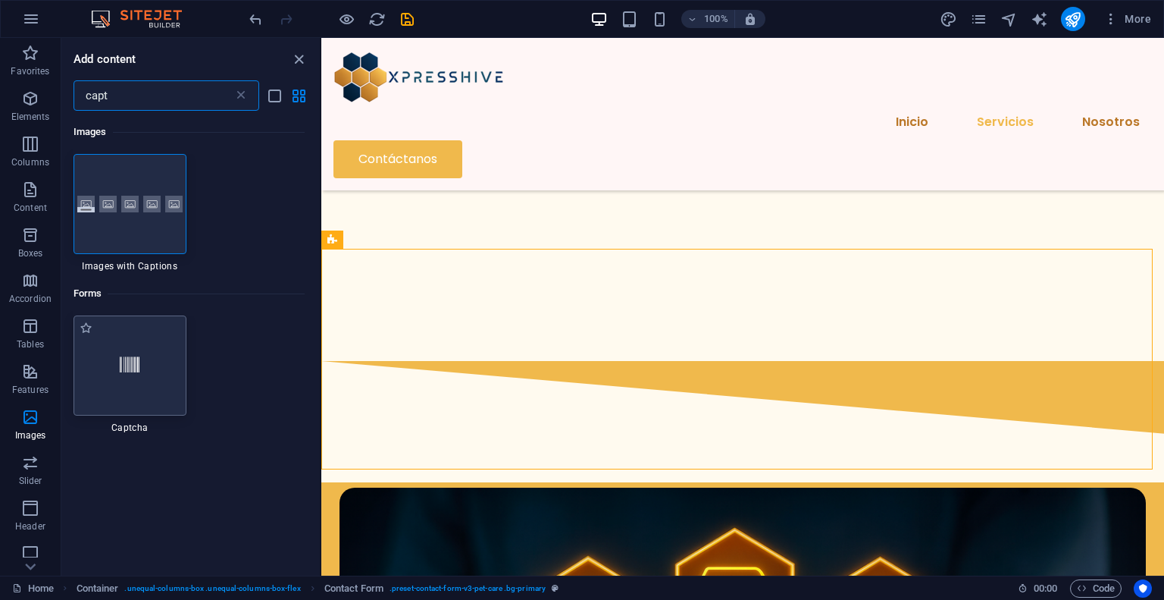
scroll to position [0, 0]
type input "capt"
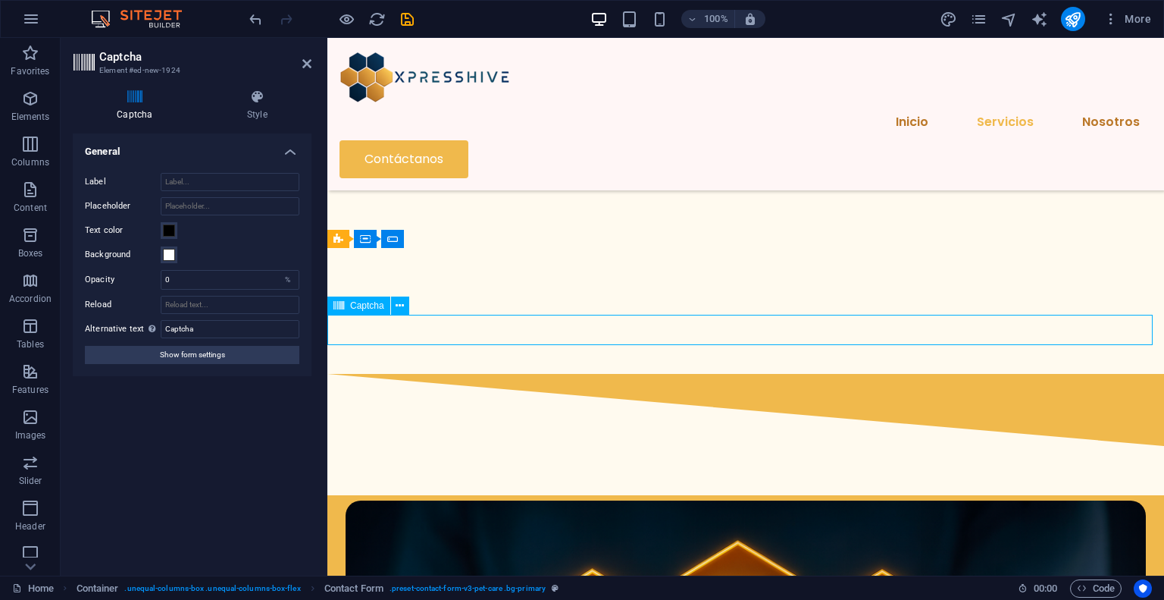
scroll to position [1820, 0]
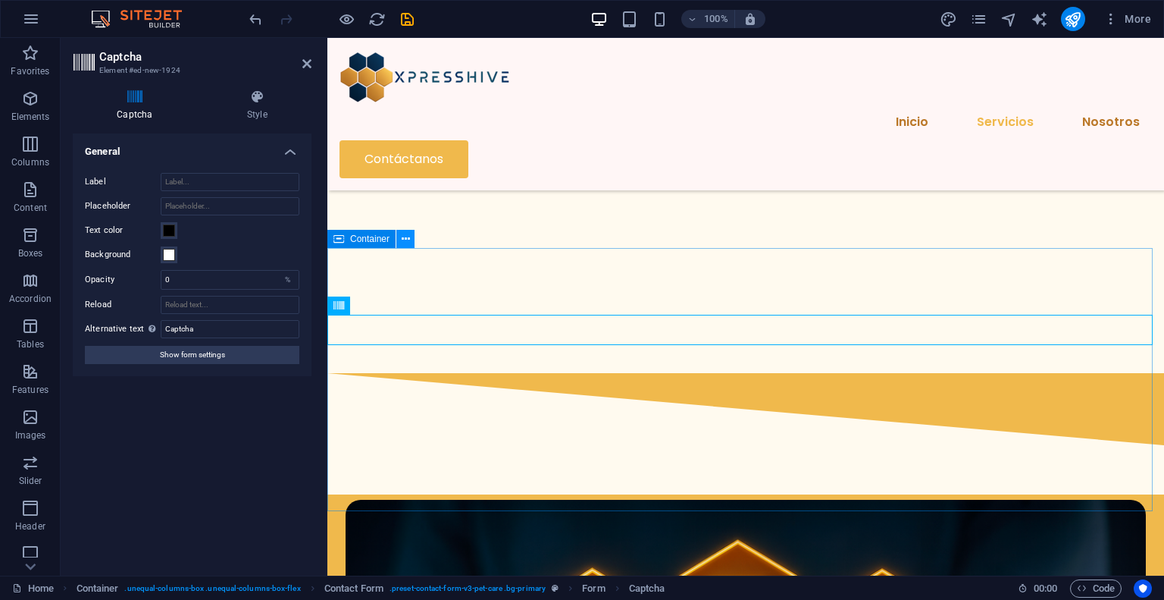
click at [411, 242] on button at bounding box center [405, 239] width 18 height 18
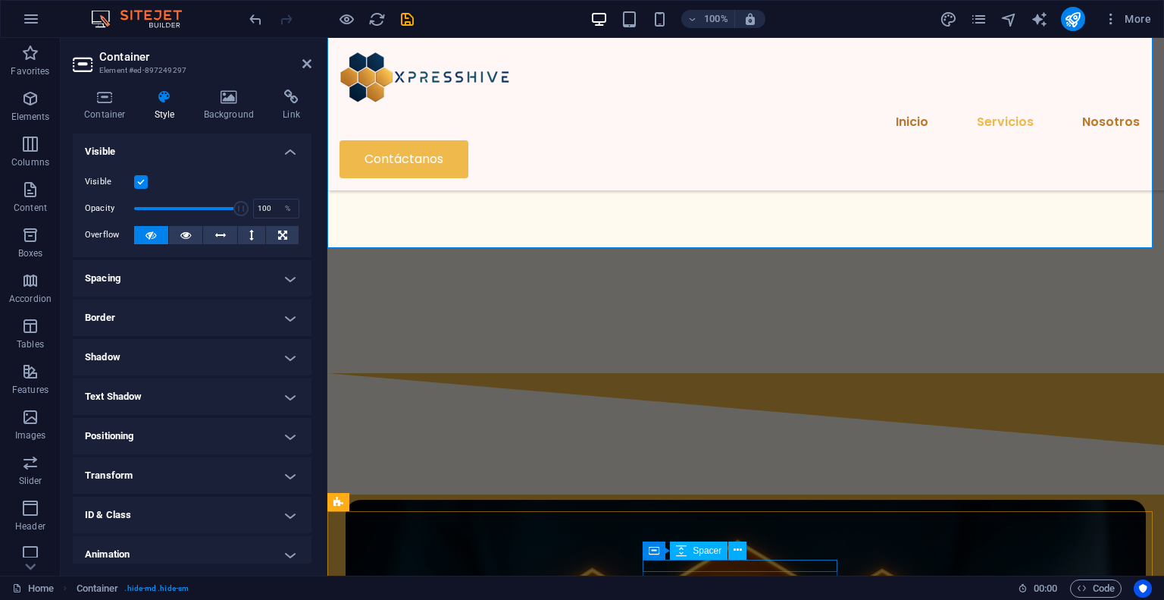
click at [706, 556] on div "Spacer" at bounding box center [699, 550] width 58 height 18
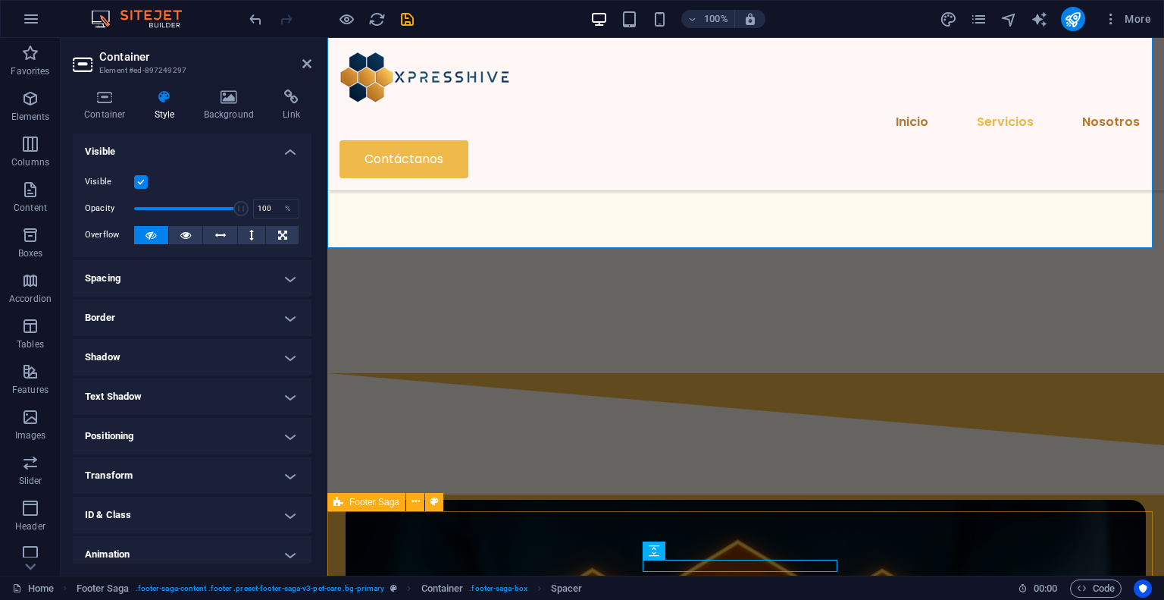
scroll to position [2062, 0]
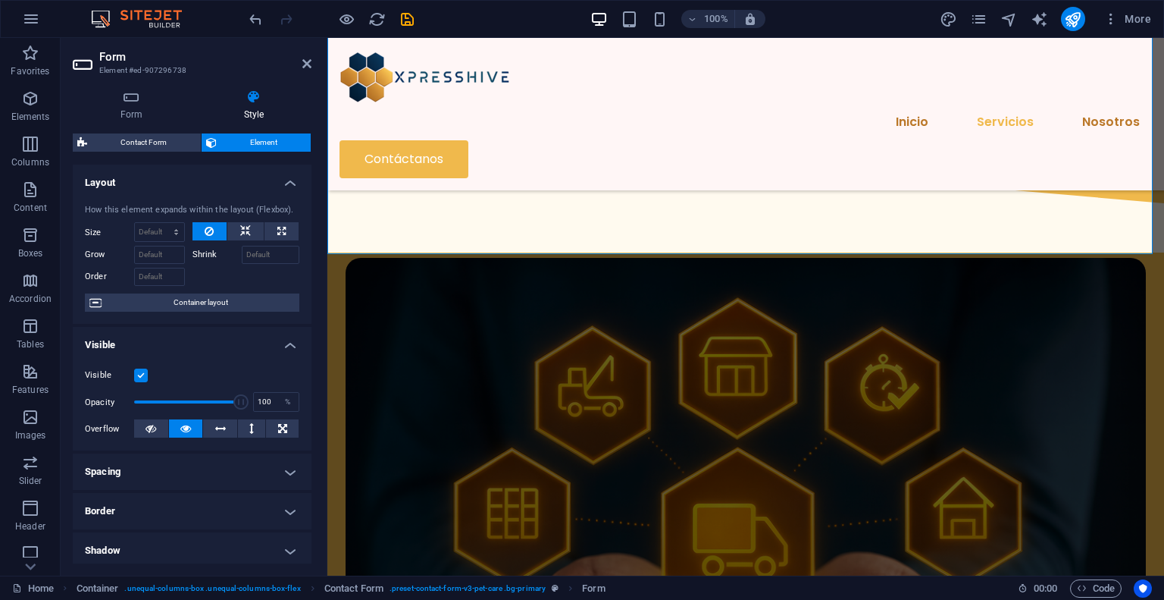
scroll to position [2077, 0]
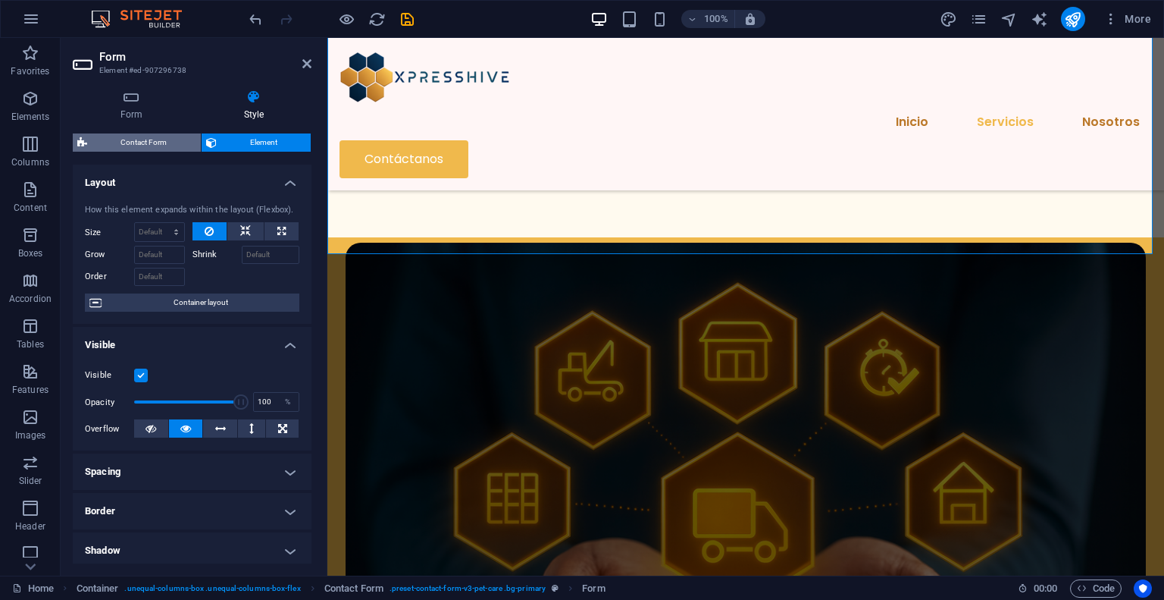
click at [160, 148] on span "Contact Form" at bounding box center [144, 142] width 105 height 18
select select "rem"
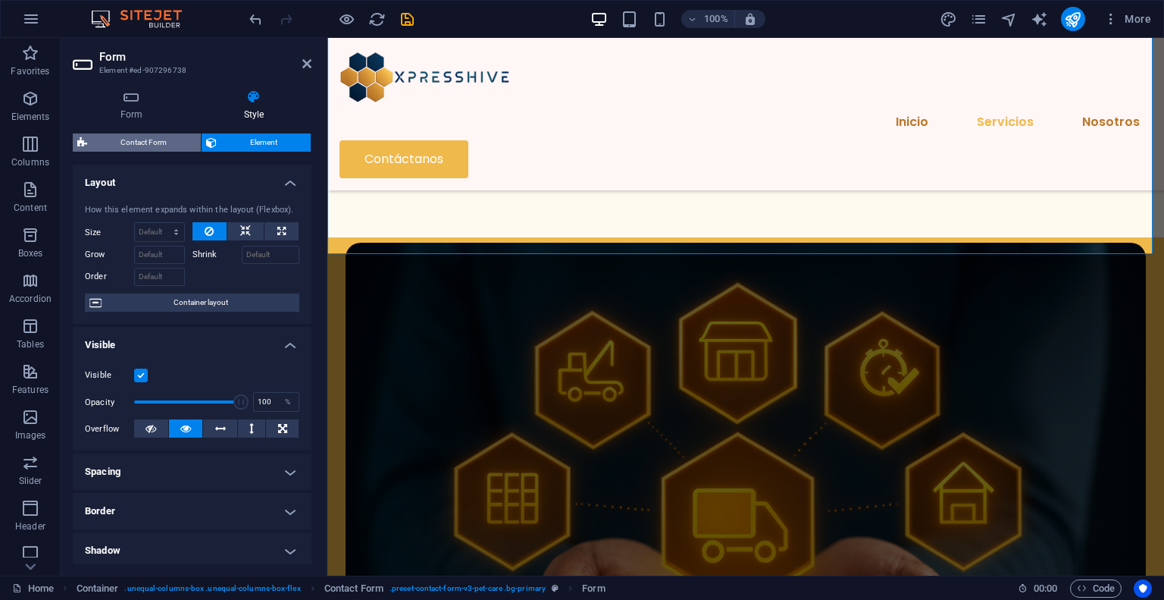
select select "rem"
select select "px"
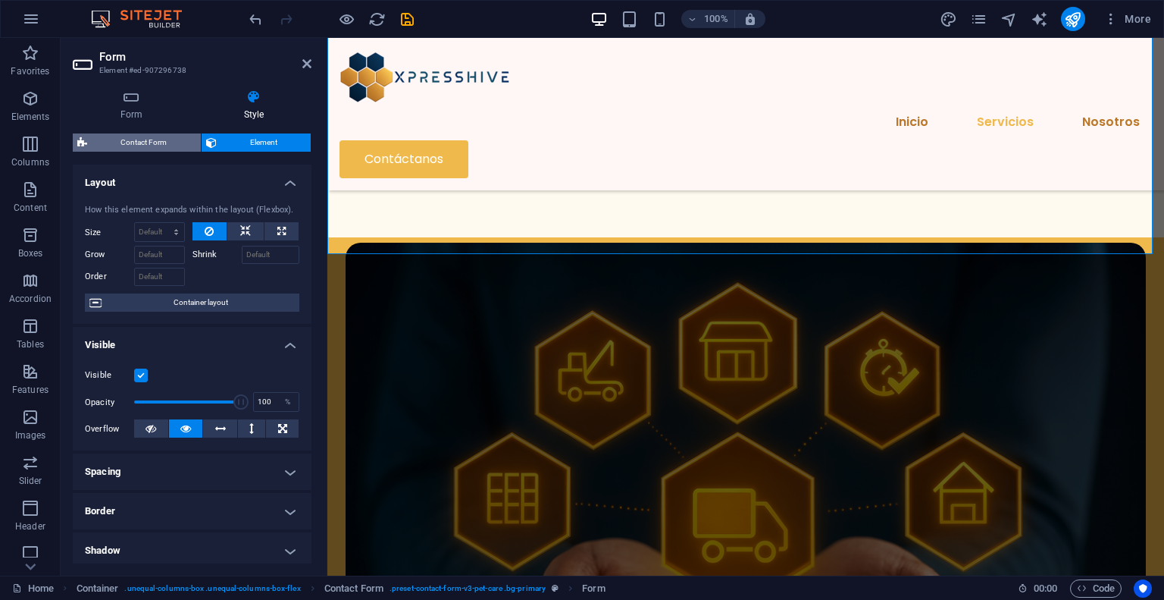
select select "px"
select select "rem"
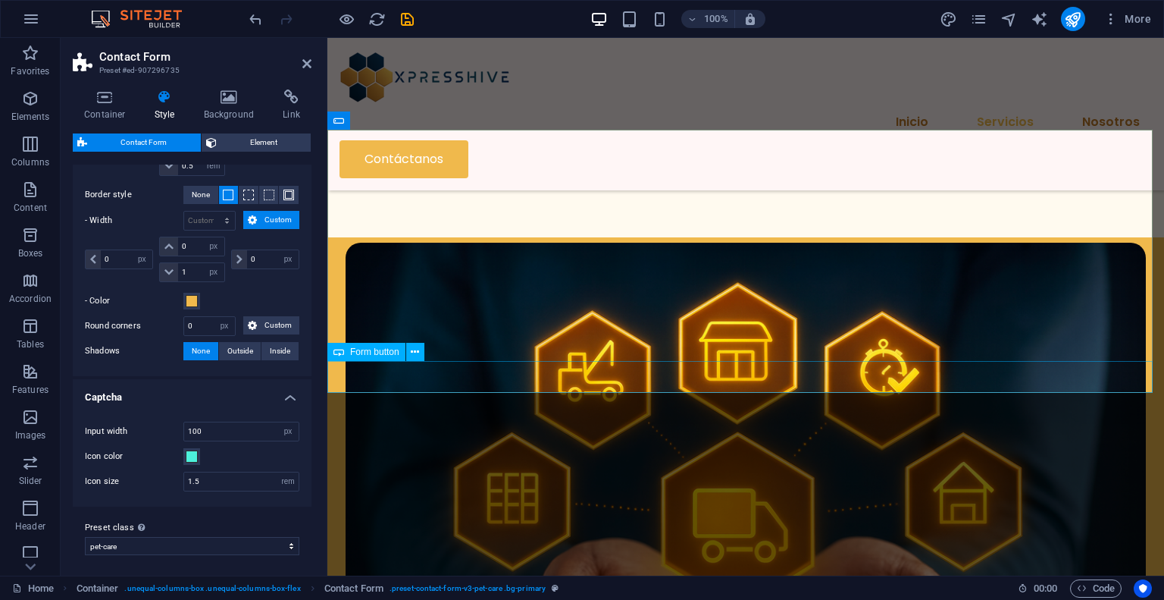
scroll to position [1850, 0]
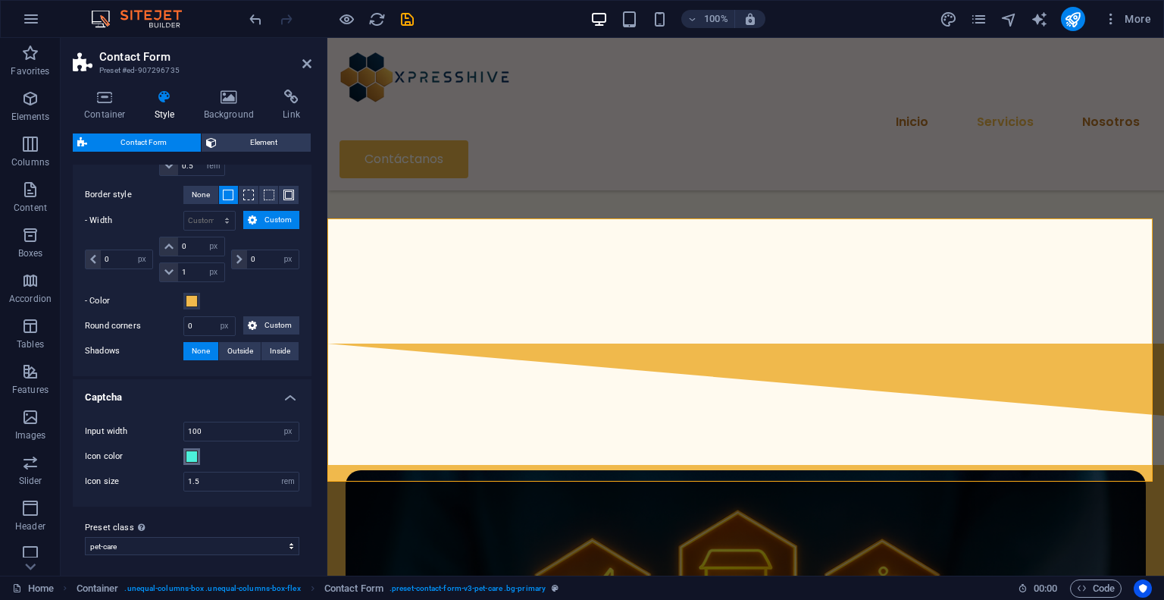
click at [191, 450] on span at bounding box center [192, 456] width 12 height 12
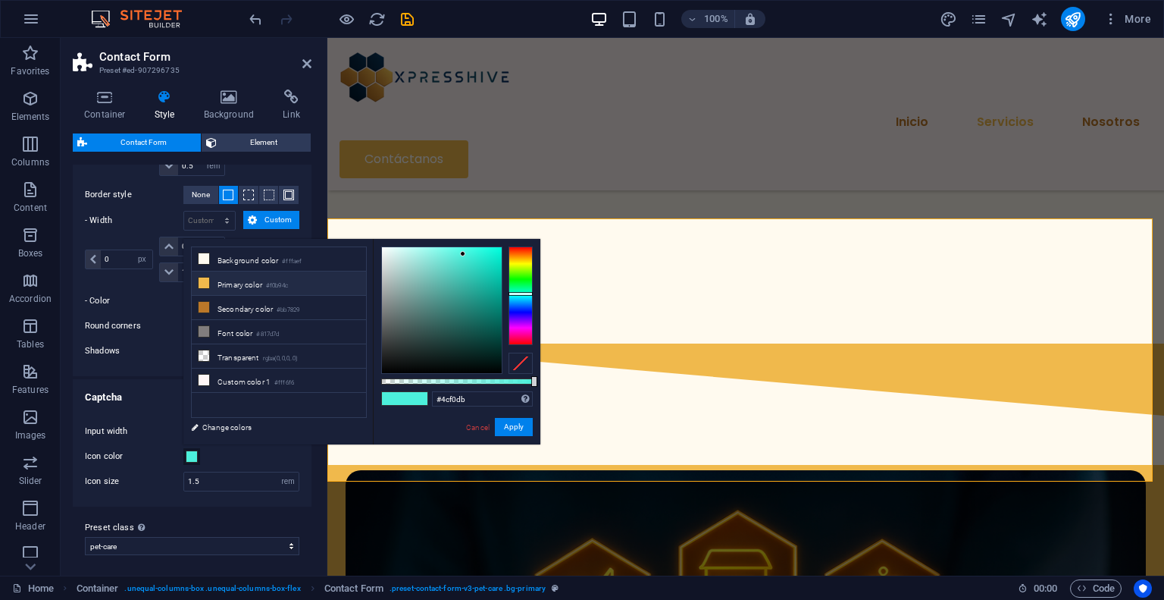
click at [246, 289] on li "Primary color #f0b94c" at bounding box center [279, 283] width 174 height 24
type input "#f0b94c"
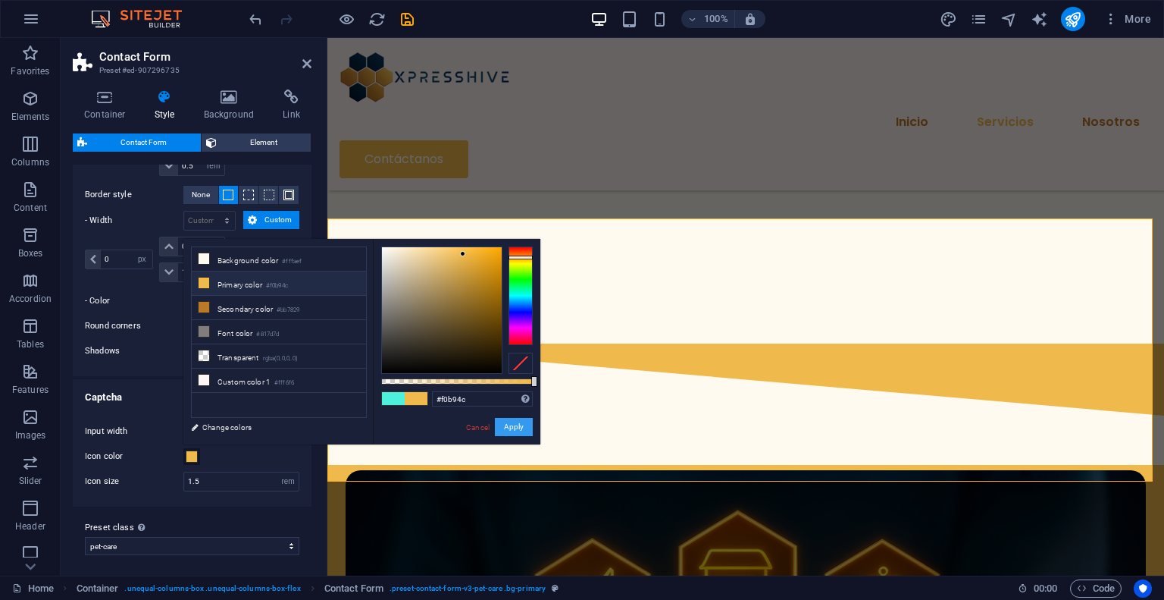
click at [518, 428] on button "Apply" at bounding box center [514, 427] width 38 height 18
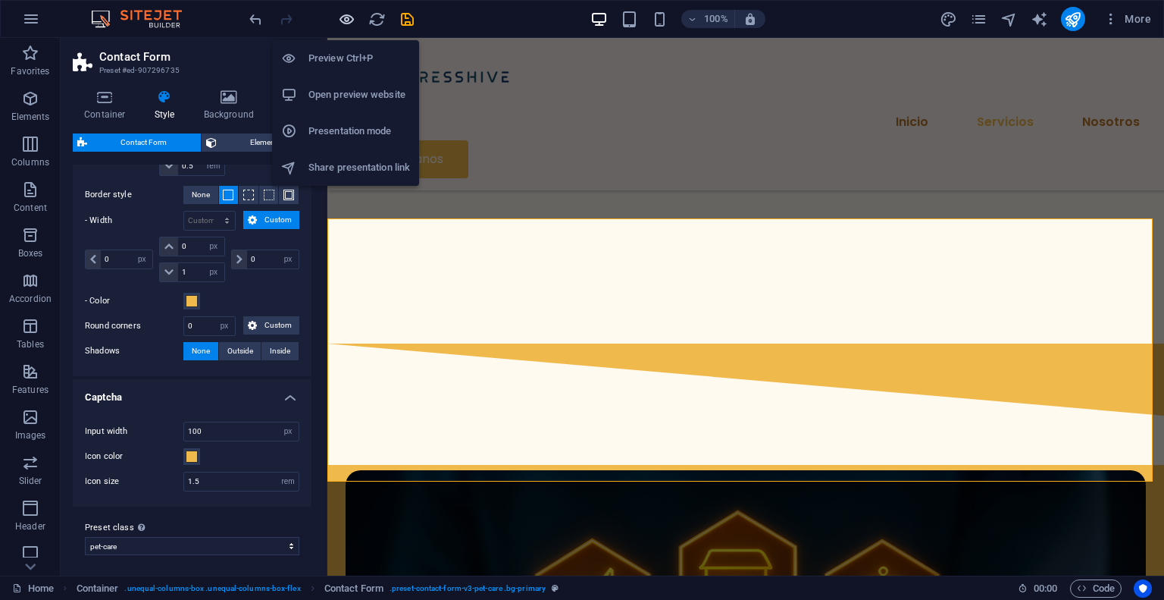
click at [347, 20] on icon "button" at bounding box center [346, 19] width 17 height 17
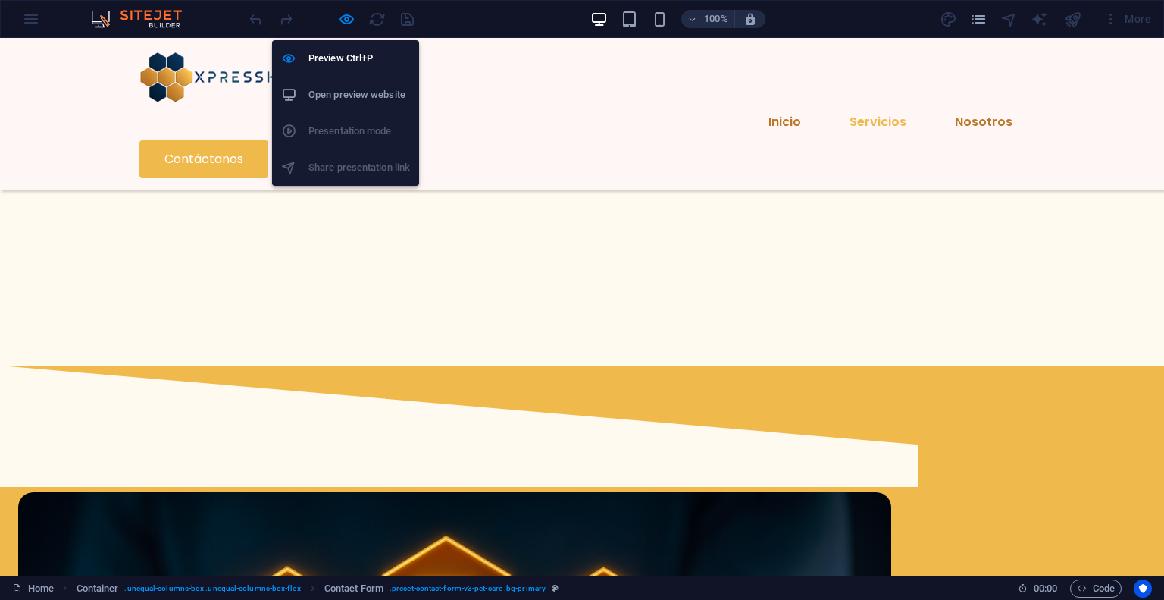
scroll to position [1790, 0]
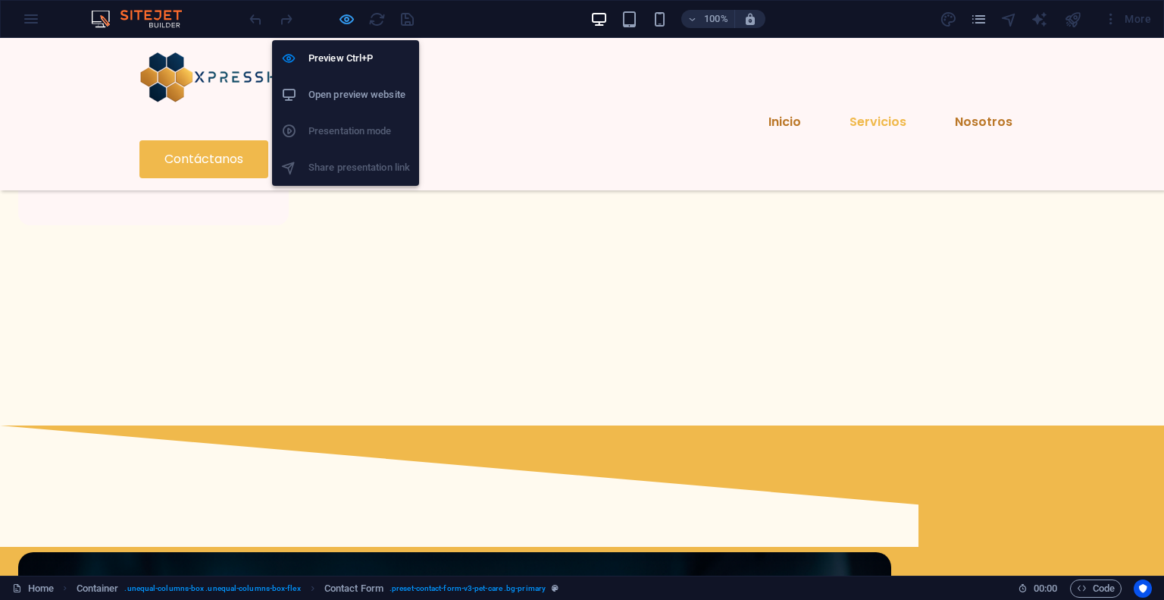
click at [346, 20] on icon "button" at bounding box center [346, 19] width 17 height 17
select select "rem"
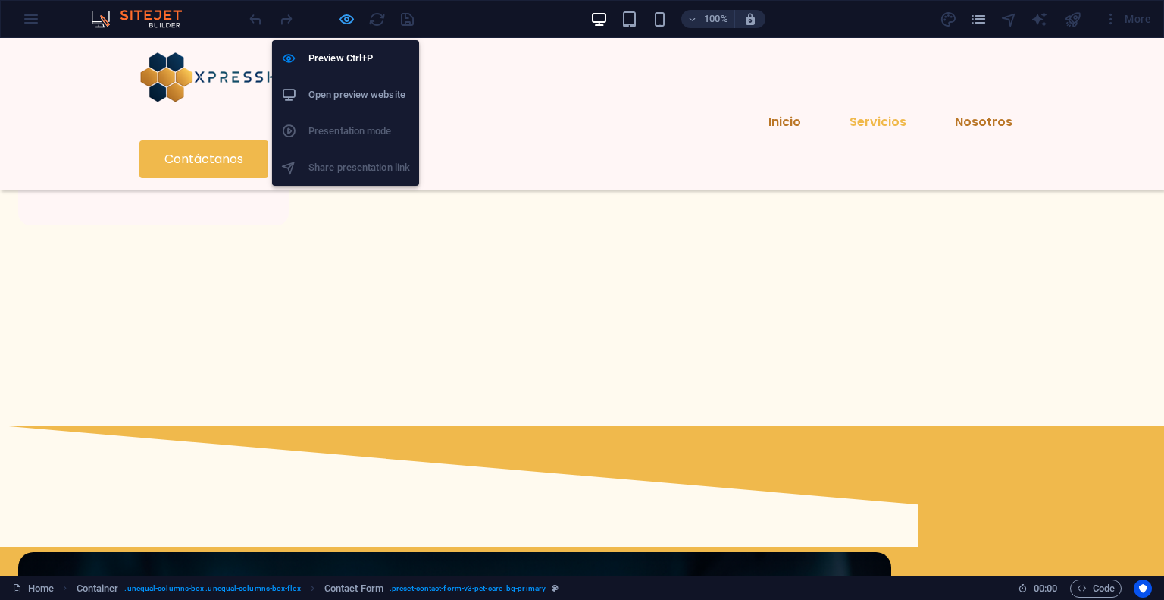
select select "rem"
select select "px"
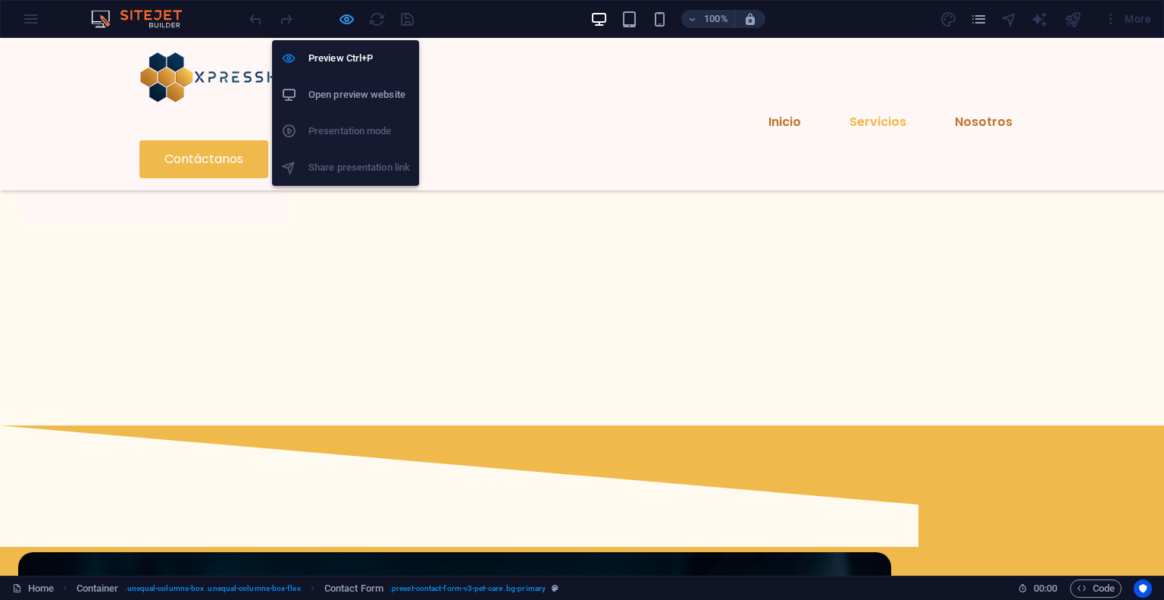
select select "px"
select select "rem"
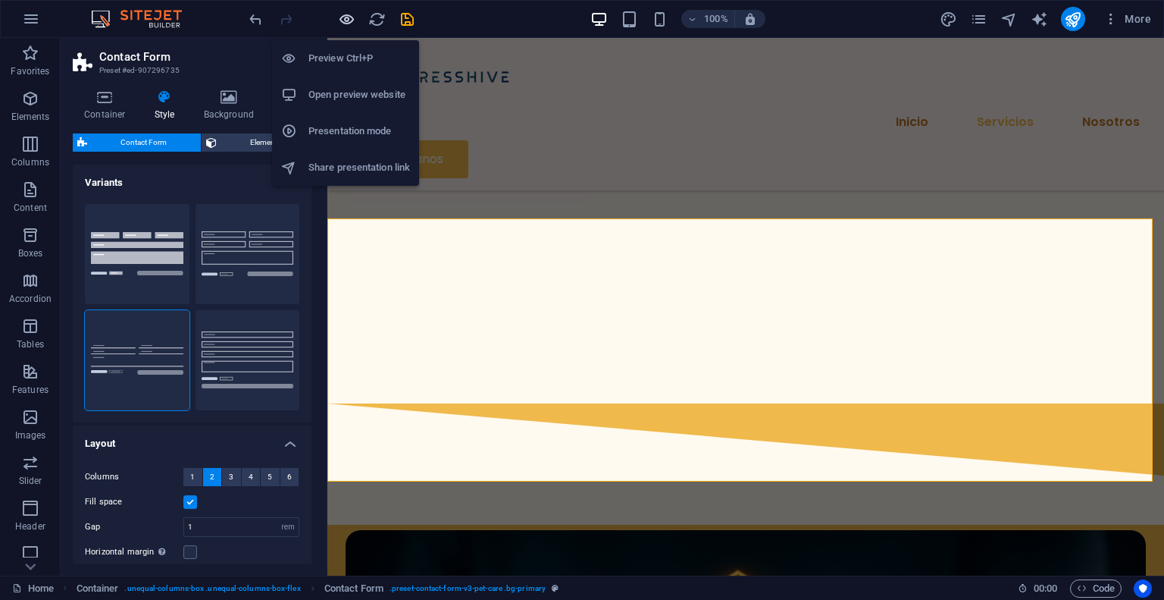
scroll to position [1850, 0]
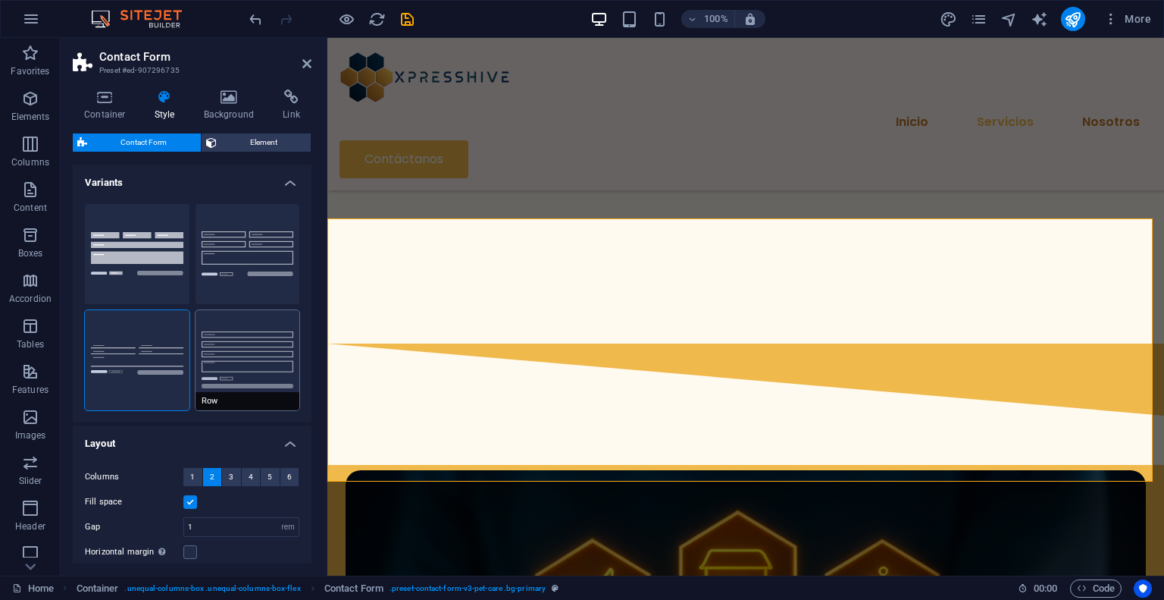
click at [205, 336] on button "Row" at bounding box center [248, 360] width 105 height 100
type input "1"
select select "px"
type input "1"
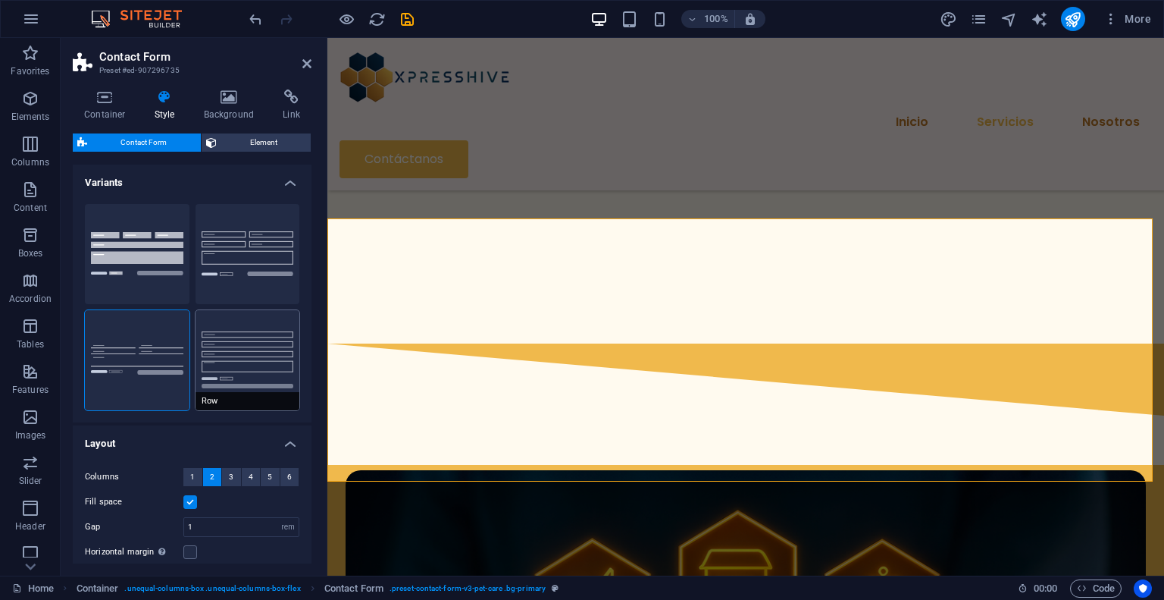
type input "1"
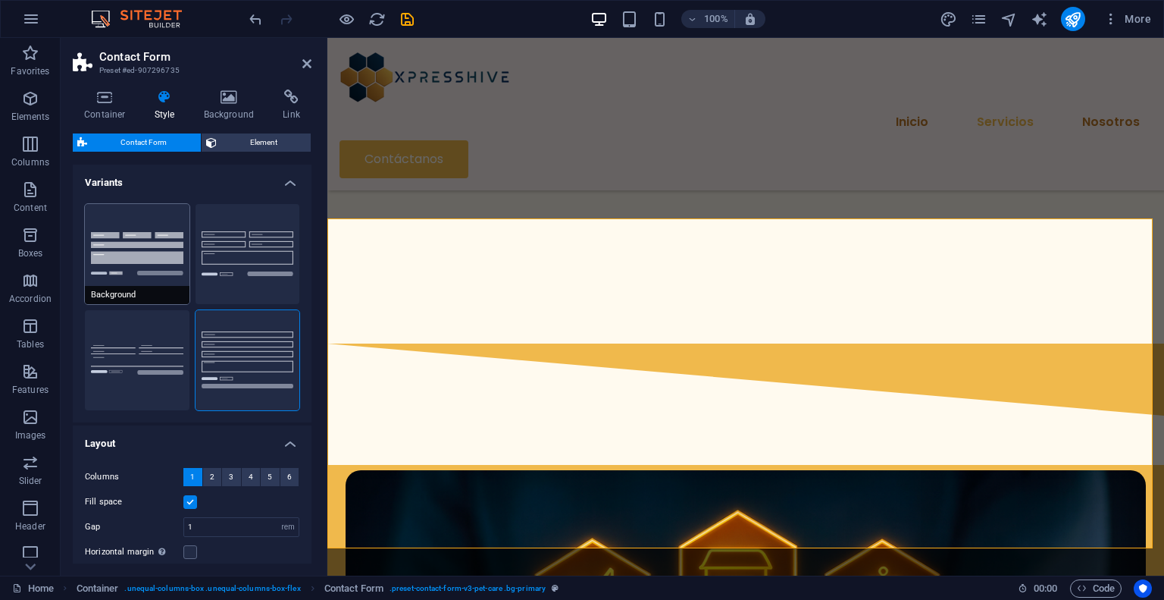
click at [171, 264] on button "Background" at bounding box center [137, 254] width 105 height 100
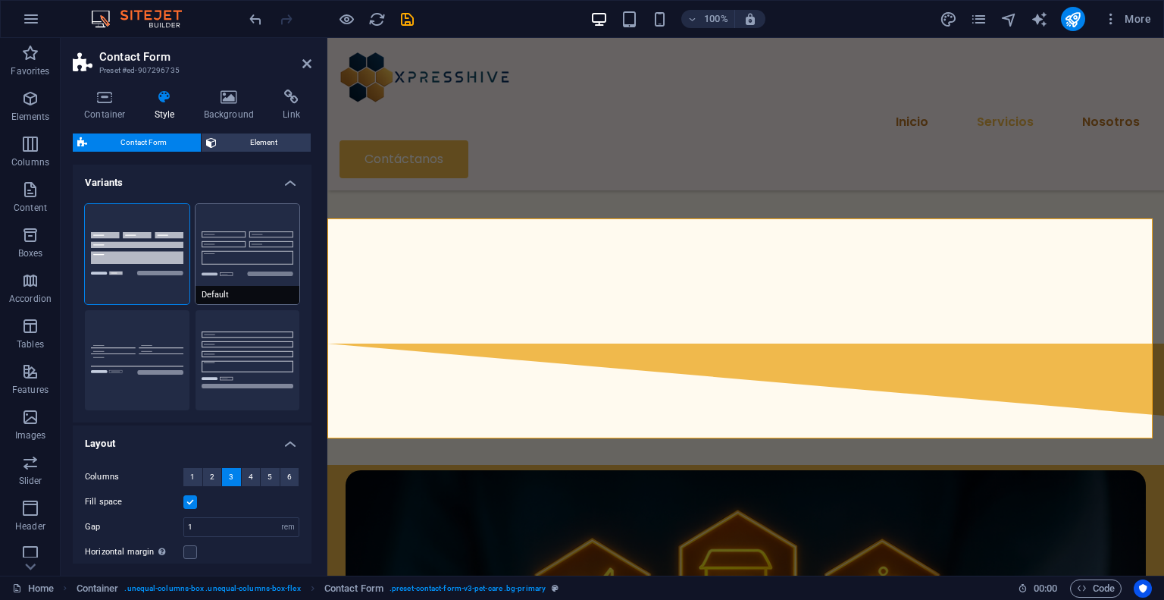
click at [222, 264] on button "Default" at bounding box center [248, 254] width 105 height 100
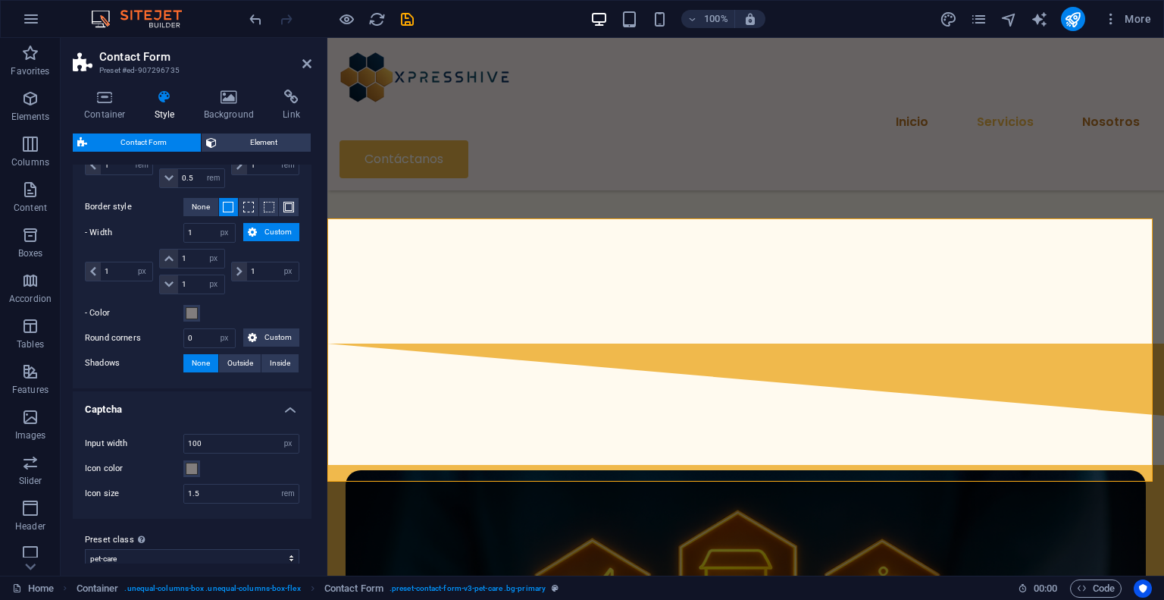
scroll to position [694, 0]
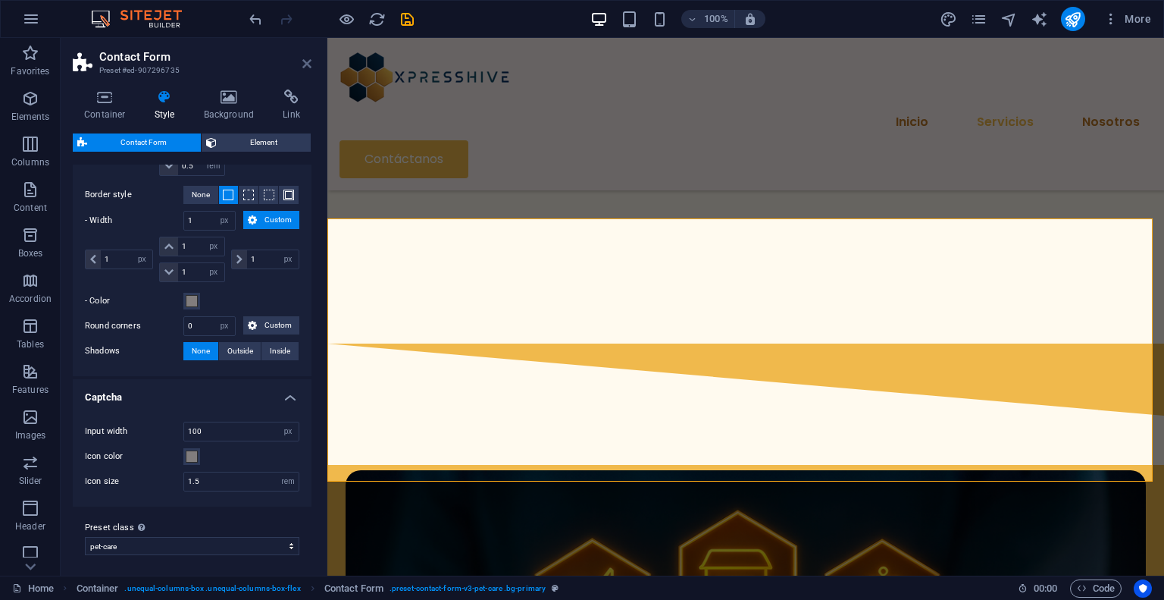
click at [304, 63] on icon at bounding box center [306, 64] width 9 height 12
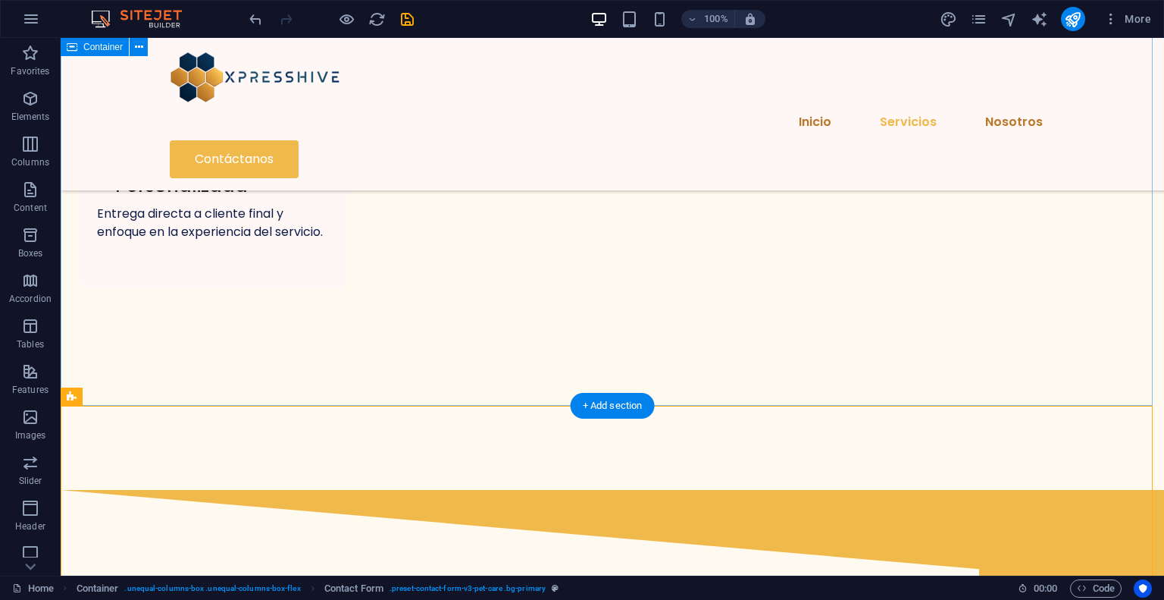
scroll to position [1647, 0]
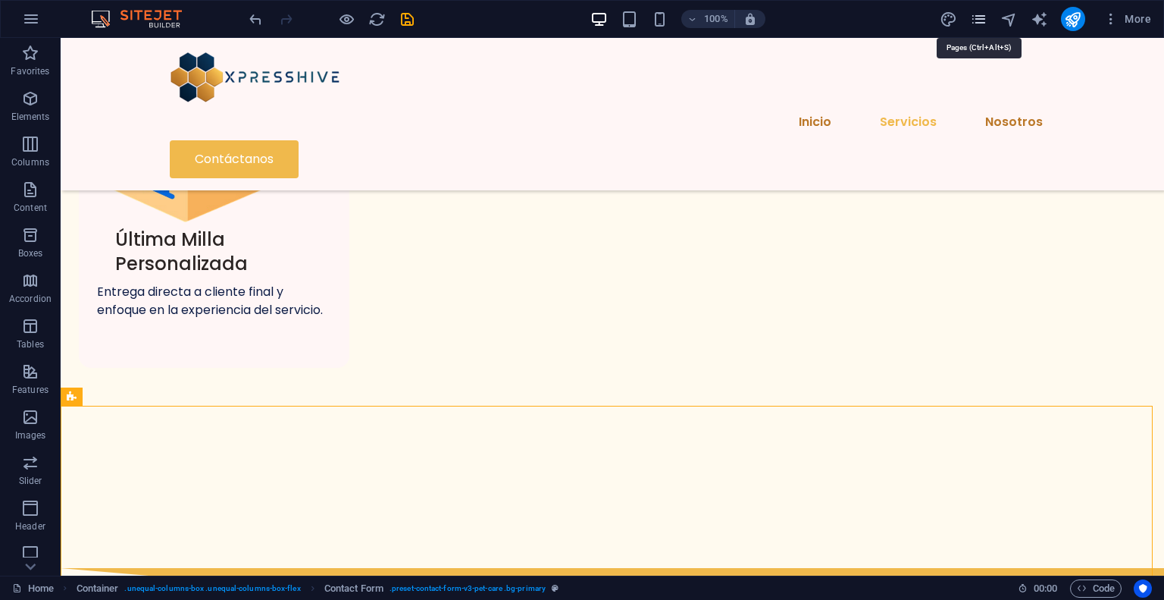
click at [976, 23] on icon "pages" at bounding box center [978, 19] width 17 height 17
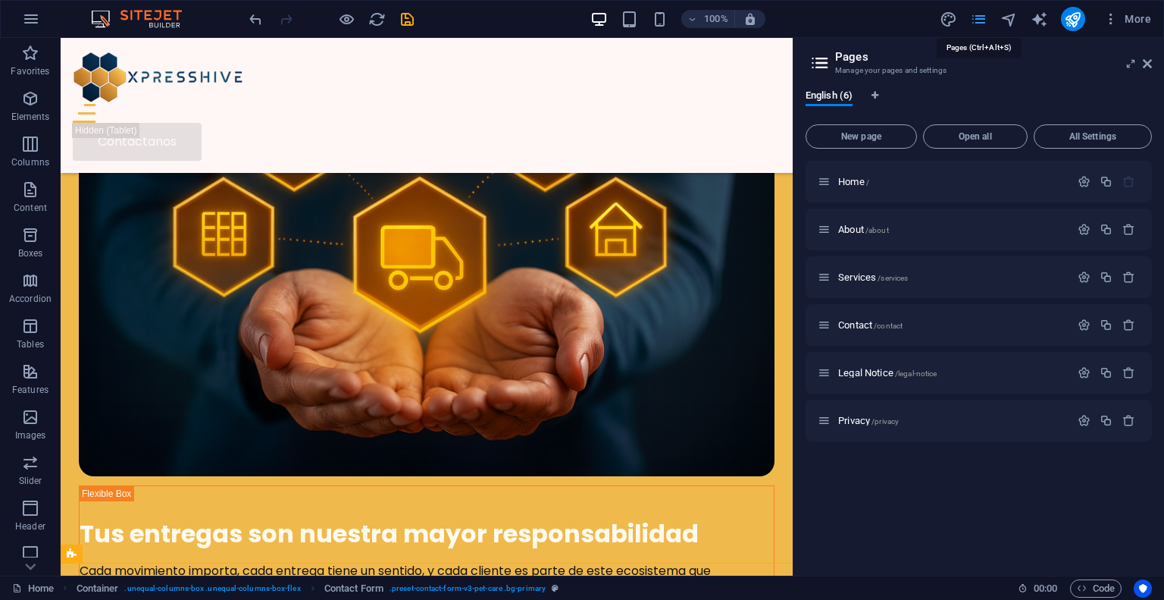
scroll to position [1490, 0]
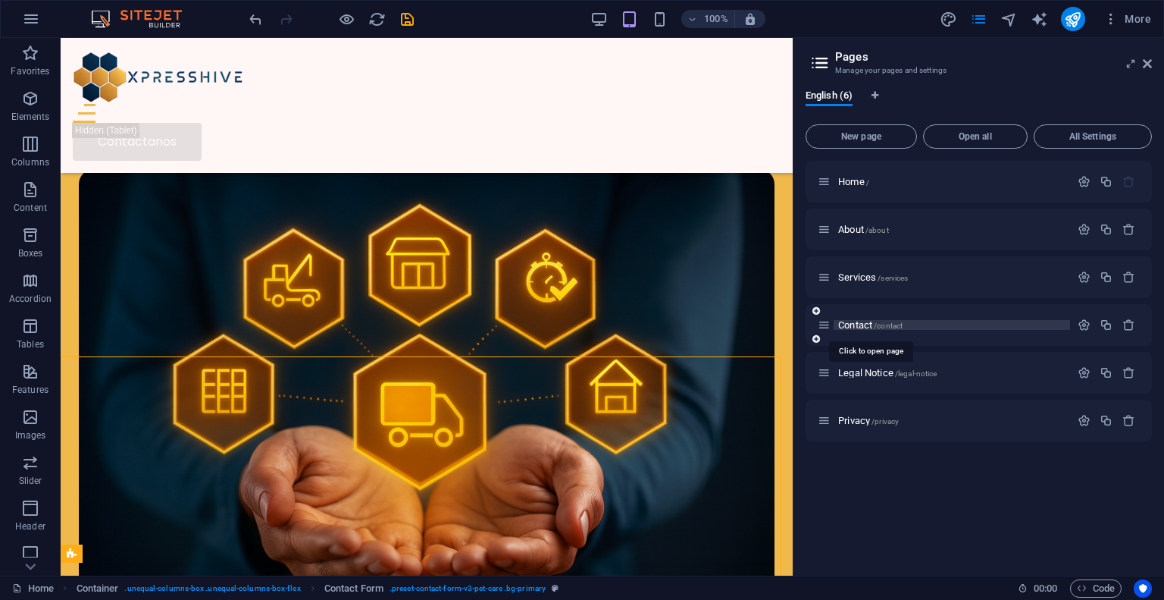
click at [864, 325] on span "Contact /contact" at bounding box center [870, 324] width 64 height 11
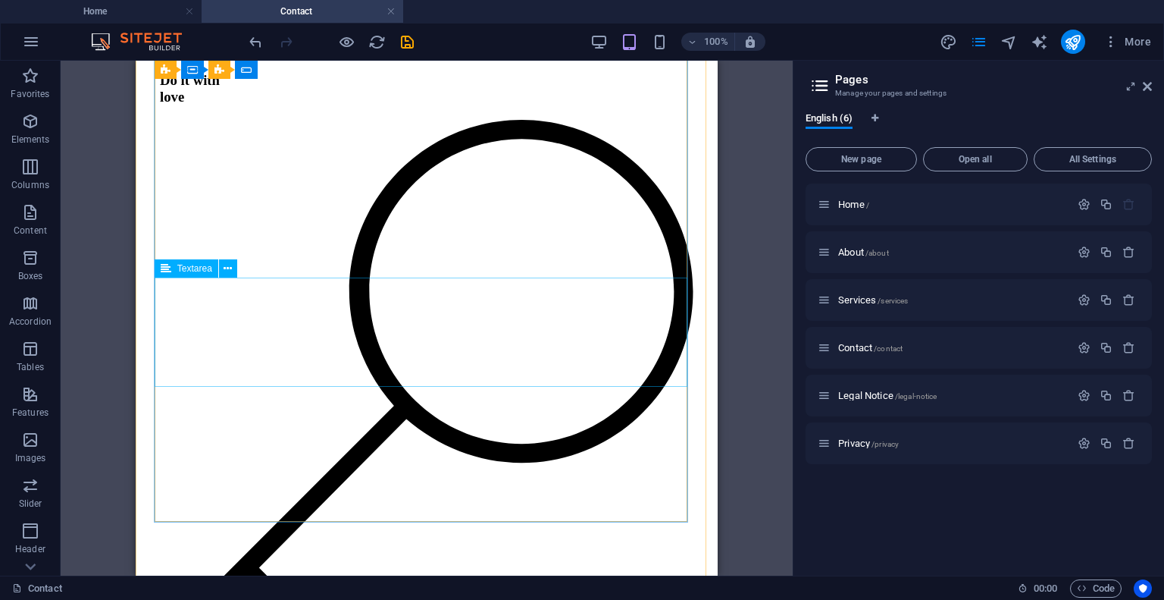
scroll to position [1289, 0]
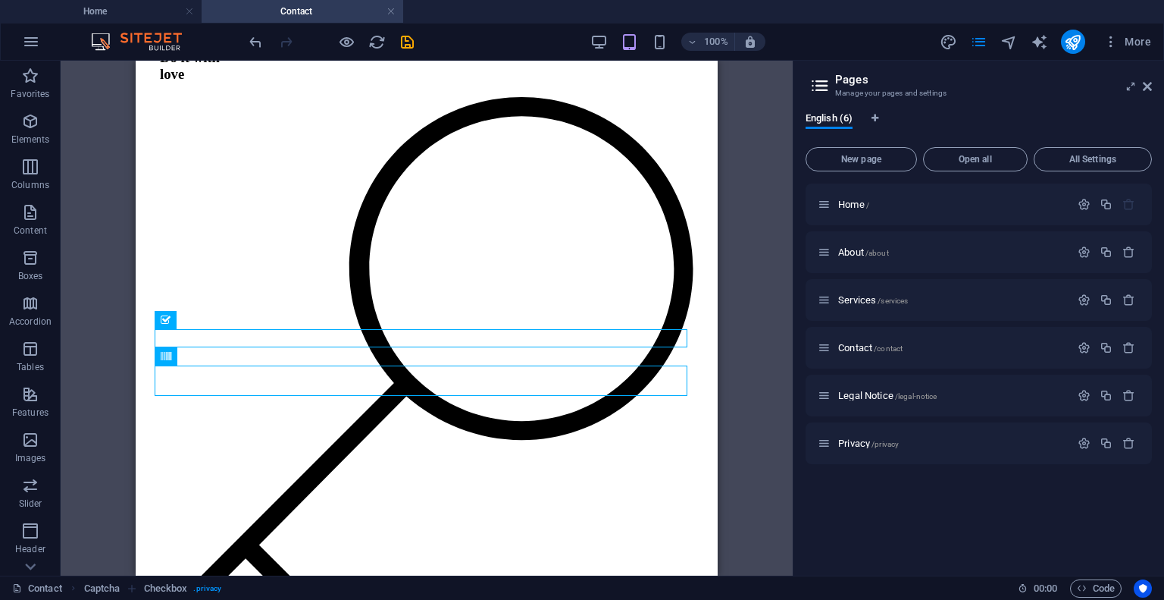
drag, startPoint x: 127, startPoint y: 12, endPoint x: 129, endPoint y: 23, distance: 11.6
click at [141, 5] on h4 "Home" at bounding box center [101, 11] width 202 height 17
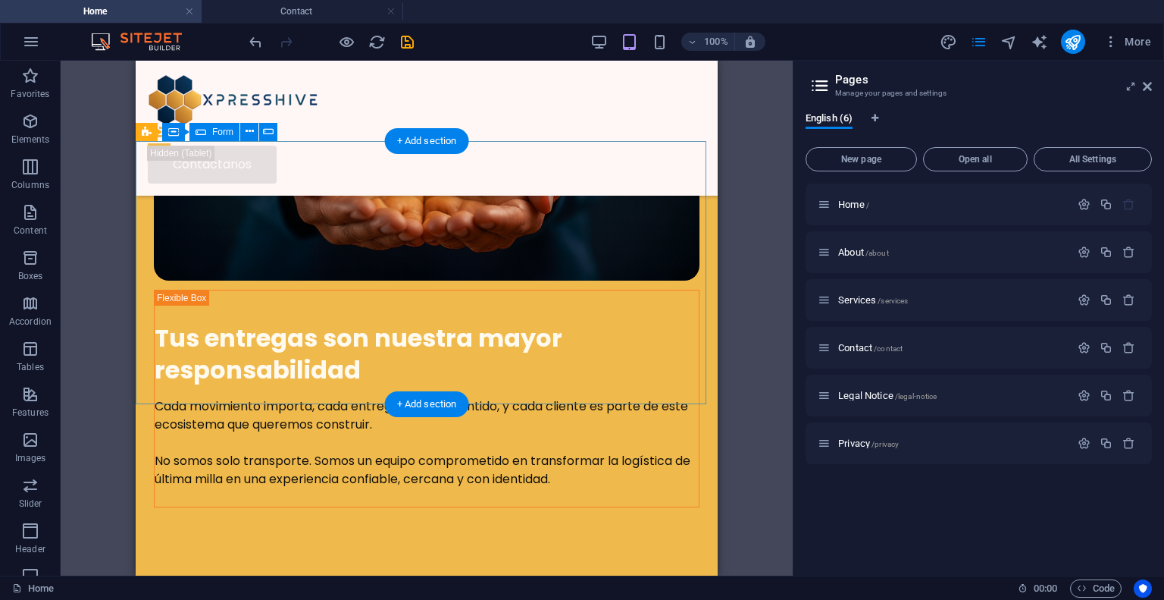
scroll to position [1793, 0]
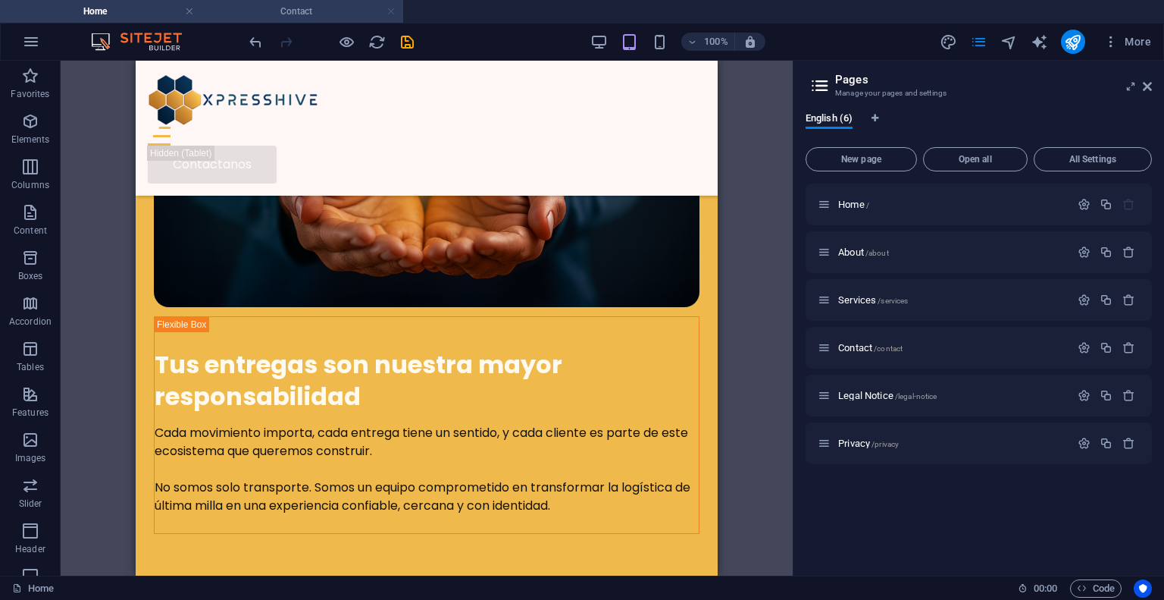
click at [387, 13] on link at bounding box center [391, 12] width 9 height 14
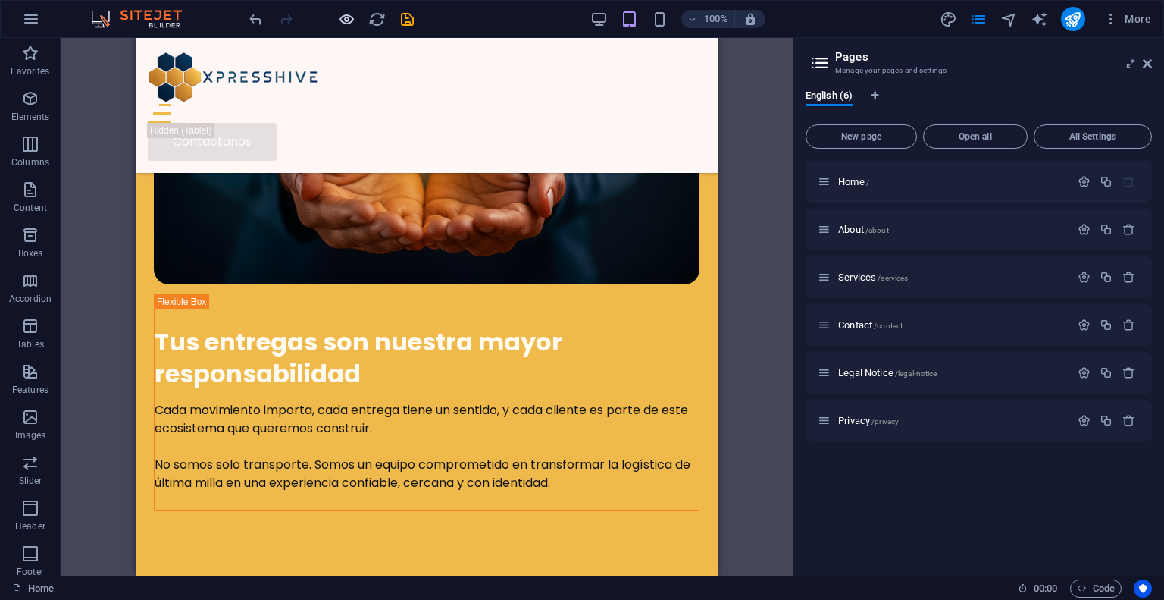
click at [349, 18] on icon "button" at bounding box center [346, 19] width 17 height 17
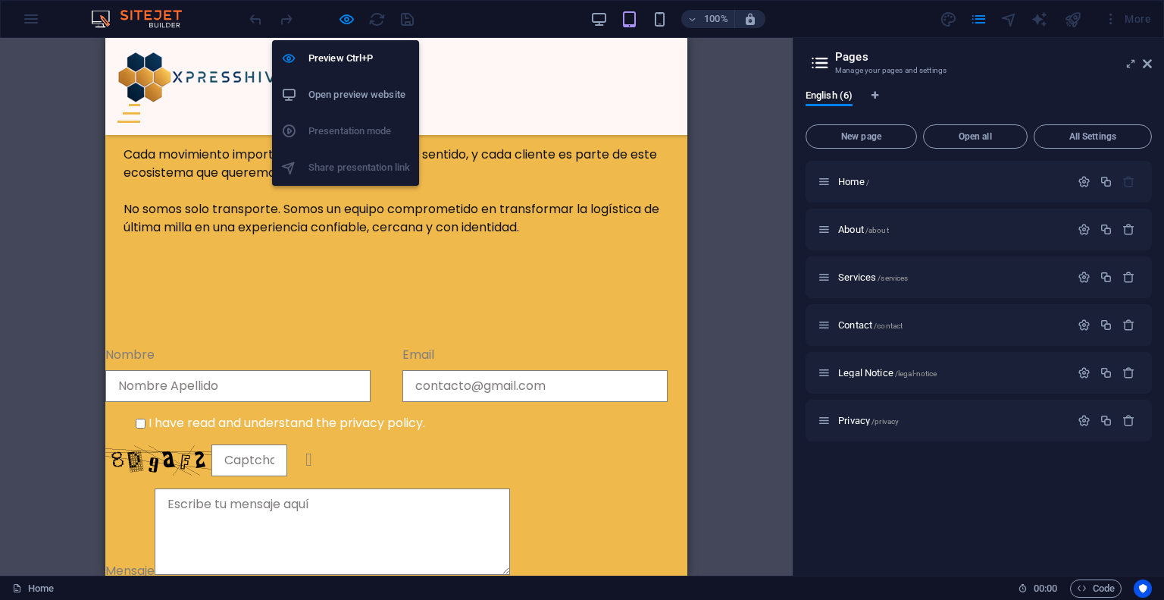
scroll to position [1219, 0]
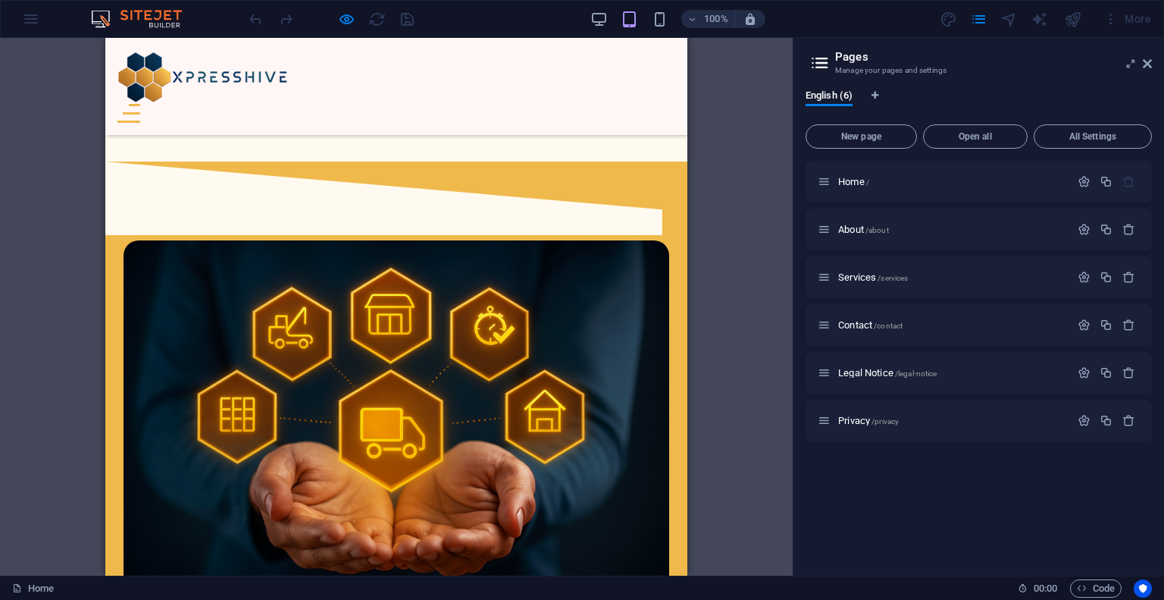
click at [1157, 66] on aside "Pages Manage your pages and settings English (6) New page Open all All Settings…" at bounding box center [978, 306] width 371 height 537
click at [1149, 66] on icon at bounding box center [1147, 64] width 9 height 12
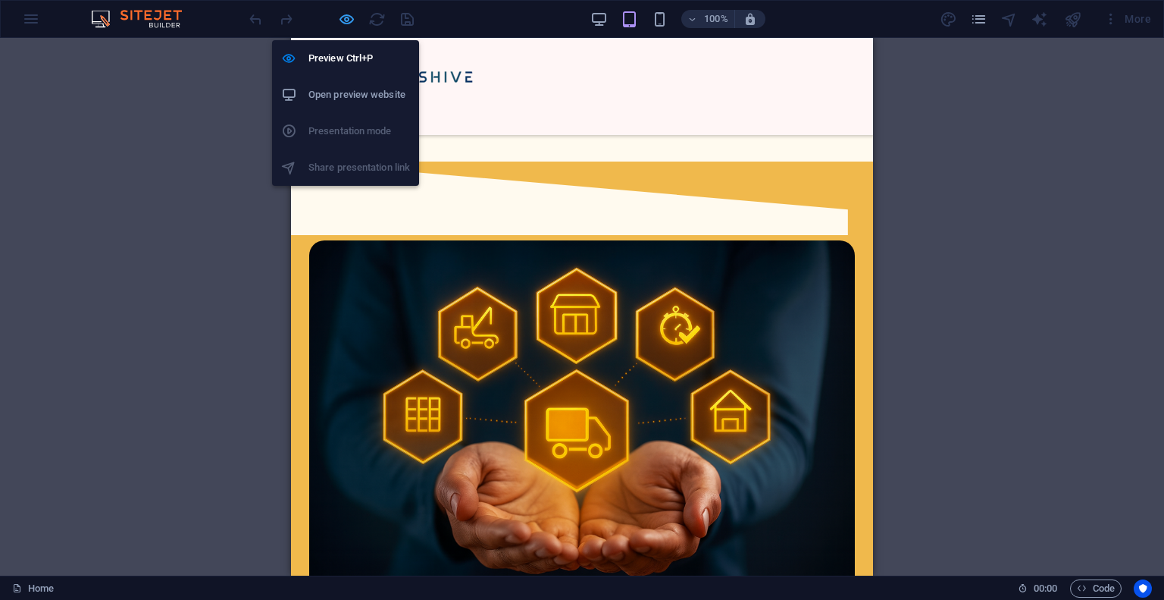
click at [340, 16] on icon "button" at bounding box center [346, 19] width 17 height 17
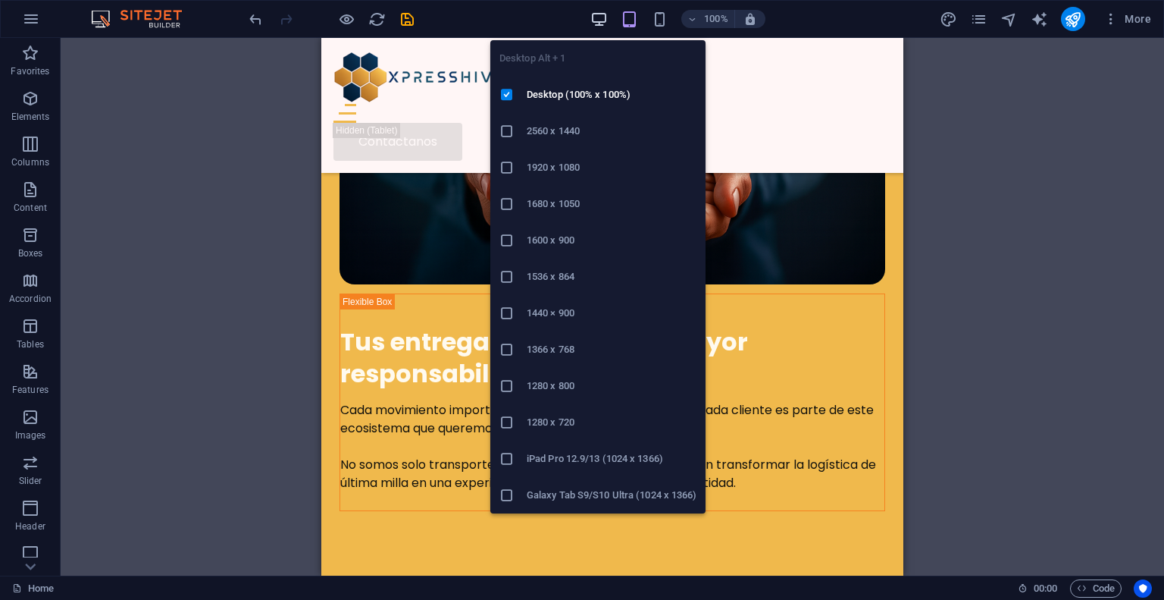
click at [606, 20] on icon "button" at bounding box center [598, 19] width 17 height 17
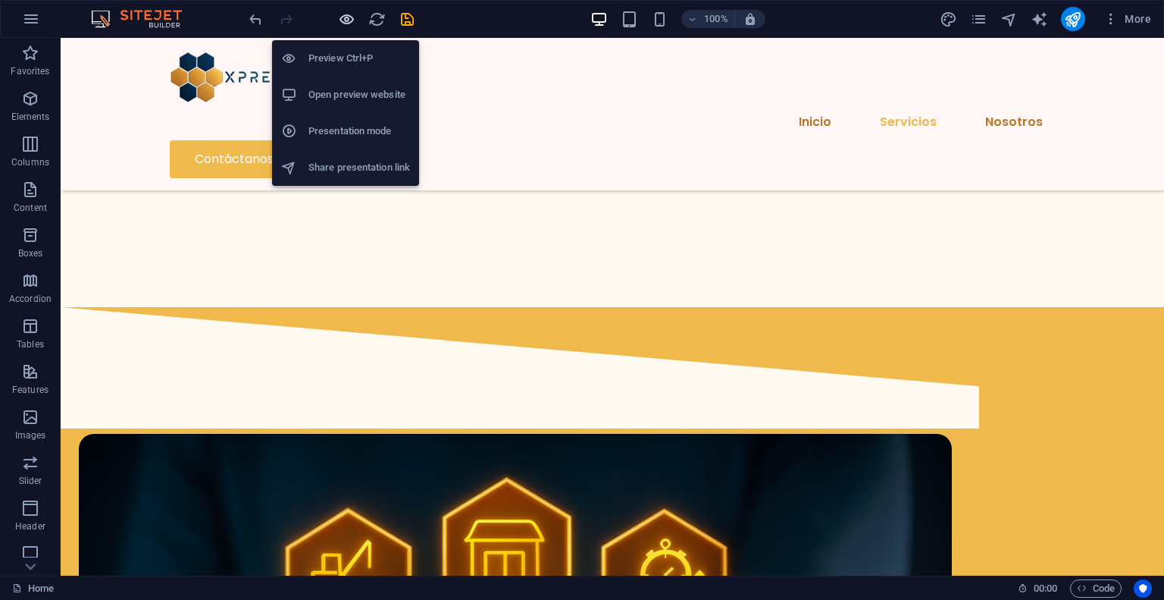
click at [347, 14] on icon "button" at bounding box center [346, 19] width 17 height 17
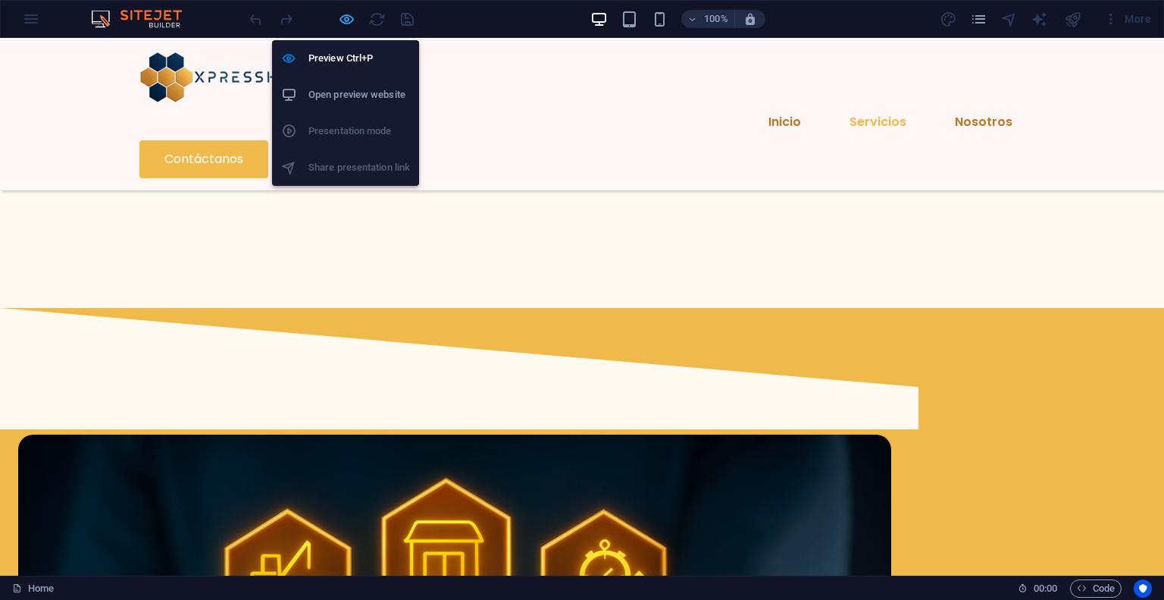
click at [346, 21] on icon "button" at bounding box center [346, 19] width 17 height 17
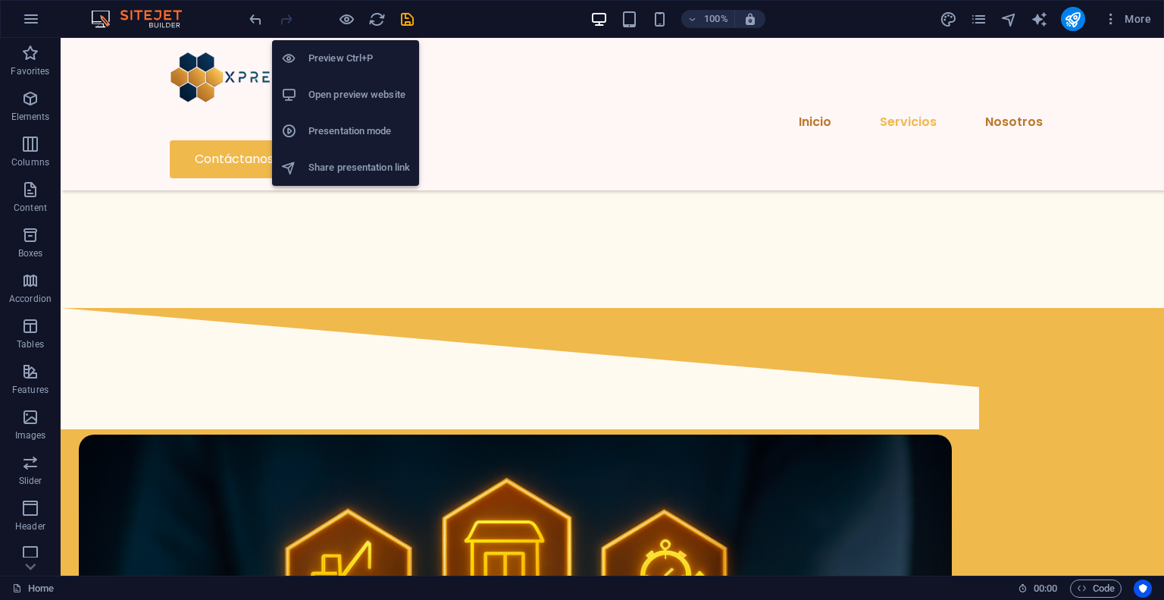
scroll to position [1916, 0]
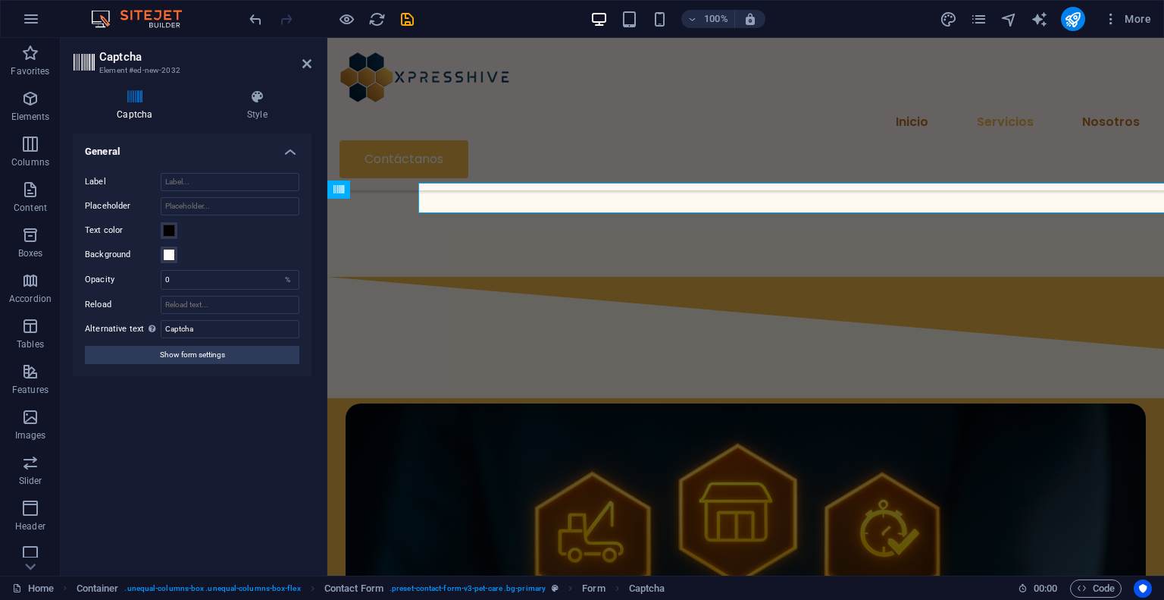
scroll to position [1967, 0]
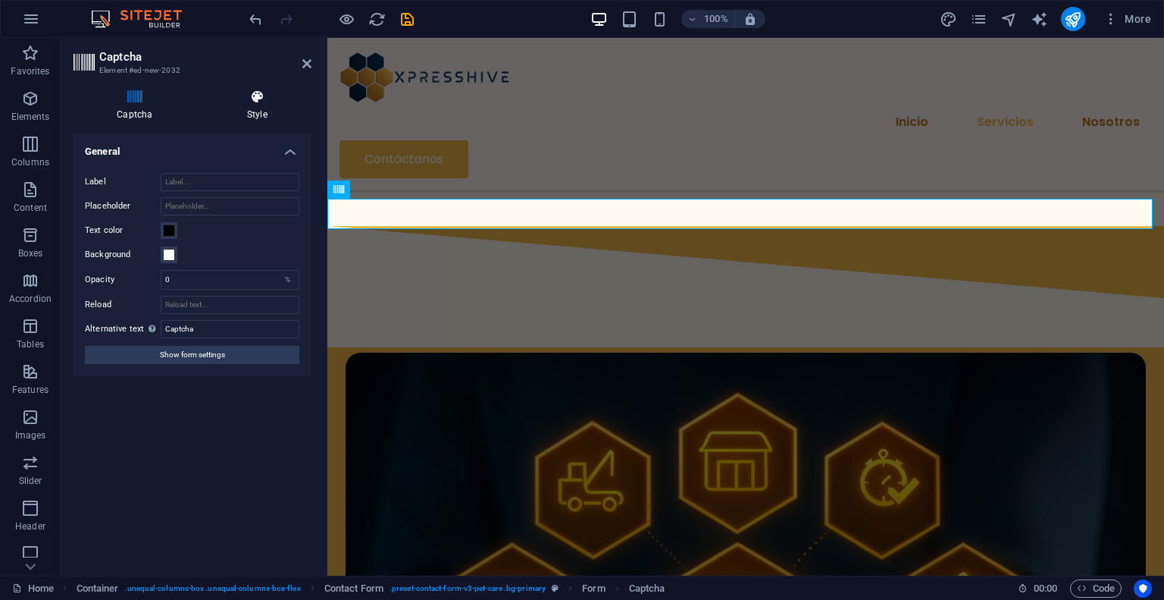
click at [264, 105] on h4 "Style" at bounding box center [257, 105] width 108 height 32
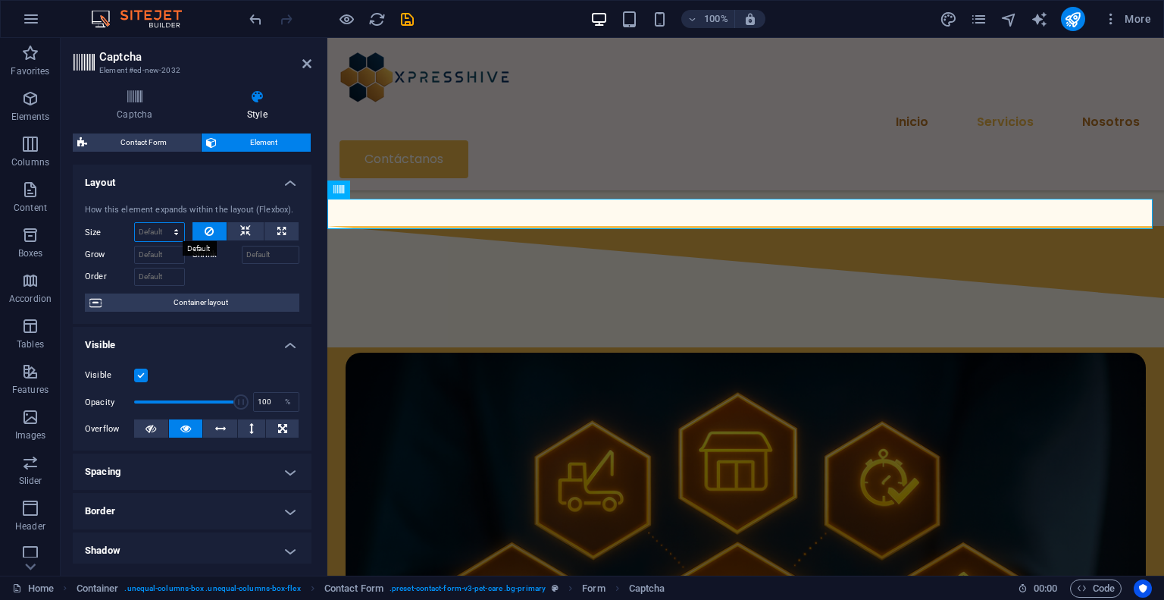
click at [155, 234] on select "Default auto px % 1/1 1/2 1/3 1/4 1/5 1/6 1/7 1/8 1/9 1/10" at bounding box center [159, 232] width 49 height 18
select select "px"
click at [161, 223] on select "Default auto px % 1/1 1/2 1/3 1/4 1/5 1/6 1/7 1/8 1/9 1/10" at bounding box center [159, 232] width 49 height 18
type input "15"
click at [173, 234] on select "Default auto px % 1/1 1/2 1/3 1/4 1/5 1/6 1/7 1/8 1/9 1/10" at bounding box center [173, 232] width 21 height 18
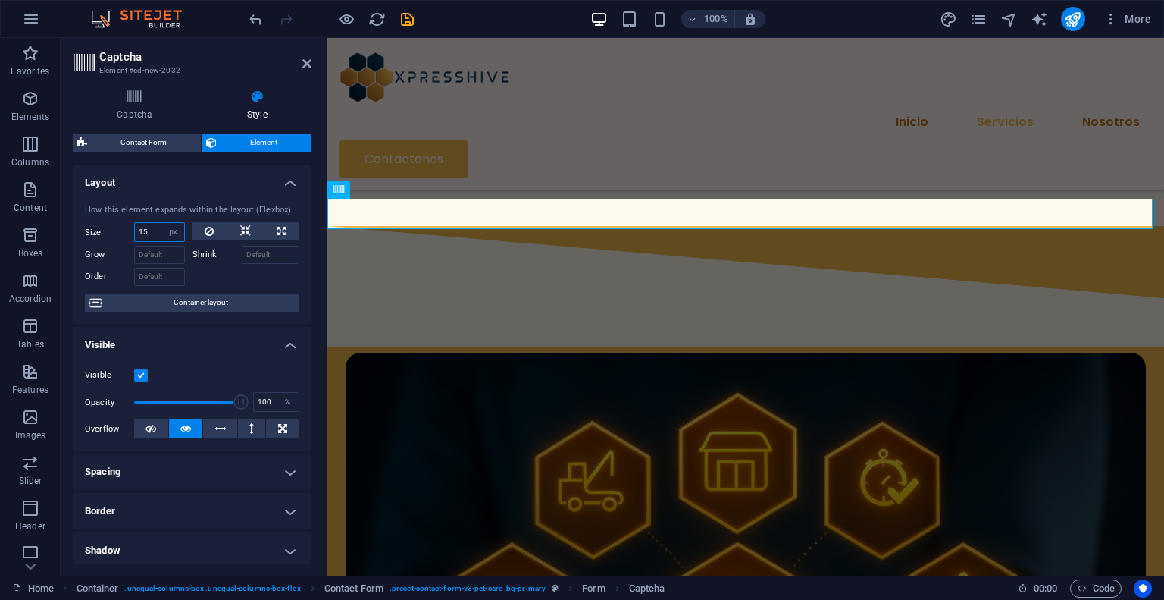
select select "tpdh3bctgok"
click at [163, 223] on select "Default auto px % 1/1 1/2 1/3 1/4 1/5 1/6 1/7 1/8 1/9 1/10" at bounding box center [173, 232] width 21 height 18
select select "DISABLED_OPTION_VALUE"
click at [303, 61] on icon at bounding box center [306, 64] width 9 height 12
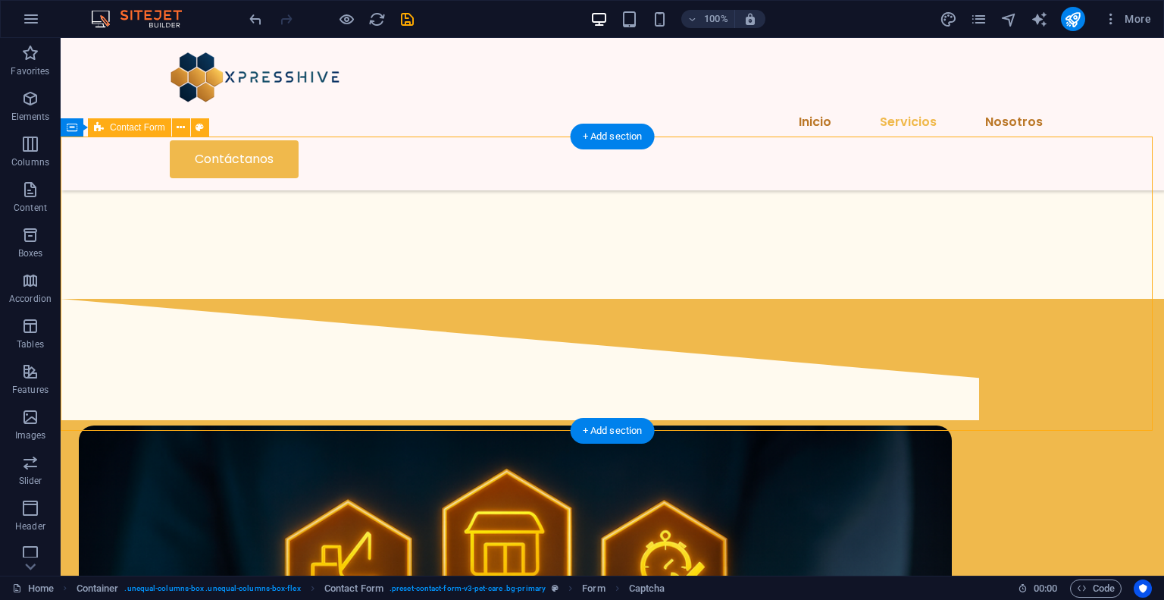
select select "rem"
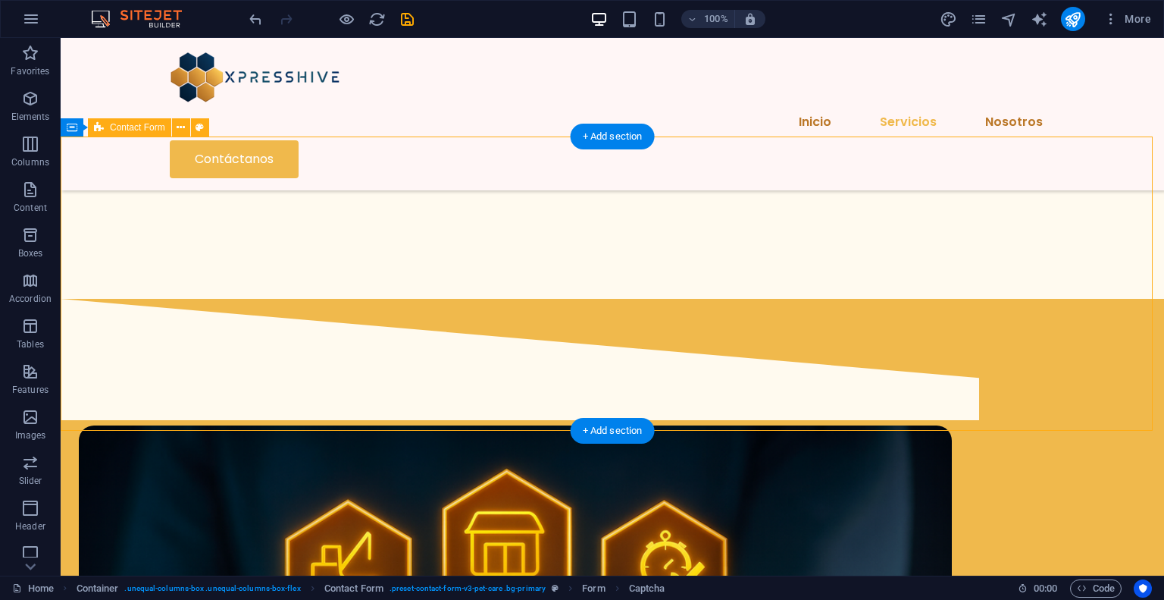
select select "rem"
select select "px"
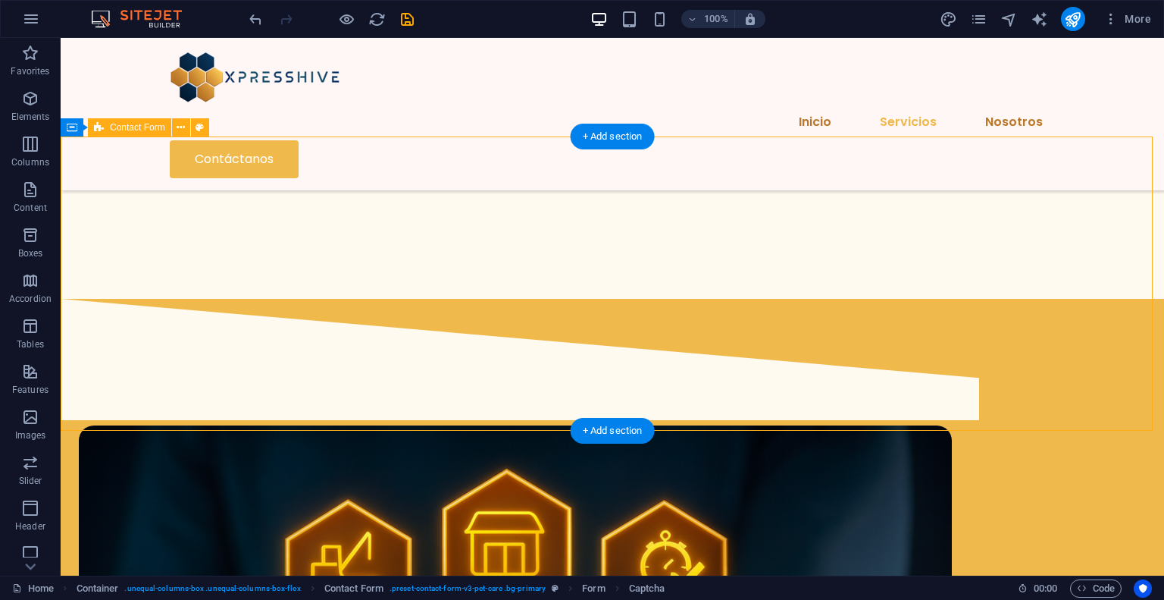
select select "px"
select select "rem"
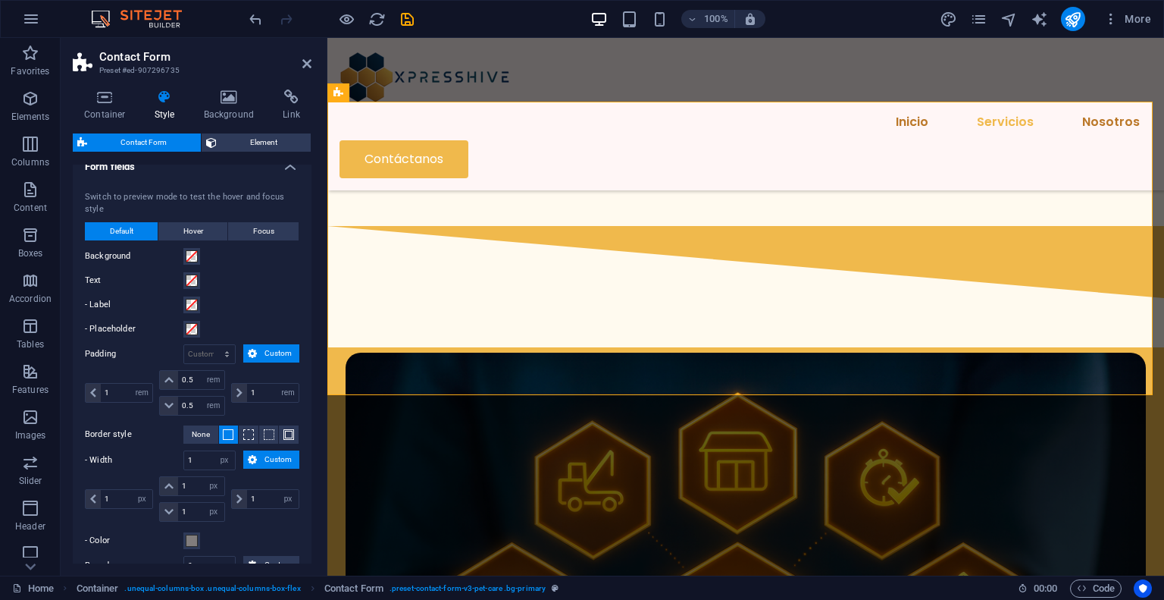
scroll to position [694, 0]
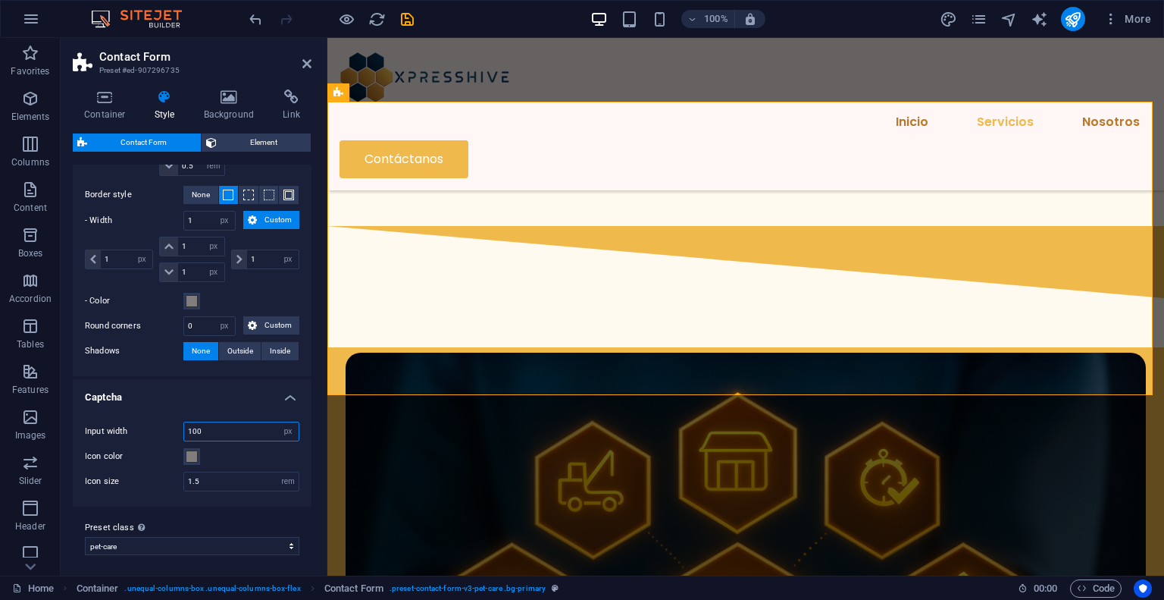
click at [230, 427] on input "100" at bounding box center [241, 431] width 114 height 18
type input "1"
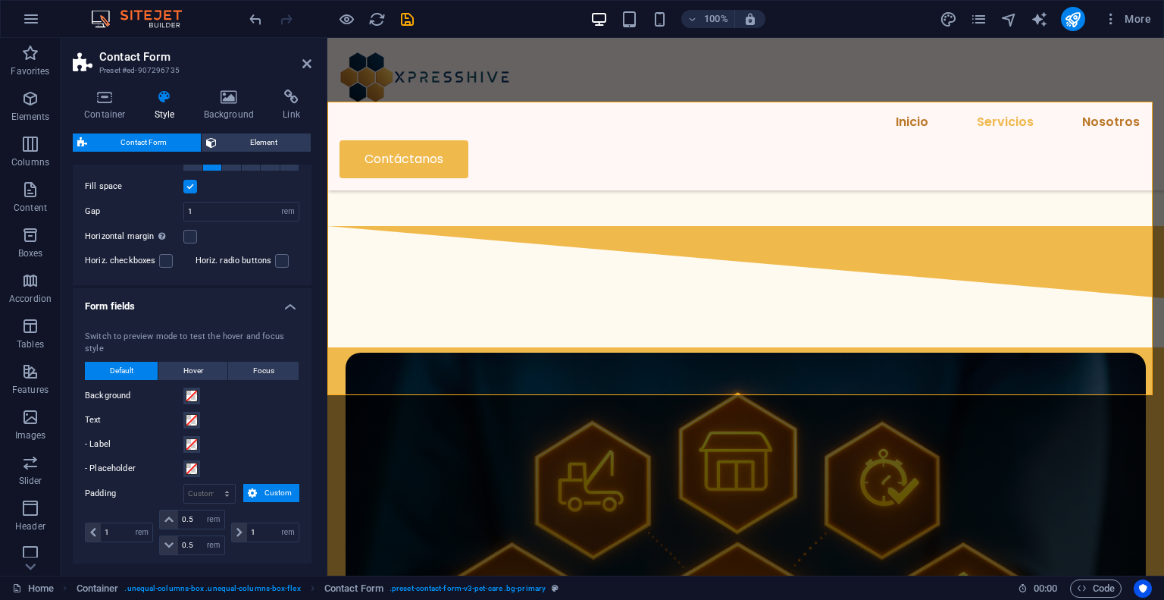
scroll to position [0, 0]
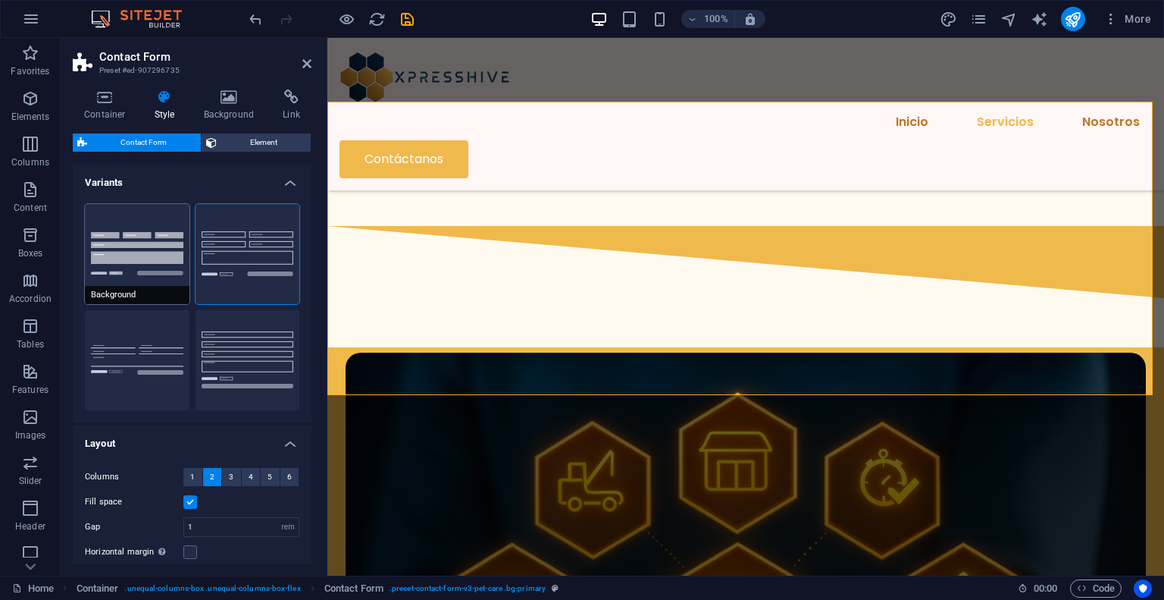
click at [128, 271] on button "Background" at bounding box center [137, 254] width 105 height 100
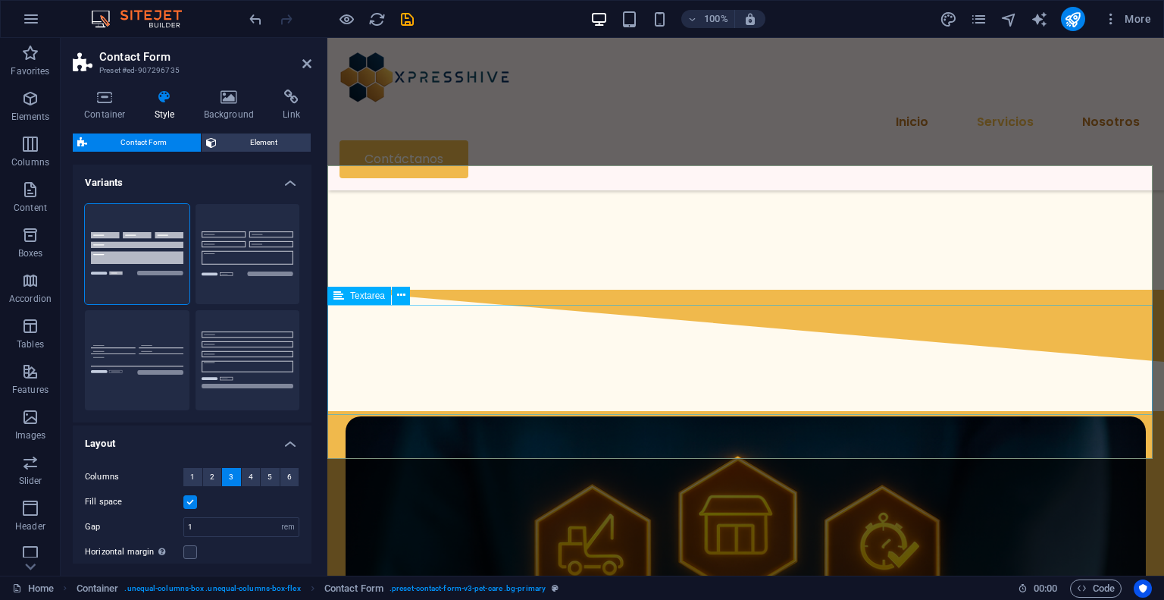
scroll to position [1815, 0]
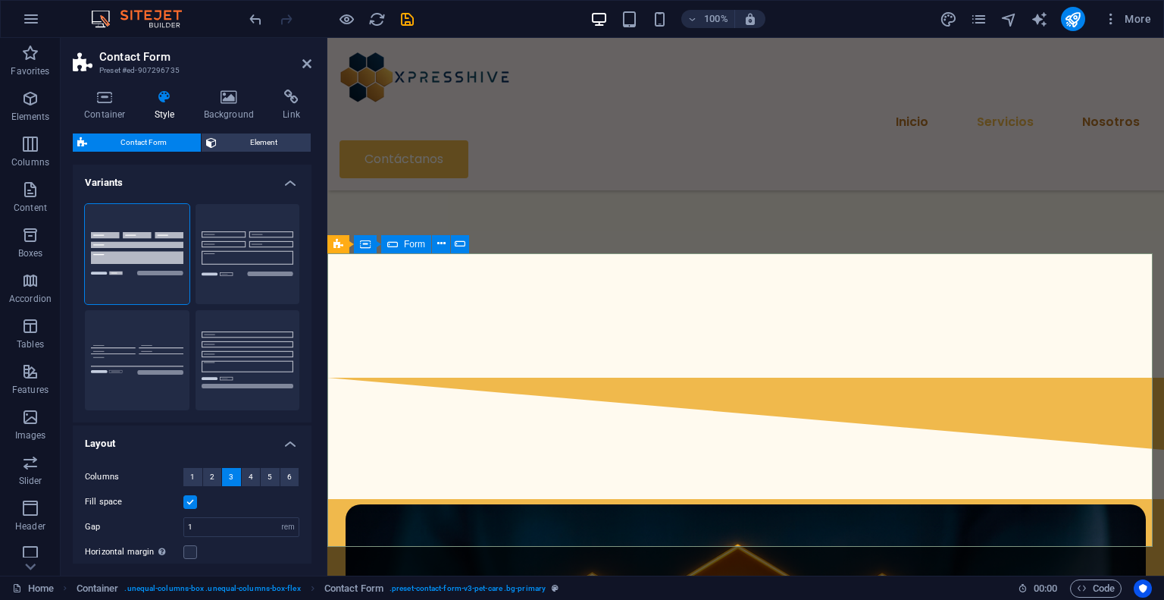
type input "300"
click at [150, 360] on button "Plain" at bounding box center [137, 360] width 105 height 100
select select "DISABLED_OPTION_VALUE"
type input "0"
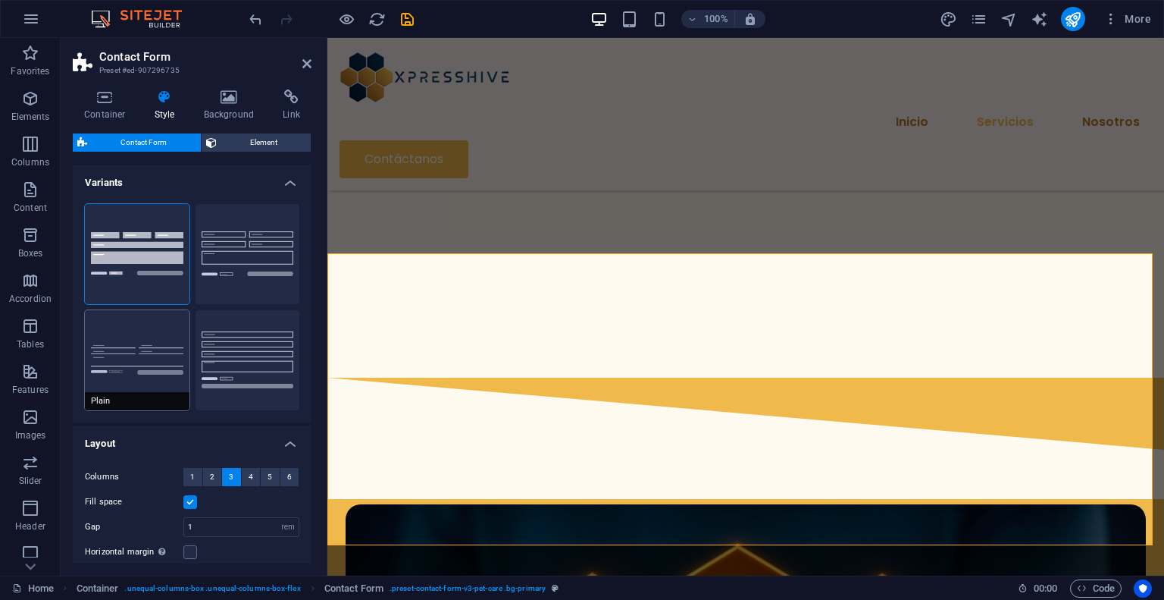
type input "0"
type input "300"
click at [230, 359] on button "Row" at bounding box center [248, 360] width 105 height 100
type input "1"
select select "px"
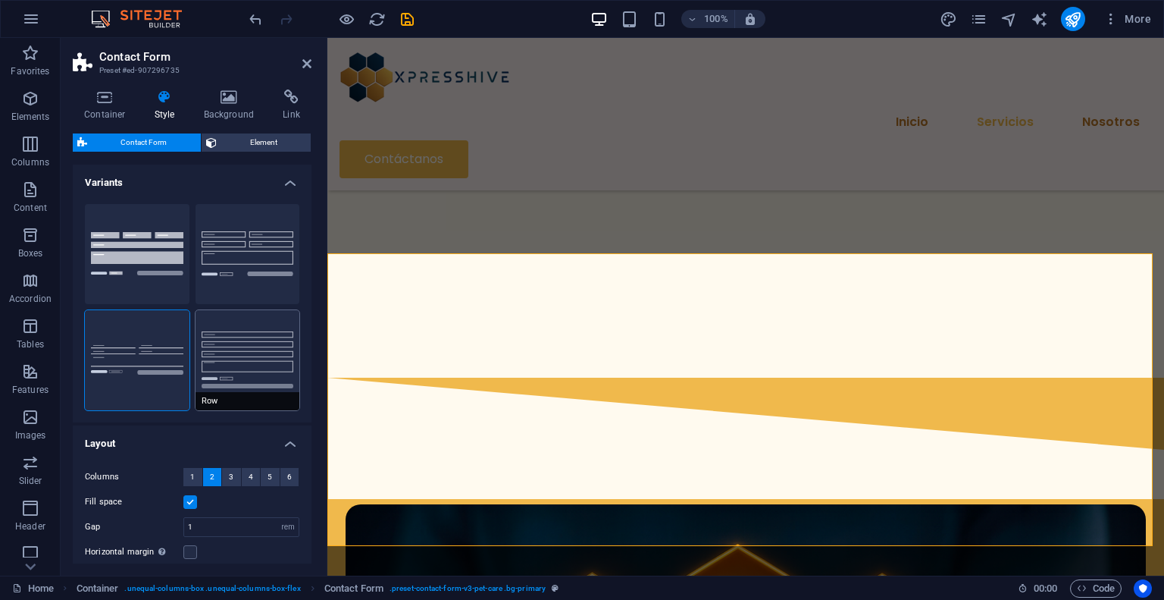
type input "1"
type input "300"
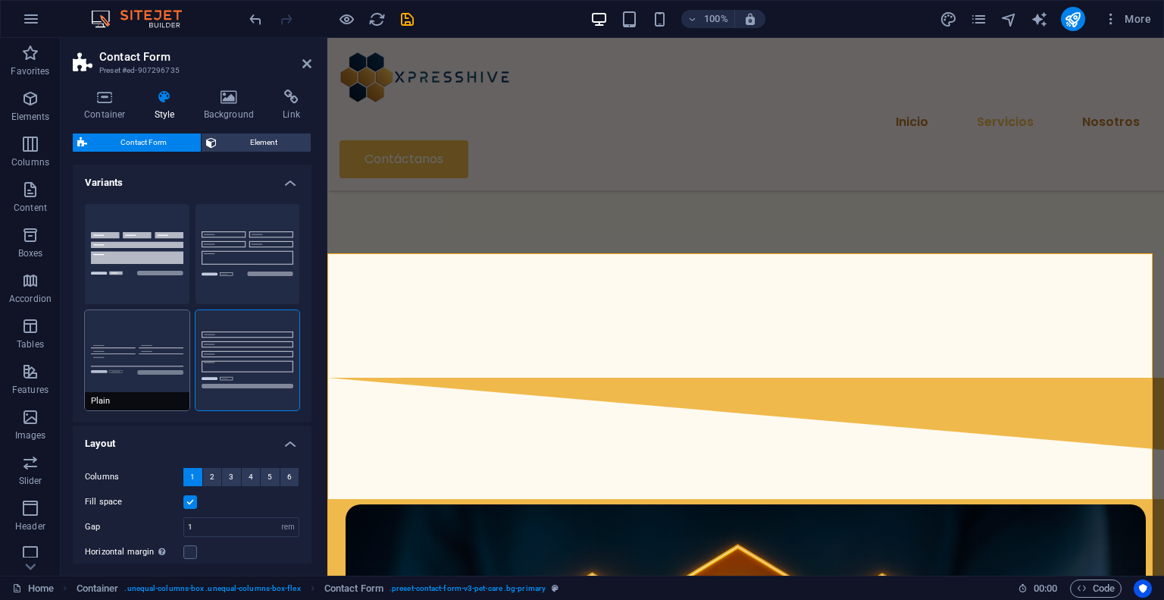
click at [147, 352] on button "Plain" at bounding box center [137, 360] width 105 height 100
select select "DISABLED_OPTION_VALUE"
type input "0"
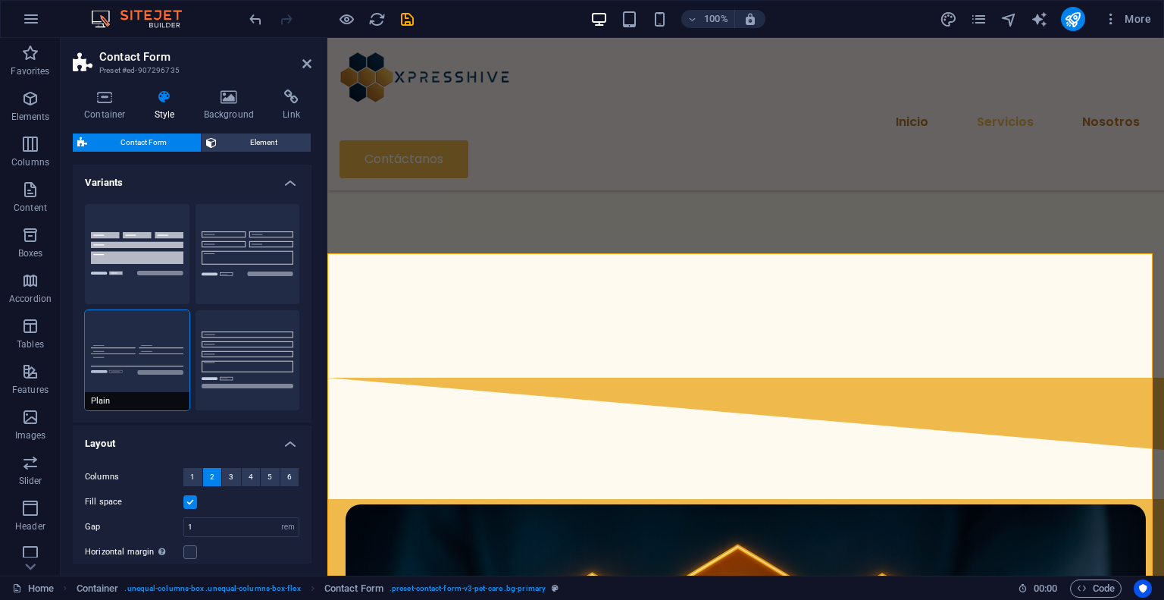
type input "300"
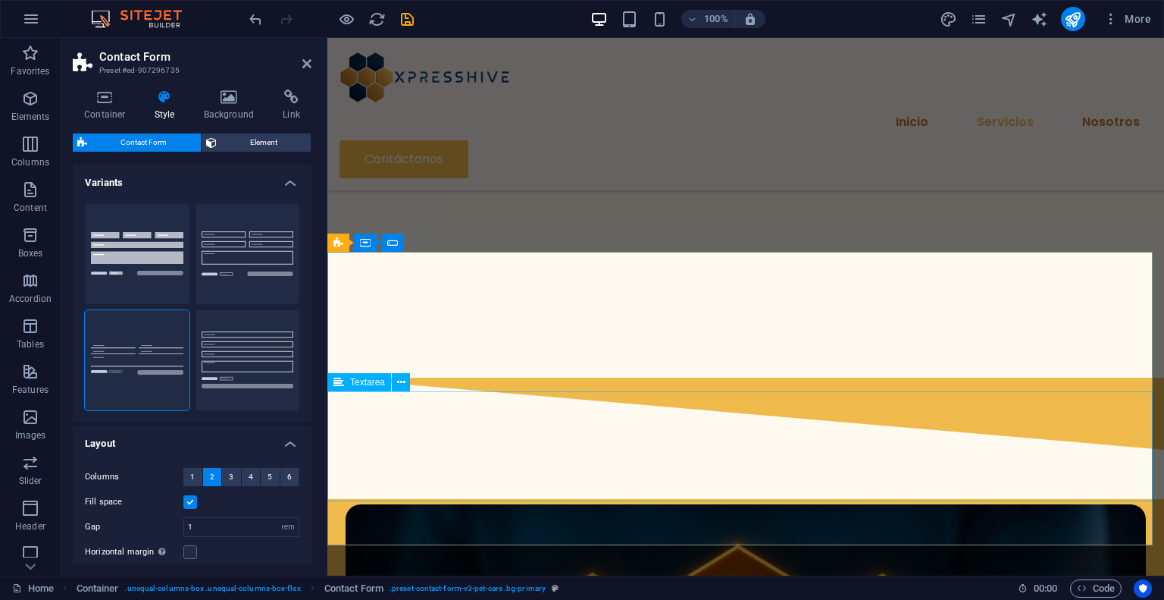
scroll to position [1891, 0]
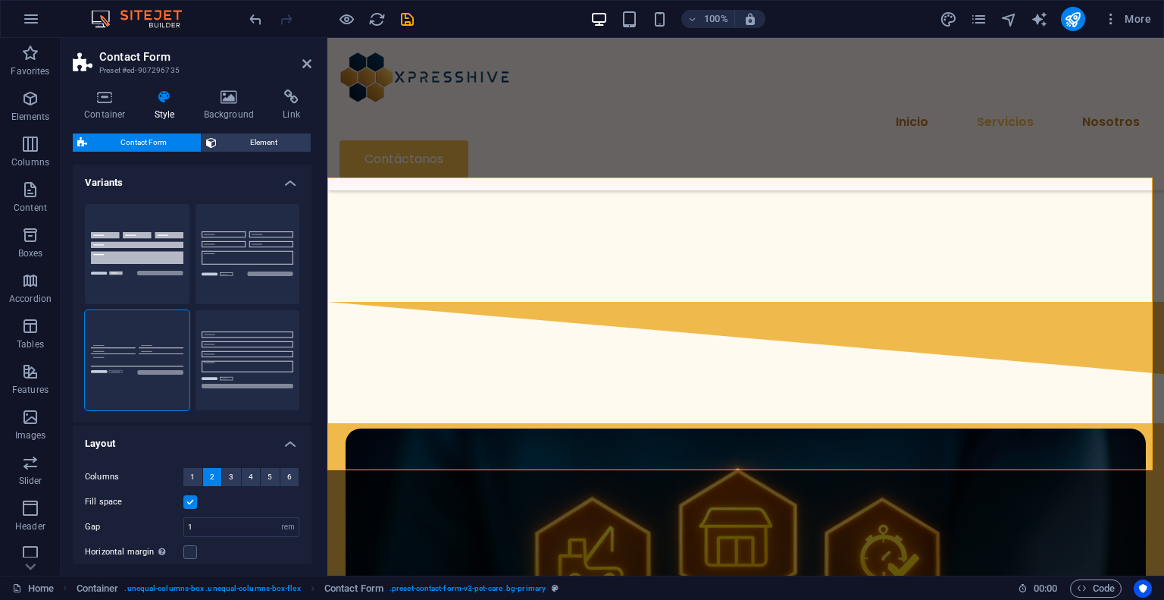
click at [311, 56] on header "Contact Form Preset #ed-907296735" at bounding box center [192, 57] width 239 height 39
click at [311, 69] on icon at bounding box center [306, 64] width 9 height 12
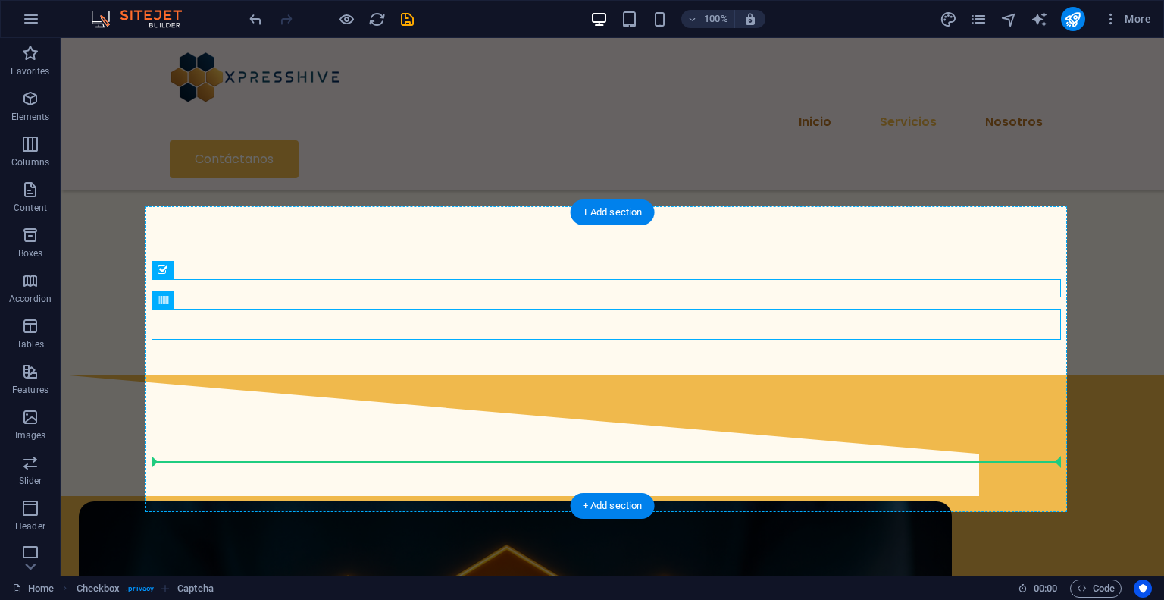
drag, startPoint x: 290, startPoint y: 291, endPoint x: 289, endPoint y: 440, distance: 149.3
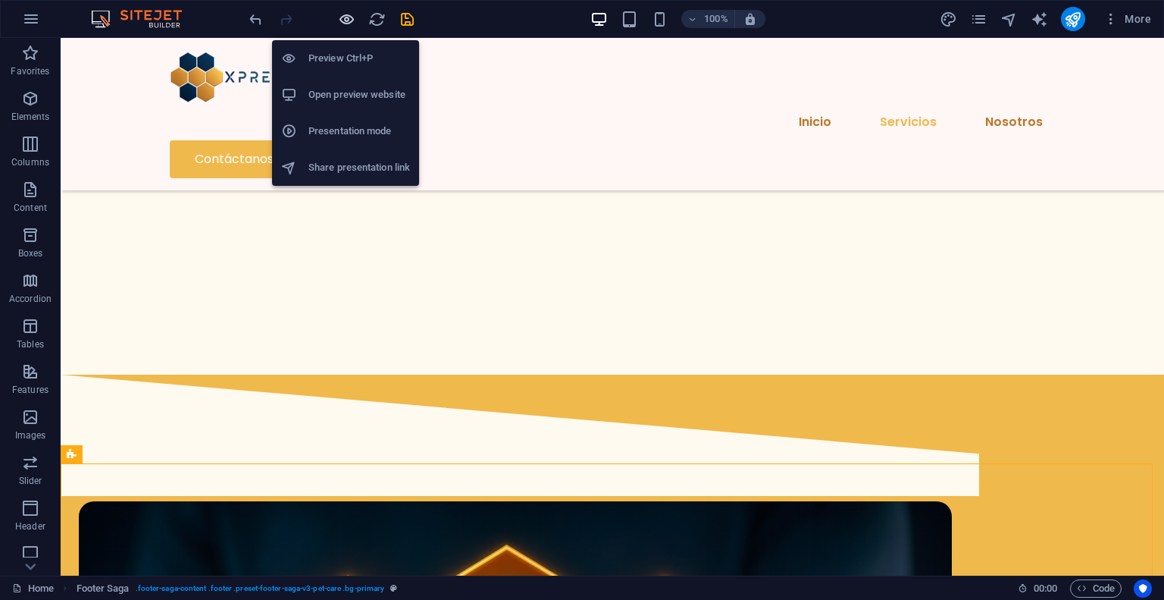
click at [347, 13] on icon "button" at bounding box center [346, 19] width 17 height 17
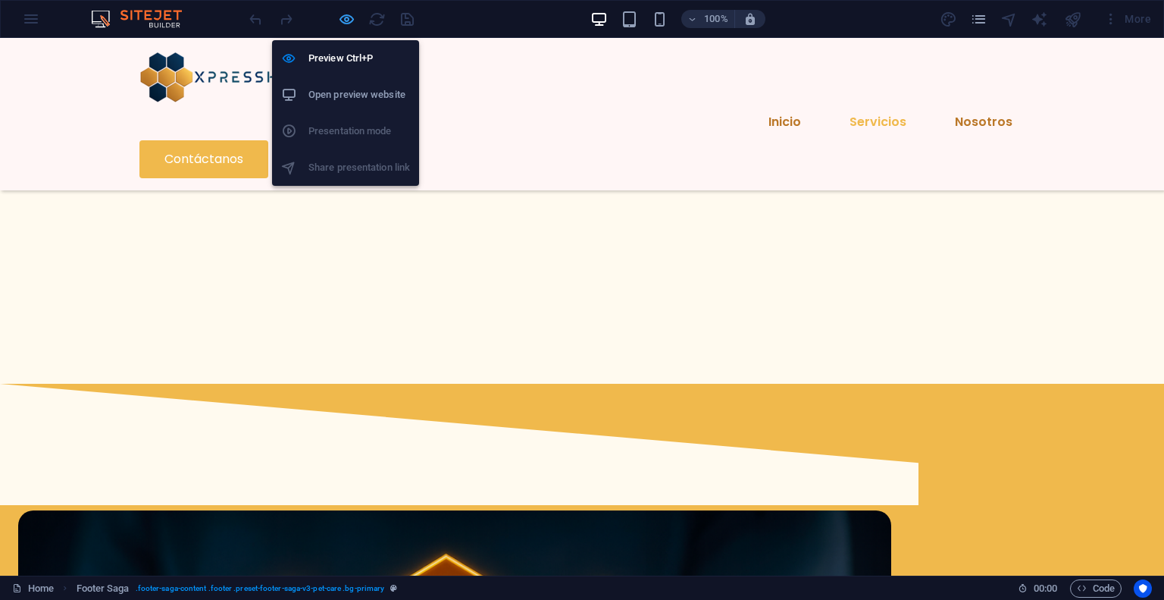
click at [349, 20] on icon "button" at bounding box center [346, 19] width 17 height 17
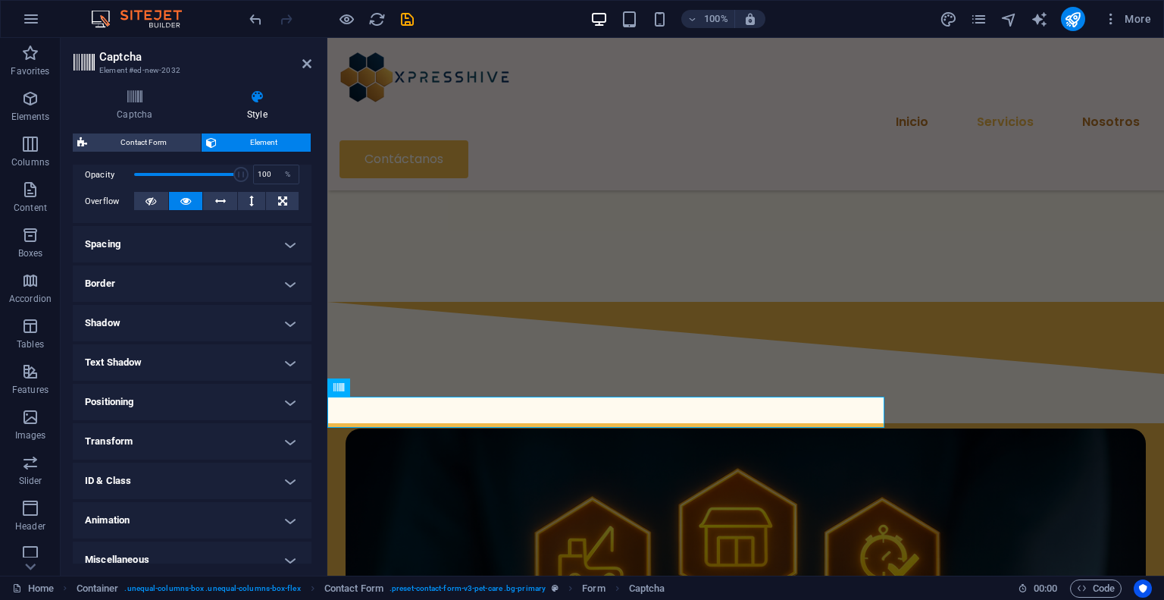
scroll to position [241, 0]
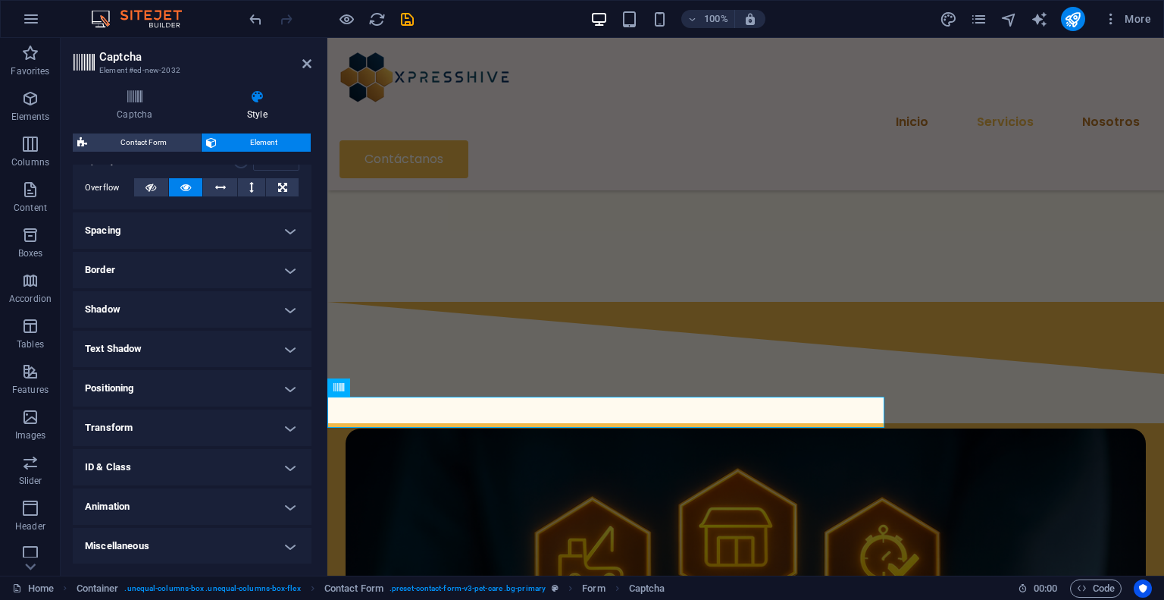
click at [199, 344] on h4 "Text Shadow" at bounding box center [192, 348] width 239 height 36
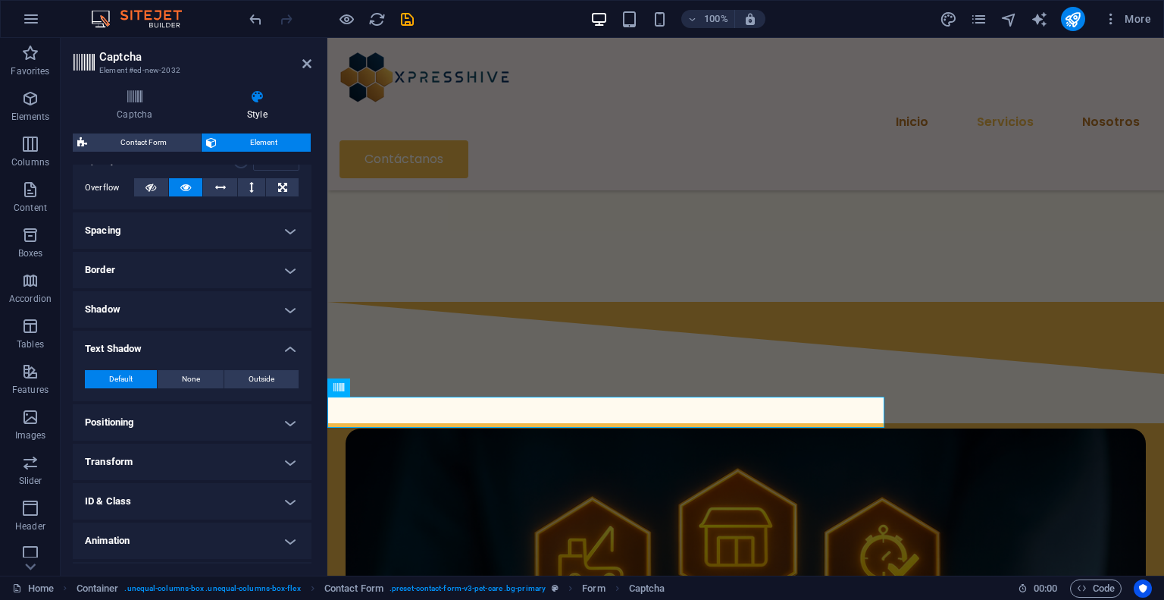
click at [191, 346] on h4 "Text Shadow" at bounding box center [192, 343] width 239 height 27
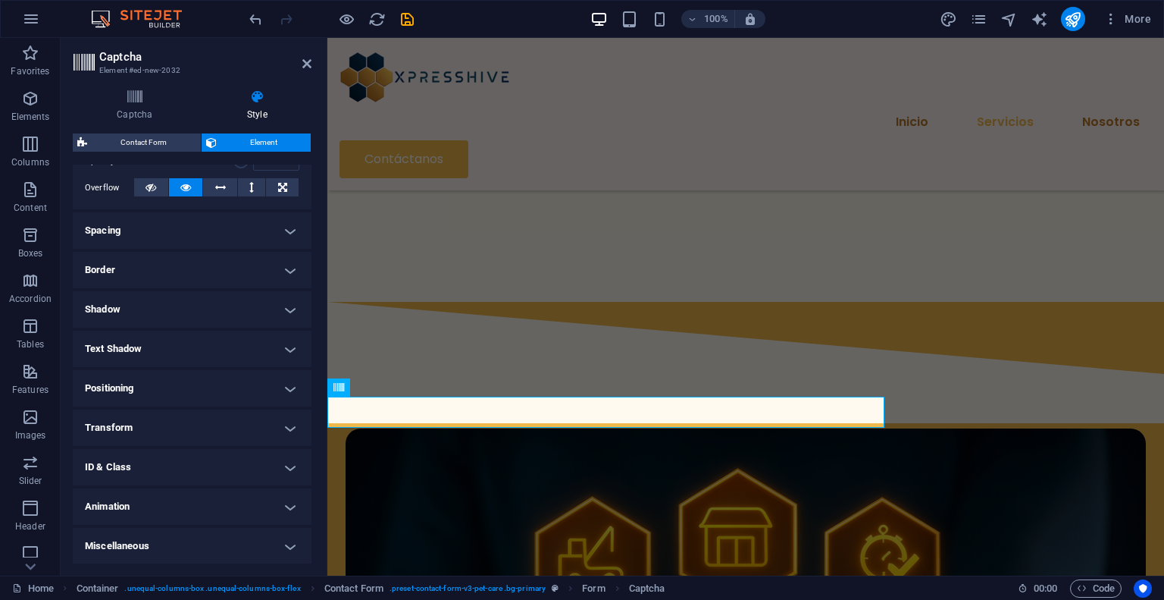
scroll to position [0, 0]
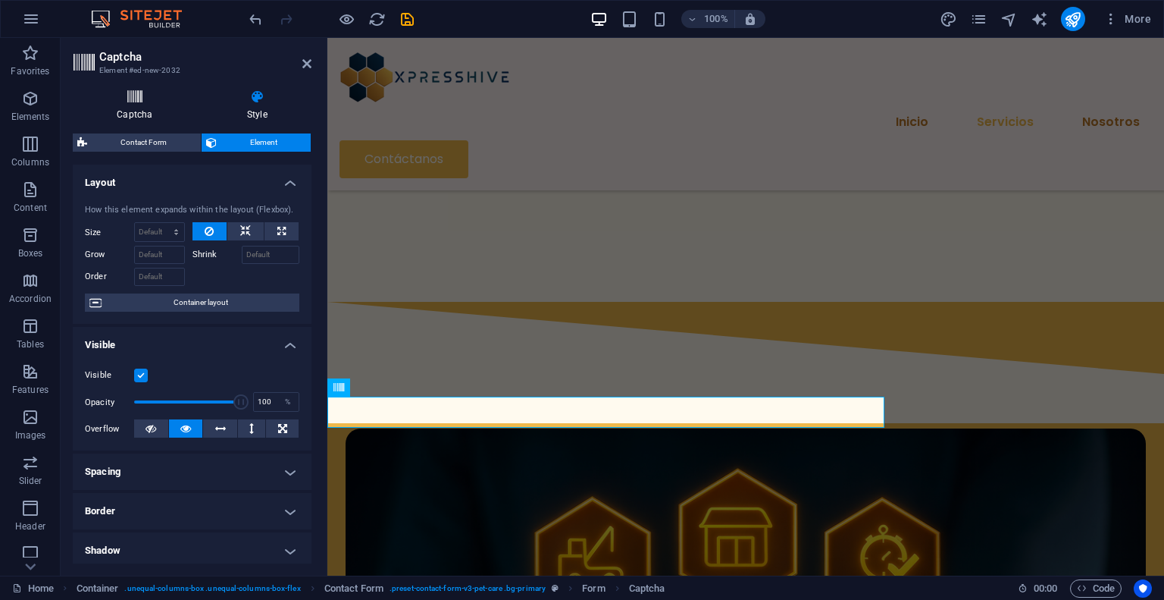
click at [149, 114] on h4 "Captcha" at bounding box center [138, 105] width 130 height 32
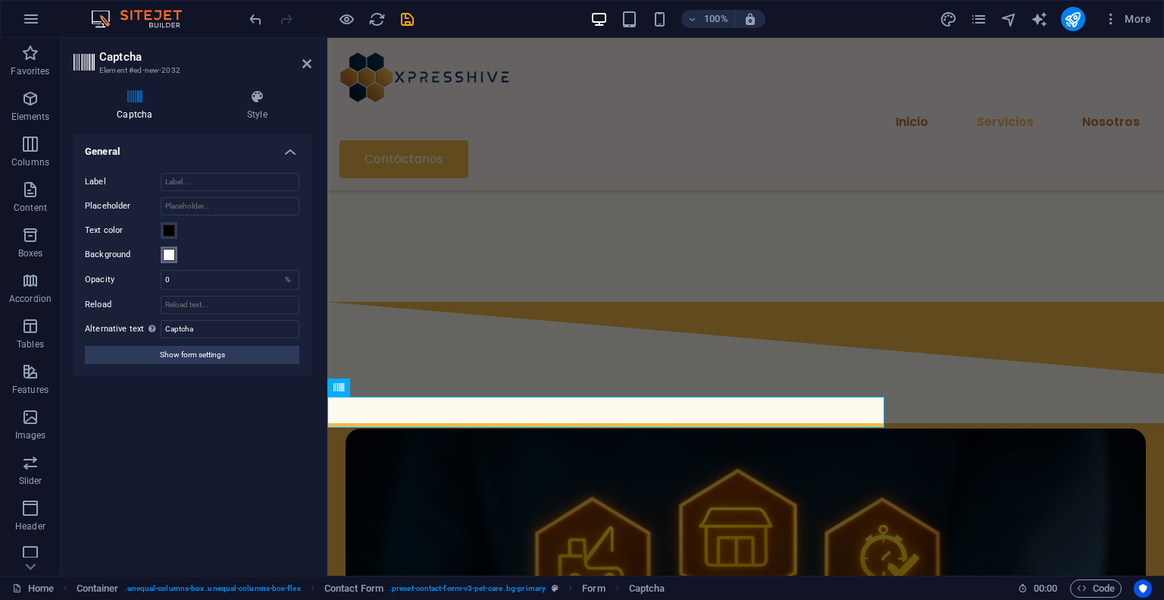
click at [170, 260] on button "Background" at bounding box center [169, 254] width 17 height 17
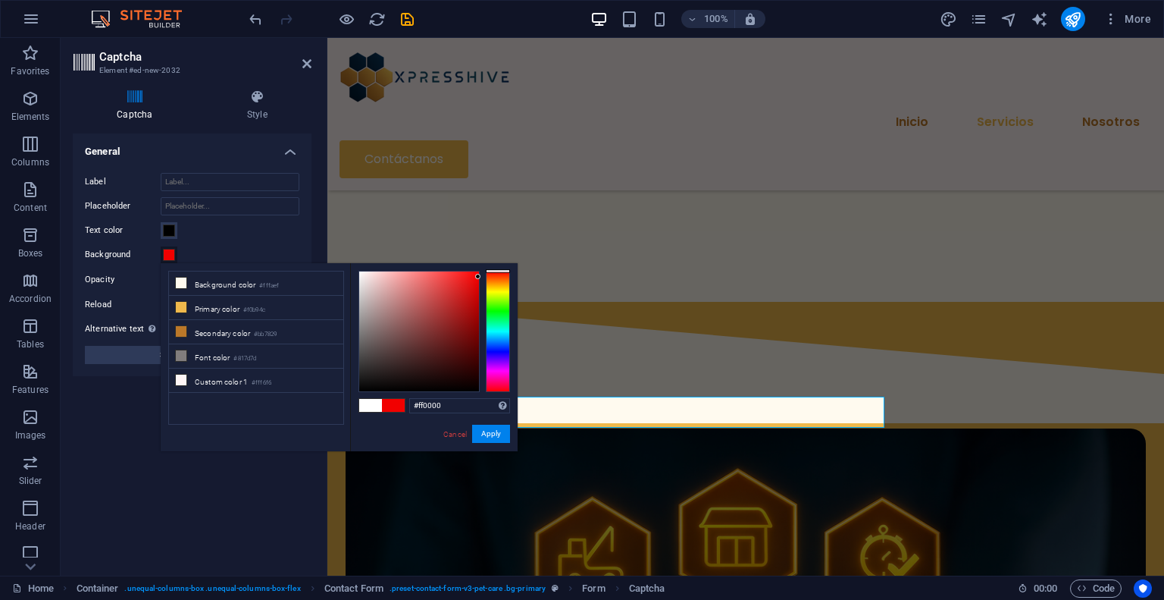
drag, startPoint x: 463, startPoint y: 289, endPoint x: 491, endPoint y: 265, distance: 37.1
click at [491, 265] on div "#ff0000 Supported formats #0852ed rgb(8, 82, 237) rgba(8, 82, 237, 90%) hsv(221…" at bounding box center [434, 467] width 168 height 408
click at [488, 438] on button "Apply" at bounding box center [491, 433] width 38 height 18
click at [488, 430] on button "Apply" at bounding box center [491, 433] width 38 height 18
click at [491, 436] on button "Apply" at bounding box center [491, 433] width 38 height 18
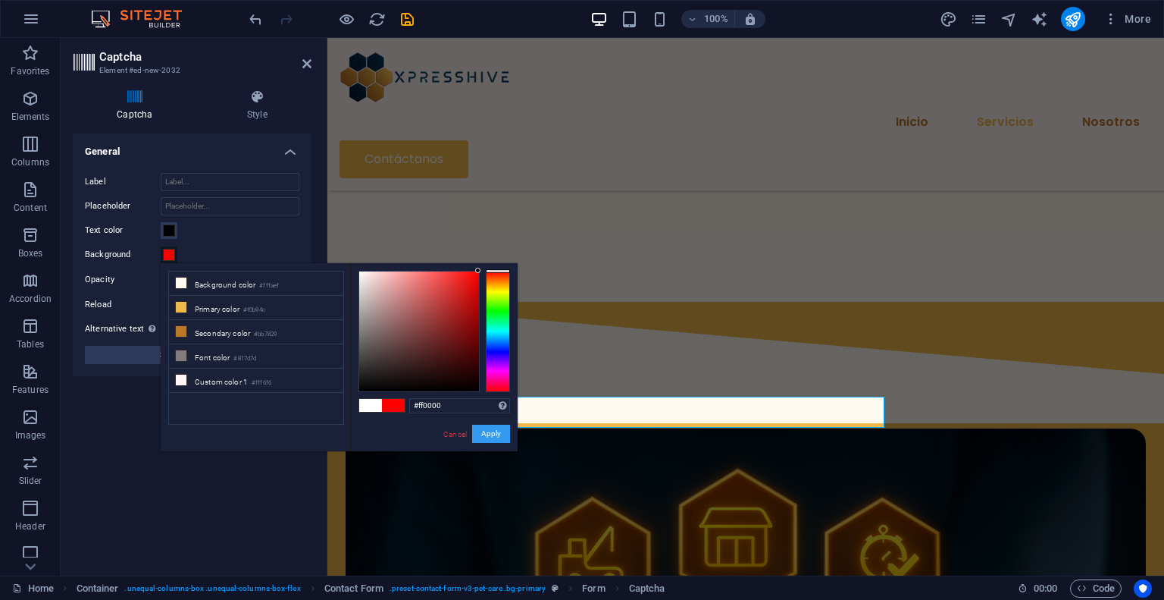
click at [491, 436] on button "Apply" at bounding box center [491, 433] width 38 height 18
click at [461, 437] on link "Cancel" at bounding box center [455, 433] width 27 height 11
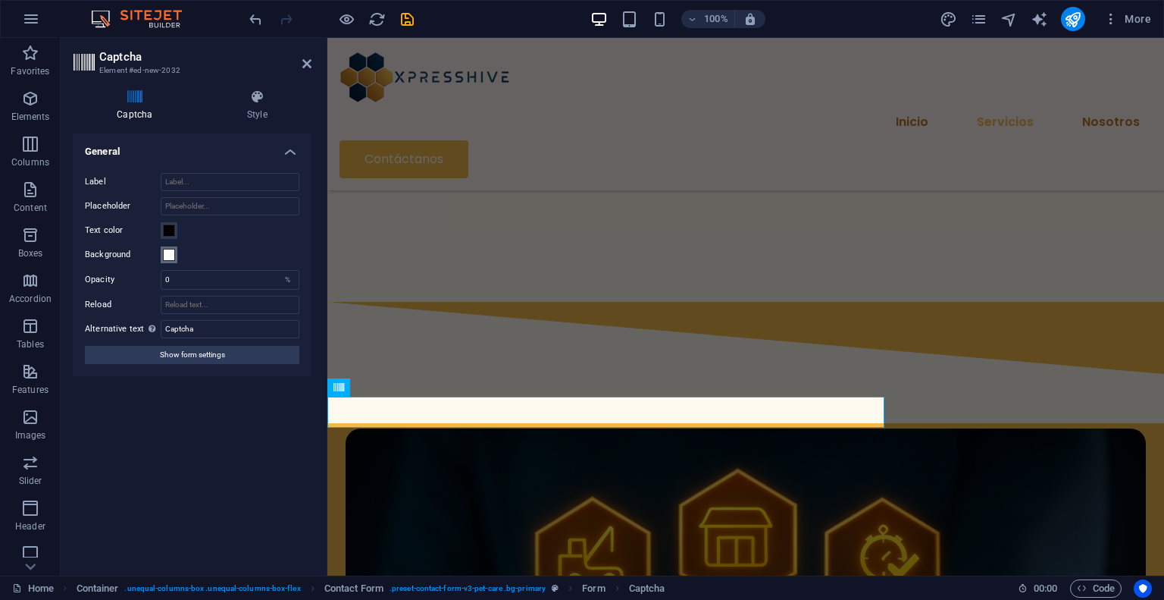
click at [167, 258] on span at bounding box center [169, 255] width 12 height 12
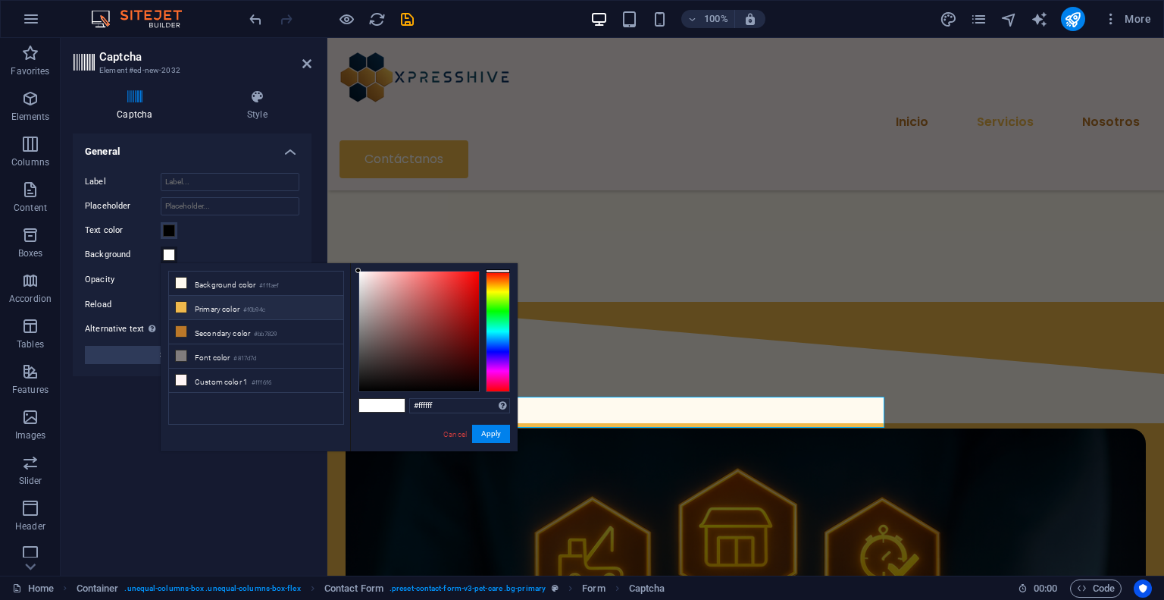
click at [229, 303] on li "Primary color #f0b94c" at bounding box center [256, 308] width 174 height 24
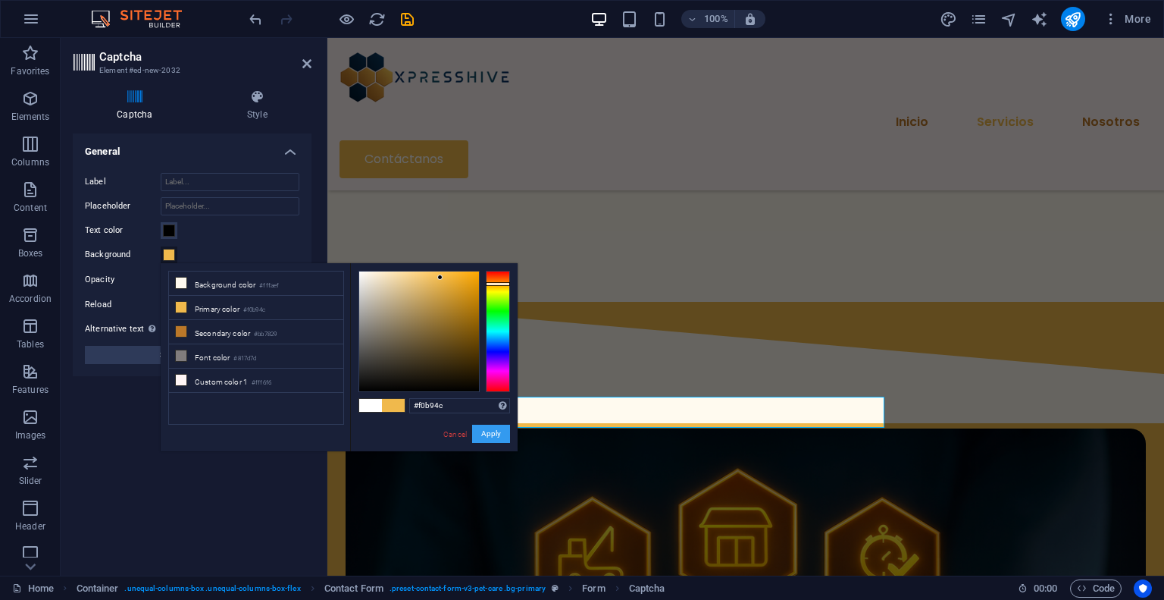
click at [490, 436] on button "Apply" at bounding box center [491, 433] width 38 height 18
click at [230, 339] on li "Secondary color #bb7829" at bounding box center [256, 332] width 174 height 24
type input "#bb7829"
click at [488, 426] on button "Apply" at bounding box center [491, 433] width 38 height 18
click at [434, 431] on div "#bb7829 Supported formats #0852ed rgb(8, 82, 237) rgba(8, 82, 237, 90%) hsv(221…" at bounding box center [434, 467] width 168 height 408
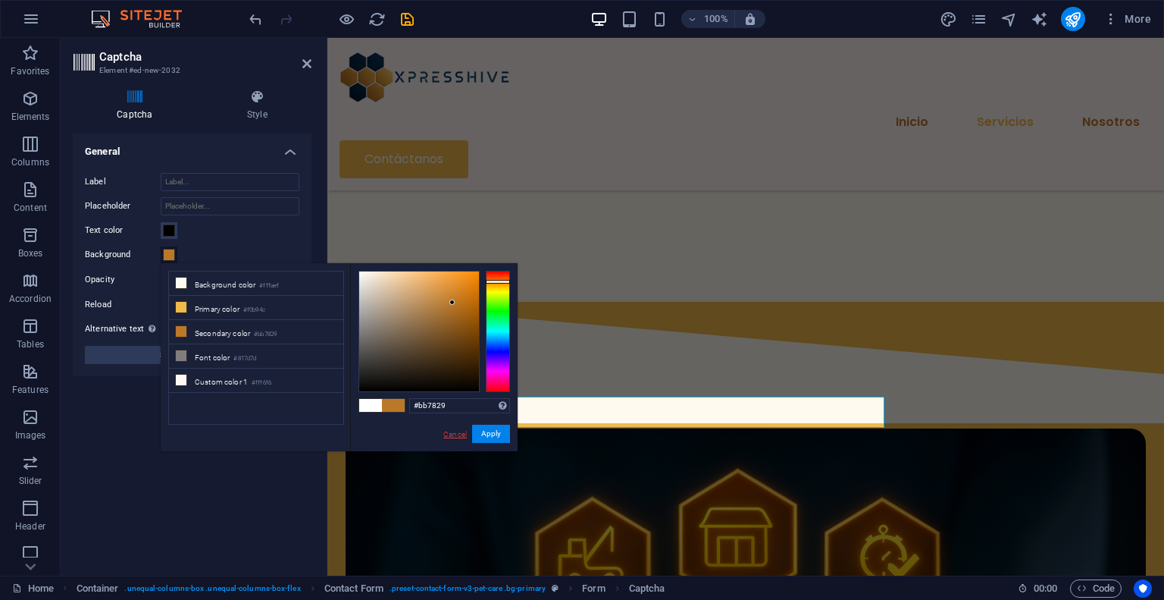
click at [447, 433] on link "Cancel" at bounding box center [455, 433] width 27 height 11
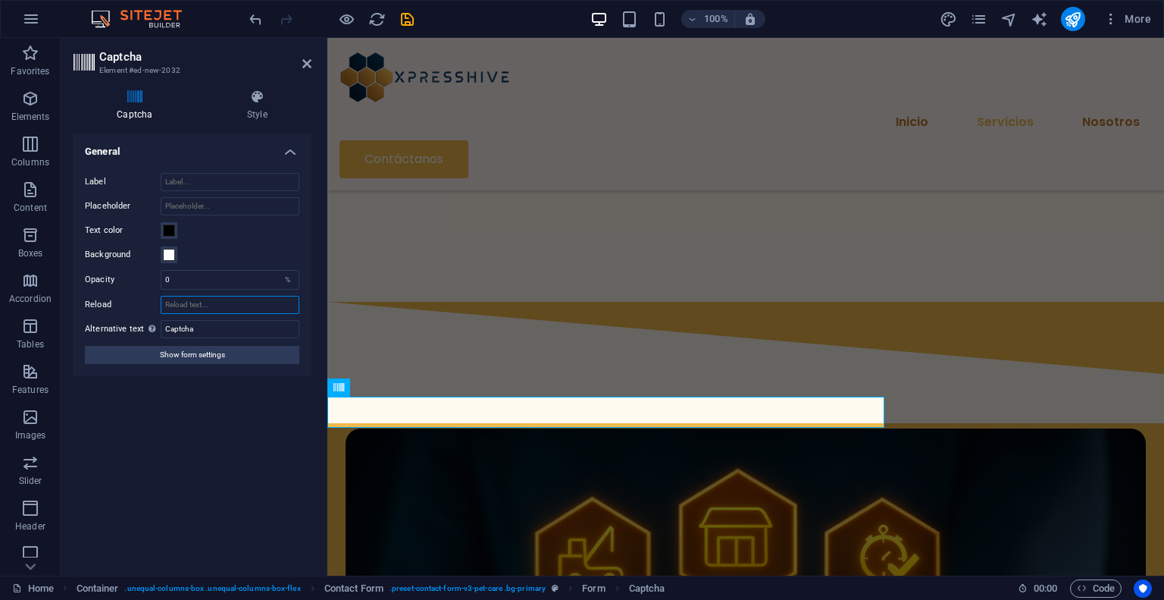
click at [224, 307] on input "Reload" at bounding box center [230, 305] width 139 height 18
click at [213, 277] on input "0" at bounding box center [229, 280] width 137 height 18
drag, startPoint x: 187, startPoint y: 277, endPoint x: 158, endPoint y: 275, distance: 29.6
click at [158, 275] on div "Opacity 0 %" at bounding box center [192, 280] width 215 height 20
type input "1"
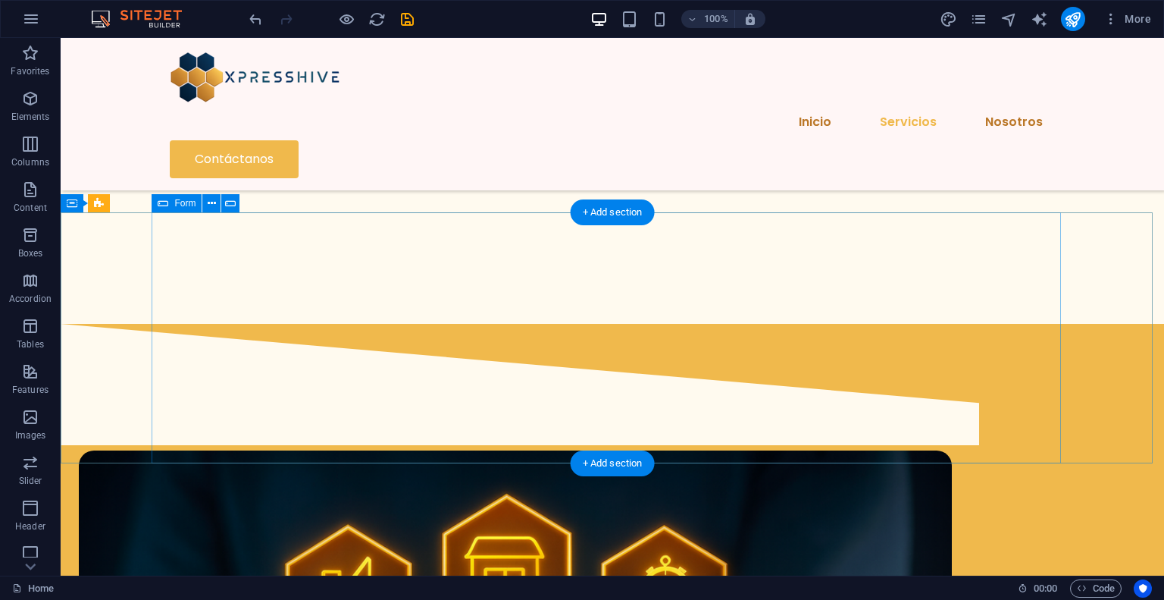
scroll to position [1840, 0]
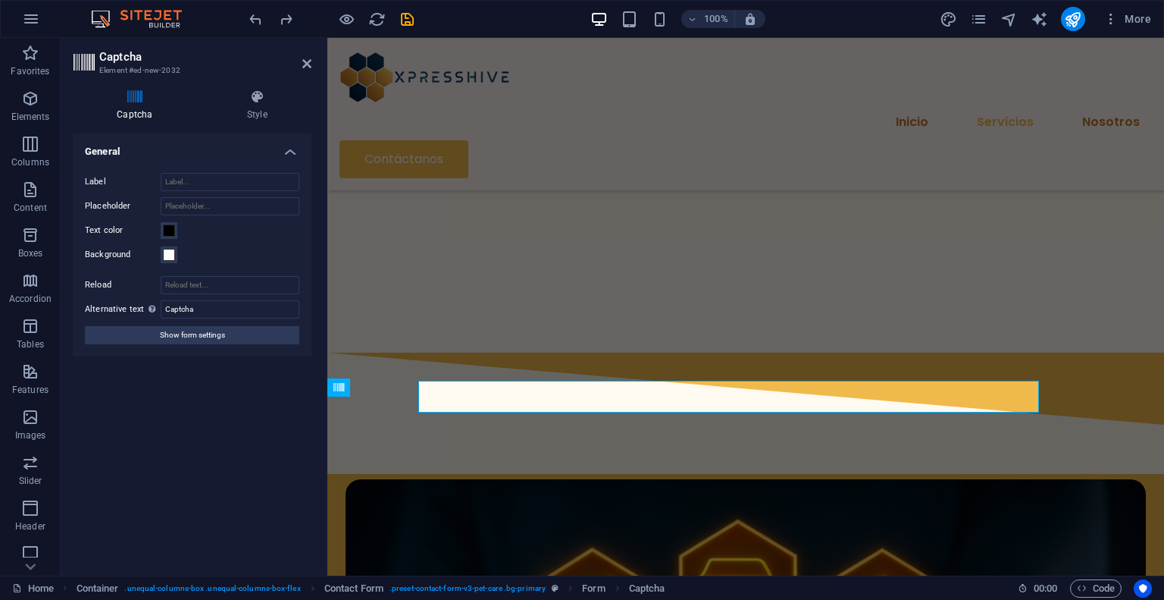
scroll to position [1891, 0]
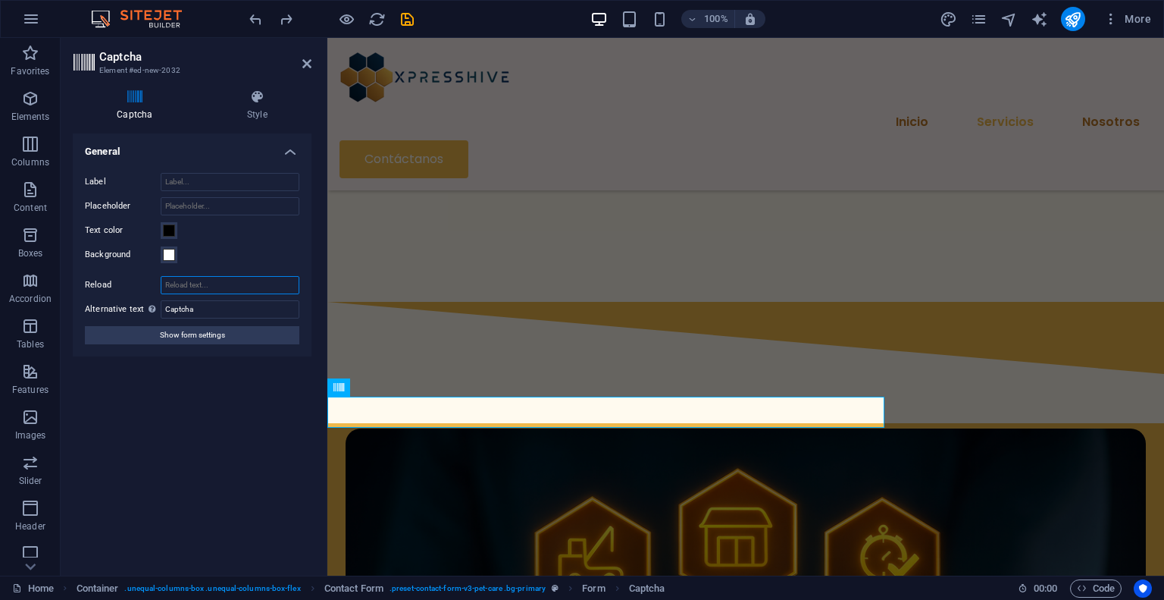
click at [211, 283] on input "Reload" at bounding box center [230, 285] width 139 height 18
click at [173, 257] on span at bounding box center [169, 255] width 12 height 12
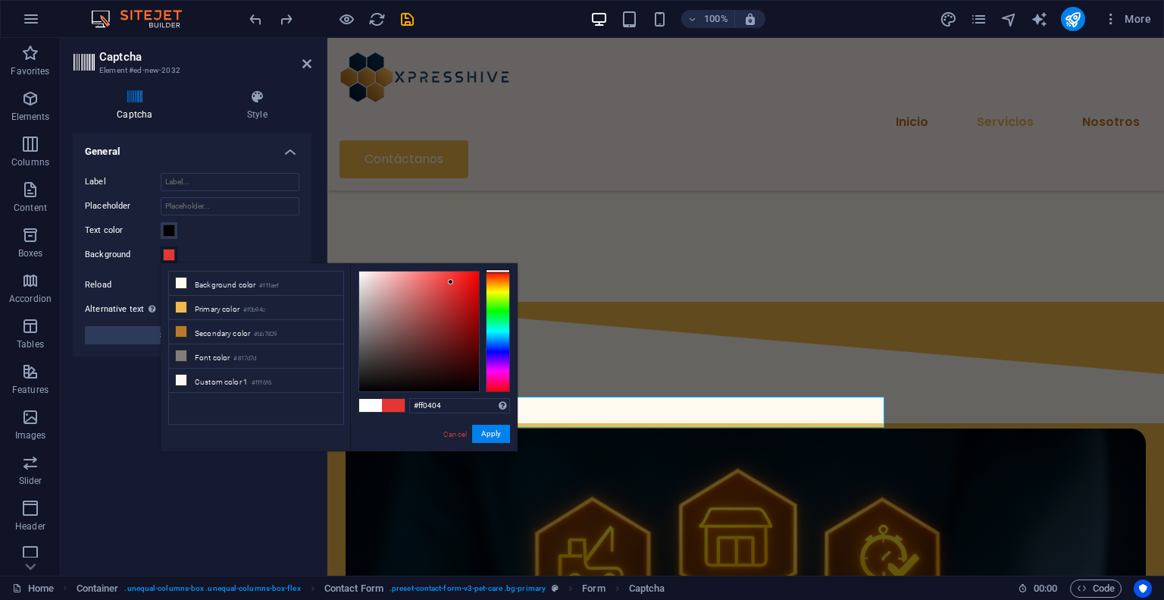
type input "#ff0000"
drag, startPoint x: 418, startPoint y: 296, endPoint x: 496, endPoint y: 260, distance: 85.4
click at [496, 260] on body "xpresshive.cl Home Favorites Elements Columns Content Boxes Accordion Tables Fe…" at bounding box center [582, 300] width 1164 height 600
click at [487, 434] on button "Apply" at bounding box center [491, 433] width 38 height 18
click at [450, 436] on link "Cancel" at bounding box center [455, 433] width 27 height 11
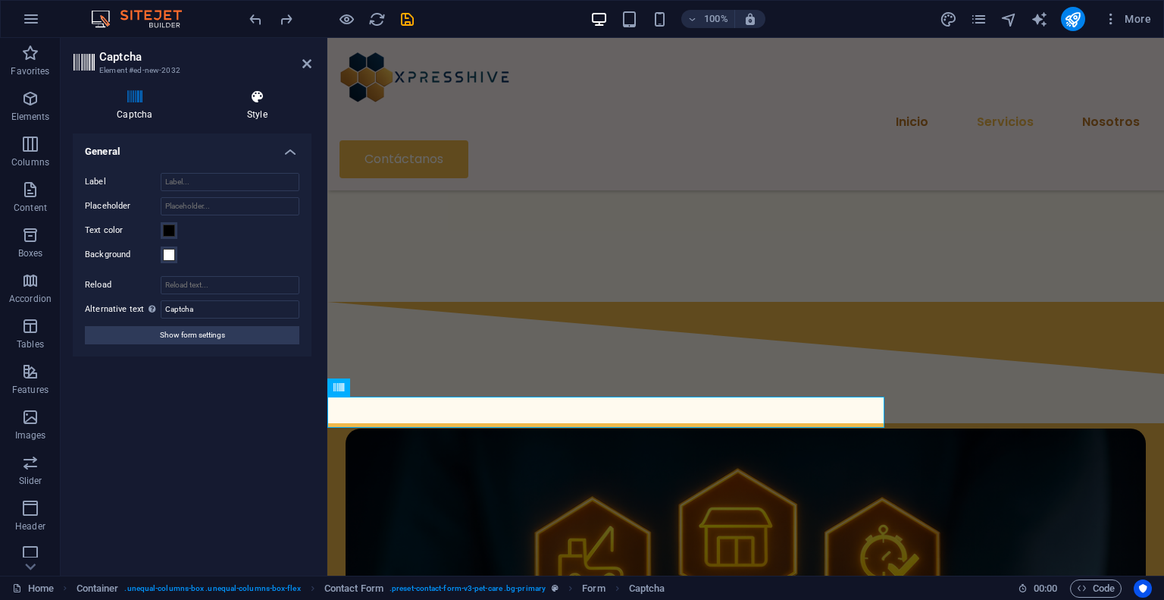
click at [258, 108] on h4 "Style" at bounding box center [257, 105] width 108 height 32
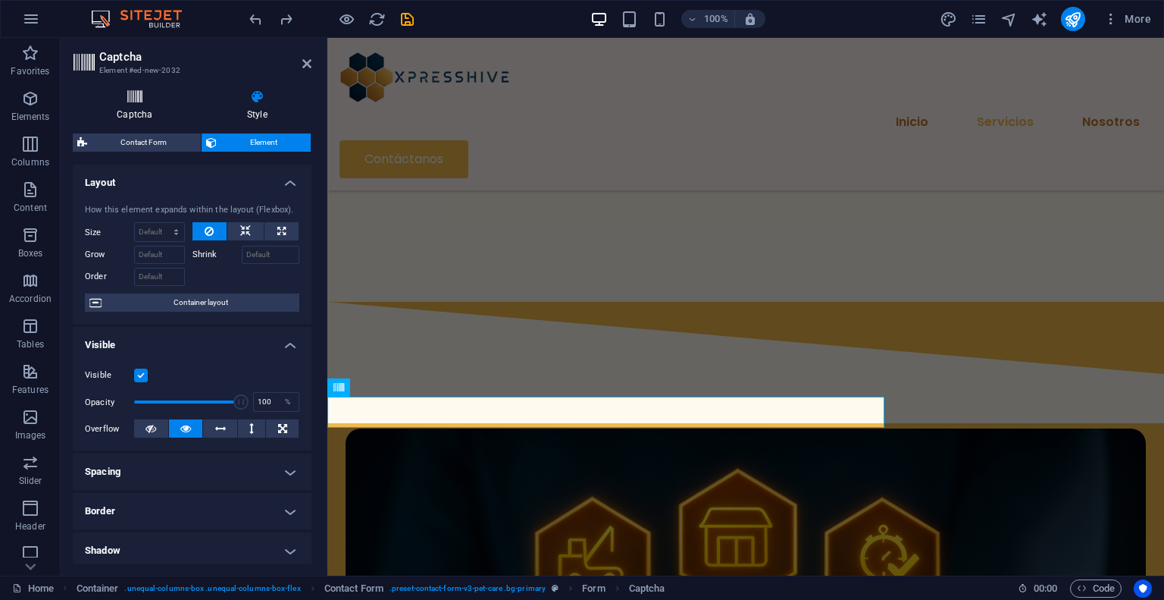
click at [123, 93] on icon at bounding box center [135, 96] width 124 height 15
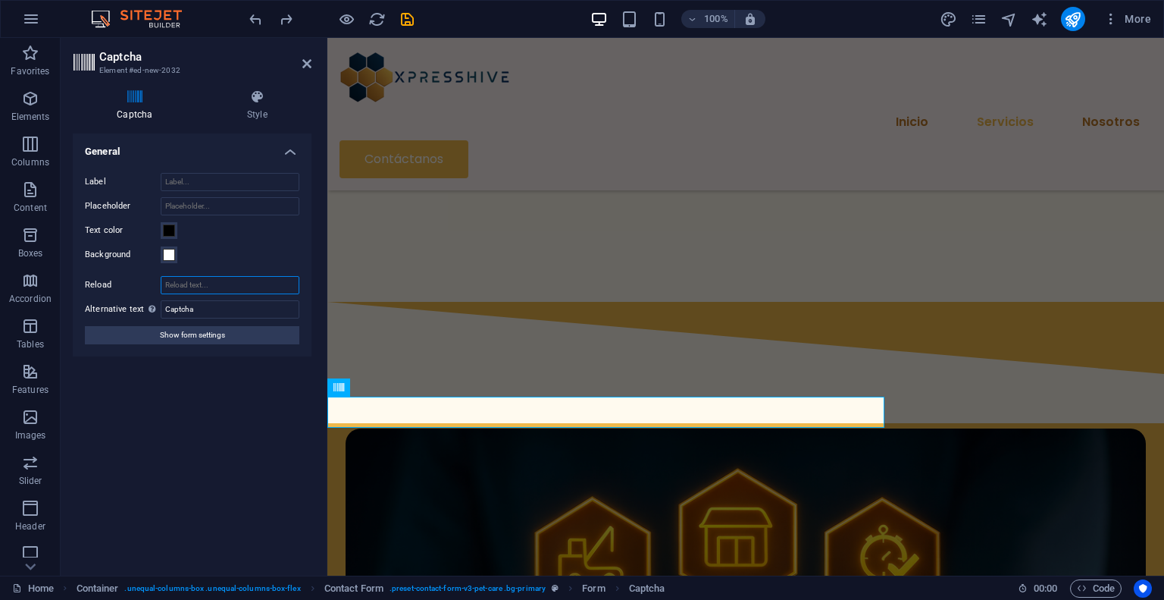
click at [204, 285] on input "Reload" at bounding box center [230, 285] width 139 height 18
click at [224, 307] on input "Captcha" at bounding box center [230, 309] width 139 height 18
click at [215, 334] on span "Show form settings" at bounding box center [192, 335] width 65 height 18
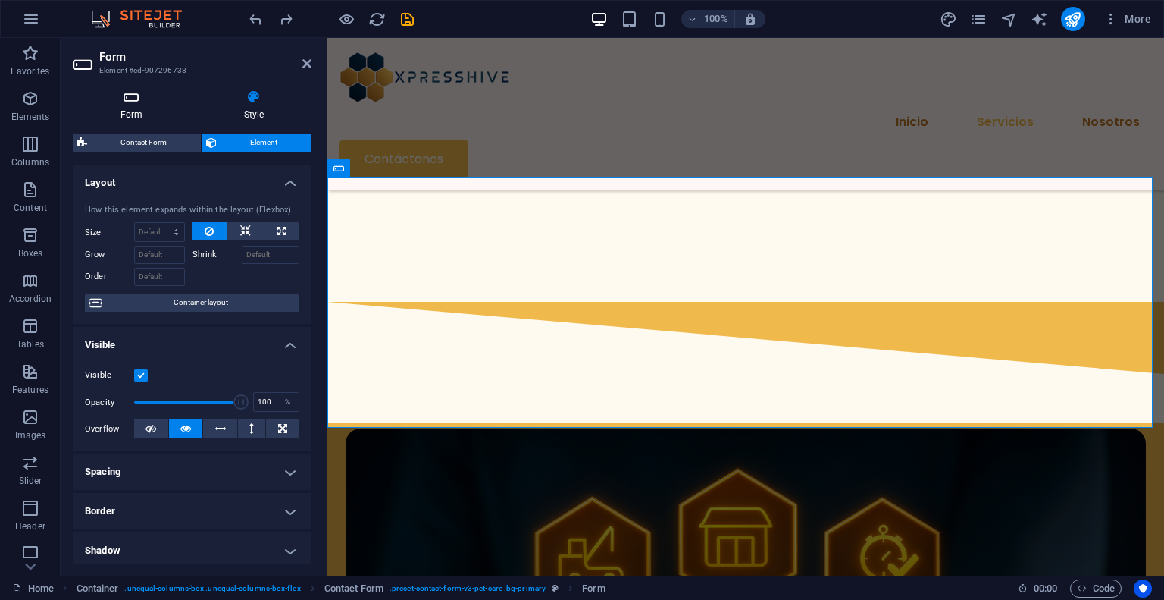
click at [146, 115] on h4 "Form" at bounding box center [135, 105] width 124 height 32
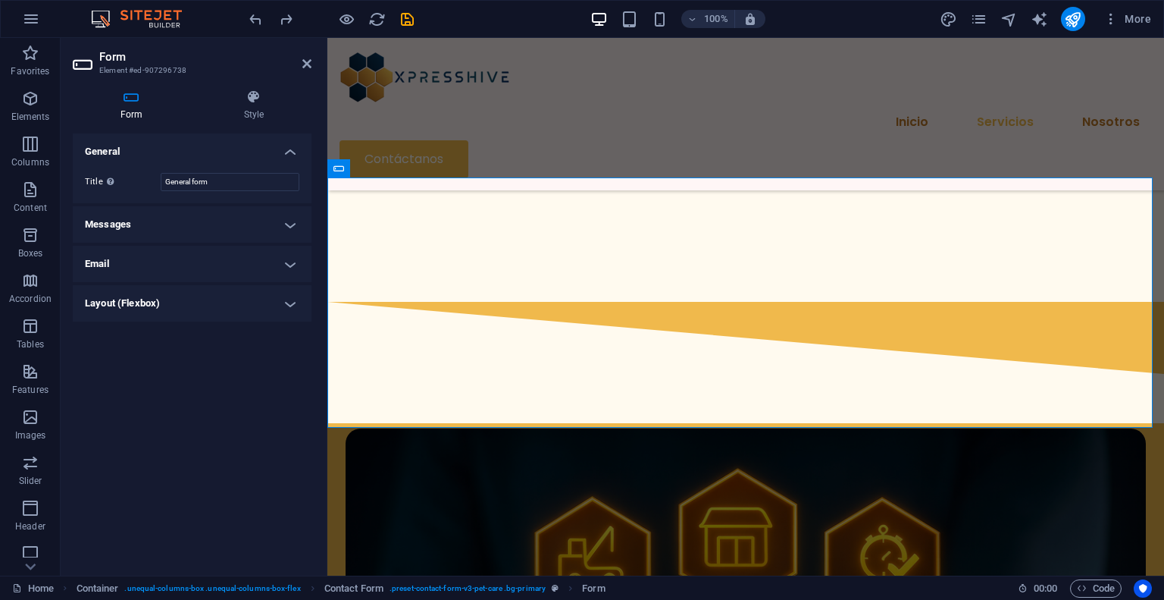
click at [303, 71] on header "Form Element #ed-907296738" at bounding box center [192, 57] width 239 height 39
click at [308, 60] on icon at bounding box center [306, 64] width 9 height 12
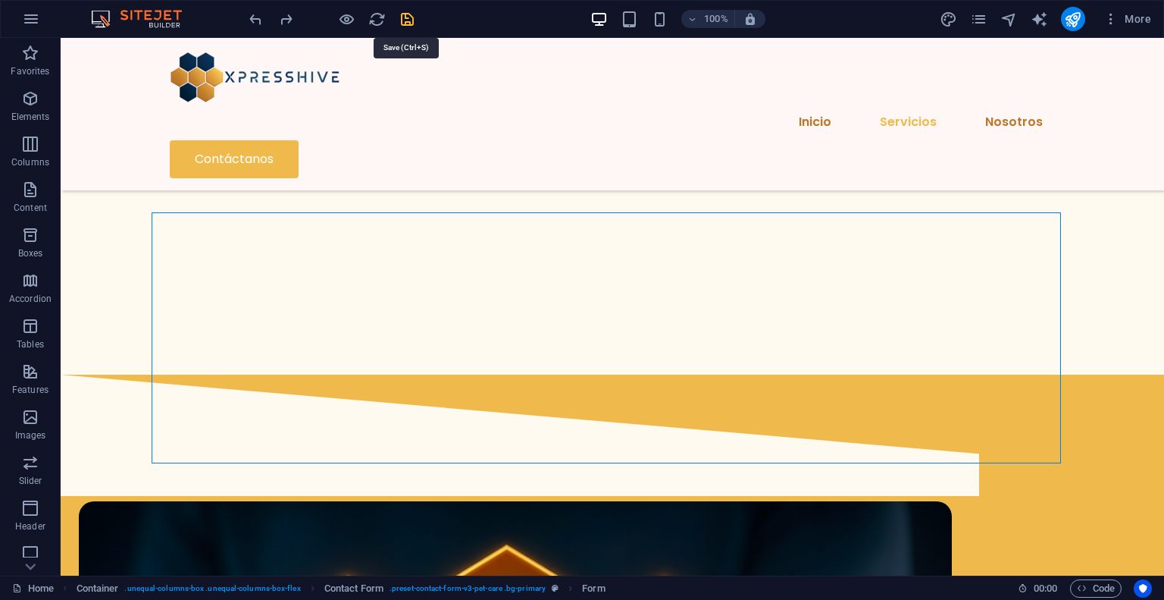
click at [406, 15] on icon "save" at bounding box center [407, 19] width 17 height 17
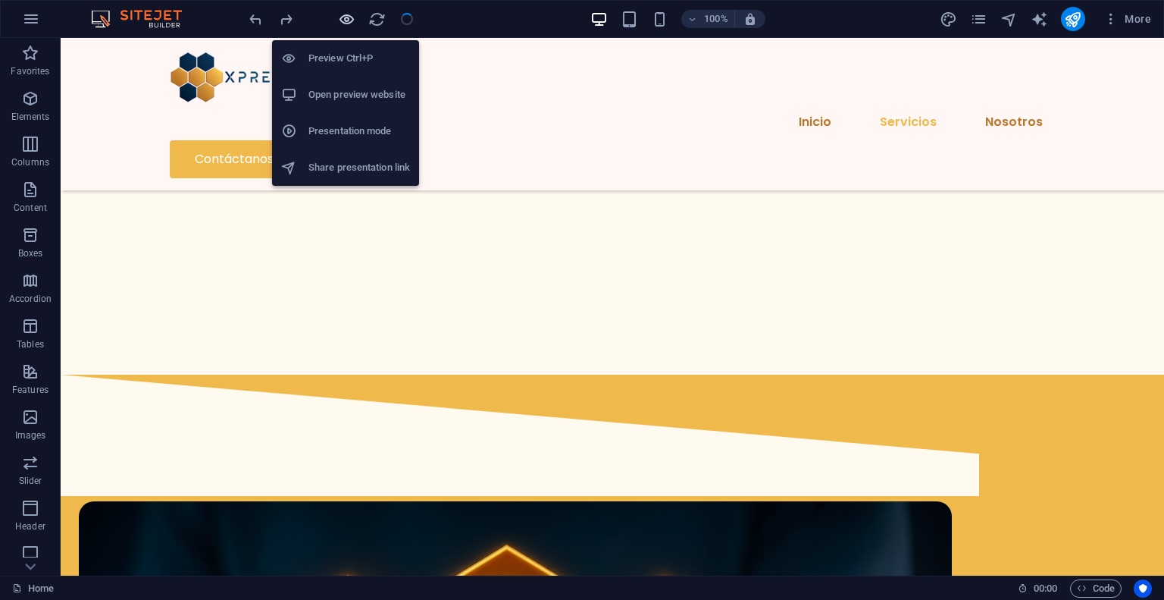
click at [340, 18] on icon "button" at bounding box center [346, 19] width 17 height 17
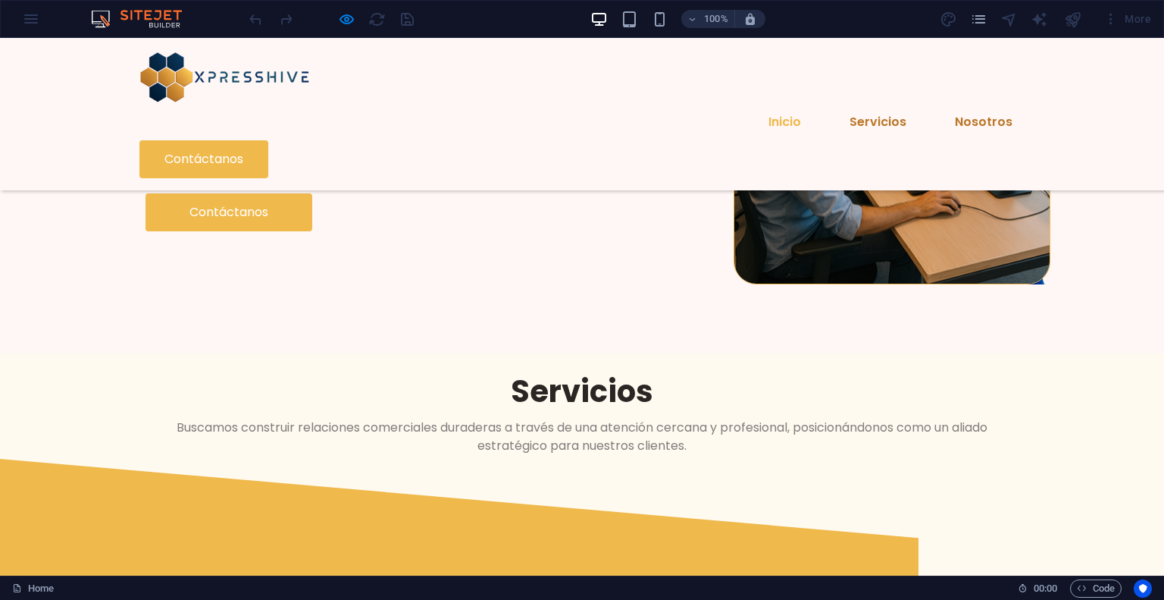
scroll to position [303, 0]
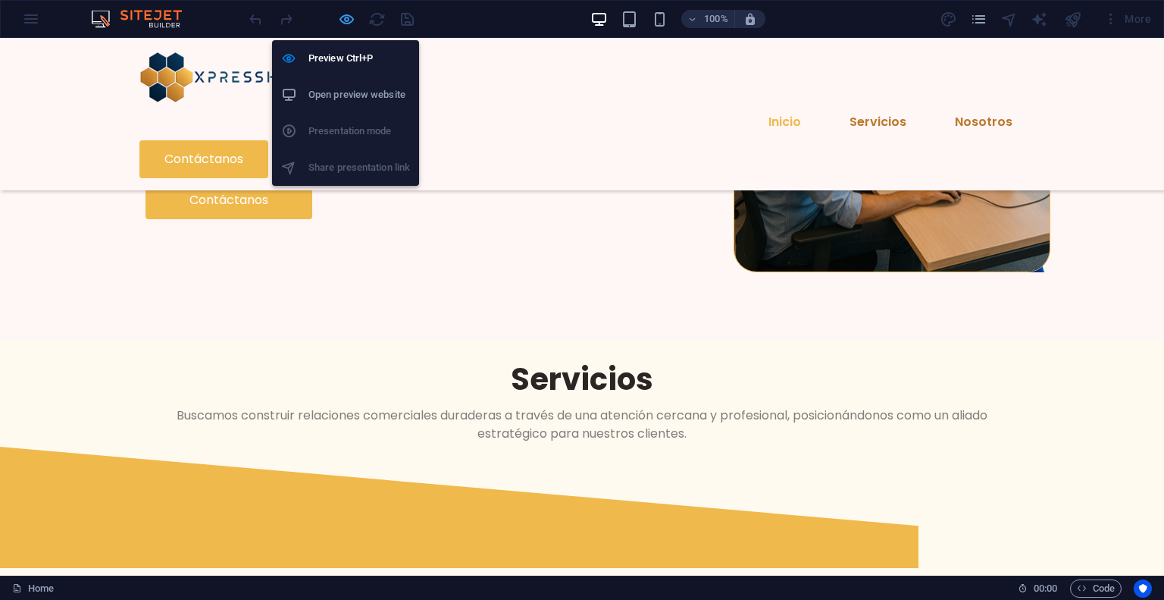
click at [352, 17] on div at bounding box center [331, 19] width 170 height 24
click at [352, 17] on icon "button" at bounding box center [346, 19] width 17 height 17
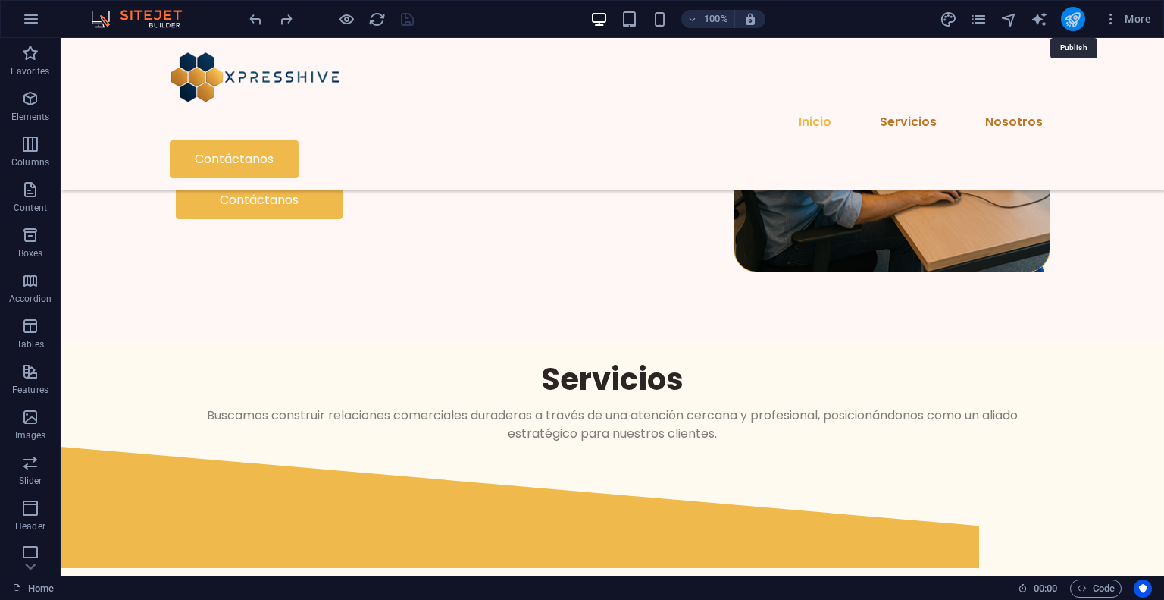
click at [1070, 20] on icon "publish" at bounding box center [1072, 19] width 17 height 17
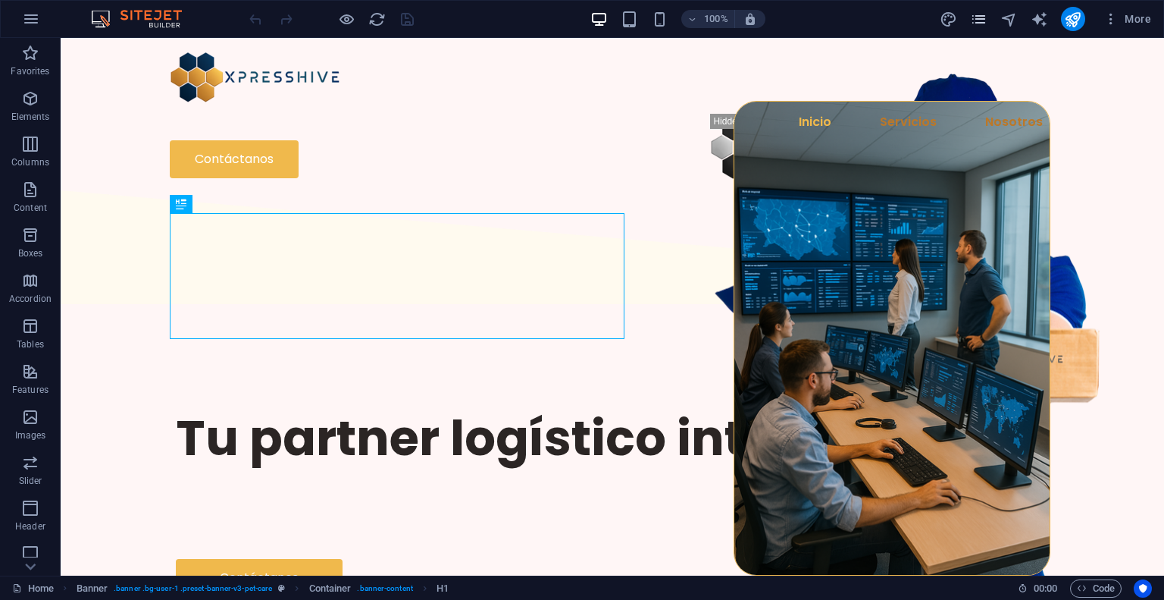
click at [983, 20] on icon "pages" at bounding box center [978, 19] width 17 height 17
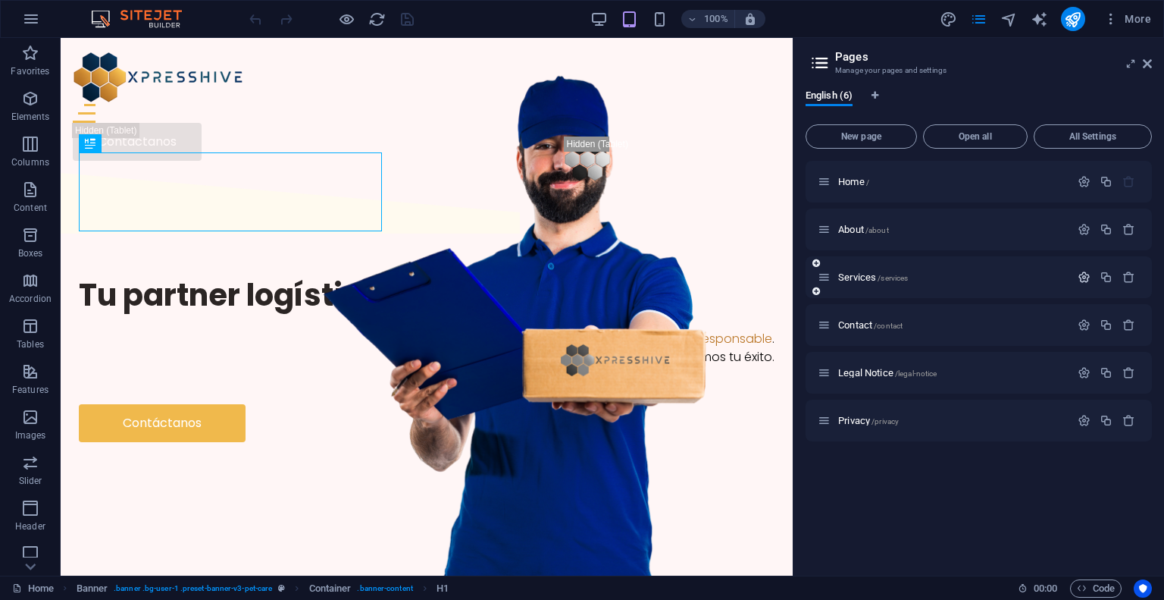
click at [1082, 277] on icon "button" at bounding box center [1084, 277] width 13 height 13
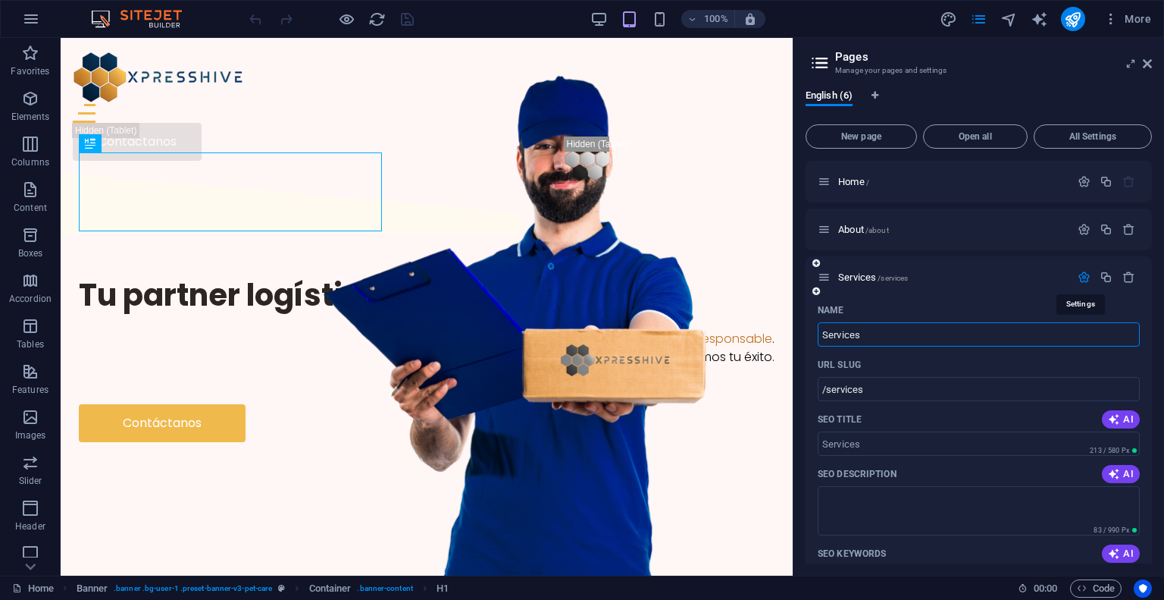
click at [1082, 277] on icon "button" at bounding box center [1084, 277] width 13 height 13
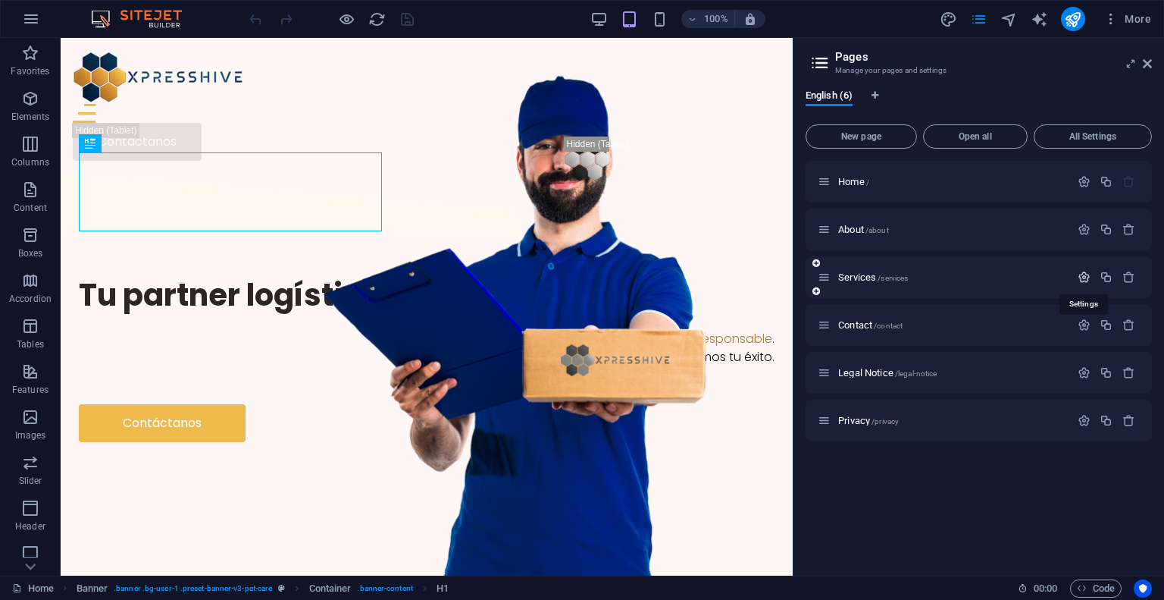
click at [1080, 275] on icon "button" at bounding box center [1084, 277] width 13 height 13
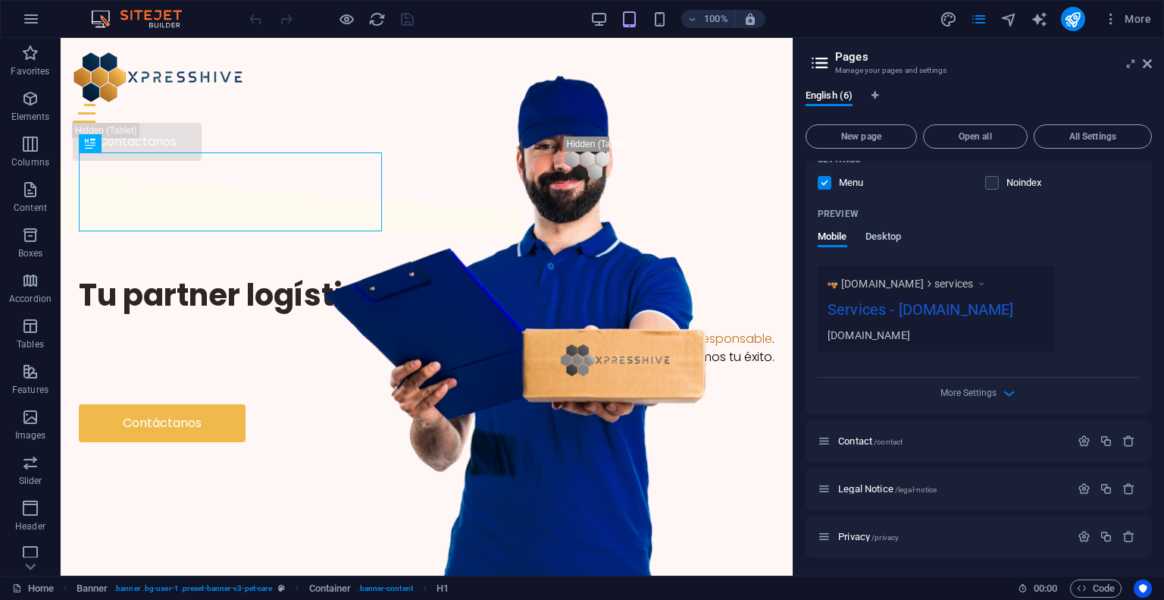
scroll to position [297, 0]
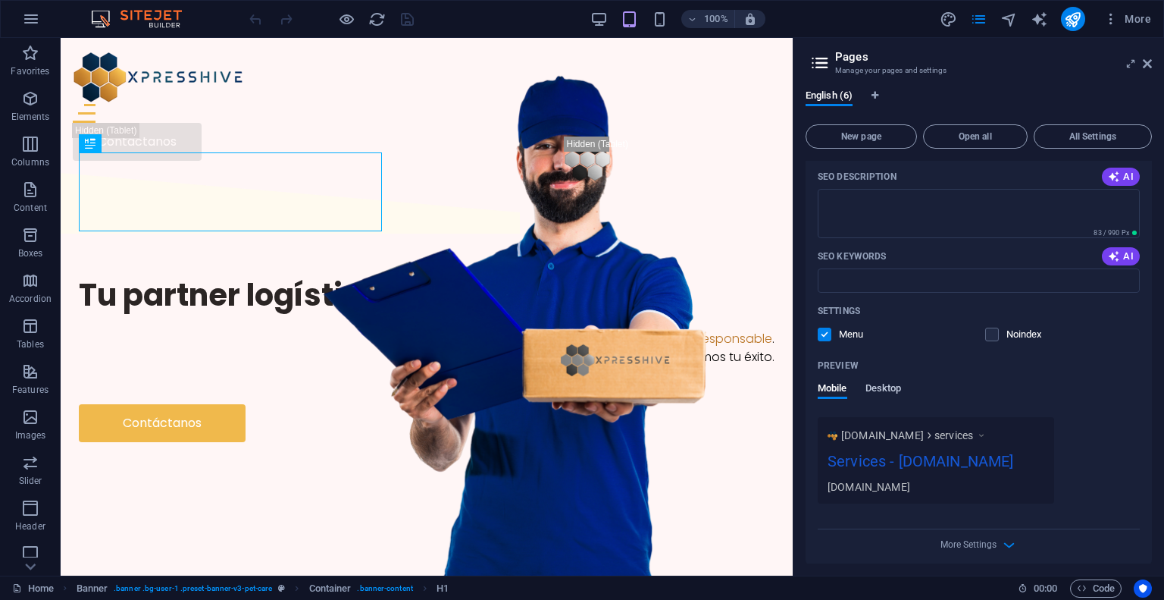
click at [885, 390] on span "Desktop" at bounding box center [884, 389] width 36 height 21
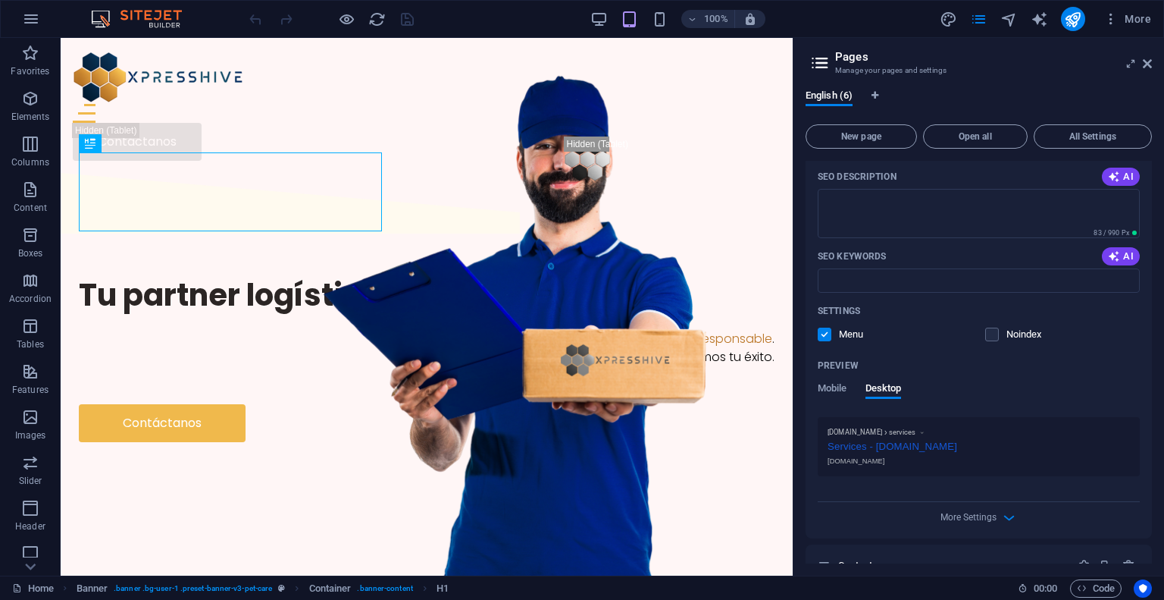
click at [816, 390] on div "Name Services ​ URL SLUG /services ​ SEO Title AI ​ 213 / 580 Px SEO Descriptio…" at bounding box center [979, 269] width 346 height 537
click at [820, 390] on span "Mobile" at bounding box center [833, 389] width 30 height 21
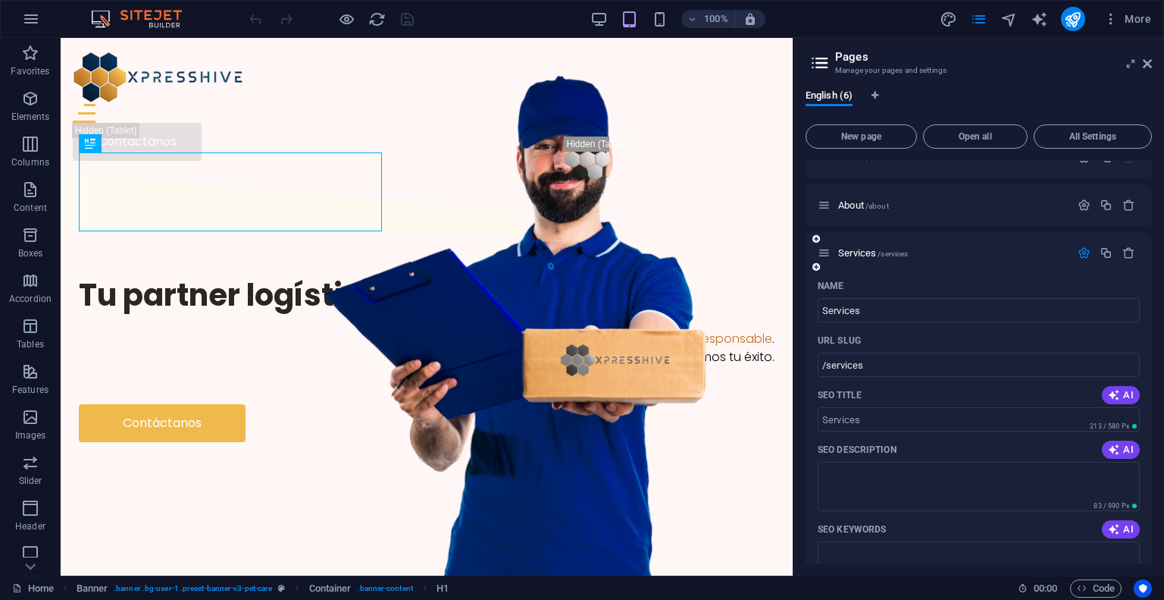
scroll to position [0, 0]
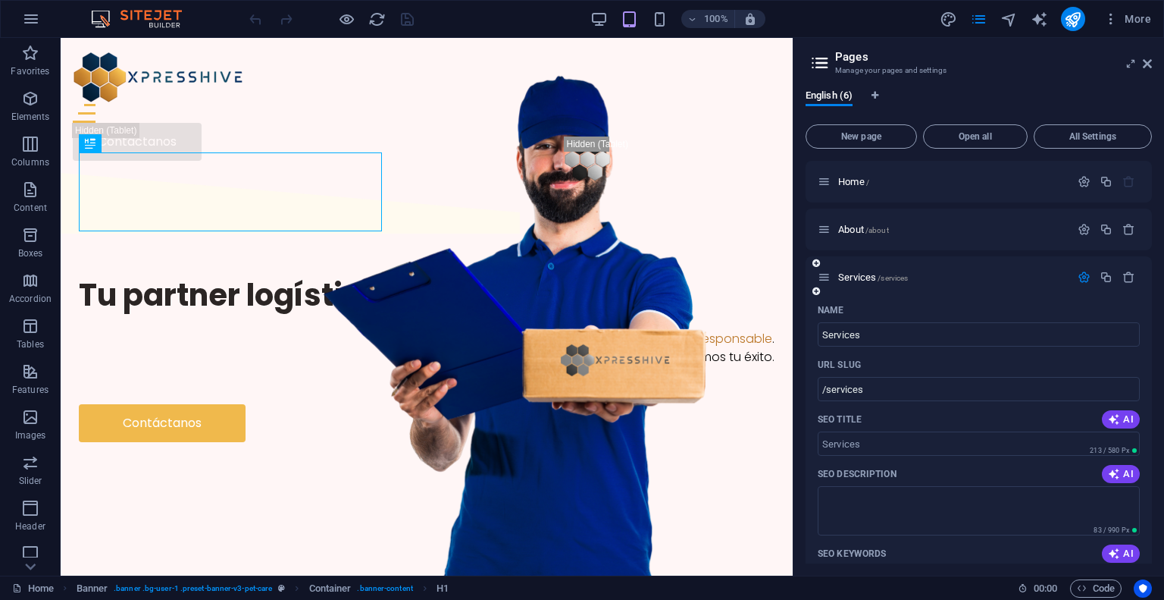
click at [1090, 277] on button "button" at bounding box center [1084, 277] width 22 height 13
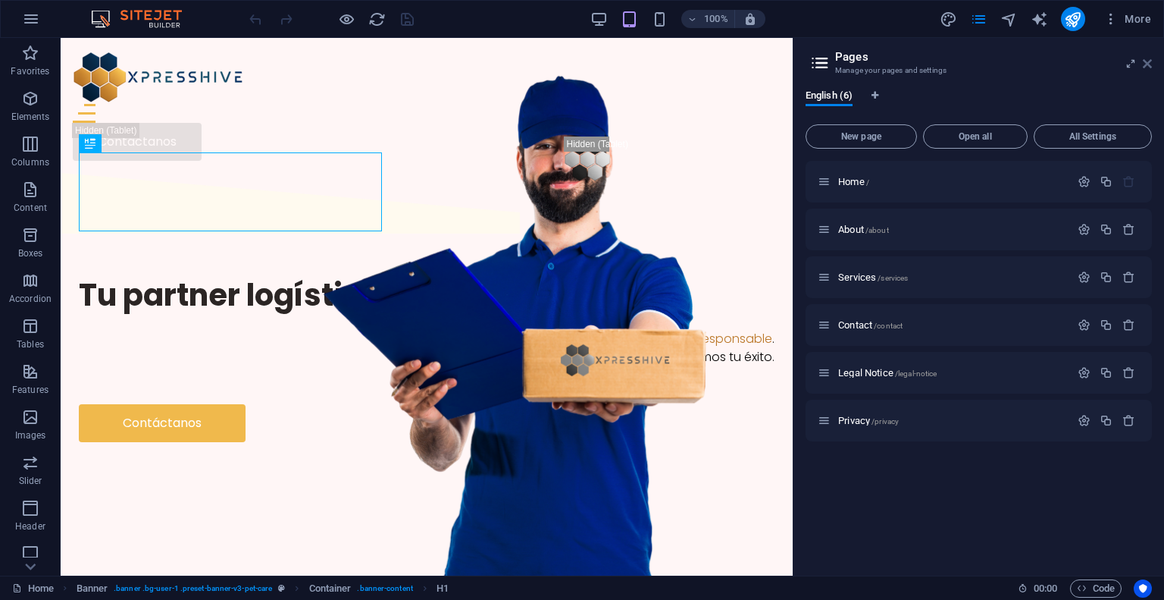
click at [1149, 67] on icon at bounding box center [1147, 64] width 9 height 12
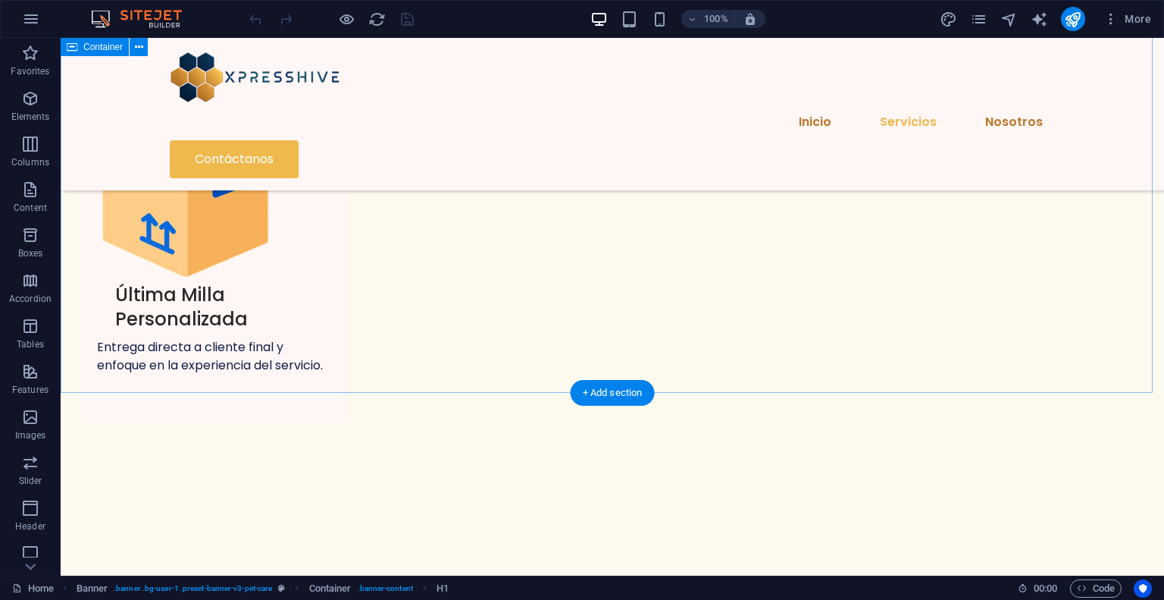
scroll to position [2050, 0]
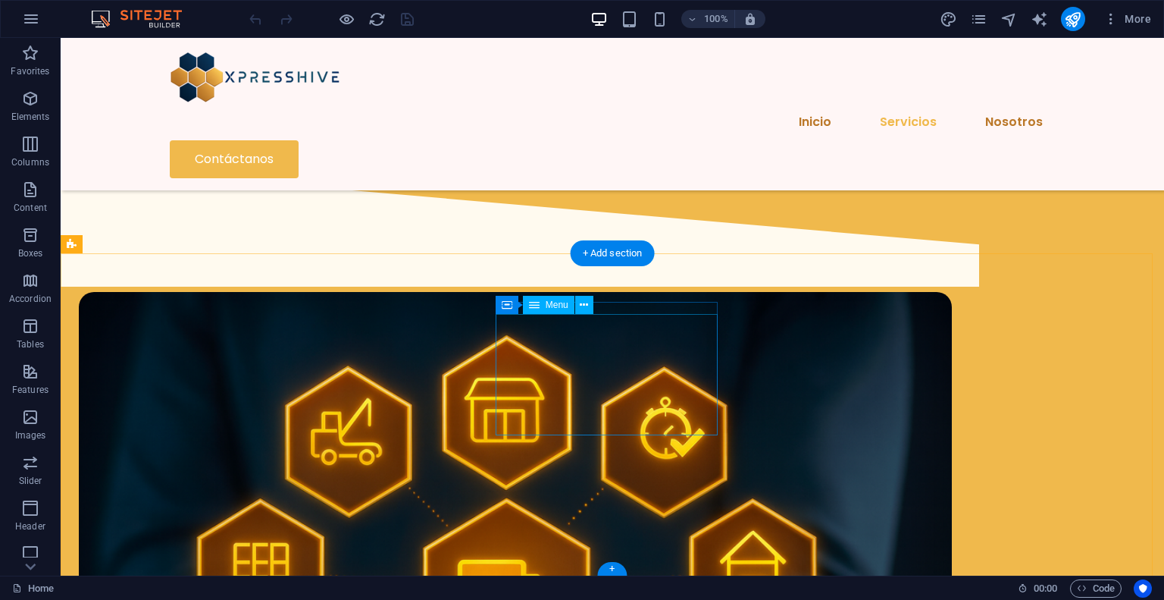
select select
select select "2"
select select
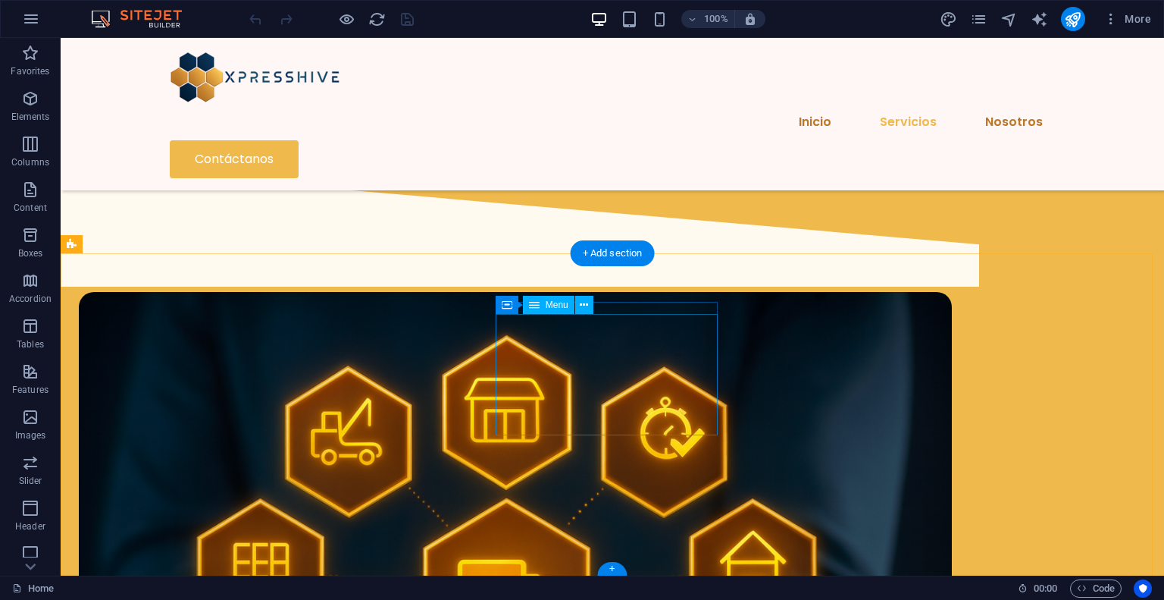
select select "1"
select select
select select "3"
select select
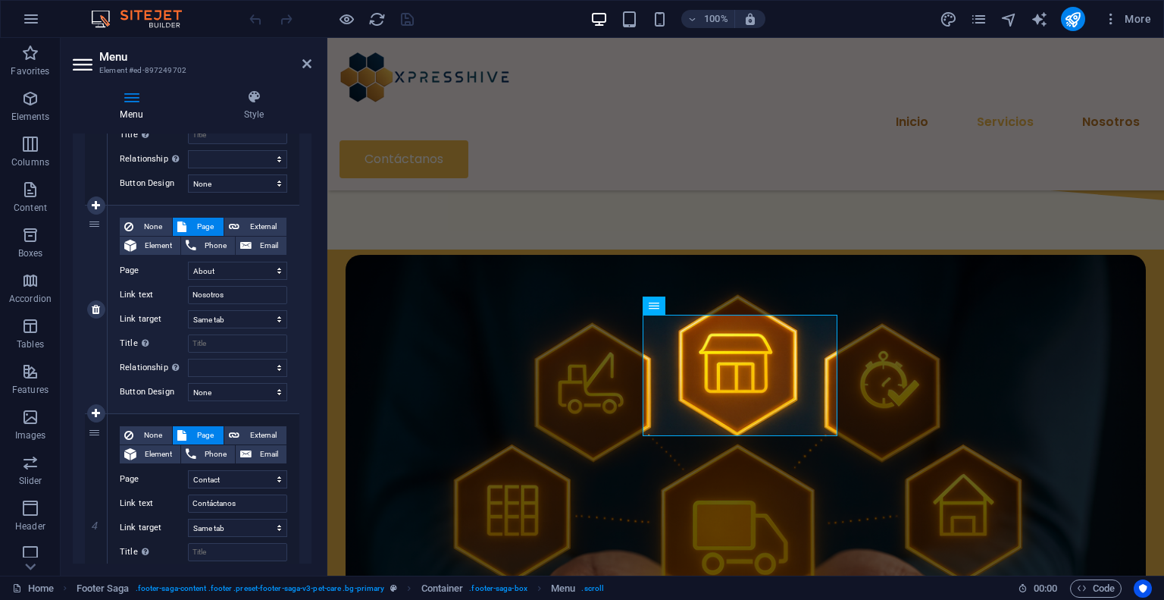
scroll to position [531, 0]
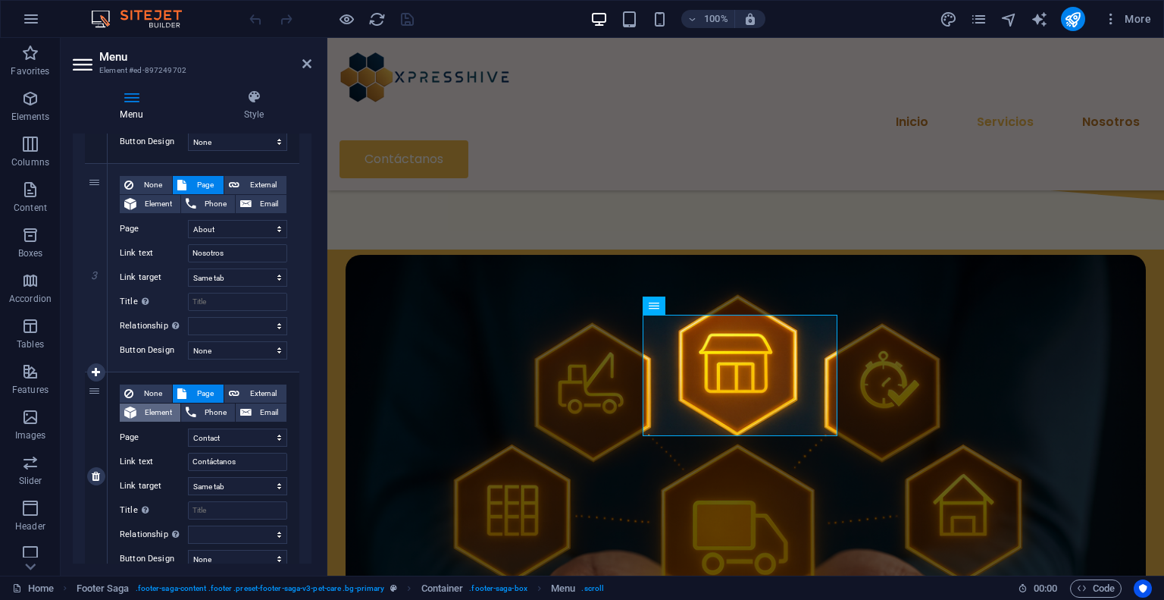
click at [164, 417] on span "Element" at bounding box center [158, 412] width 35 height 18
select select
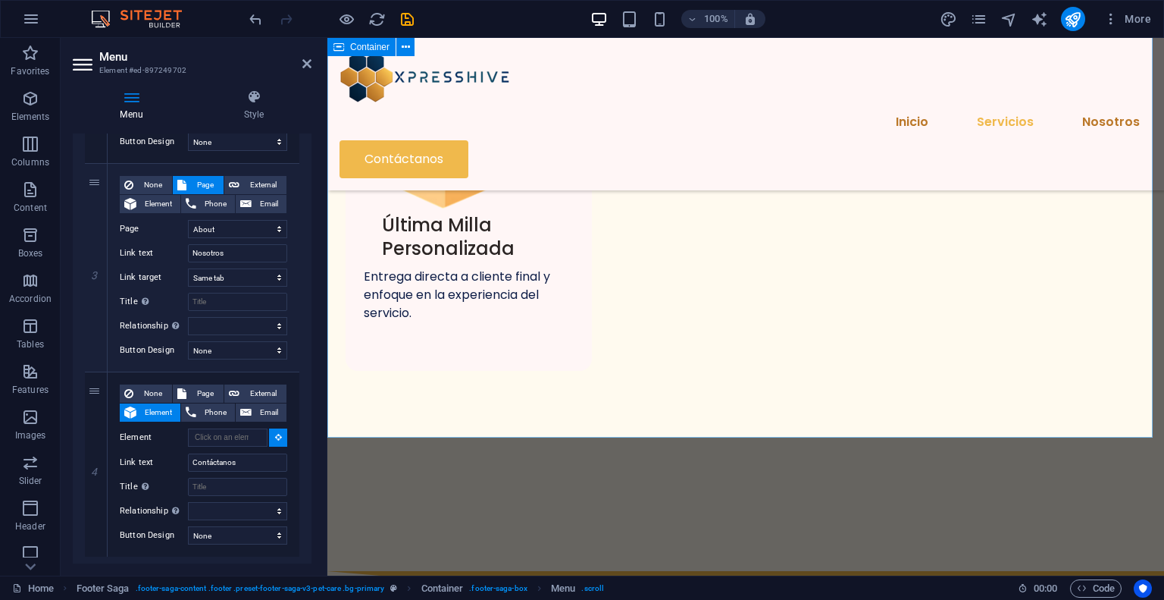
scroll to position [1610, 0]
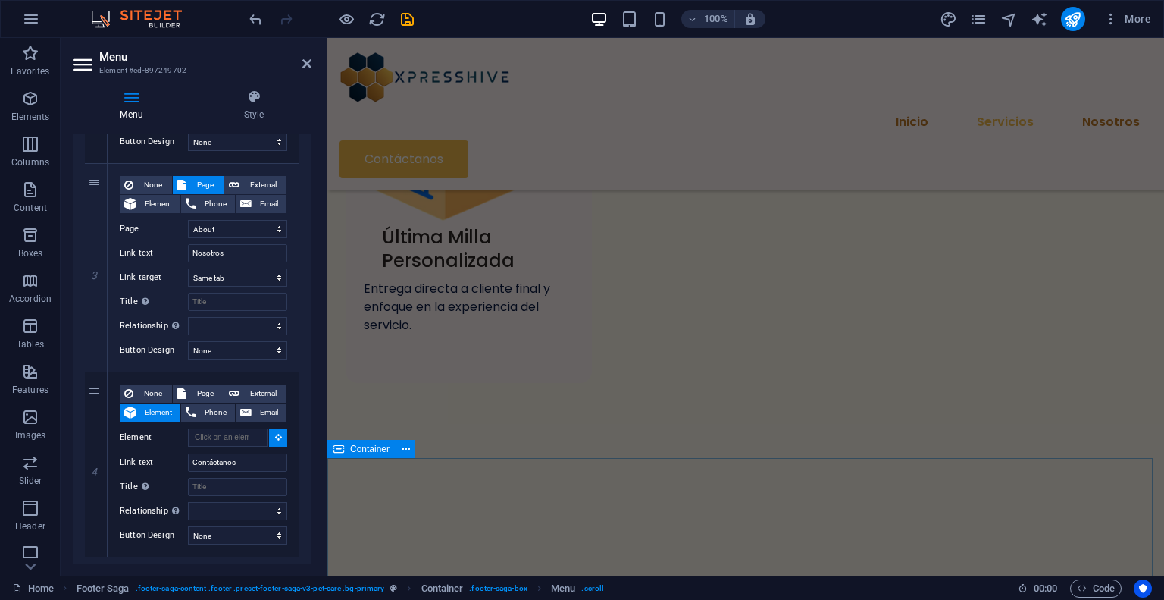
click at [340, 450] on icon at bounding box center [339, 449] width 11 height 18
select select
type input "#ed-907296732"
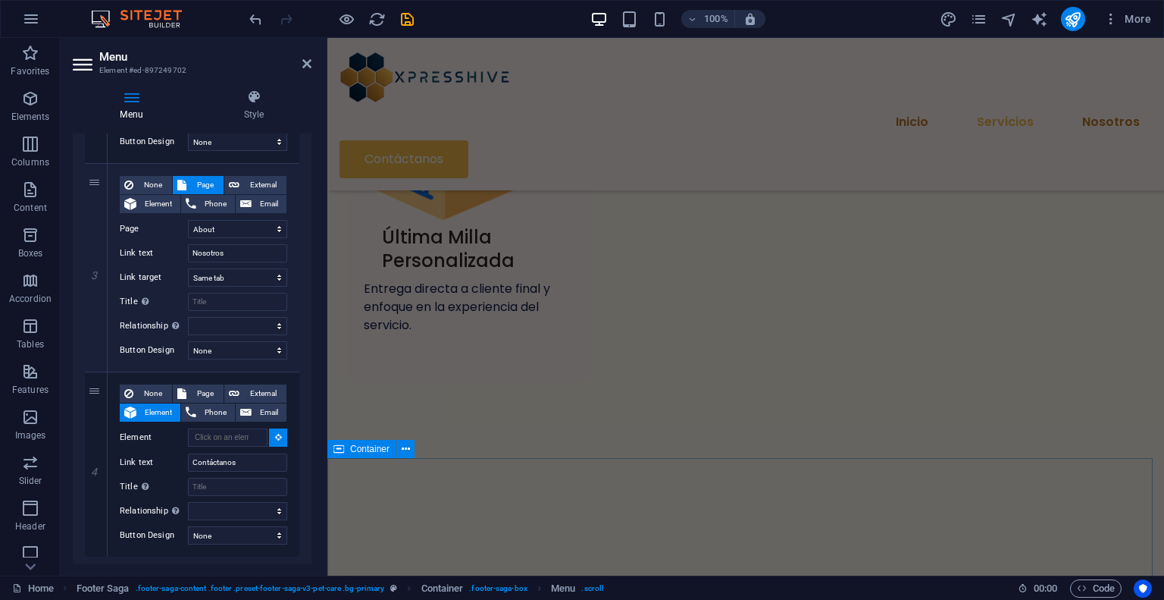
select select
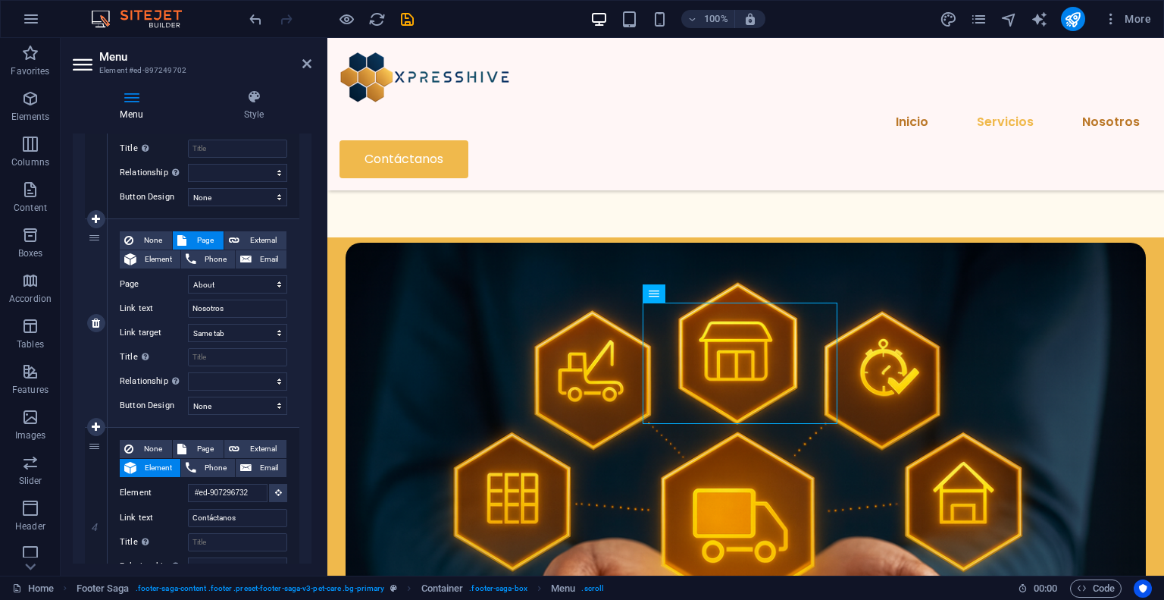
scroll to position [455, 0]
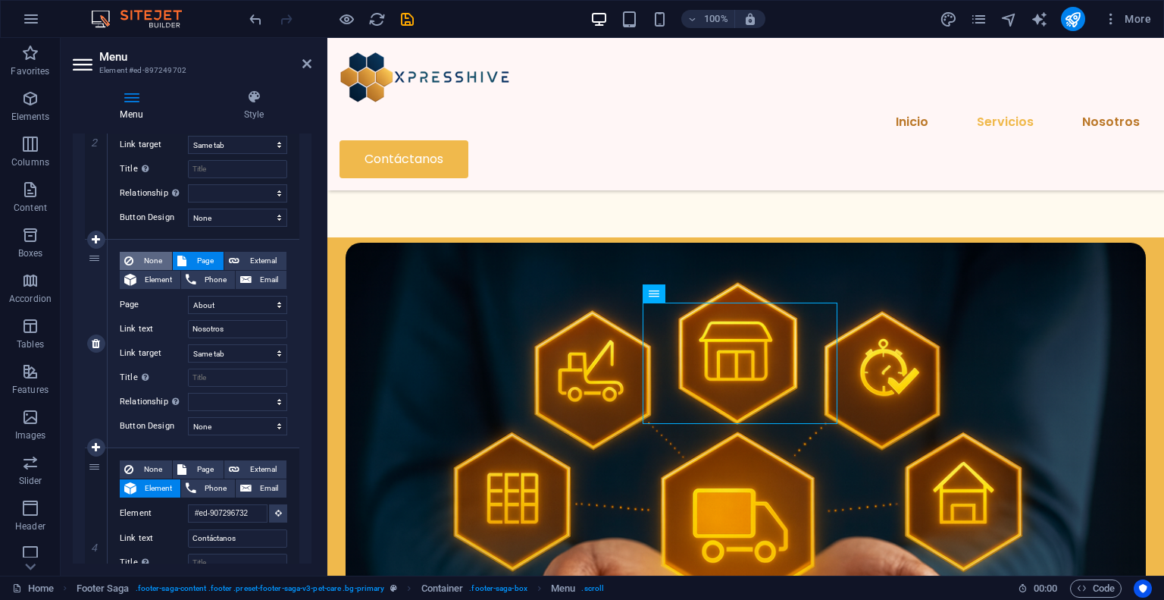
click at [148, 257] on span "None" at bounding box center [153, 261] width 30 height 18
select select
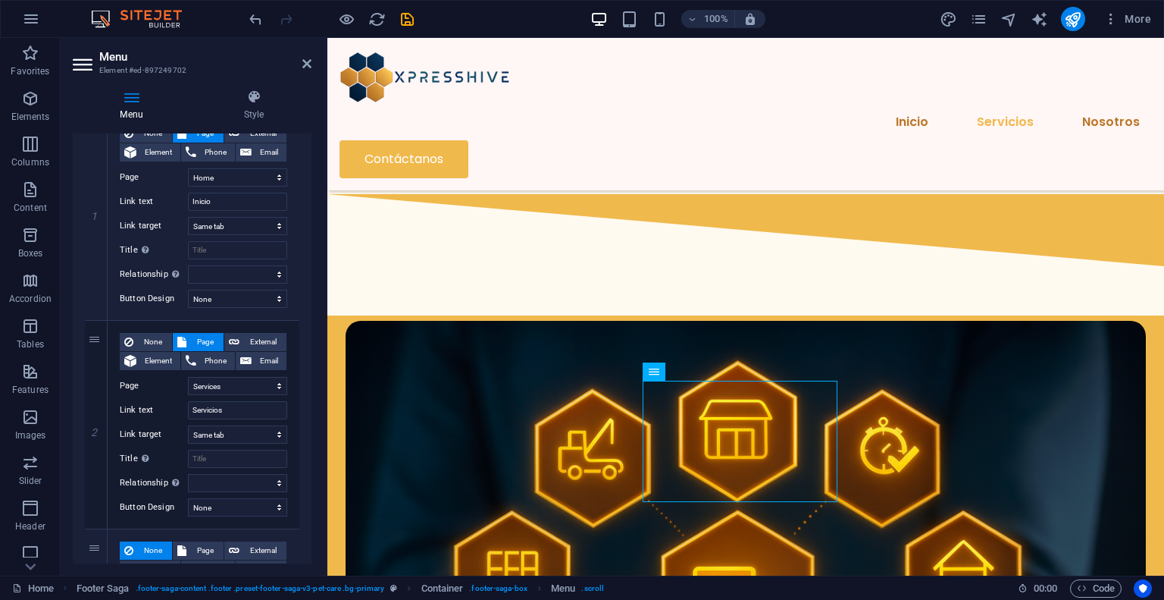
scroll to position [164, 0]
click at [161, 363] on span "Element" at bounding box center [158, 361] width 35 height 18
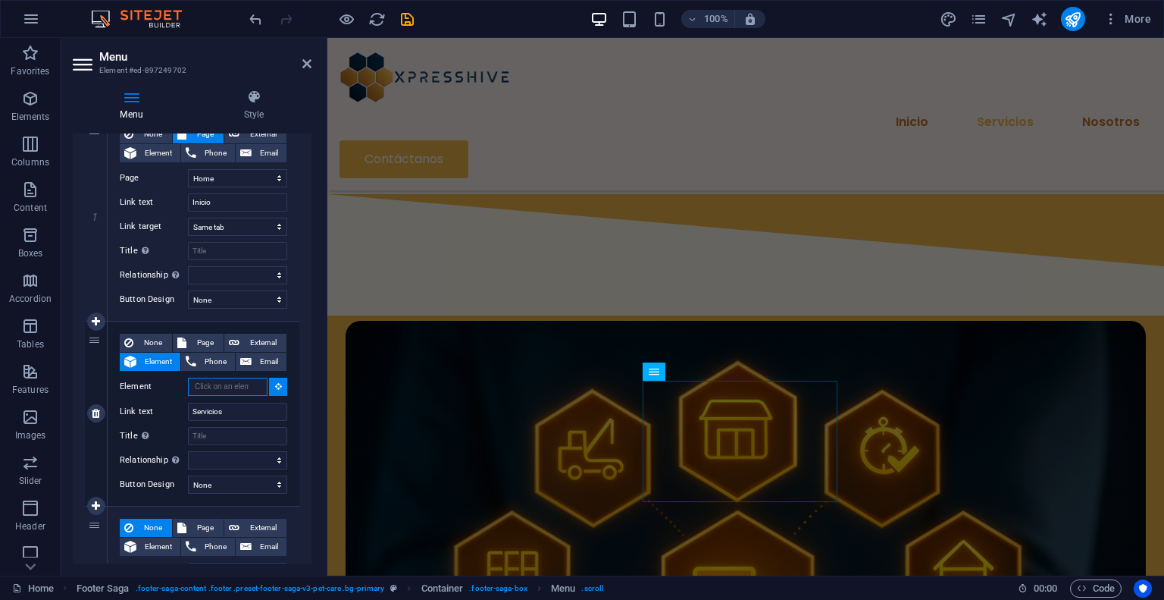
select select
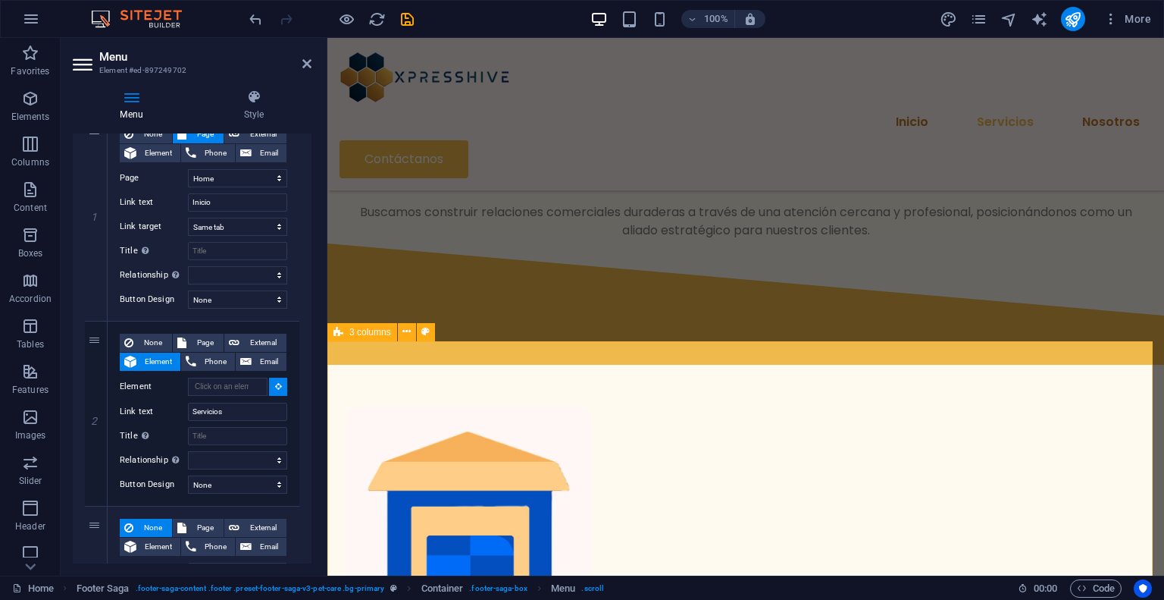
scroll to position [407, 0]
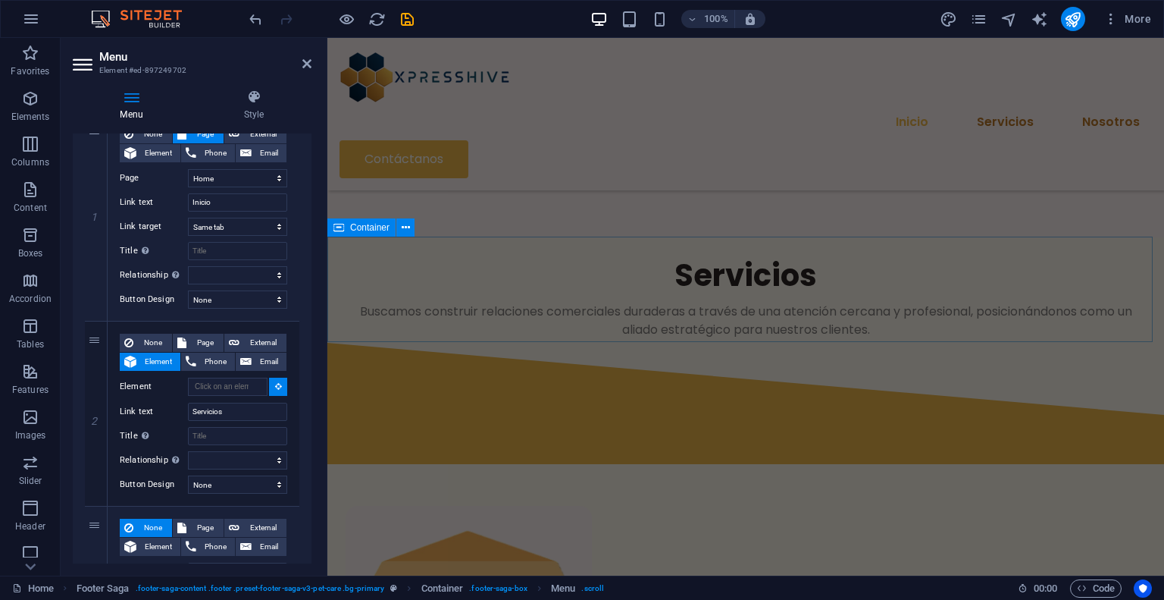
click at [354, 229] on span "Container" at bounding box center [369, 227] width 39 height 9
select select
type input "#ed-897249285"
select select
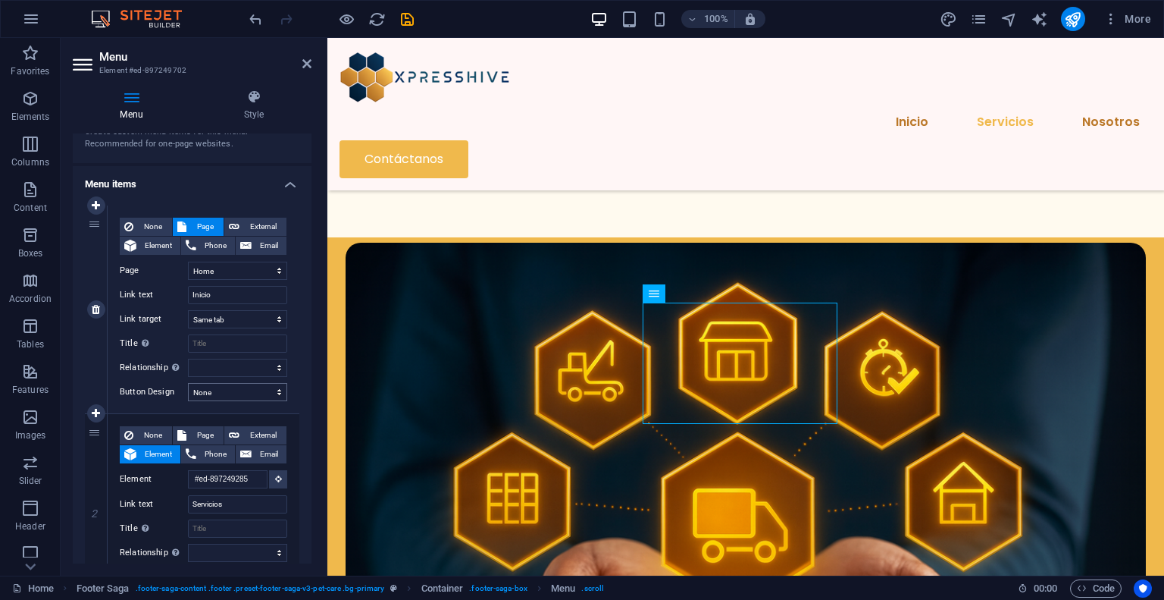
scroll to position [13, 0]
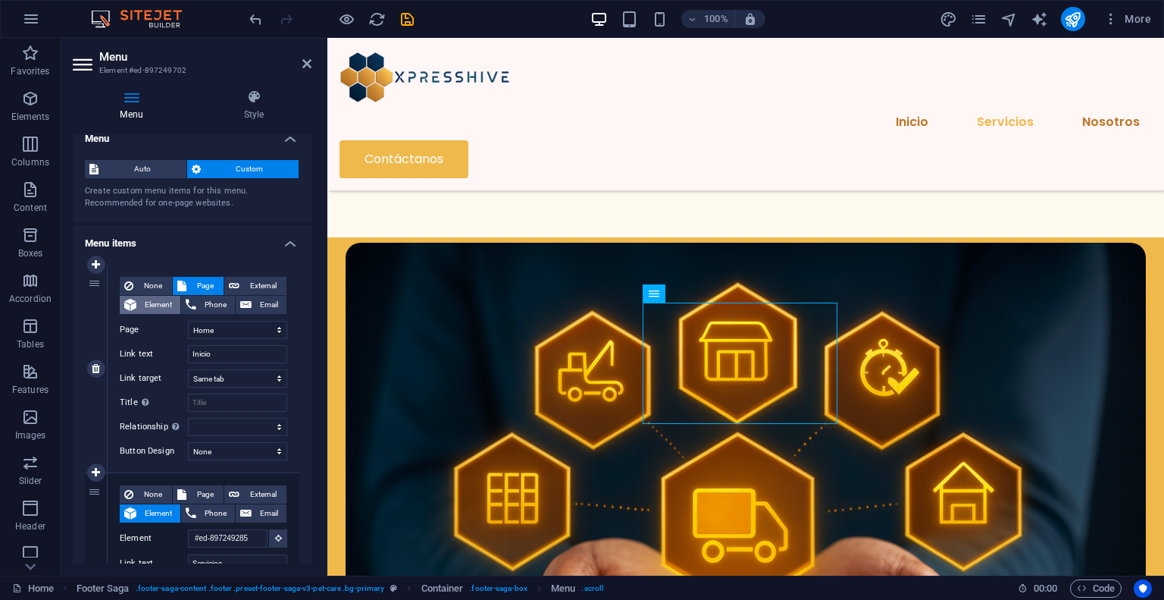
click at [152, 303] on span "Element" at bounding box center [158, 305] width 35 height 18
select select
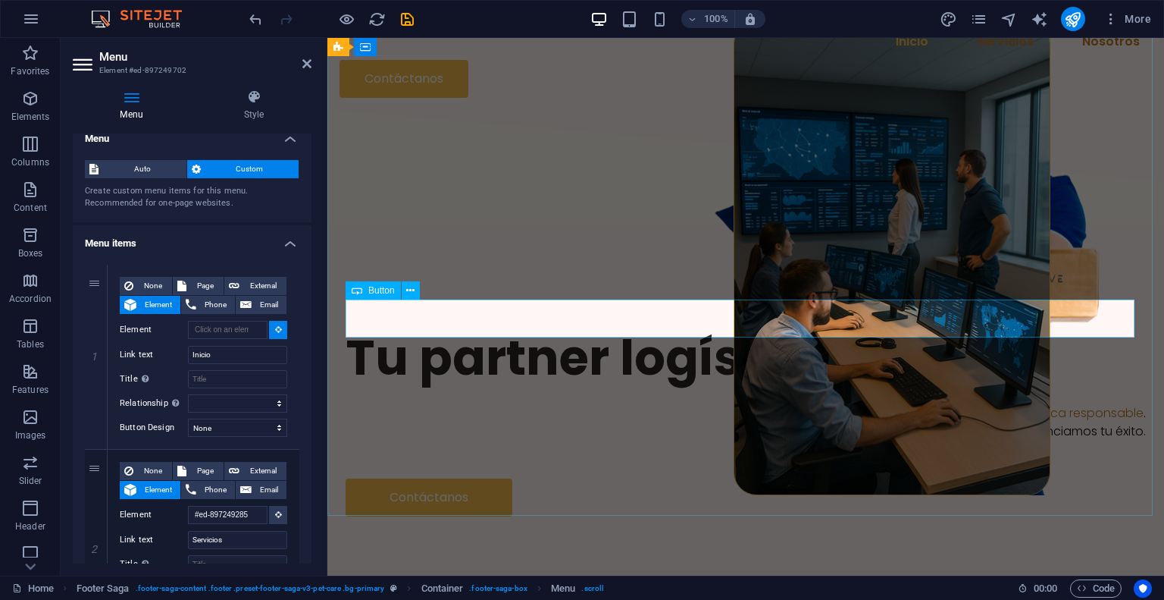
scroll to position [0, 0]
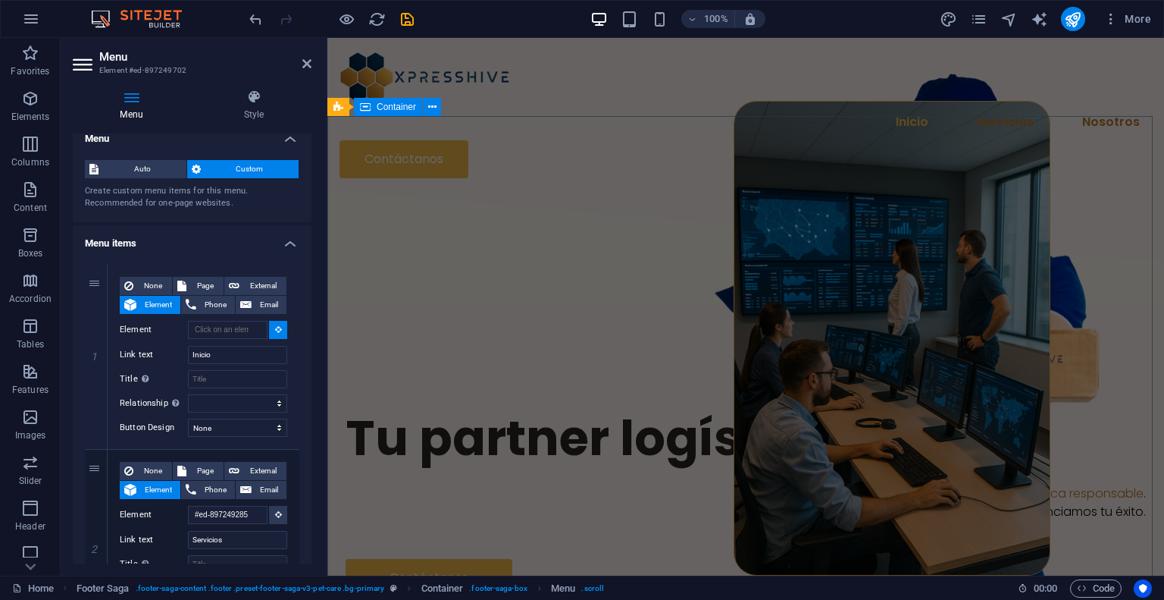
click at [369, 108] on icon at bounding box center [365, 107] width 11 height 18
type input "#ed-897249258"
select select
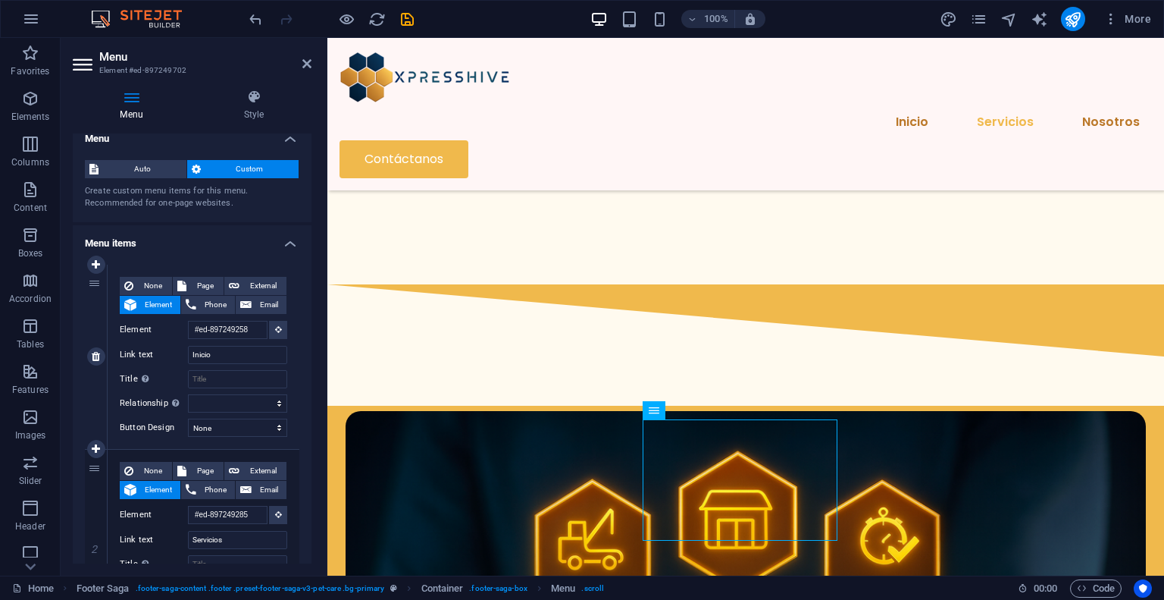
scroll to position [2077, 0]
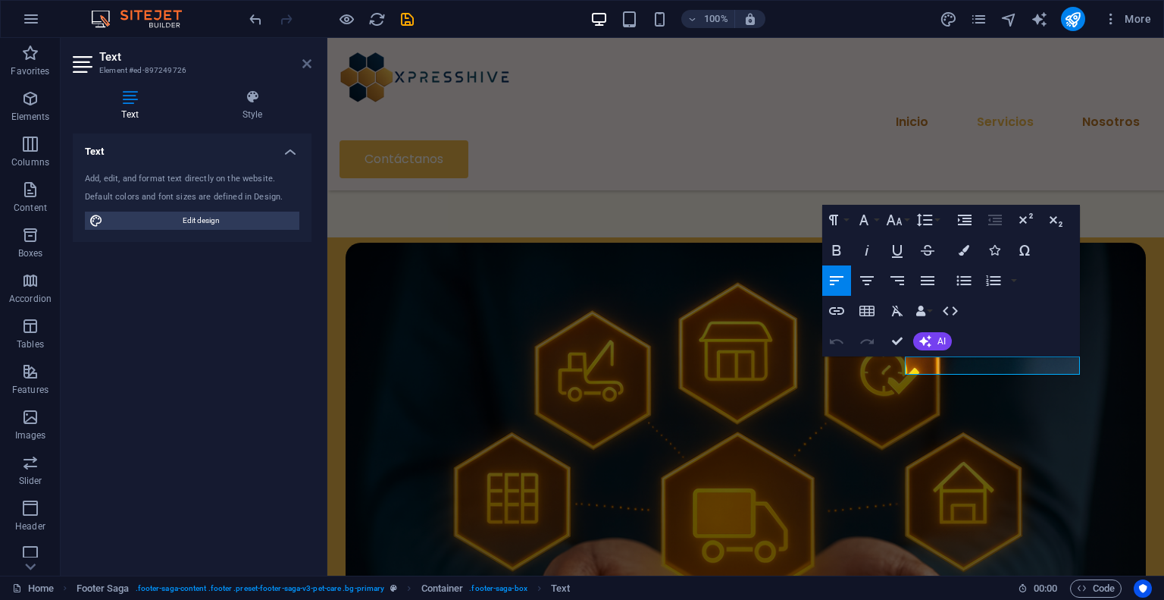
click at [305, 64] on icon at bounding box center [306, 64] width 9 height 12
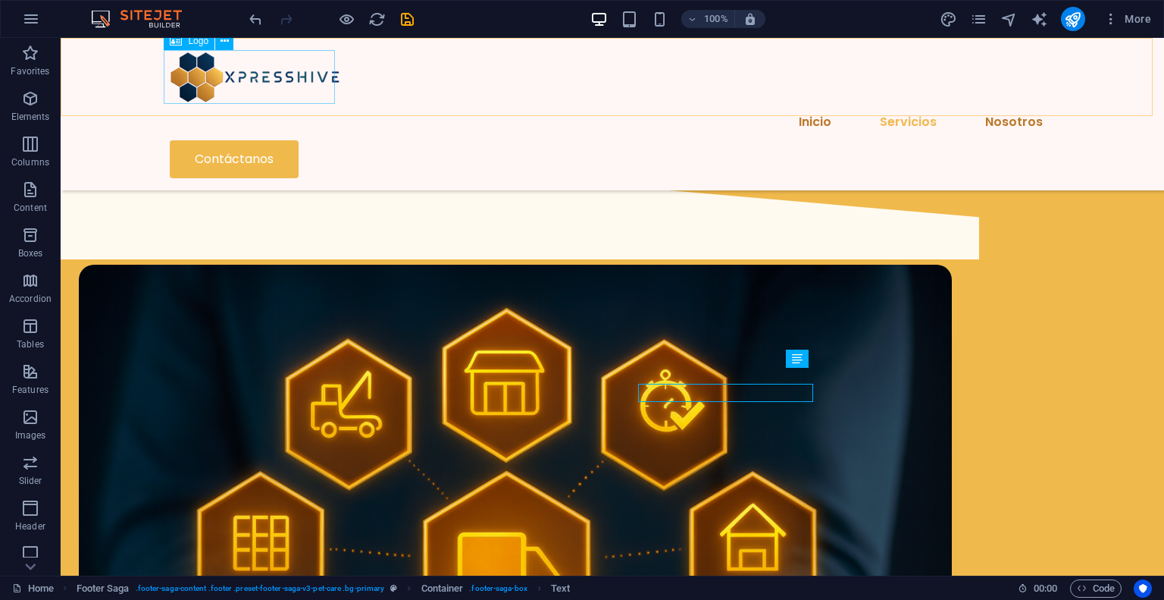
scroll to position [2050, 0]
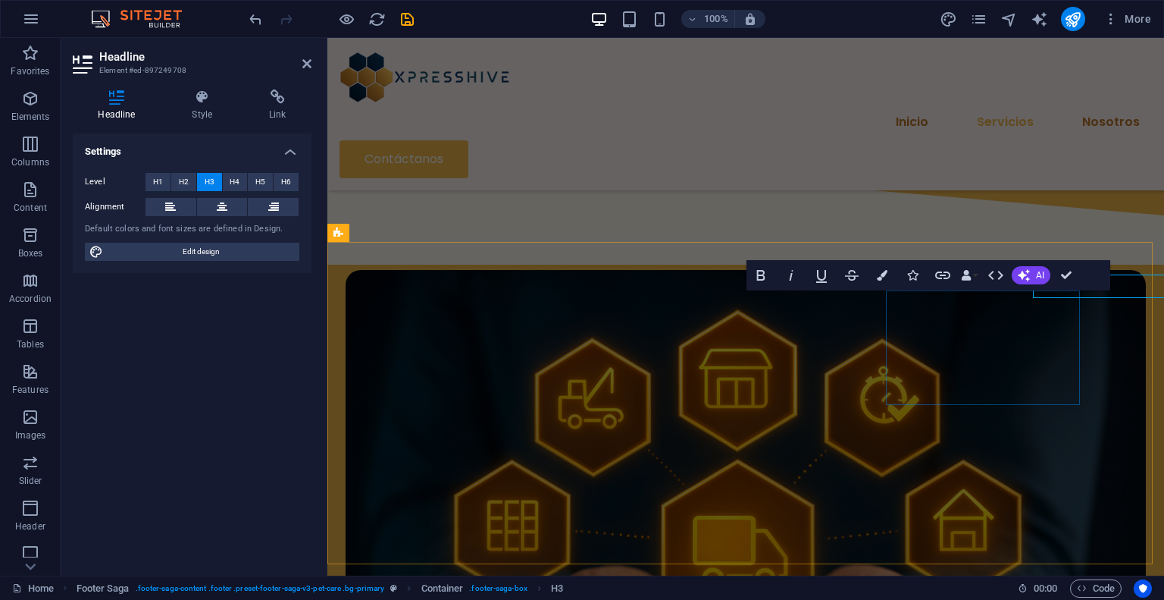
scroll to position [2077, 0]
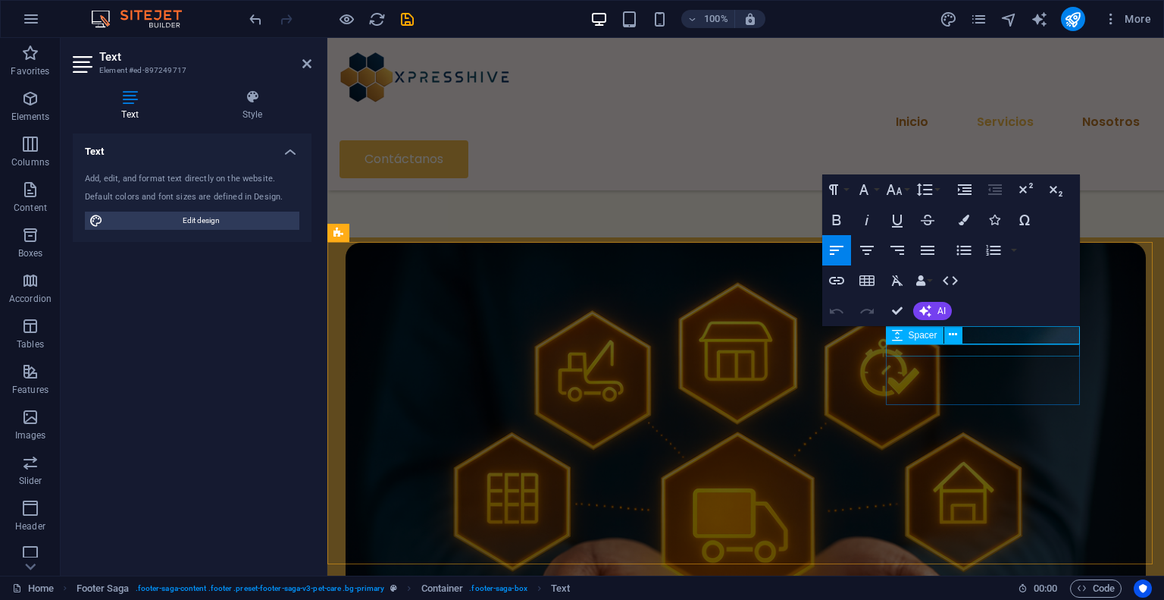
select select "px"
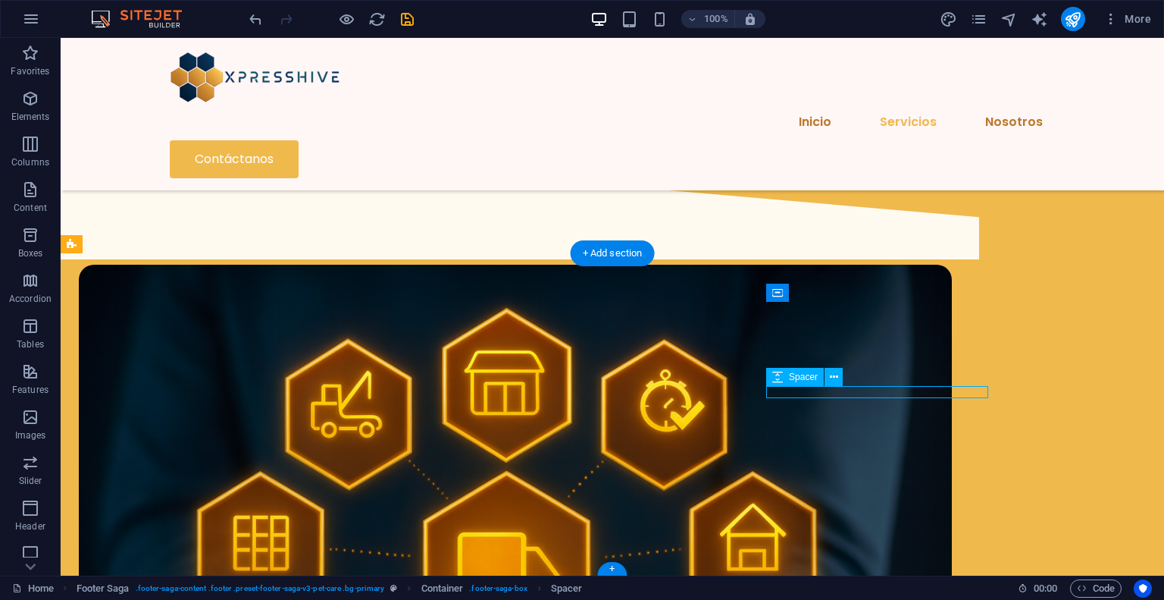
select select "px"
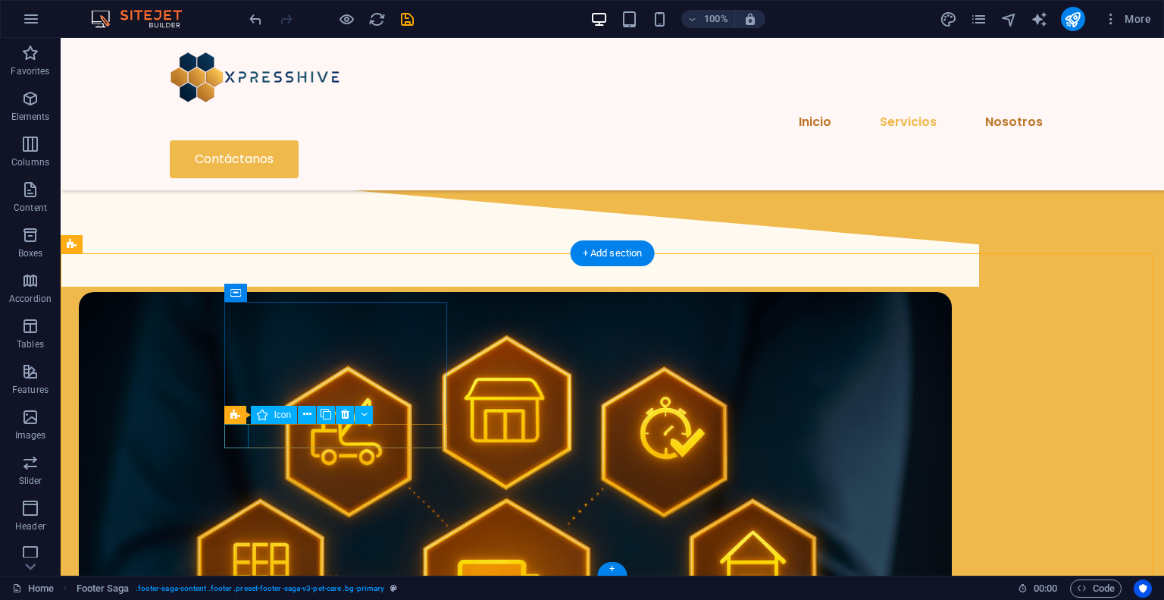
select select "xMidYMid"
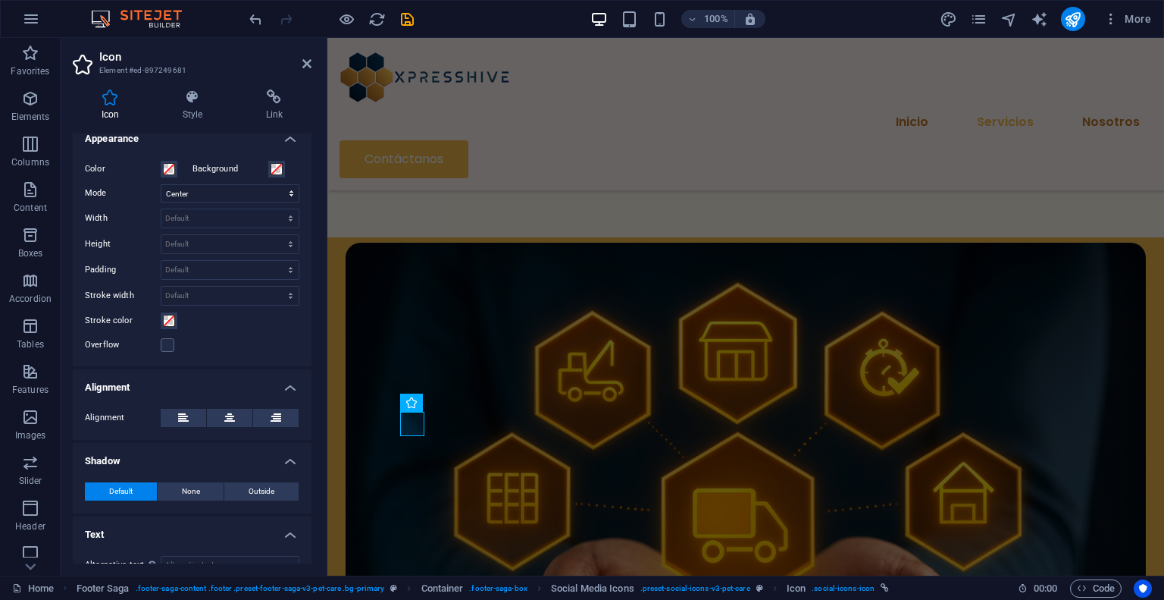
scroll to position [364, 0]
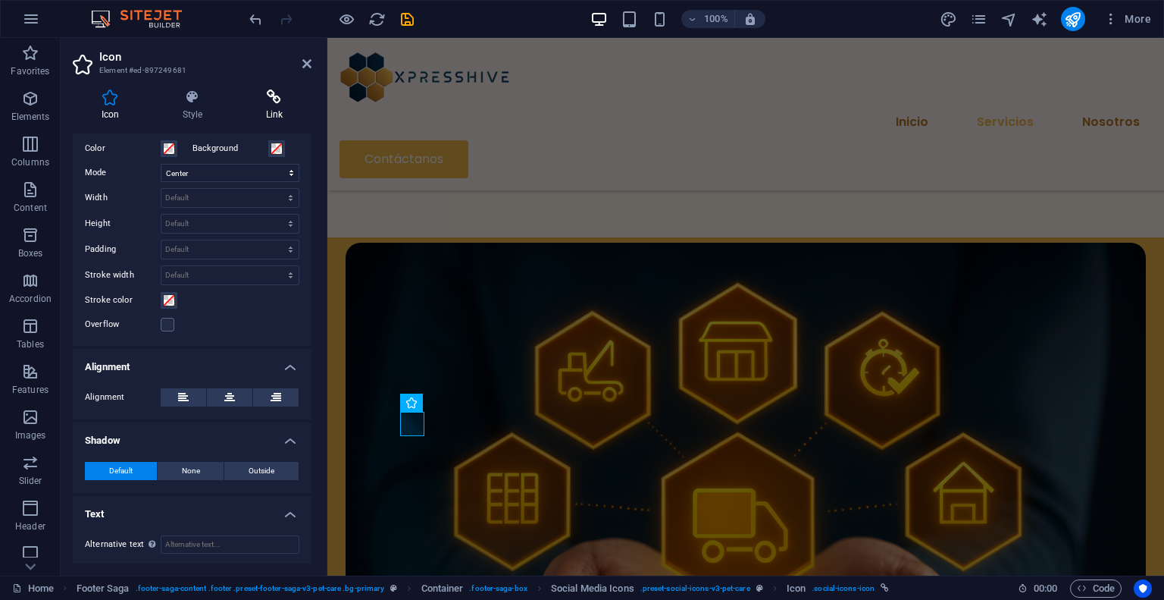
click at [264, 105] on h4 "Link" at bounding box center [274, 105] width 74 height 32
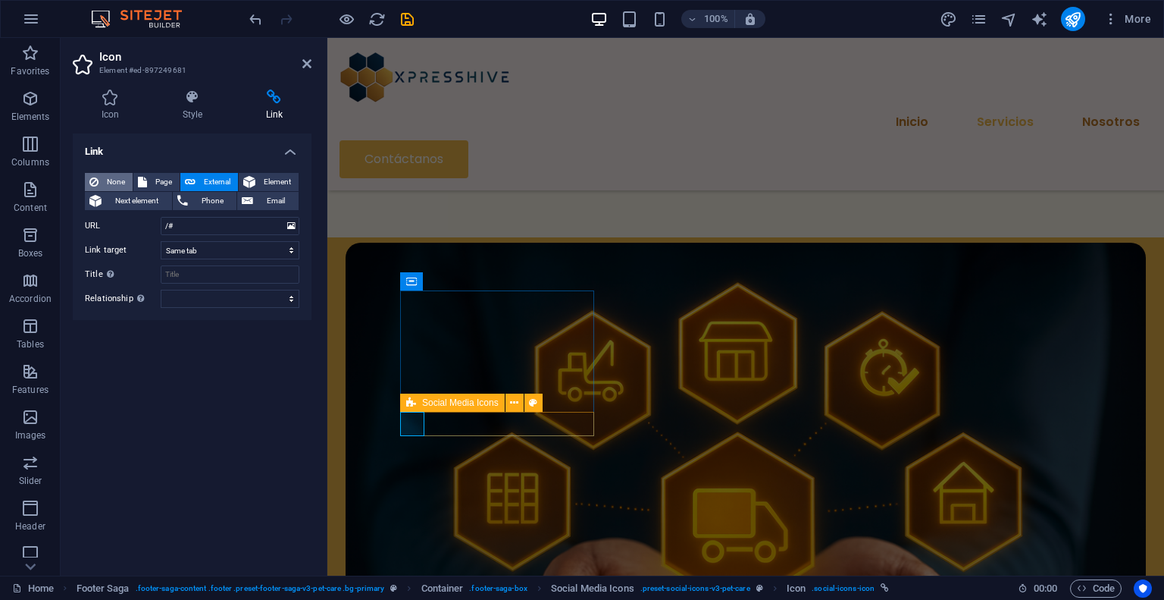
click at [115, 183] on span "None" at bounding box center [115, 182] width 25 height 18
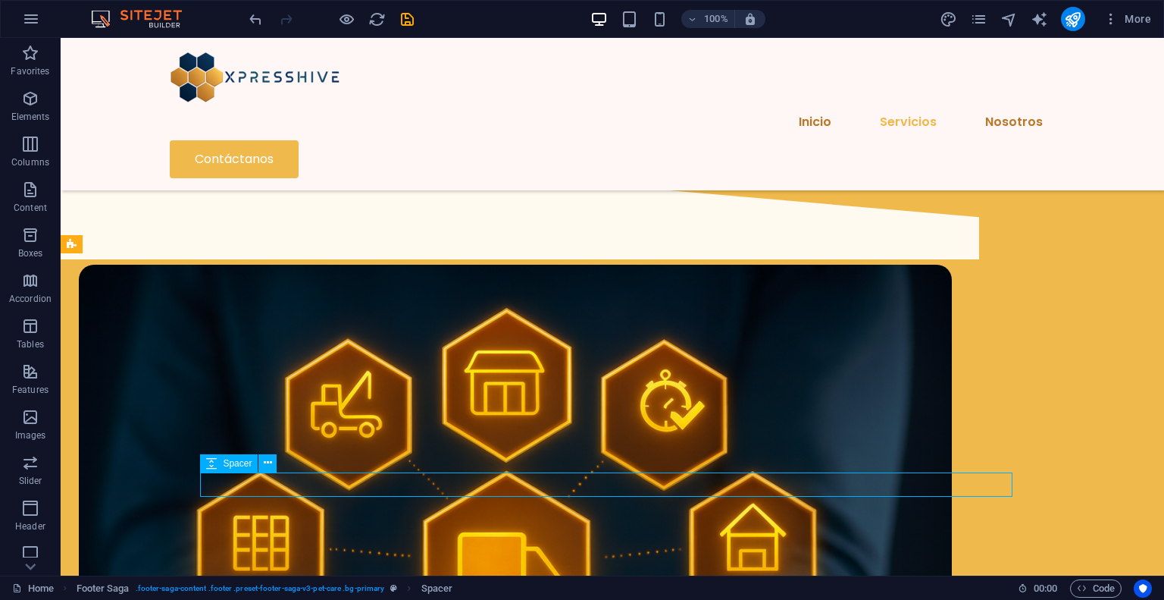
scroll to position [2050, 0]
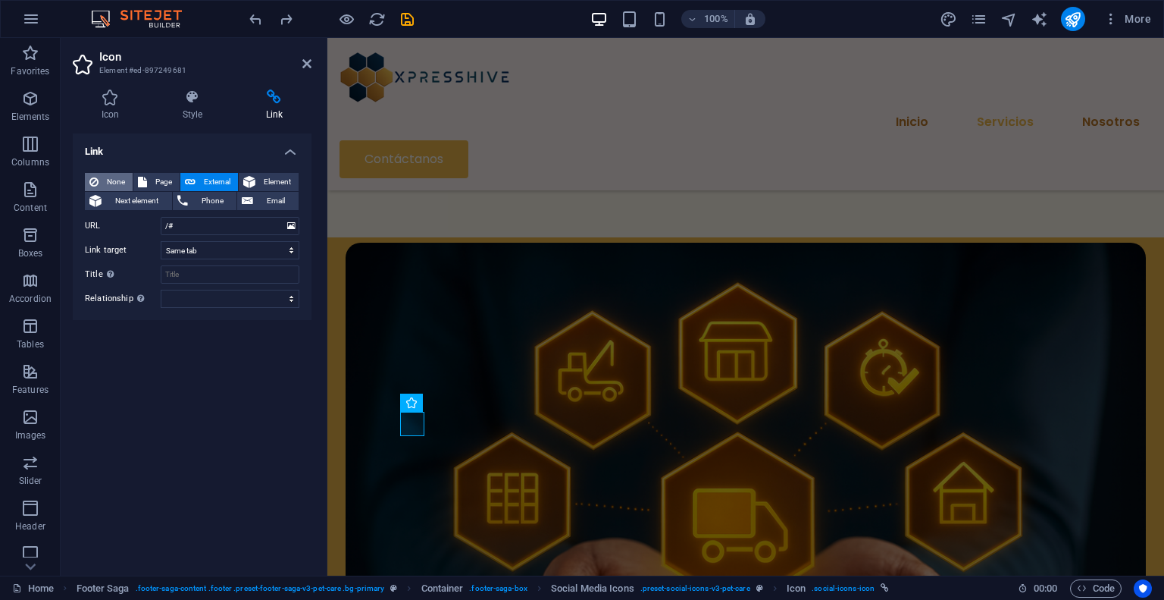
click at [124, 175] on span "None" at bounding box center [115, 182] width 25 height 18
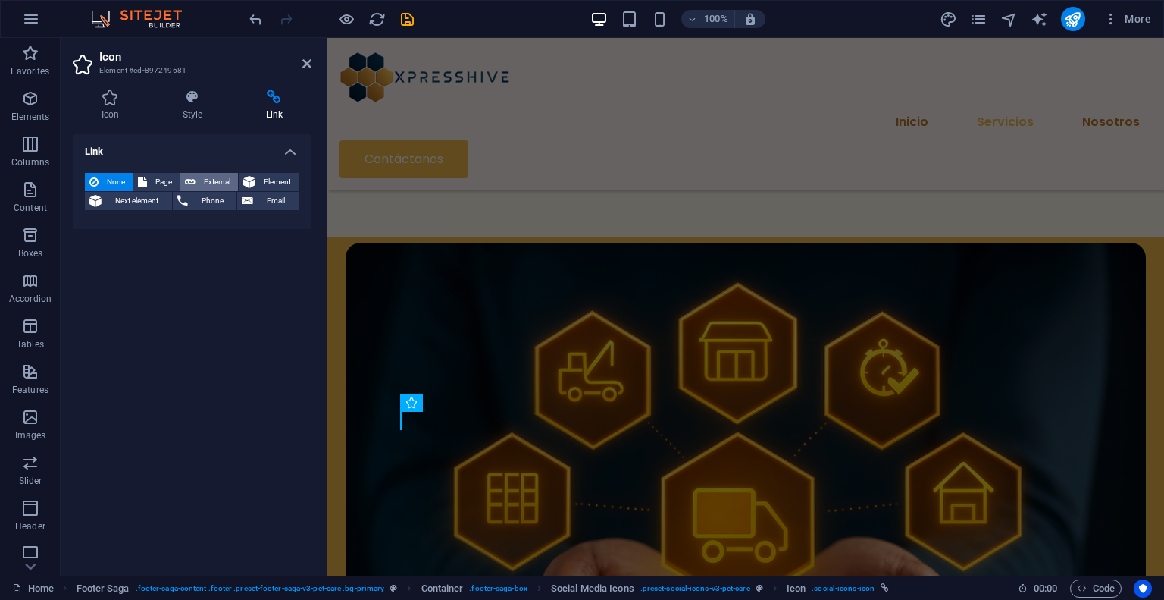
click at [206, 182] on span "External" at bounding box center [216, 182] width 33 height 18
select select "blank"
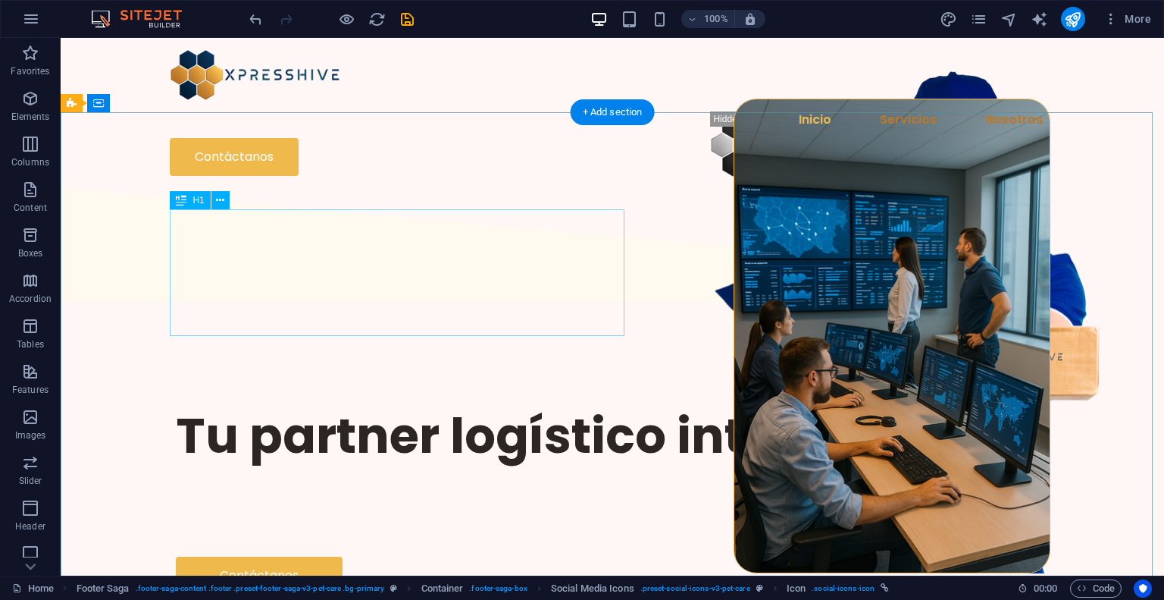
scroll to position [0, 0]
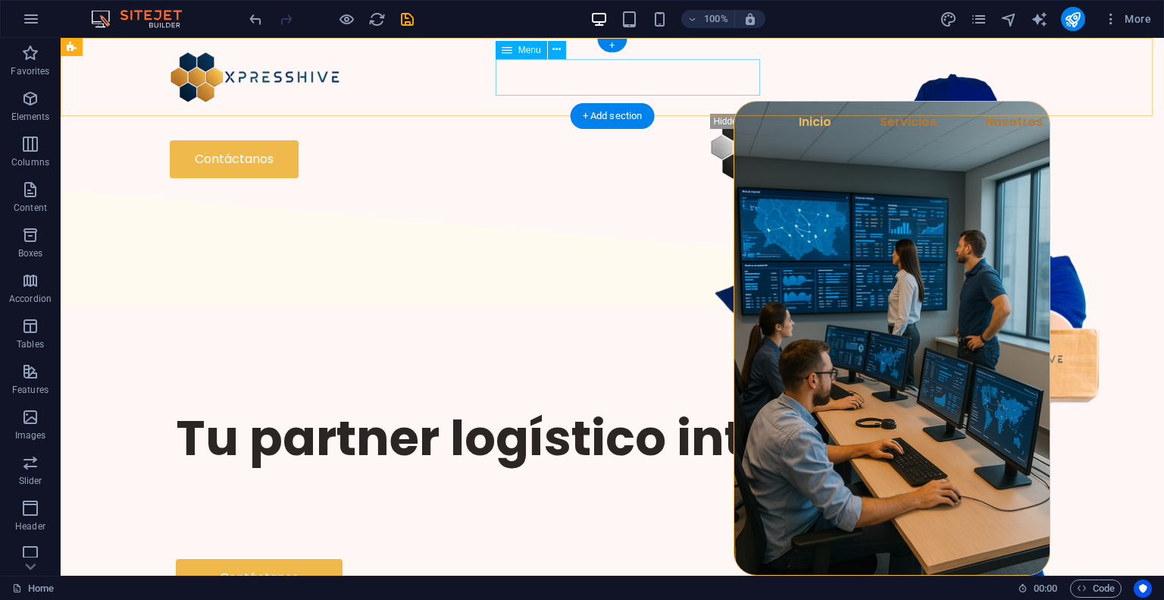
click at [613, 104] on nav "Inicio Servicios Nosotros" at bounding box center [612, 122] width 885 height 36
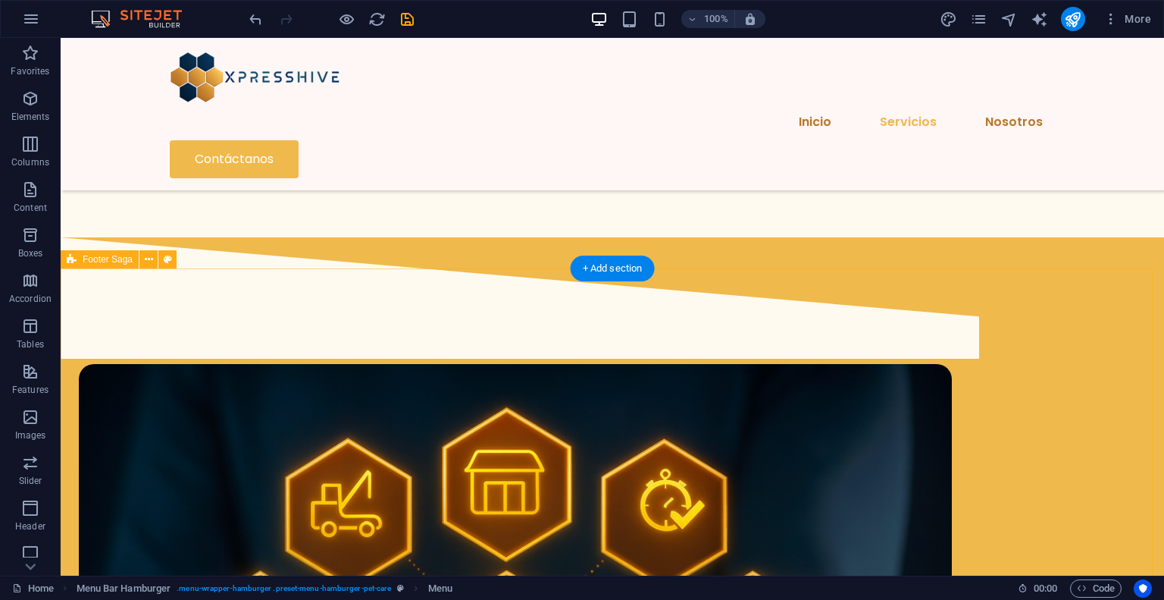
scroll to position [2050, 0]
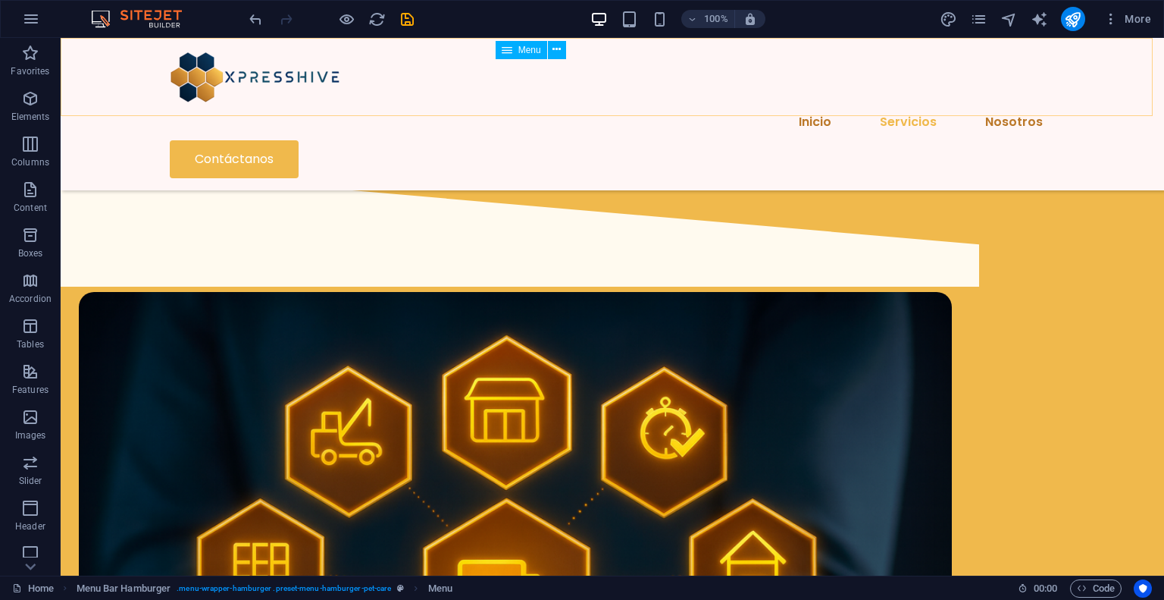
click at [611, 104] on nav "Inicio Servicios Nosotros" at bounding box center [612, 122] width 885 height 36
select select "1"
select select
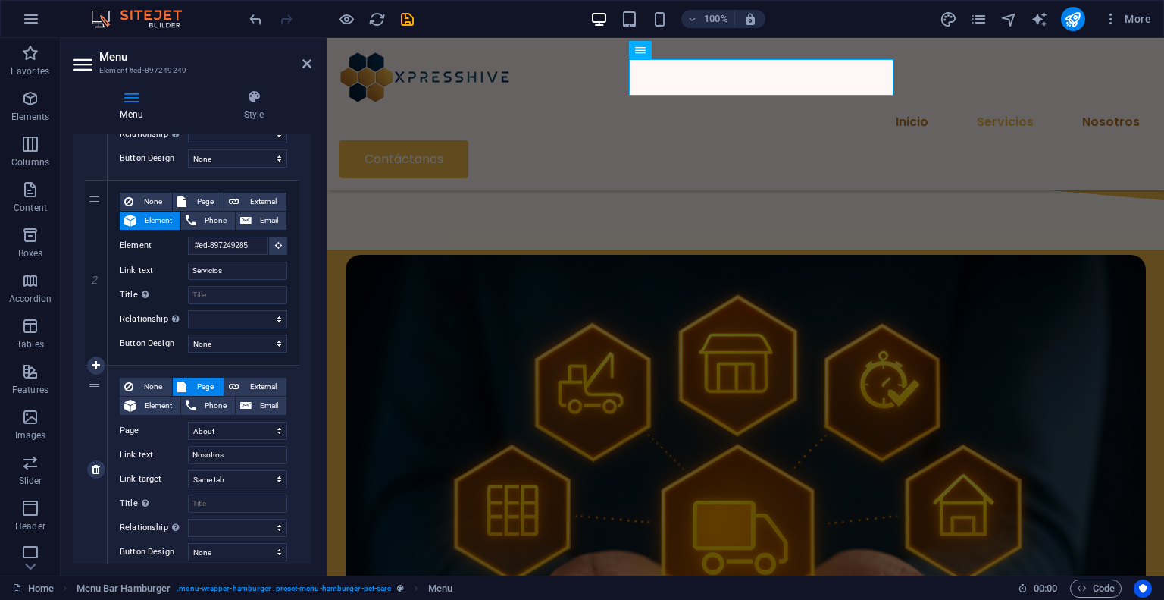
scroll to position [303, 0]
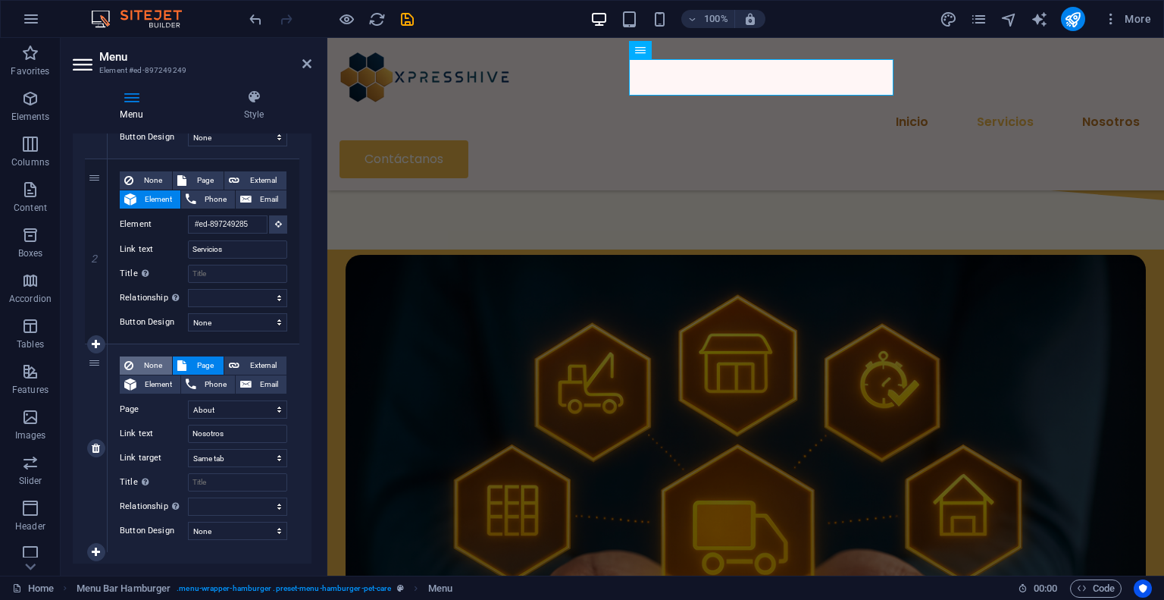
click at [143, 365] on span "None" at bounding box center [153, 365] width 30 height 18
select select
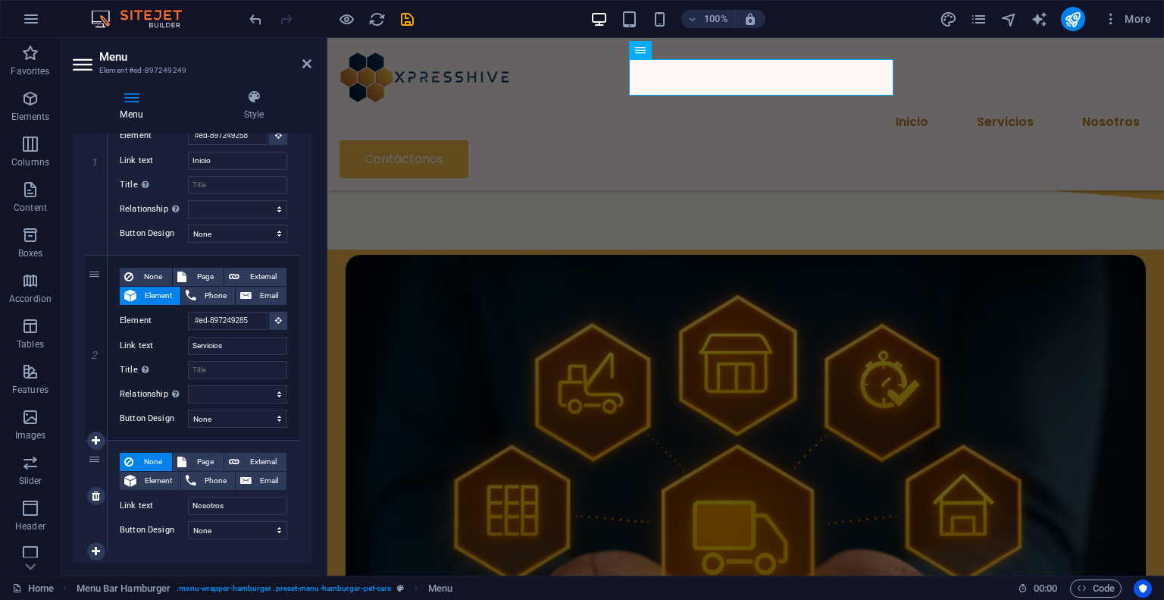
scroll to position [206, 0]
click at [449, 10] on div "100% More" at bounding box center [701, 19] width 911 height 24
click at [406, 14] on icon "save" at bounding box center [407, 19] width 17 height 17
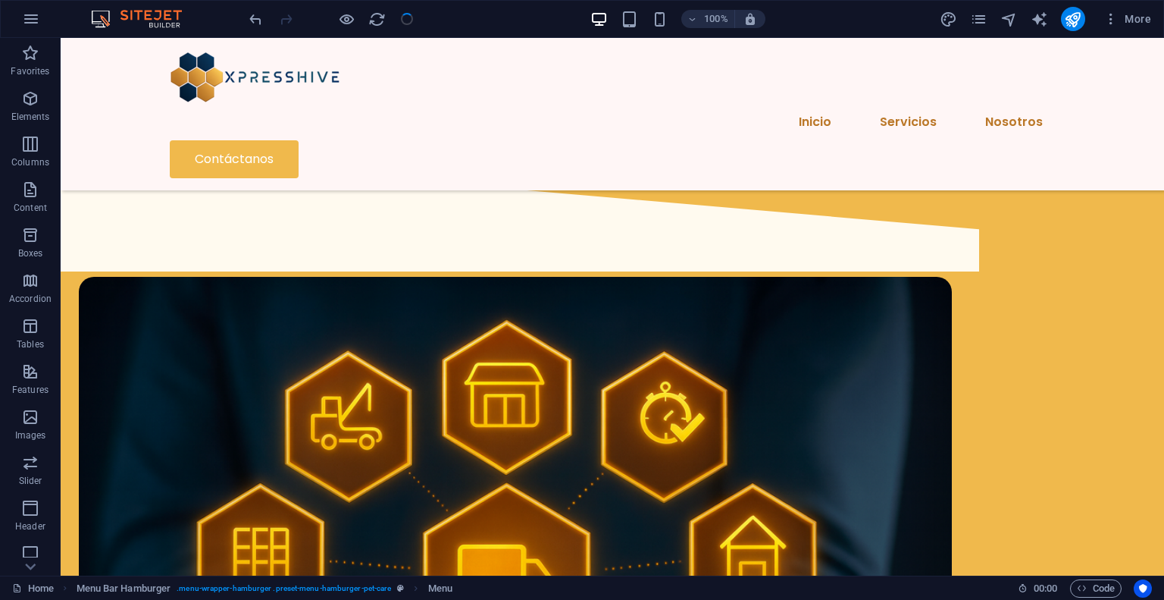
scroll to position [2050, 0]
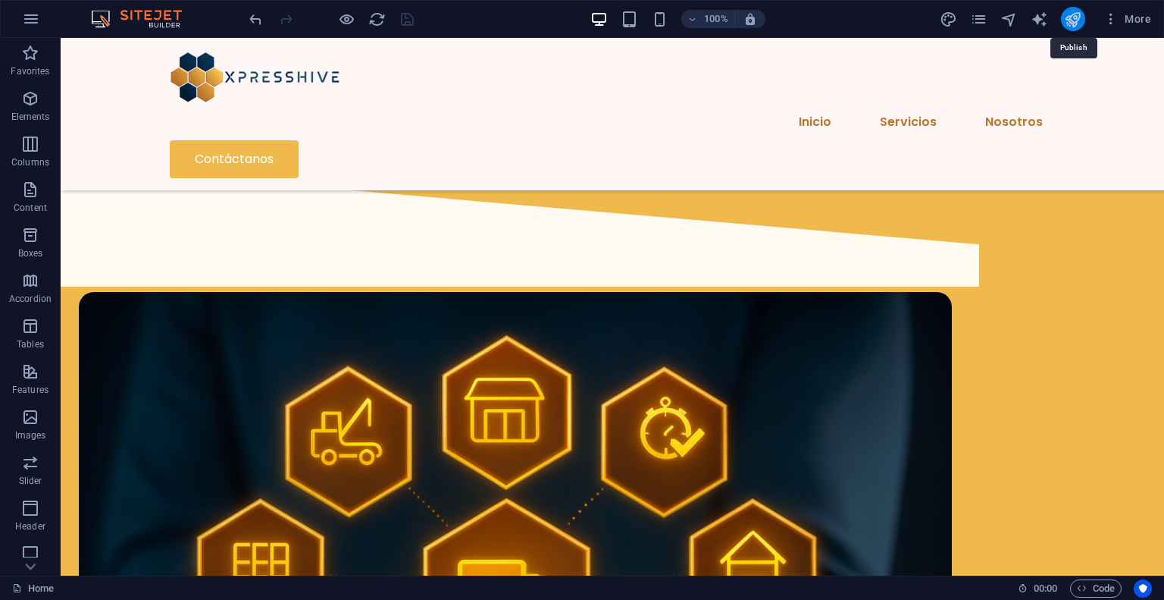
click at [1073, 24] on icon "publish" at bounding box center [1072, 19] width 17 height 17
